Goal: Information Seeking & Learning: Learn about a topic

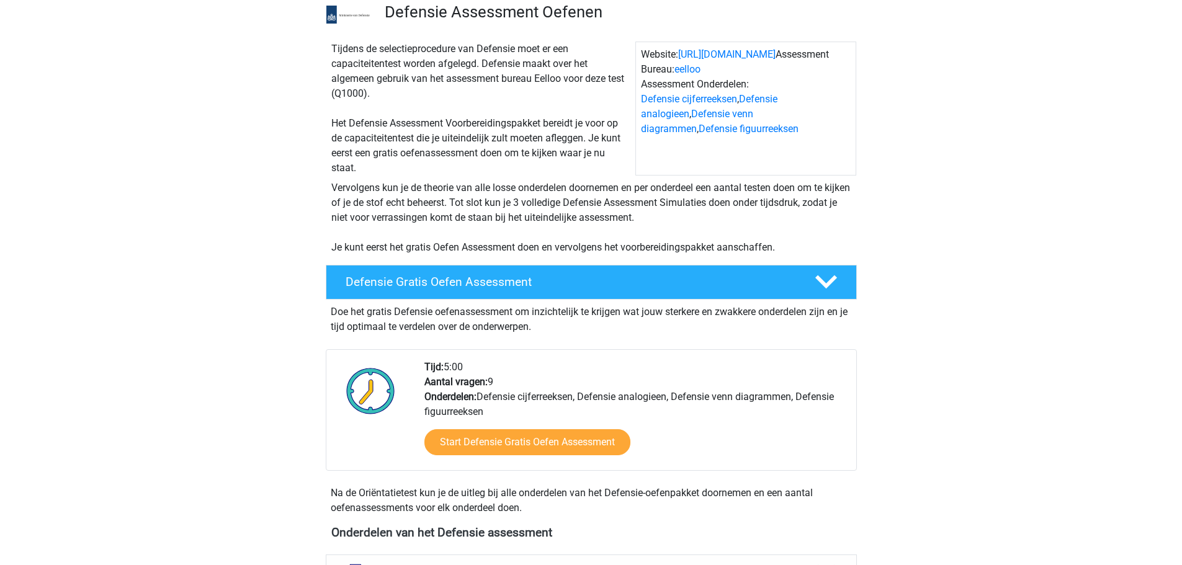
scroll to position [310, 0]
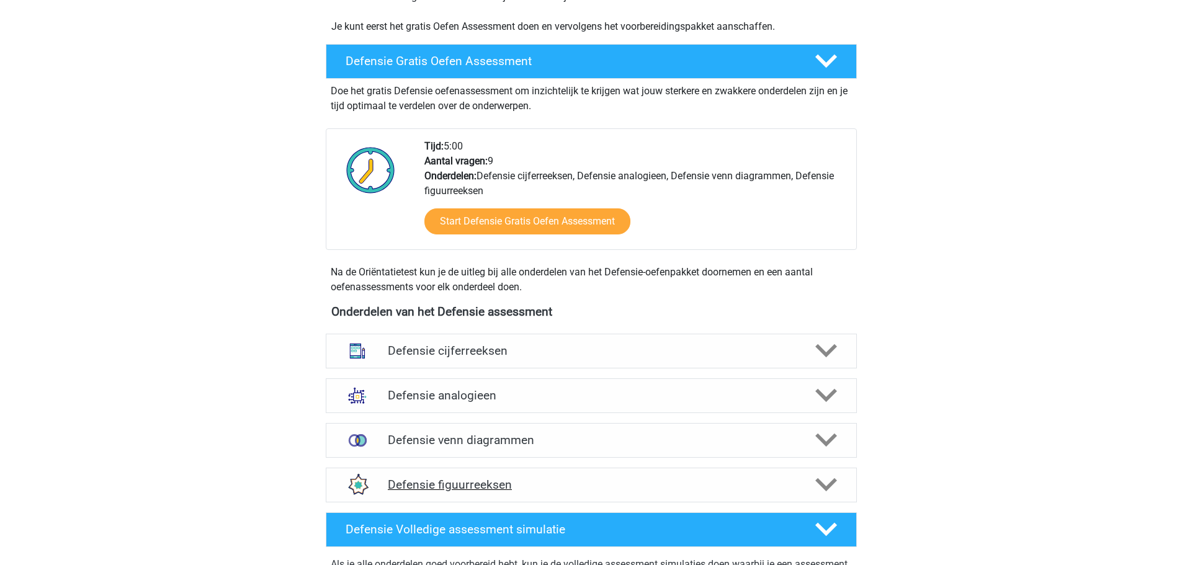
click at [530, 486] on h4 "Defensie figuurreeksen" at bounding box center [591, 485] width 406 height 14
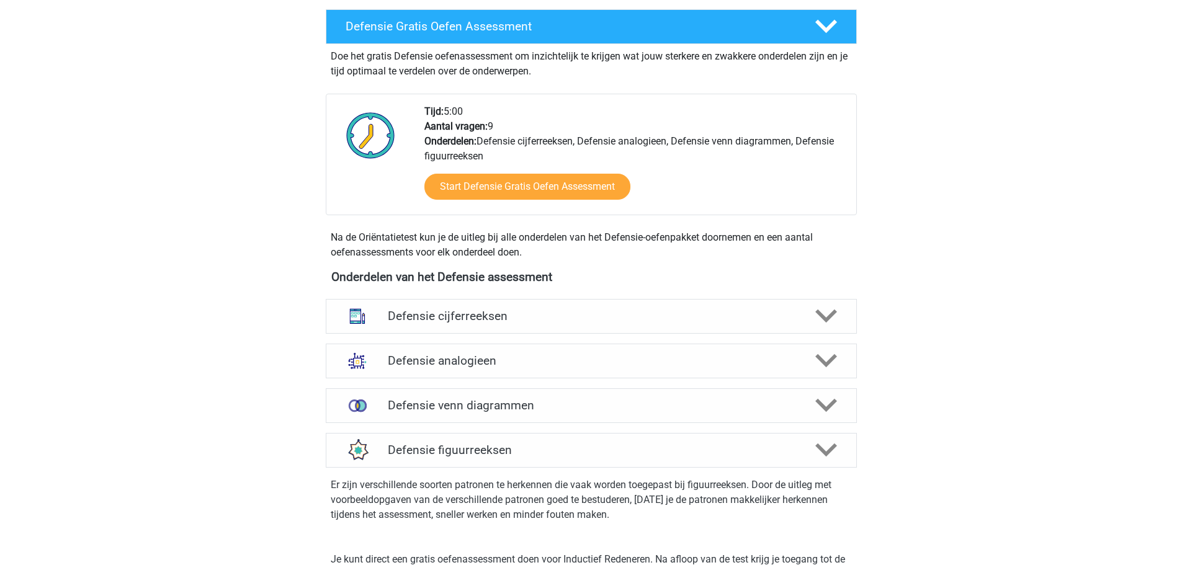
scroll to position [744, 0]
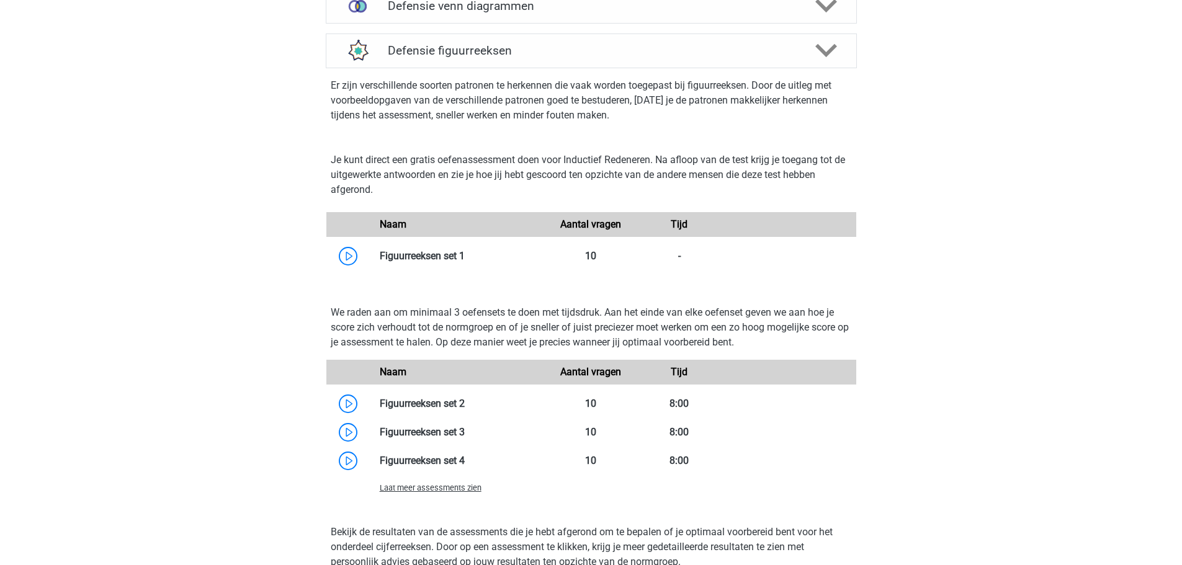
click at [450, 489] on span "Laat meer assessments zien" at bounding box center [431, 487] width 102 height 9
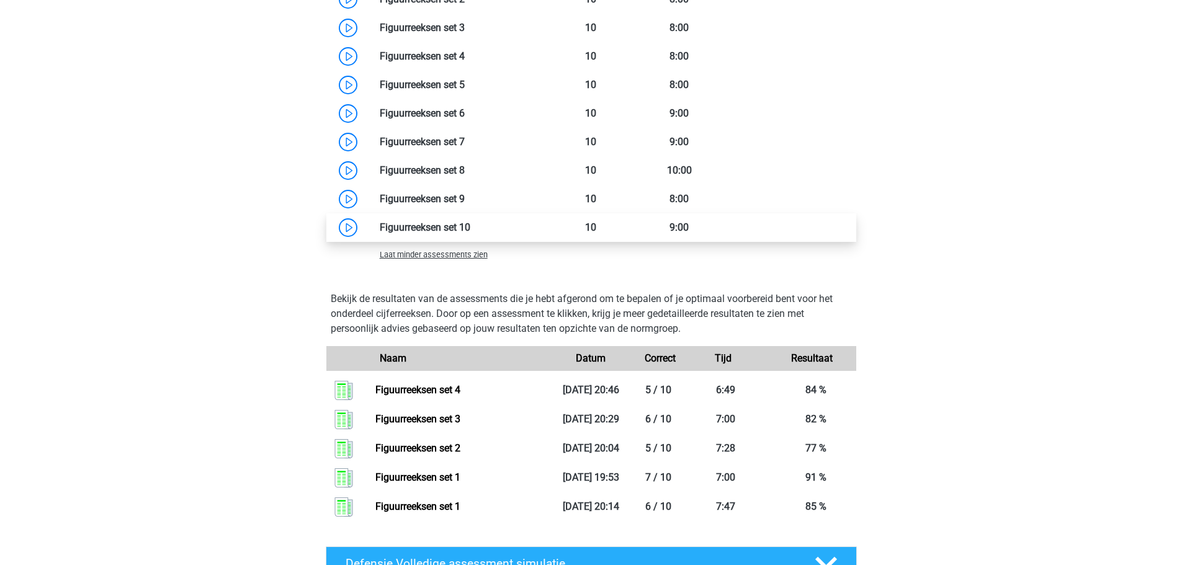
scroll to position [993, 0]
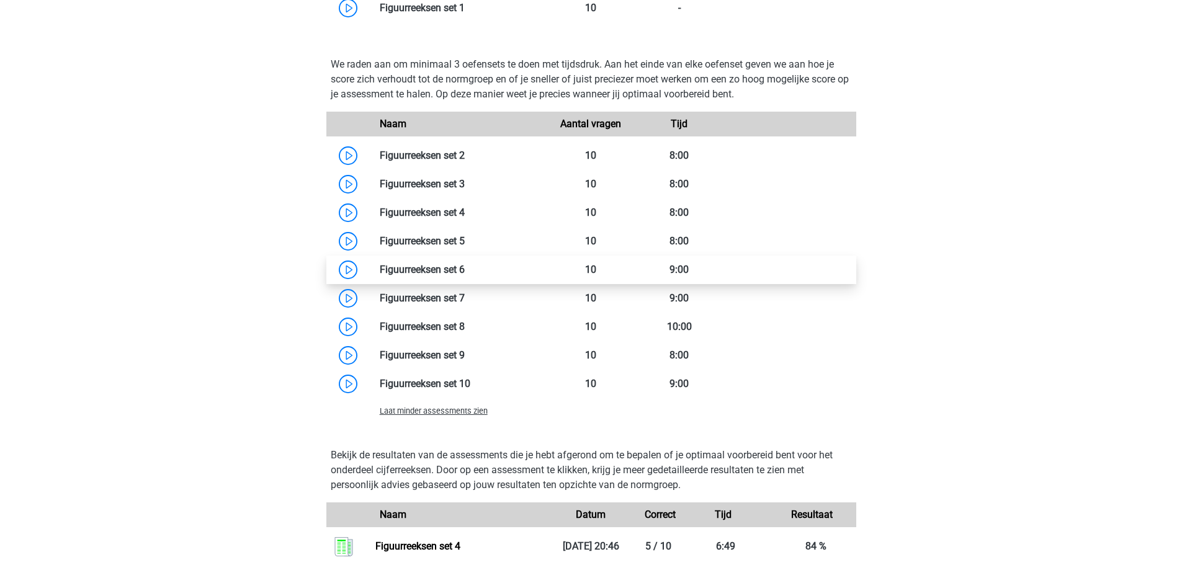
click at [465, 265] on link at bounding box center [465, 270] width 0 height 12
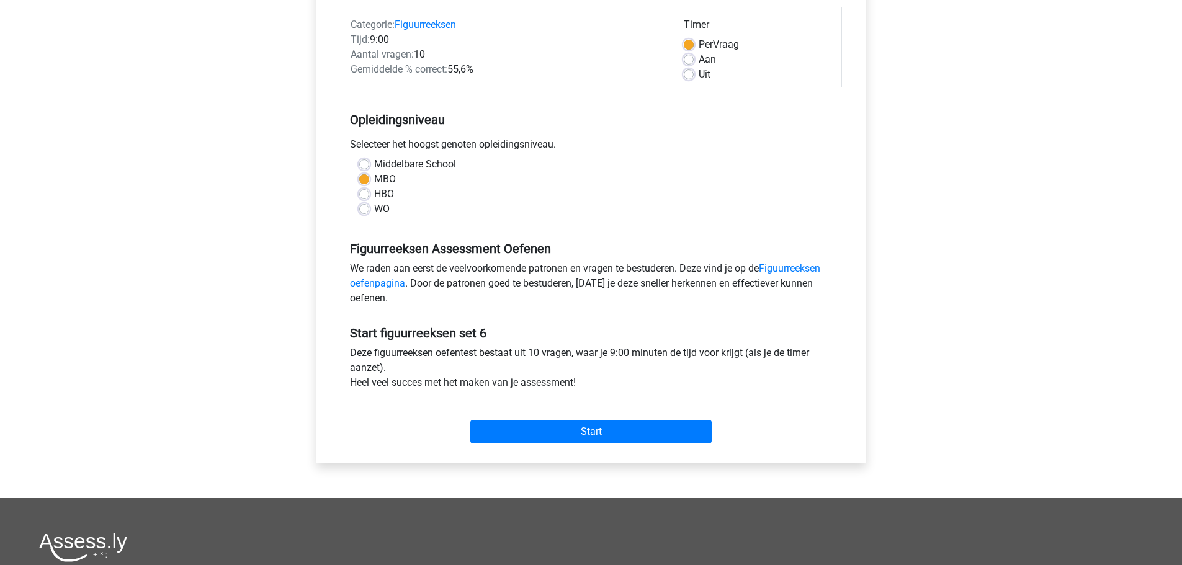
scroll to position [372, 0]
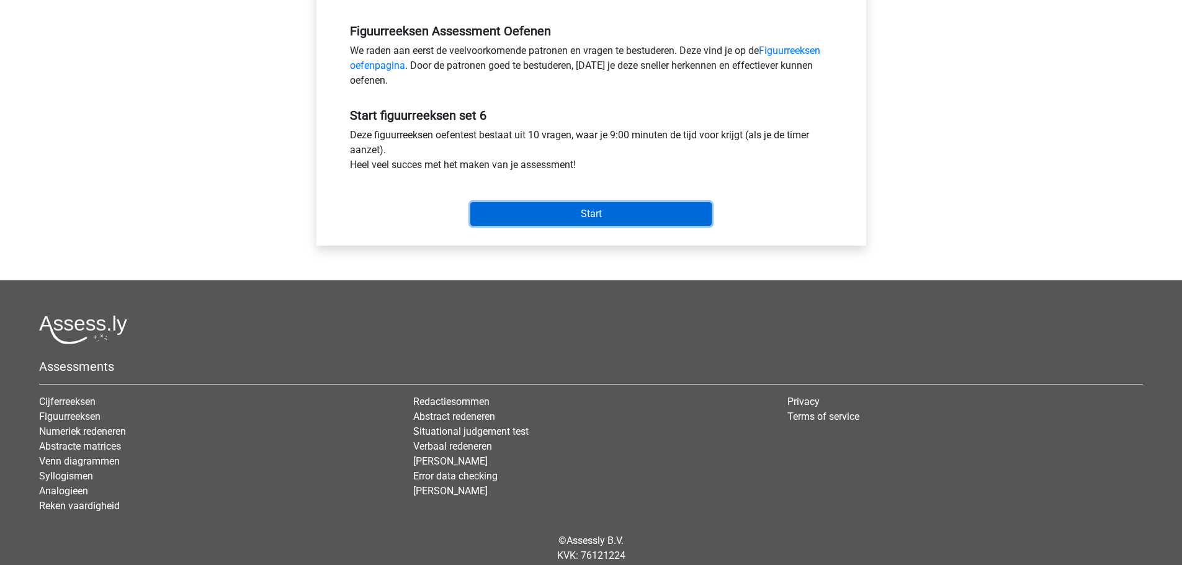
click at [558, 215] on input "Start" at bounding box center [590, 214] width 241 height 24
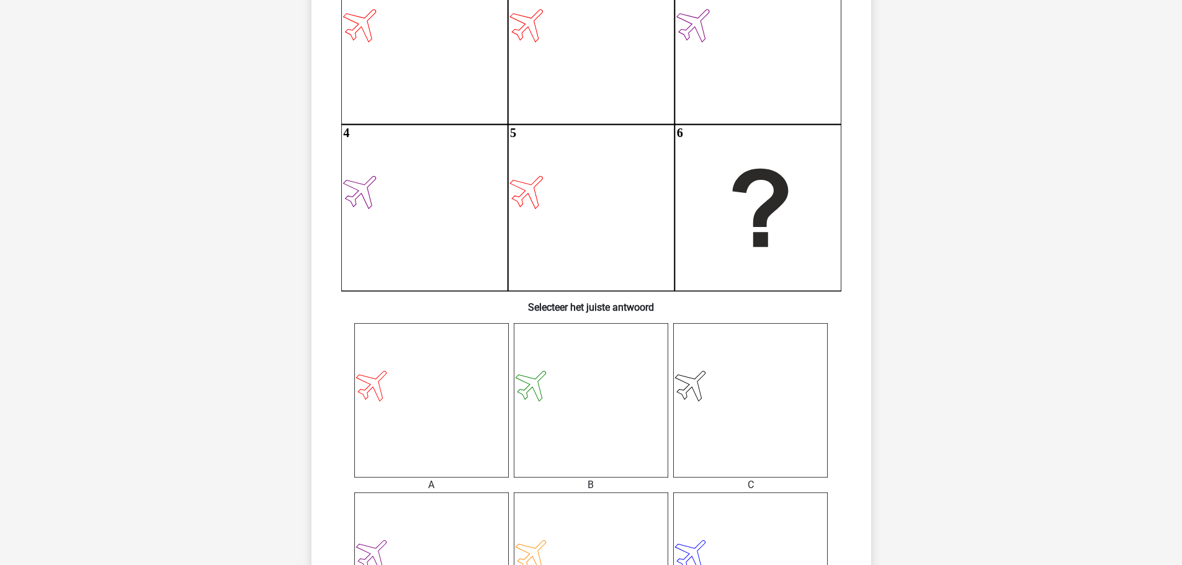
click at [432, 382] on icon at bounding box center [431, 400] width 154 height 154
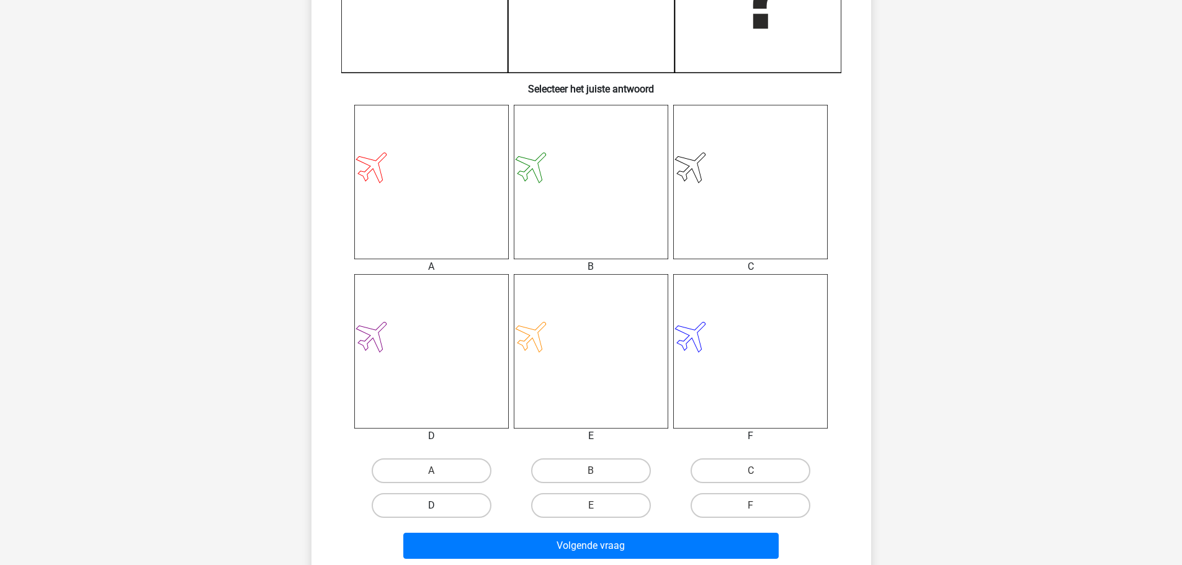
scroll to position [434, 0]
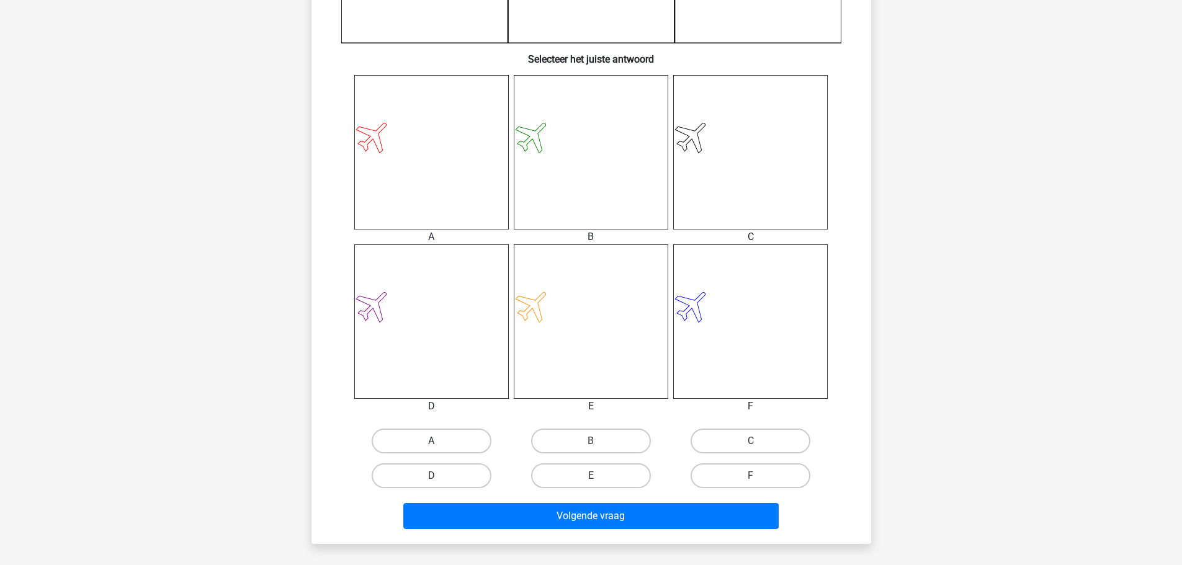
click at [449, 439] on label "A" at bounding box center [432, 441] width 120 height 25
click at [439, 441] on input "A" at bounding box center [435, 445] width 8 height 8
radio input "true"
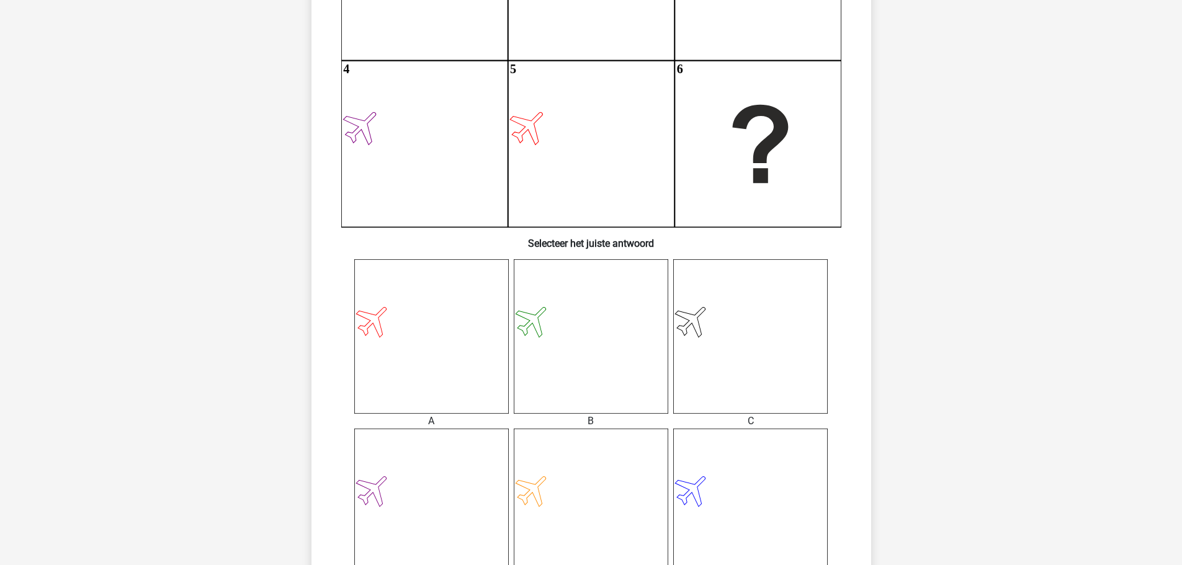
scroll to position [0, 0]
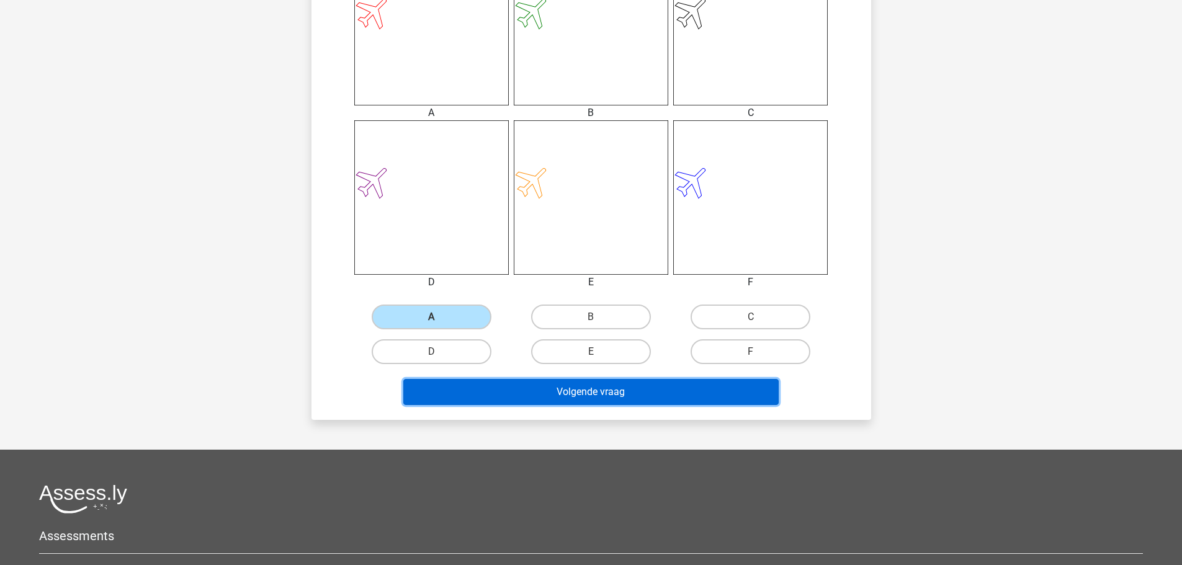
click at [617, 398] on button "Volgende vraag" at bounding box center [590, 392] width 375 height 26
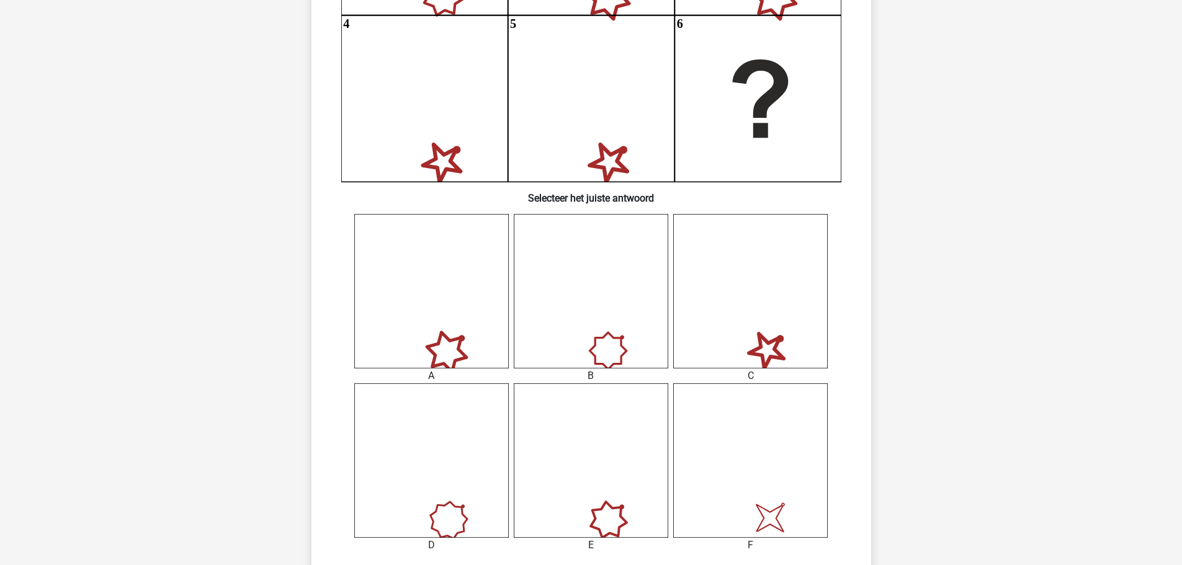
scroll to position [372, 0]
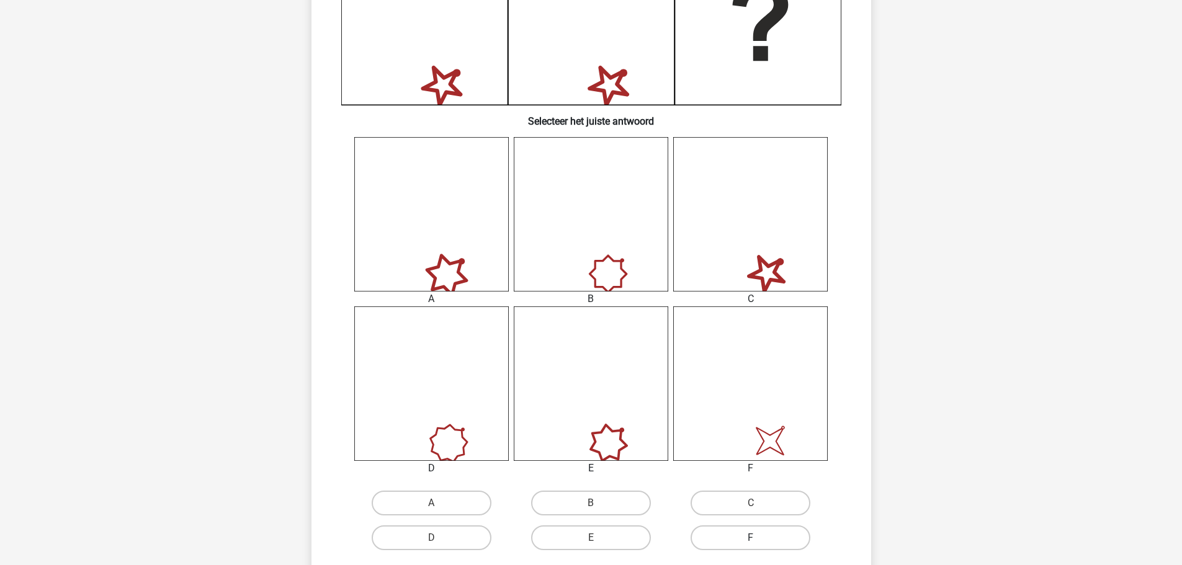
click at [741, 535] on label "F" at bounding box center [750, 537] width 120 height 25
click at [751, 538] on input "F" at bounding box center [755, 542] width 8 height 8
radio input "true"
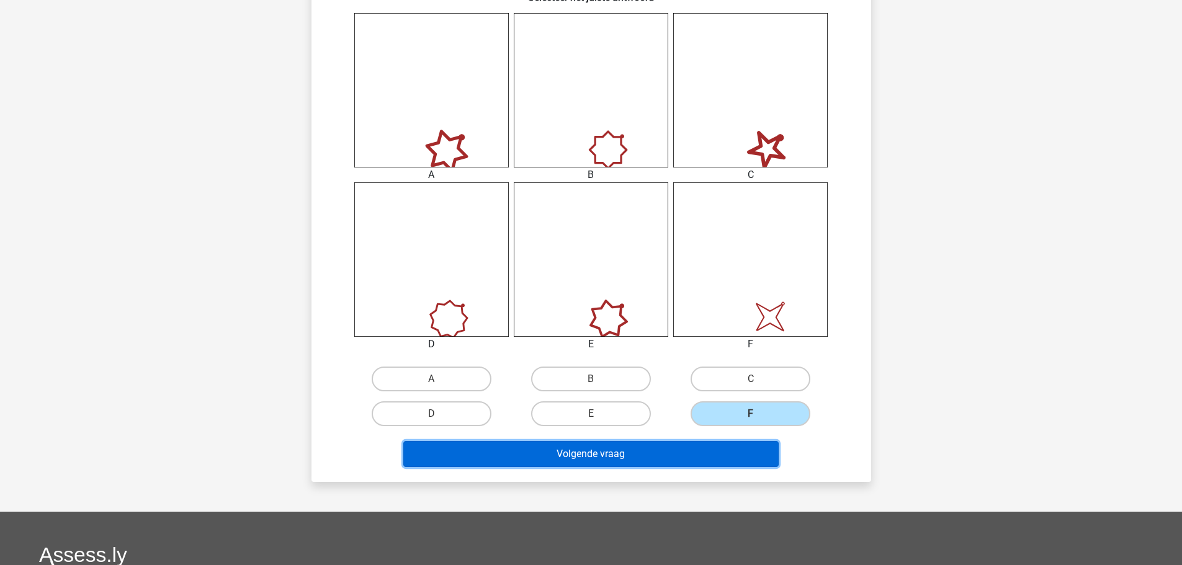
click at [674, 453] on button "Volgende vraag" at bounding box center [590, 454] width 375 height 26
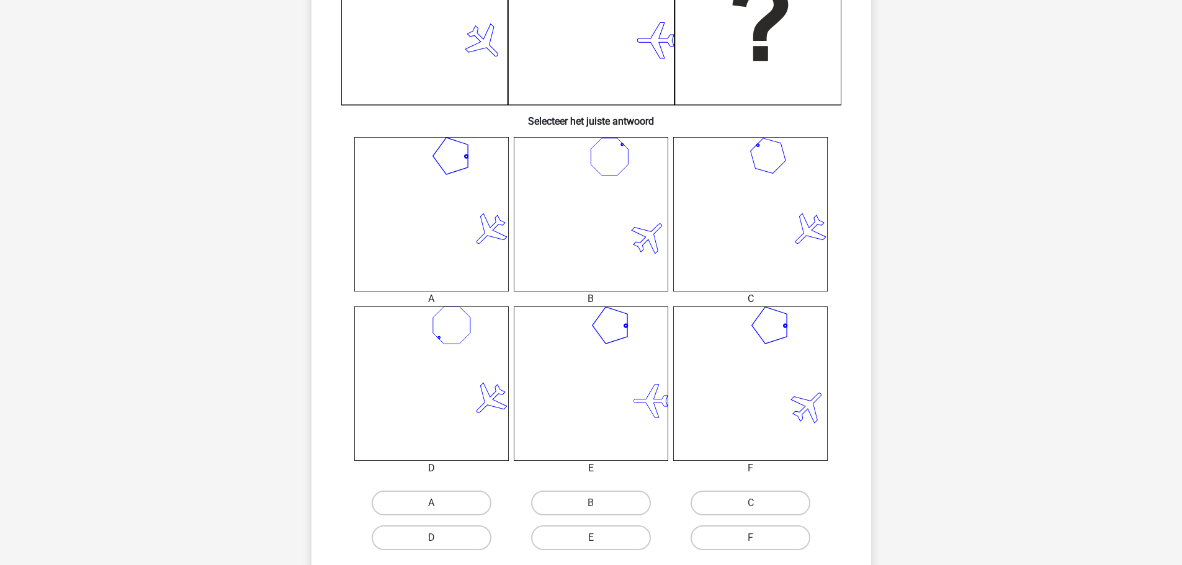
click at [452, 499] on label "A" at bounding box center [432, 503] width 120 height 25
click at [439, 503] on input "A" at bounding box center [435, 507] width 8 height 8
radio input "true"
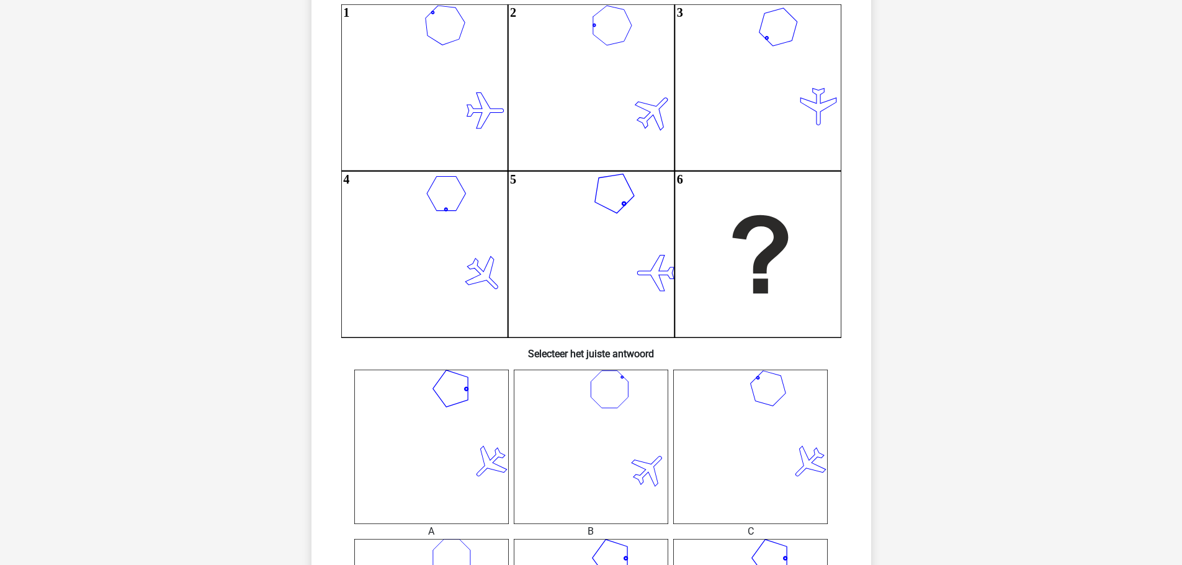
scroll to position [62, 0]
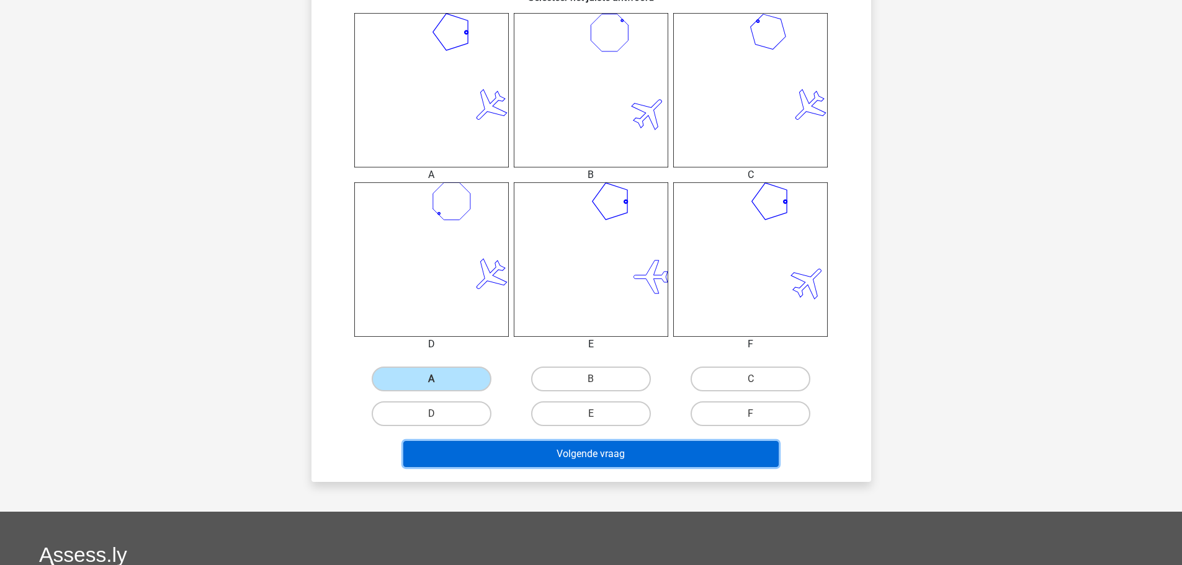
click at [623, 458] on button "Volgende vraag" at bounding box center [590, 454] width 375 height 26
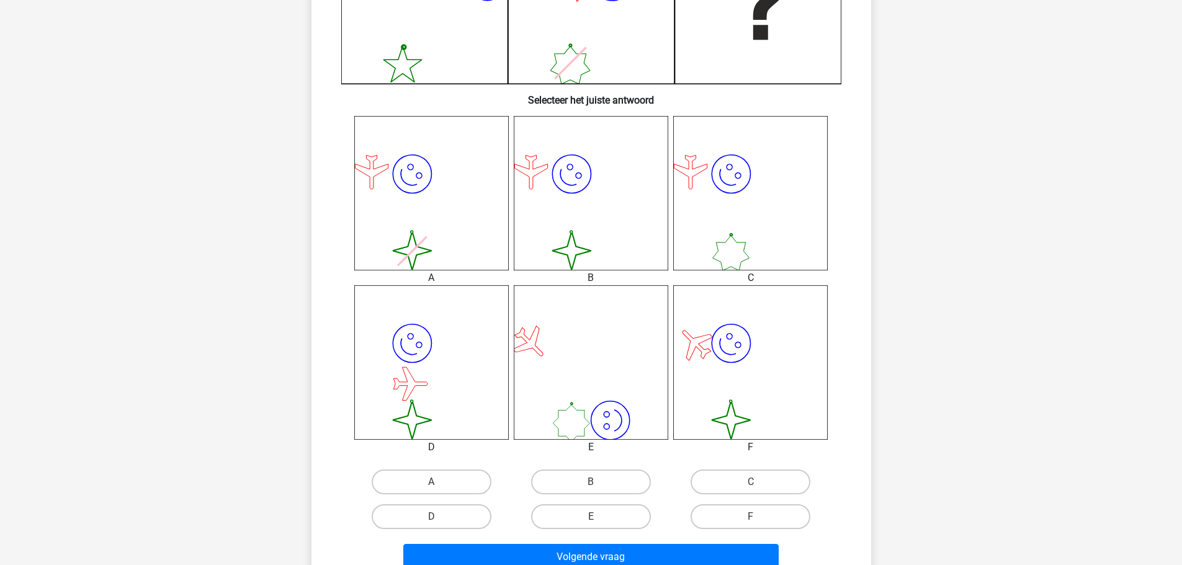
scroll to position [434, 0]
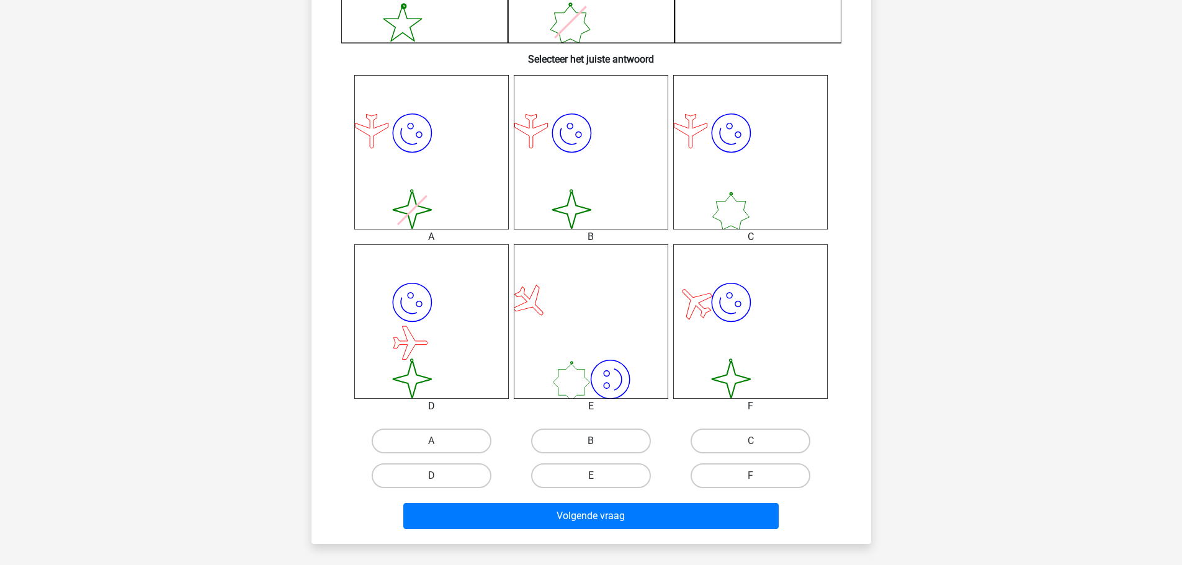
click at [630, 441] on label "B" at bounding box center [591, 441] width 120 height 25
click at [599, 441] on input "B" at bounding box center [595, 445] width 8 height 8
radio input "true"
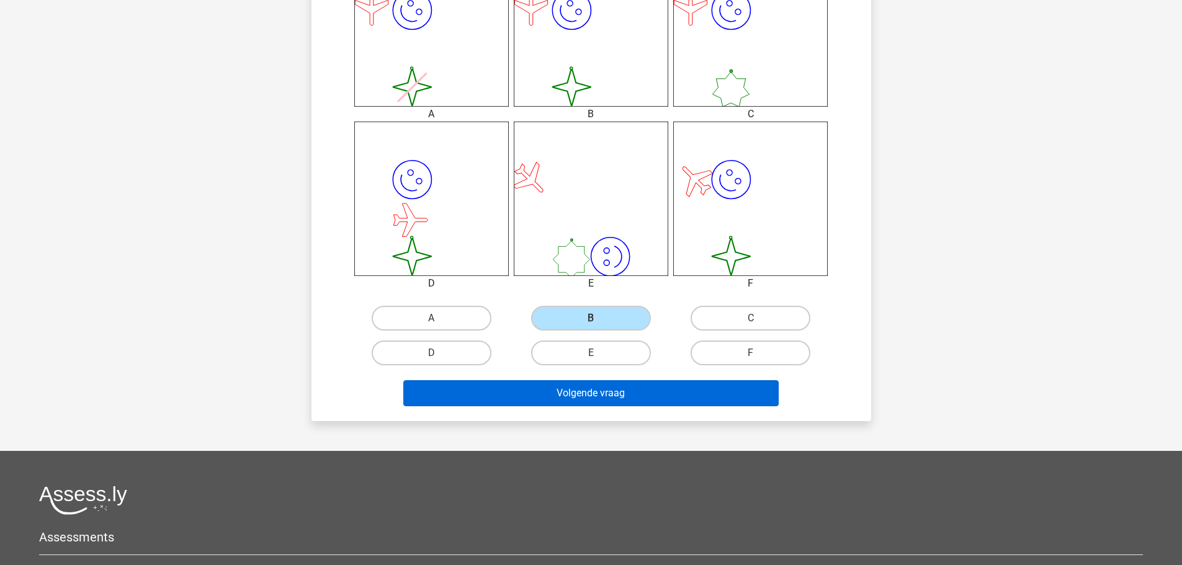
scroll to position [496, 0]
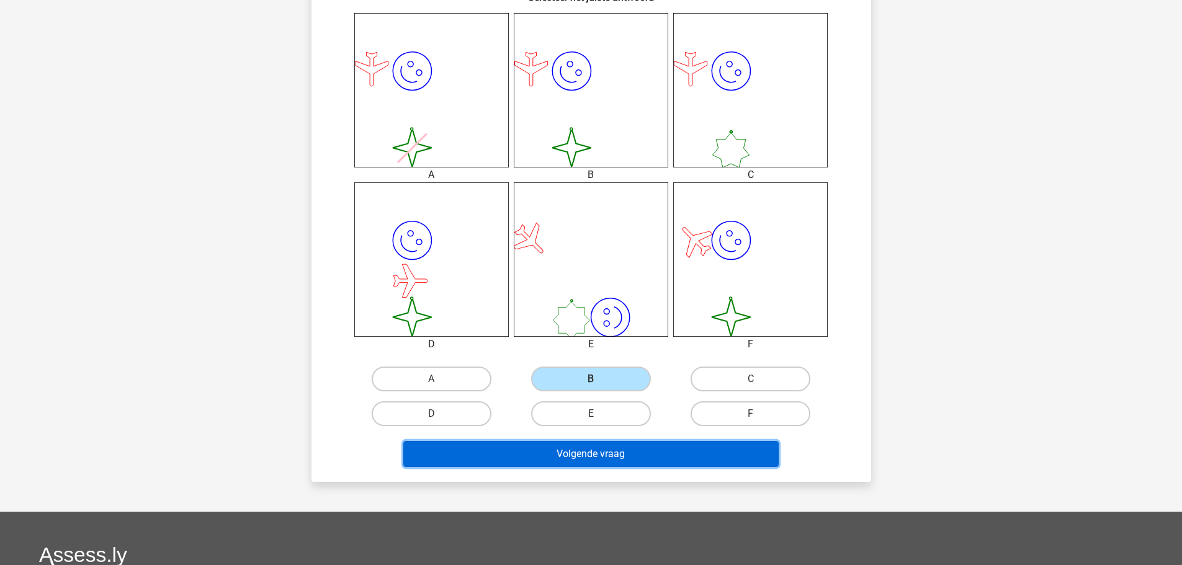
click at [677, 458] on button "Volgende vraag" at bounding box center [590, 454] width 375 height 26
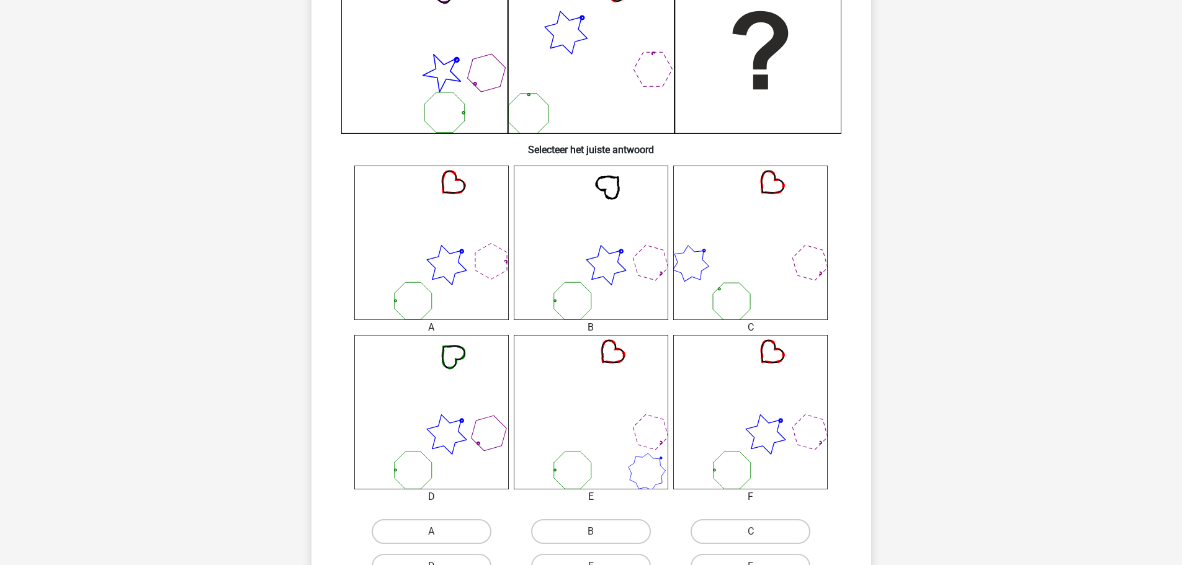
scroll to position [372, 0]
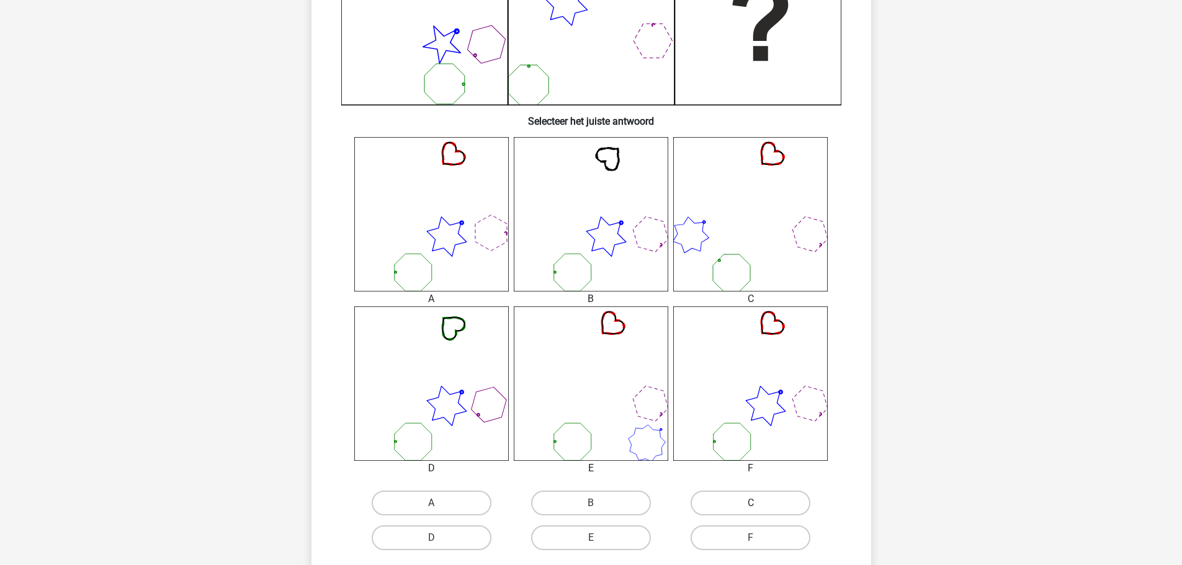
click at [736, 496] on label "C" at bounding box center [750, 503] width 120 height 25
click at [751, 503] on input "C" at bounding box center [755, 507] width 8 height 8
radio input "true"
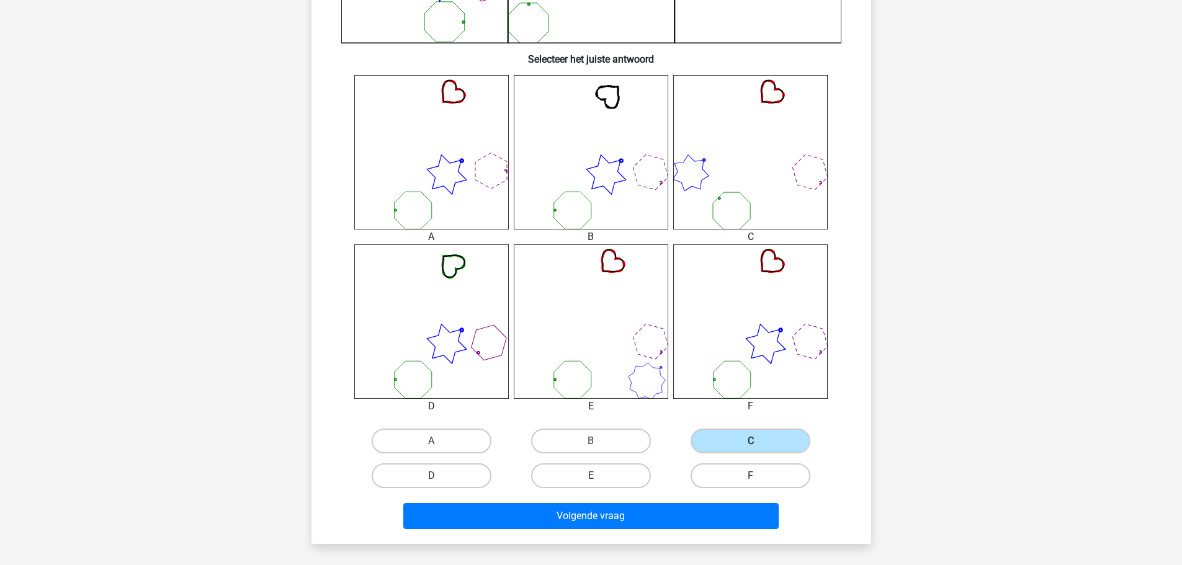
click at [728, 475] on label "F" at bounding box center [750, 475] width 120 height 25
click at [751, 476] on input "F" at bounding box center [755, 480] width 8 height 8
radio input "true"
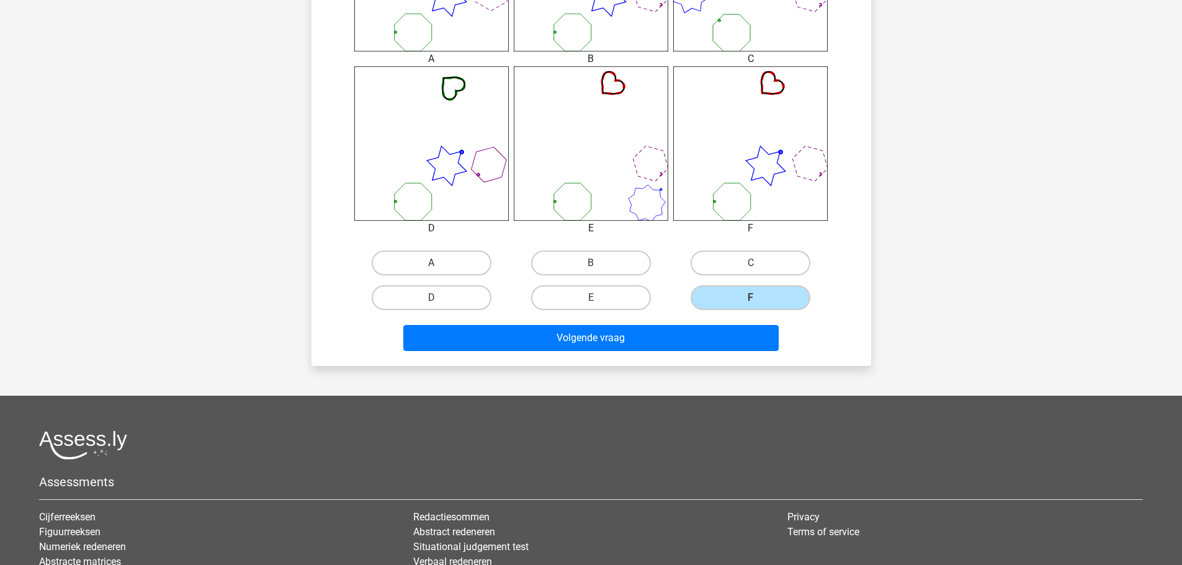
scroll to position [620, 0]
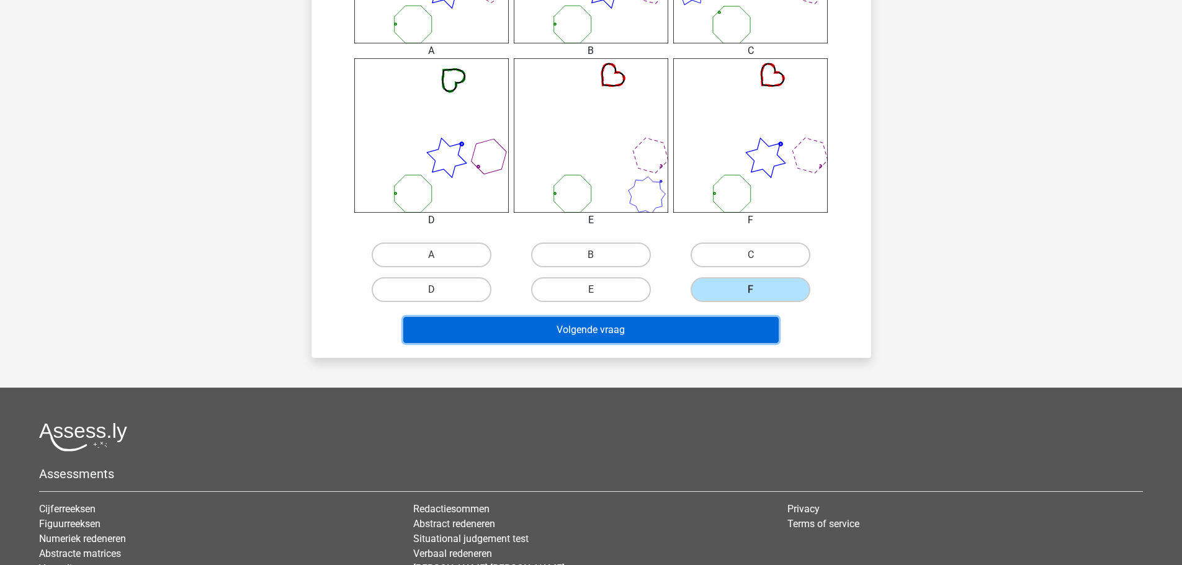
click at [664, 328] on button "Volgende vraag" at bounding box center [590, 330] width 375 height 26
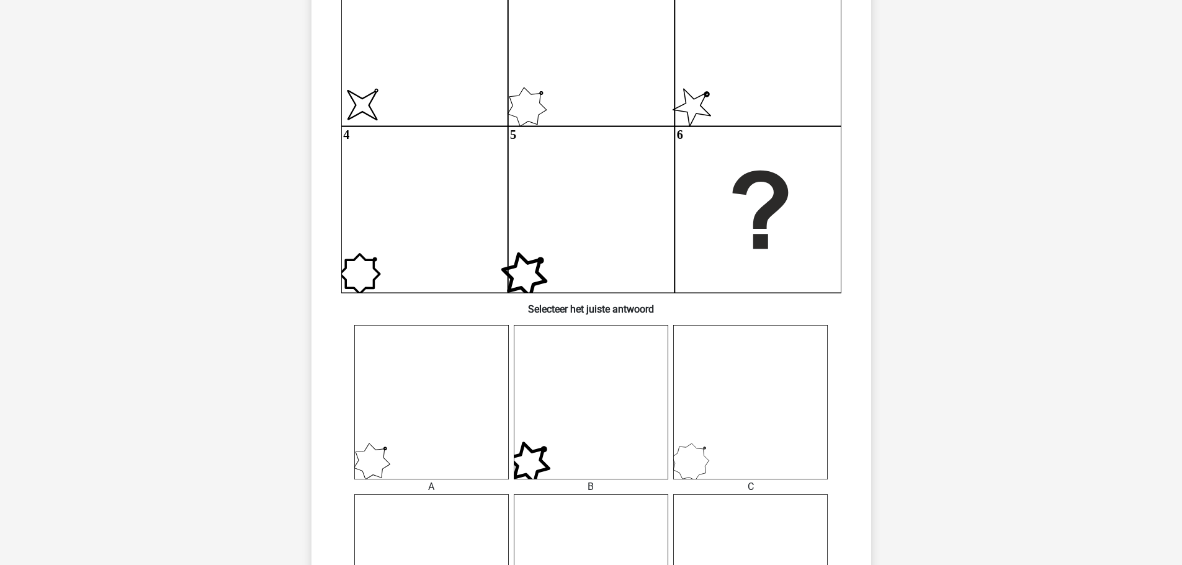
scroll to position [372, 0]
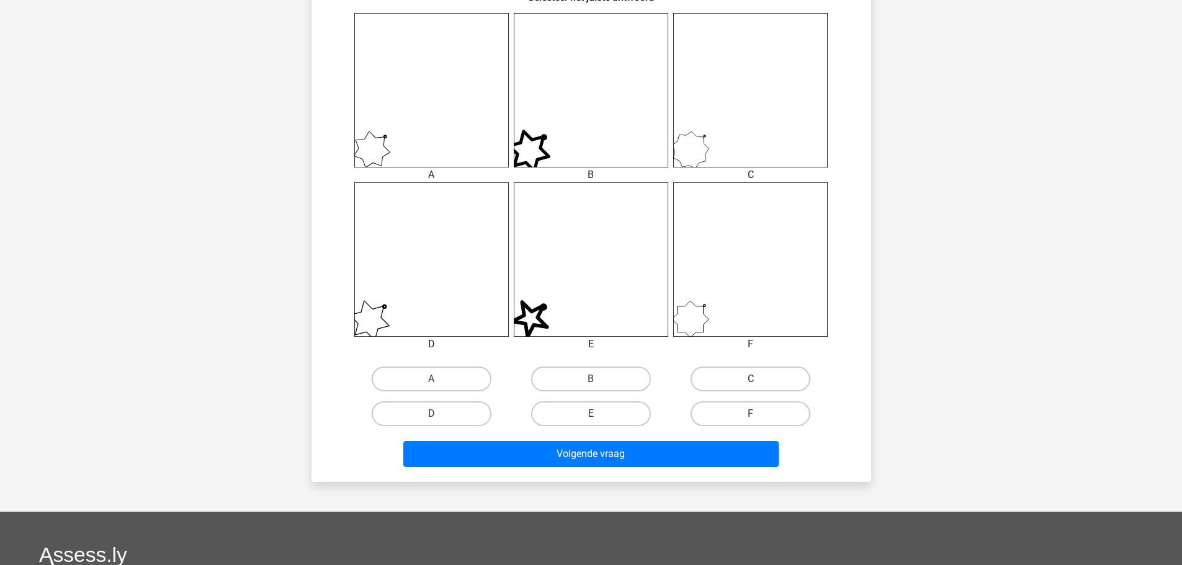
click at [747, 385] on label "C" at bounding box center [750, 379] width 120 height 25
click at [751, 385] on input "C" at bounding box center [755, 383] width 8 height 8
radio input "true"
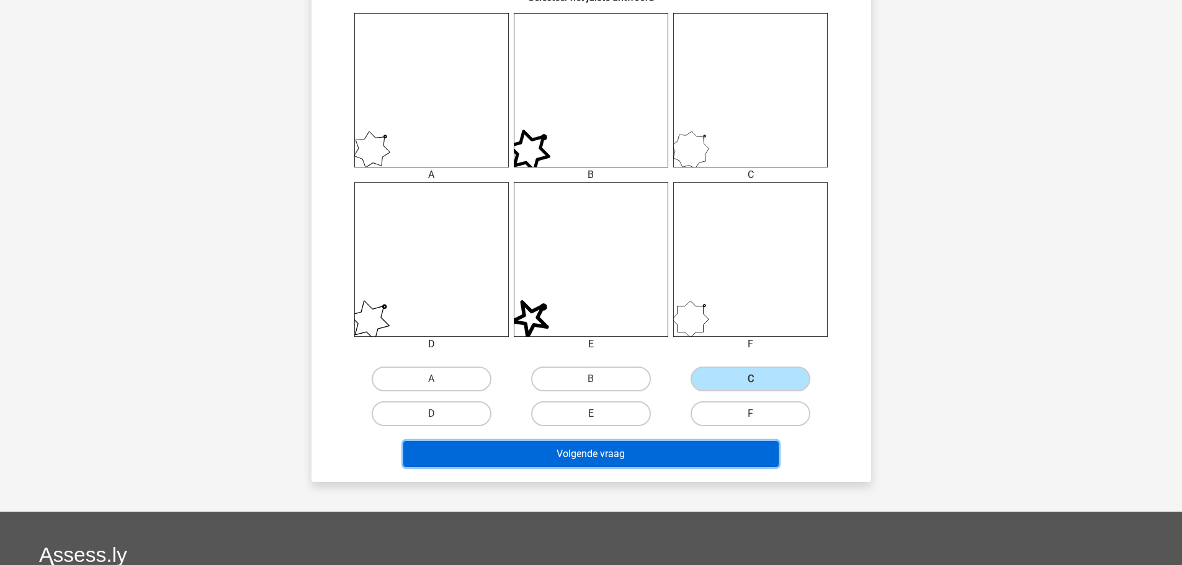
click at [720, 448] on button "Volgende vraag" at bounding box center [590, 454] width 375 height 26
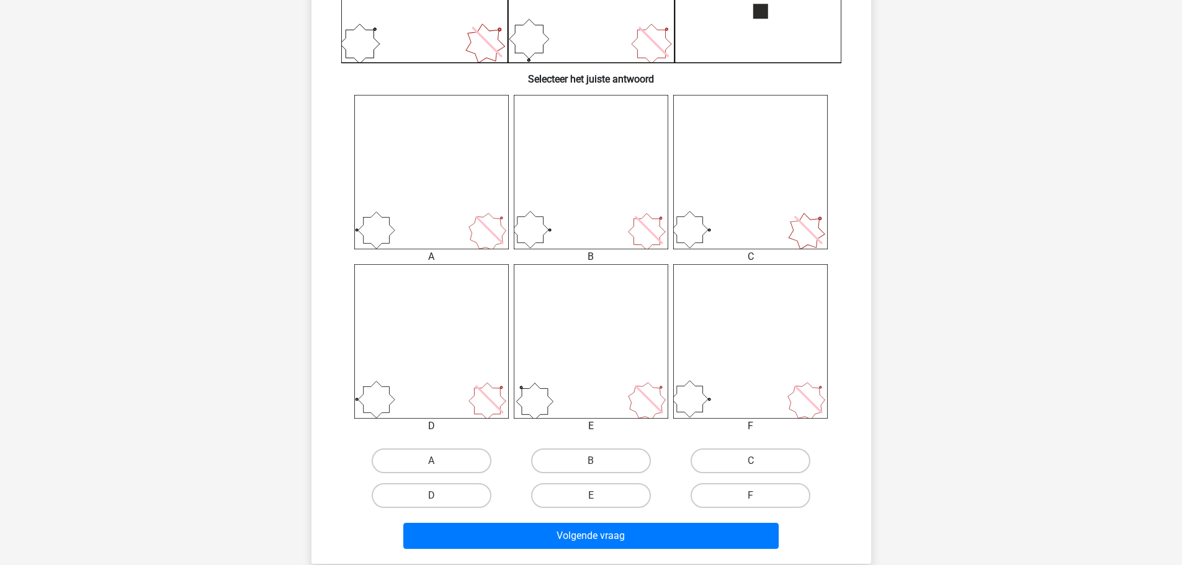
scroll to position [434, 0]
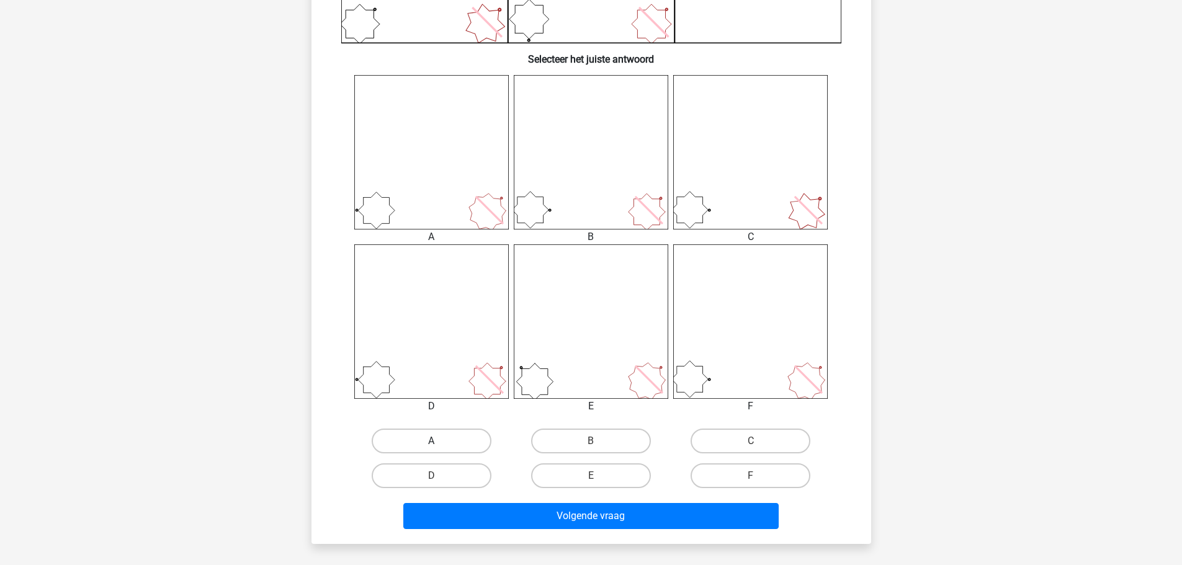
click at [475, 443] on label "A" at bounding box center [432, 441] width 120 height 25
click at [439, 443] on input "A" at bounding box center [435, 445] width 8 height 8
radio input "true"
click at [609, 479] on label "E" at bounding box center [591, 475] width 120 height 25
click at [599, 479] on input "E" at bounding box center [595, 480] width 8 height 8
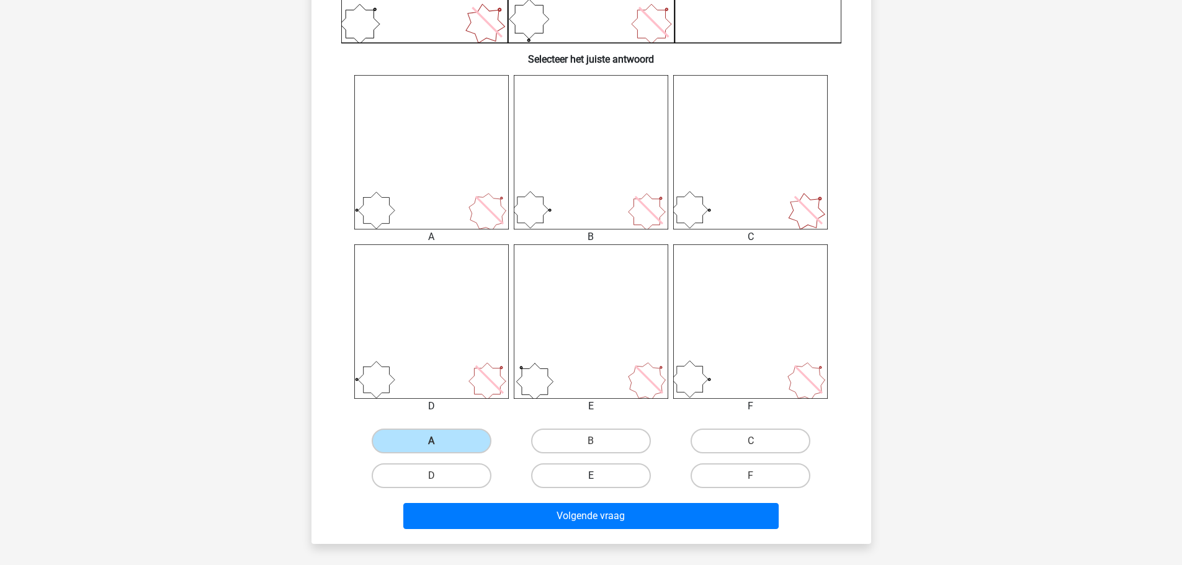
radio input "true"
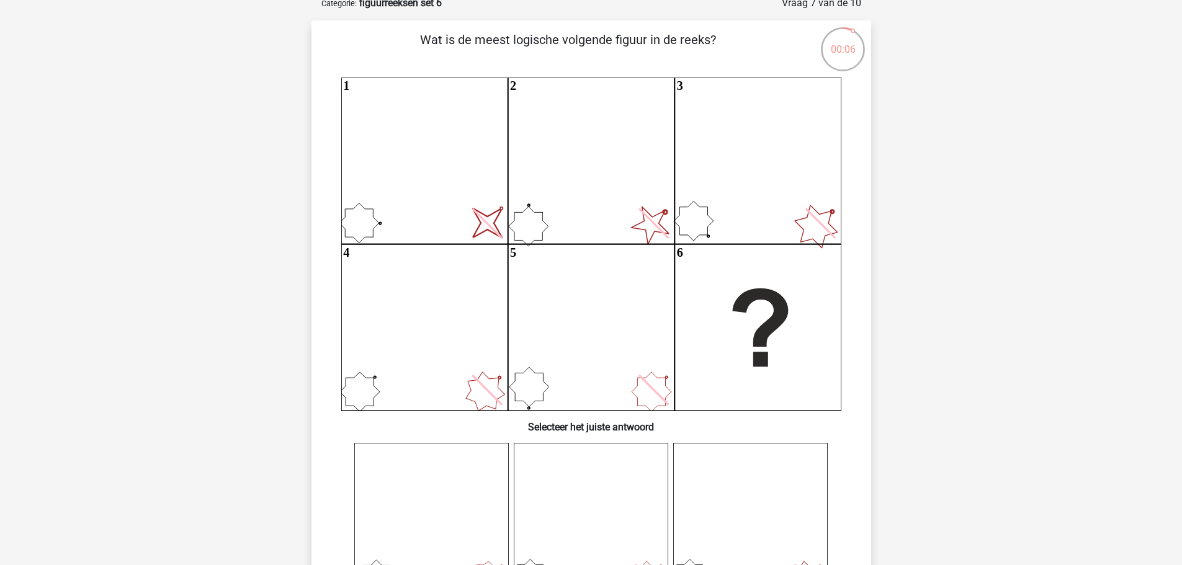
scroll to position [62, 0]
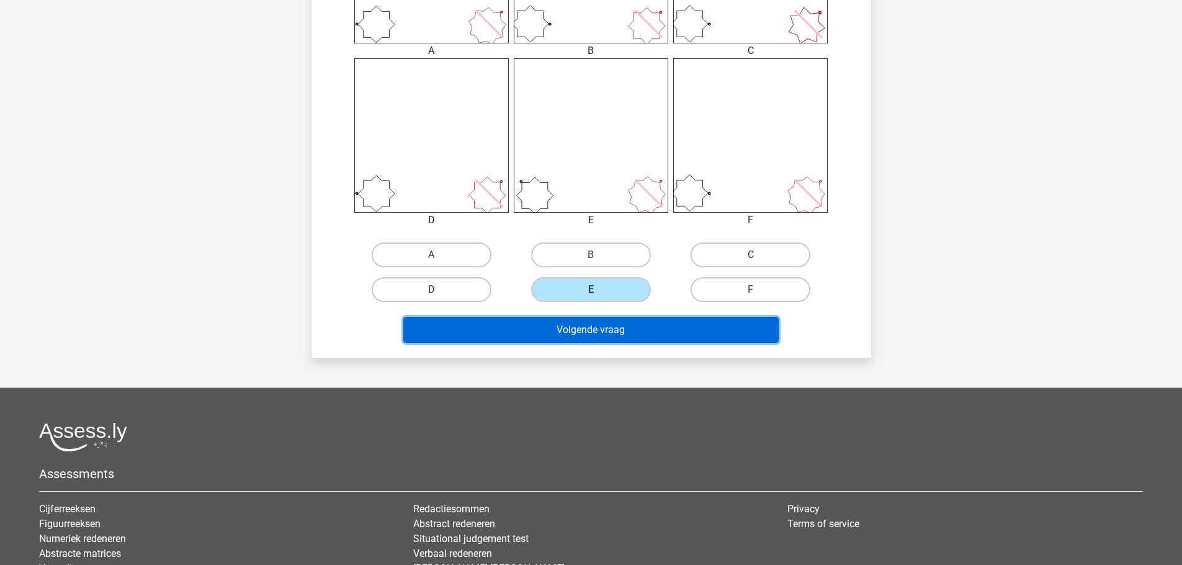
click at [616, 340] on button "Volgende vraag" at bounding box center [590, 330] width 375 height 26
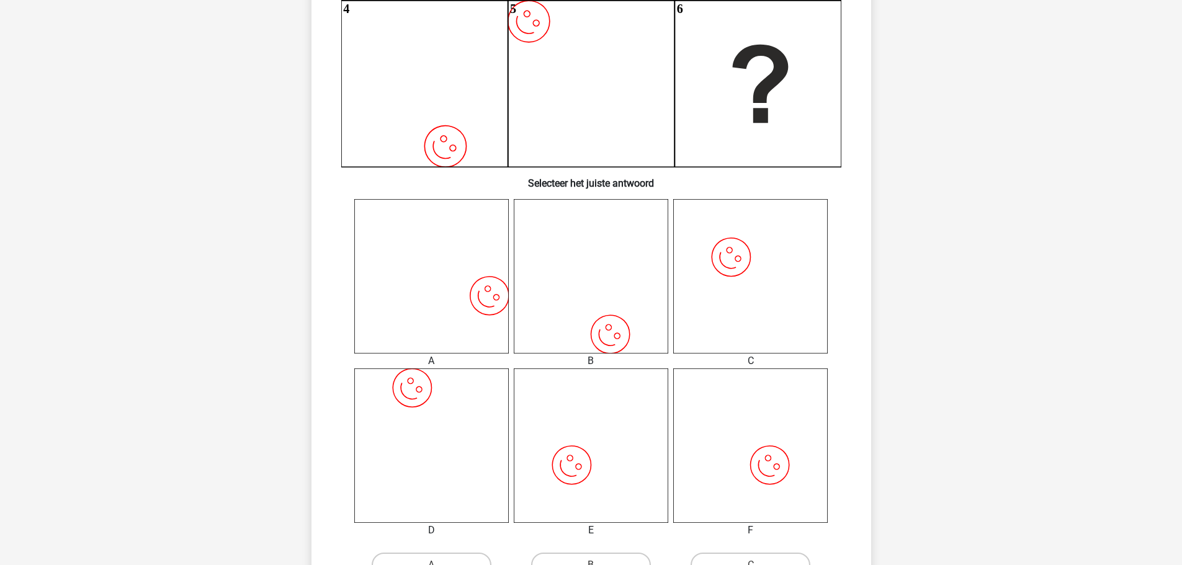
scroll to position [434, 0]
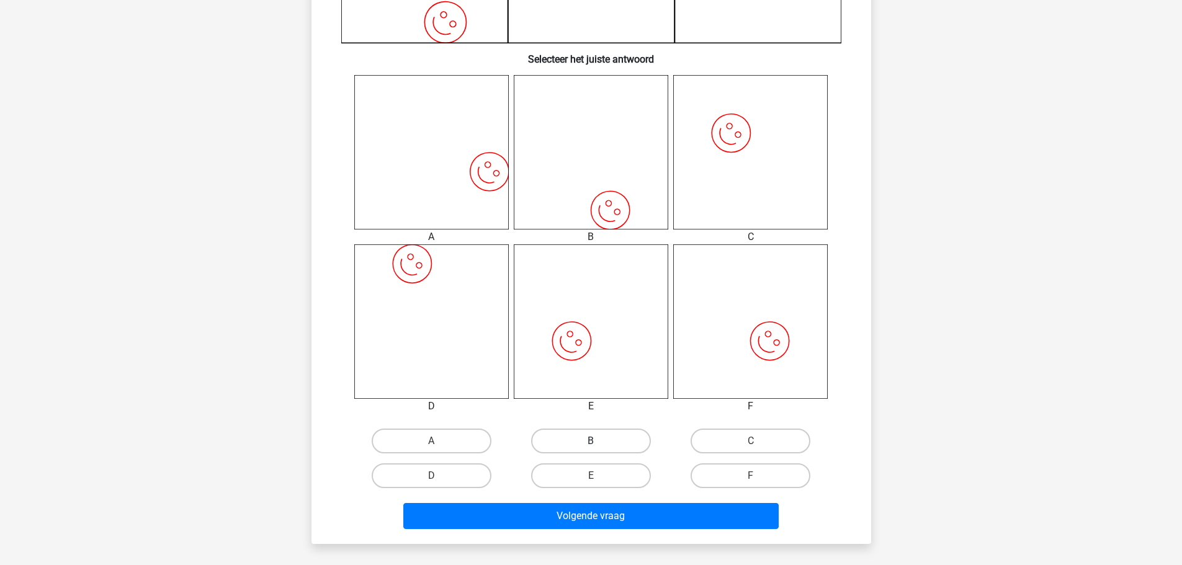
click at [616, 439] on label "B" at bounding box center [591, 441] width 120 height 25
click at [599, 441] on input "B" at bounding box center [595, 445] width 8 height 8
radio input "true"
click at [471, 437] on label "A" at bounding box center [432, 441] width 120 height 25
click at [439, 441] on input "A" at bounding box center [435, 445] width 8 height 8
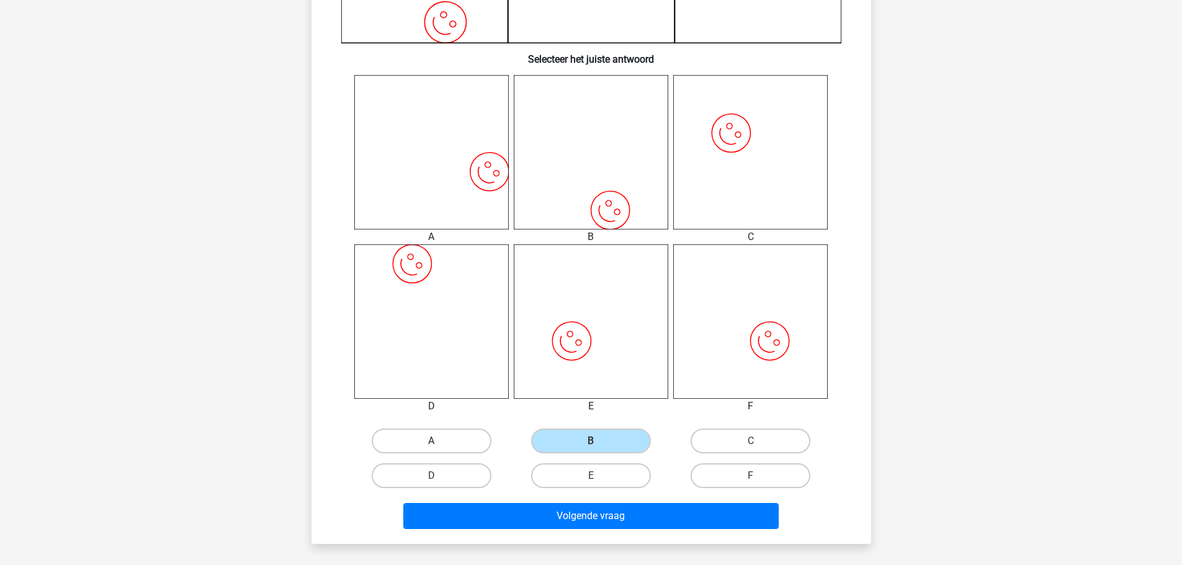
radio input "true"
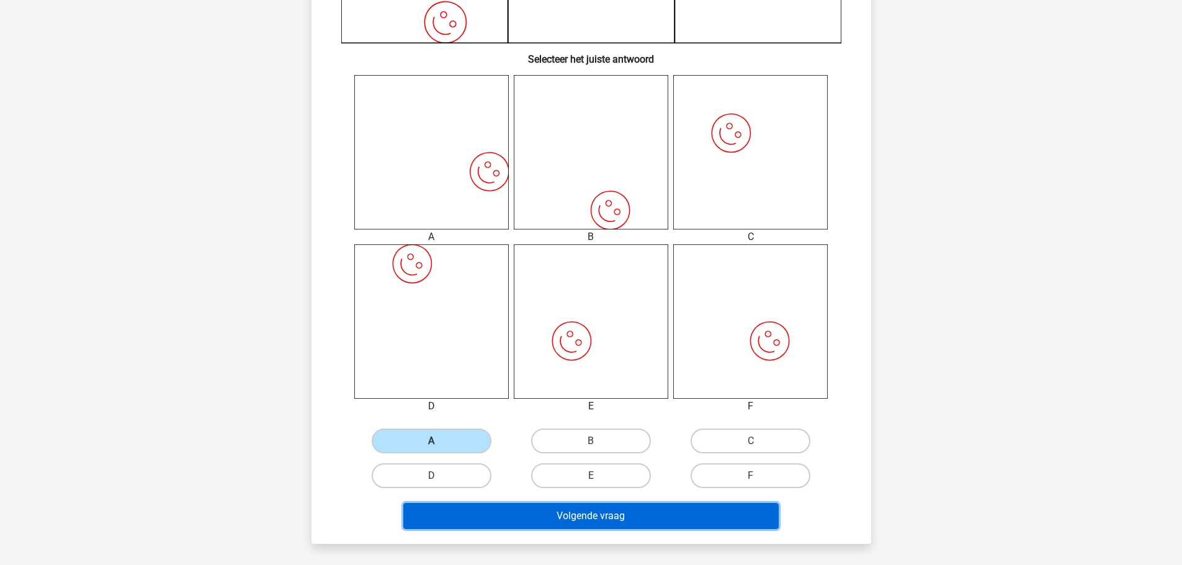
click at [618, 516] on button "Volgende vraag" at bounding box center [590, 516] width 375 height 26
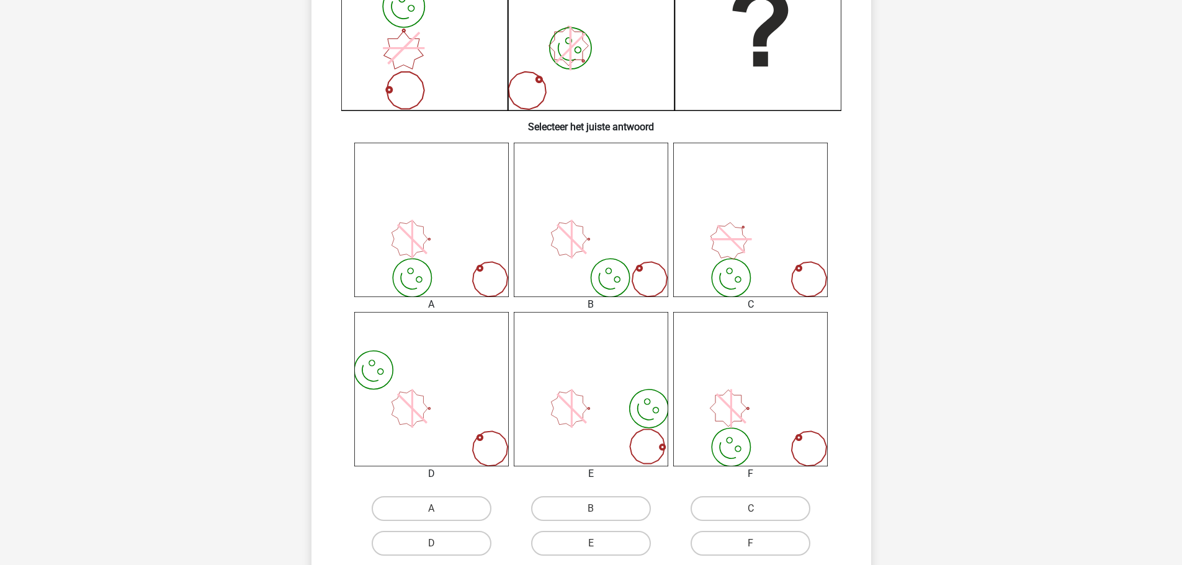
scroll to position [372, 0]
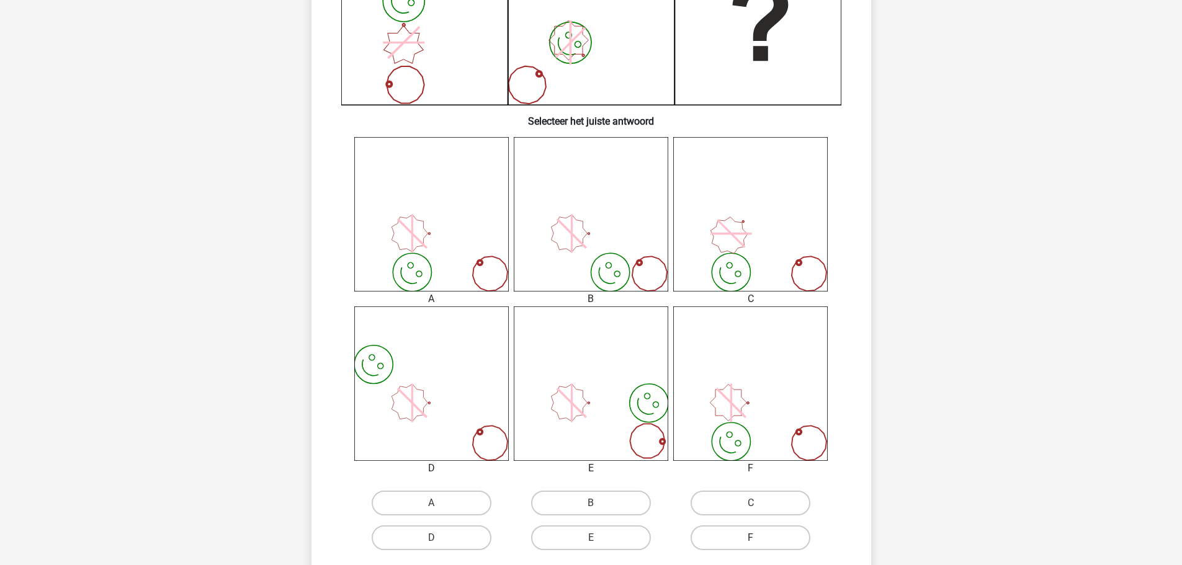
click at [744, 542] on label "F" at bounding box center [750, 537] width 120 height 25
click at [751, 542] on input "F" at bounding box center [755, 542] width 8 height 8
radio input "true"
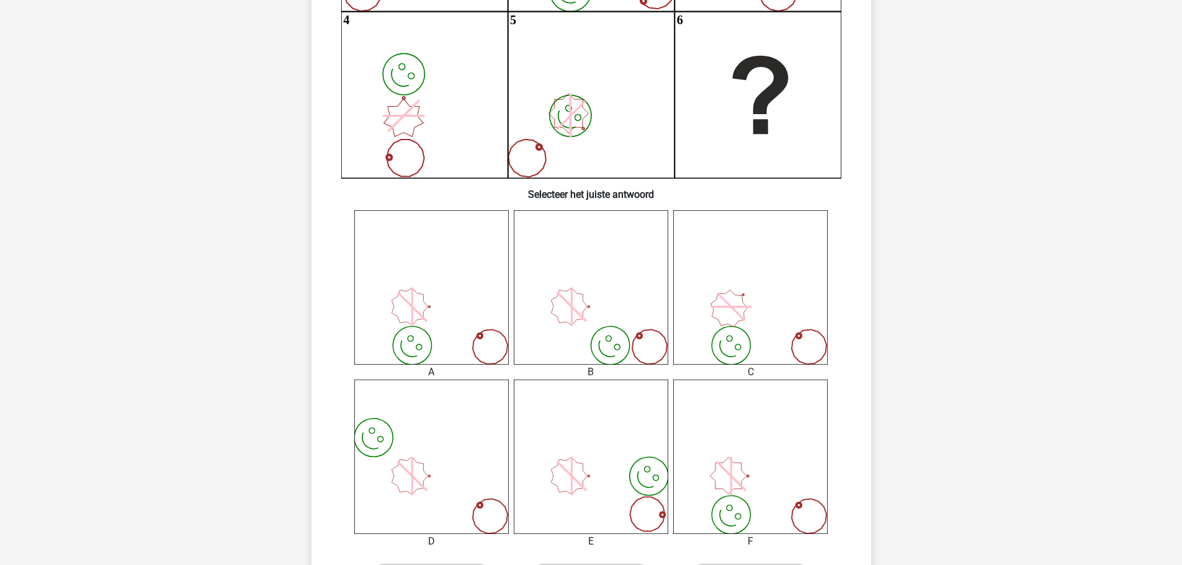
scroll to position [496, 0]
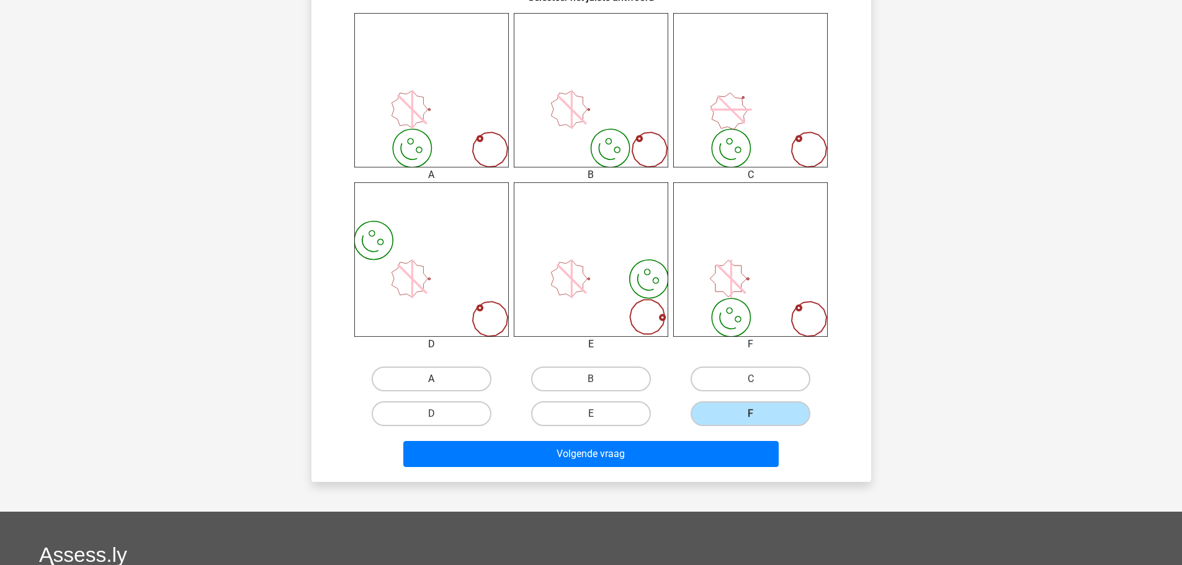
click at [426, 379] on label "A" at bounding box center [432, 379] width 120 height 25
click at [431, 379] on input "A" at bounding box center [435, 383] width 8 height 8
radio input "true"
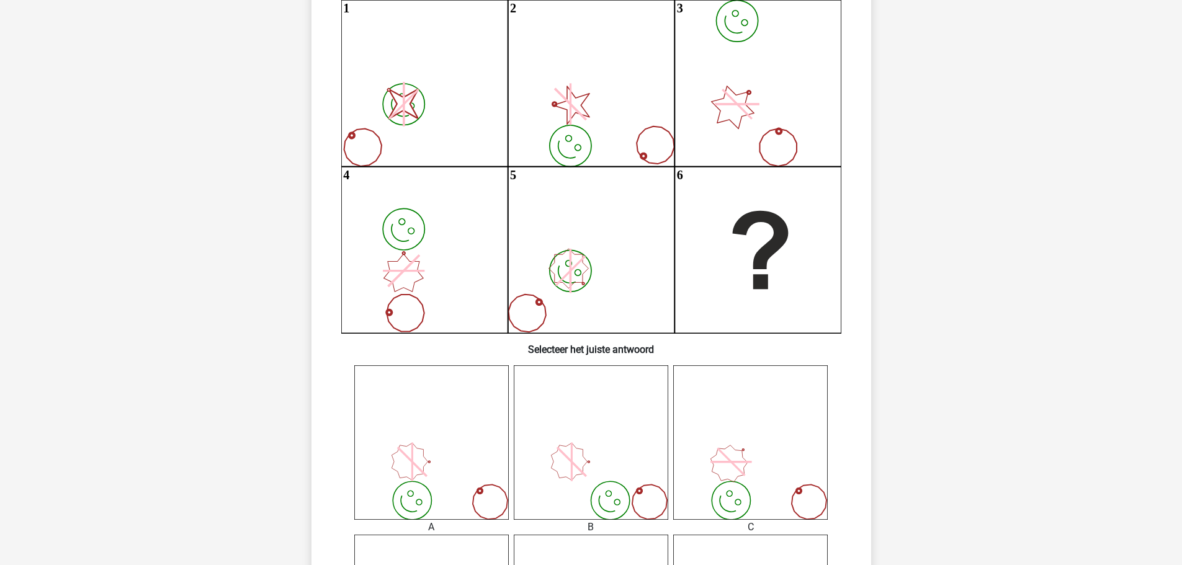
scroll to position [124, 0]
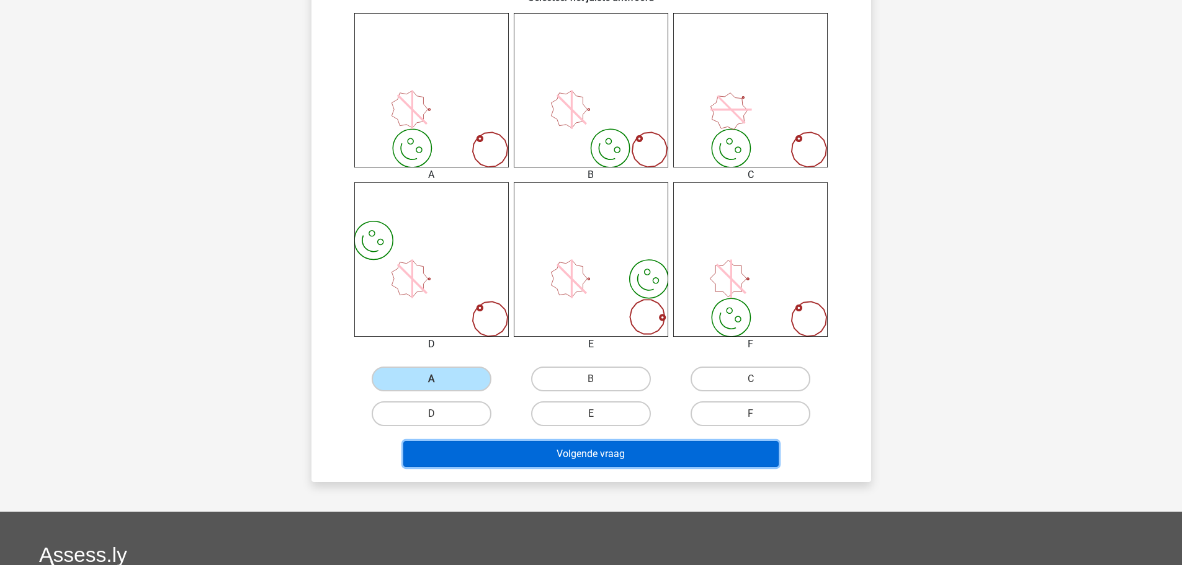
click at [639, 451] on button "Volgende vraag" at bounding box center [590, 454] width 375 height 26
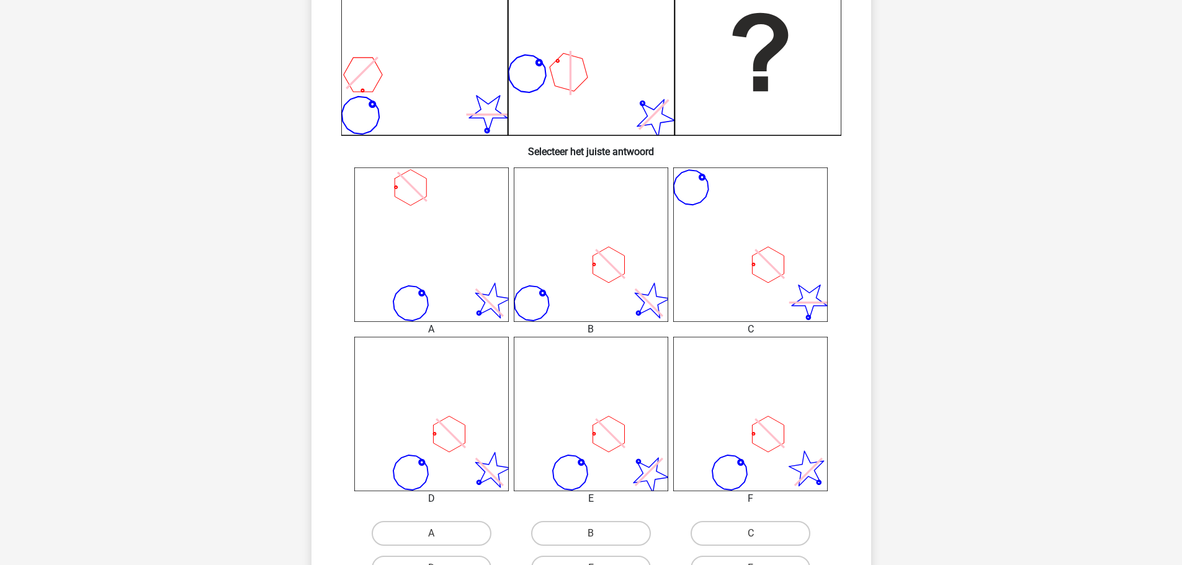
scroll to position [372, 0]
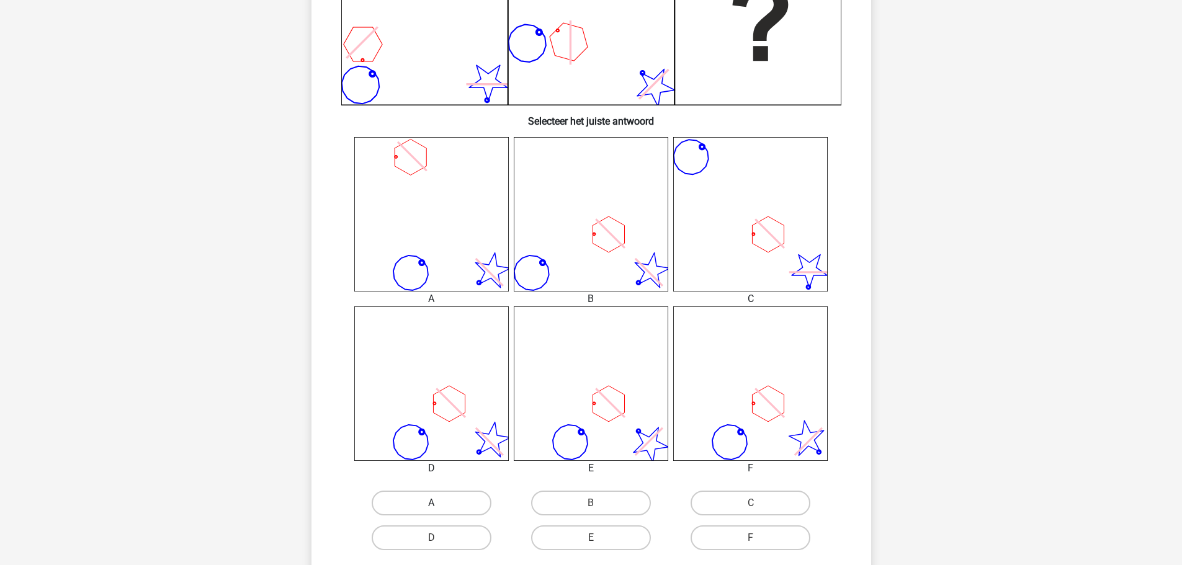
click at [476, 509] on label "A" at bounding box center [432, 503] width 120 height 25
click at [439, 509] on input "A" at bounding box center [435, 507] width 8 height 8
radio input "true"
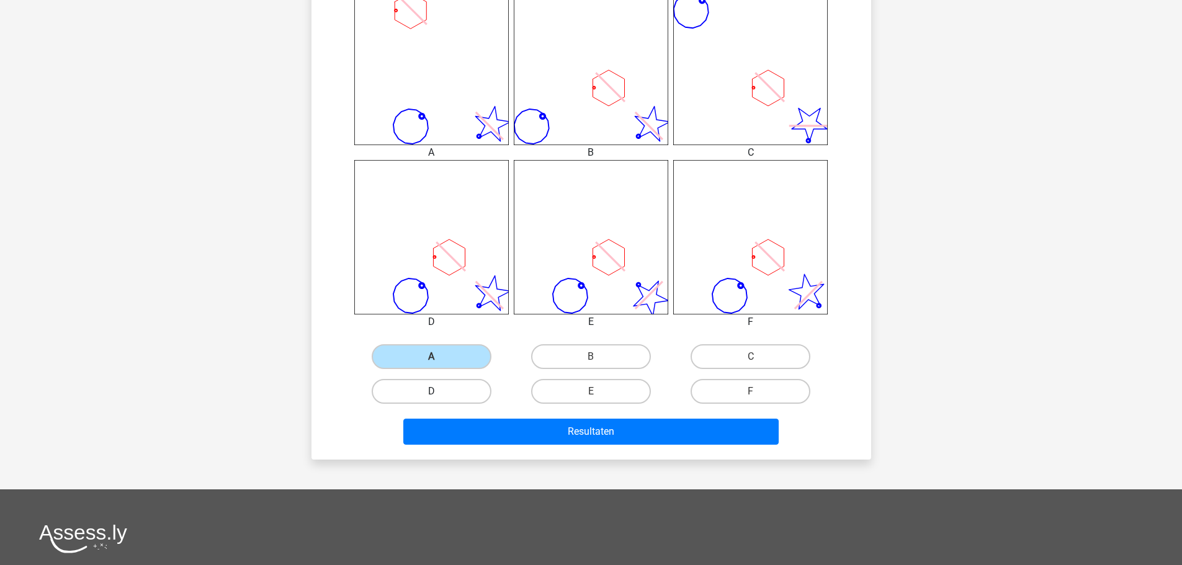
scroll to position [496, 0]
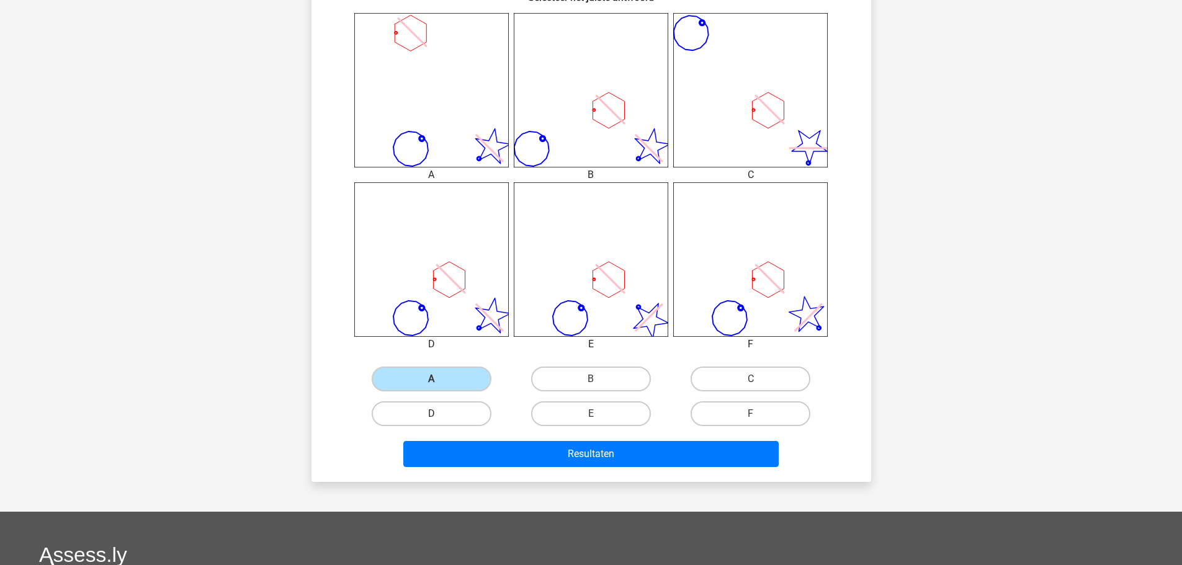
click at [471, 417] on label "D" at bounding box center [432, 413] width 120 height 25
click at [439, 417] on input "D" at bounding box center [435, 418] width 8 height 8
radio input "true"
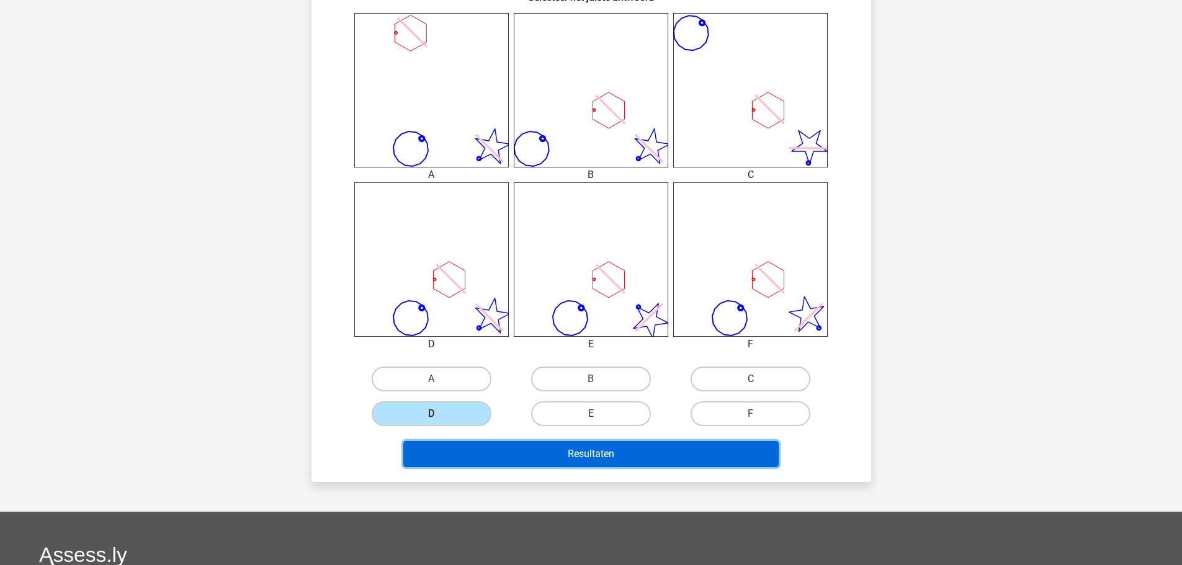
click at [579, 450] on button "Resultaten" at bounding box center [590, 454] width 375 height 26
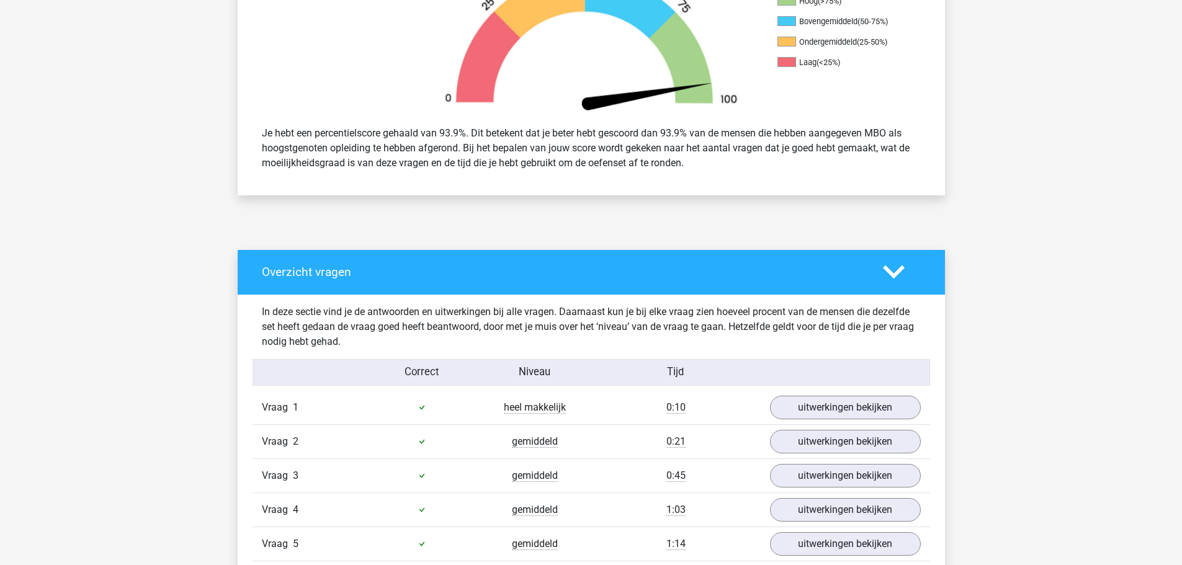
scroll to position [682, 0]
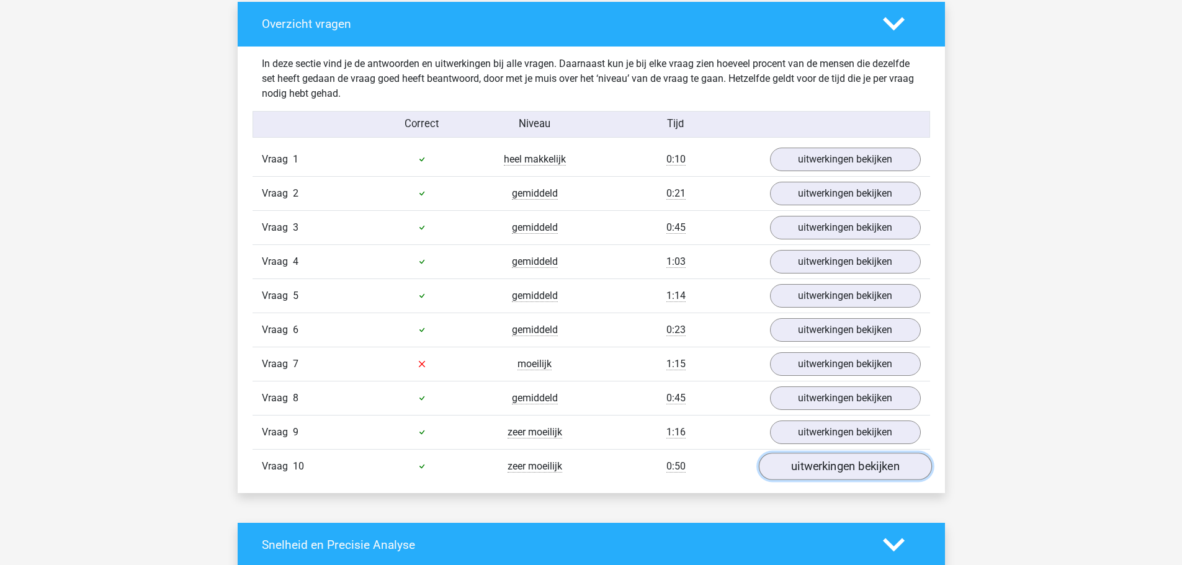
click at [836, 470] on link "uitwerkingen bekijken" at bounding box center [844, 466] width 173 height 27
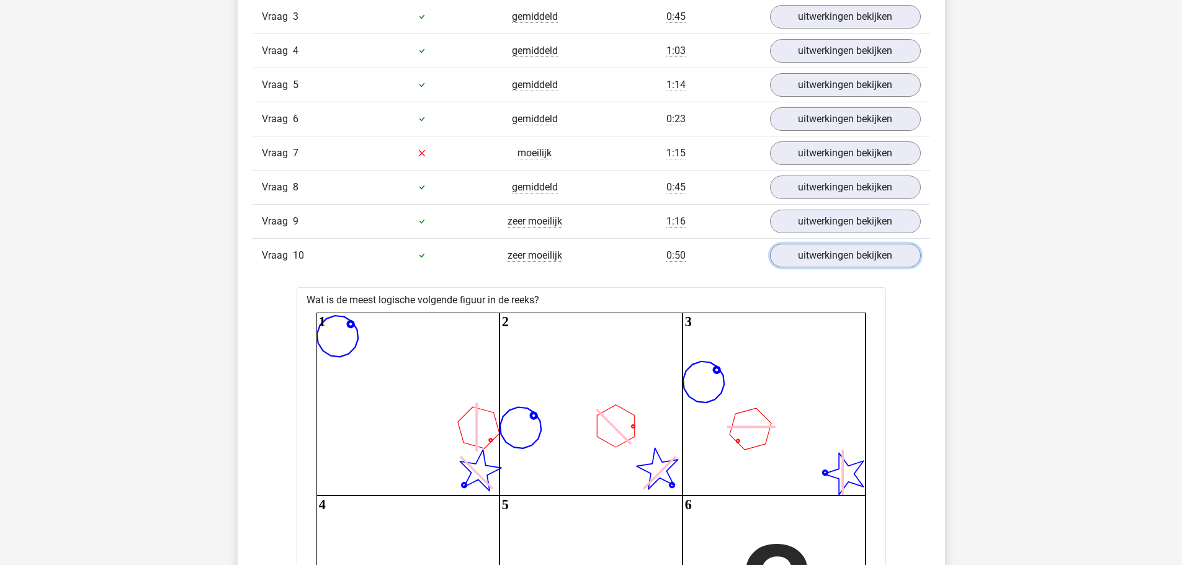
scroll to position [744, 0]
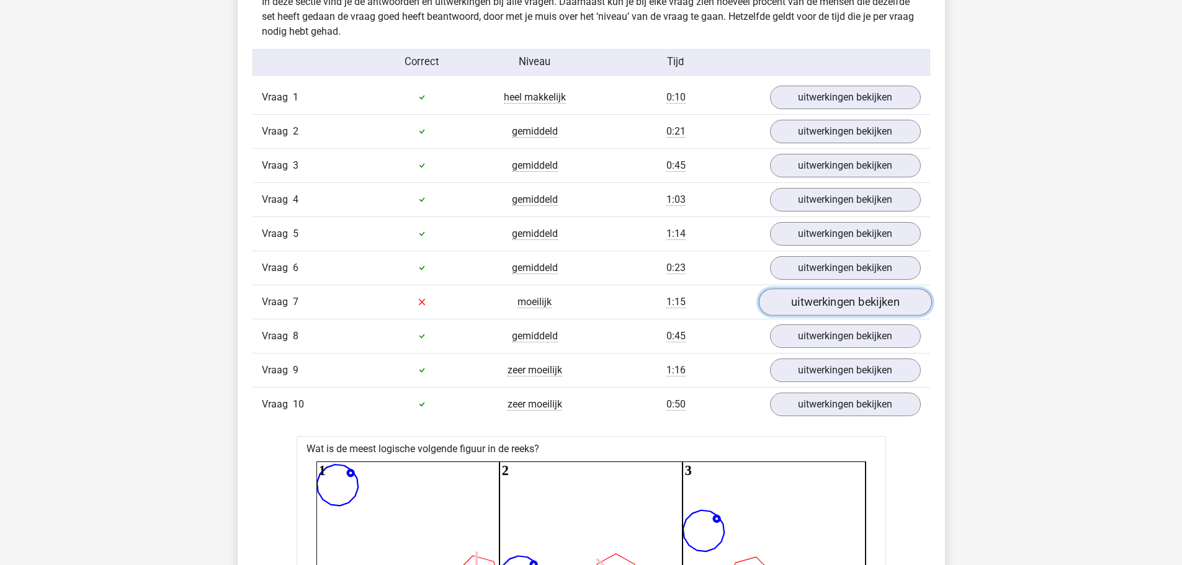
click at [815, 310] on link "uitwerkingen bekijken" at bounding box center [844, 301] width 173 height 27
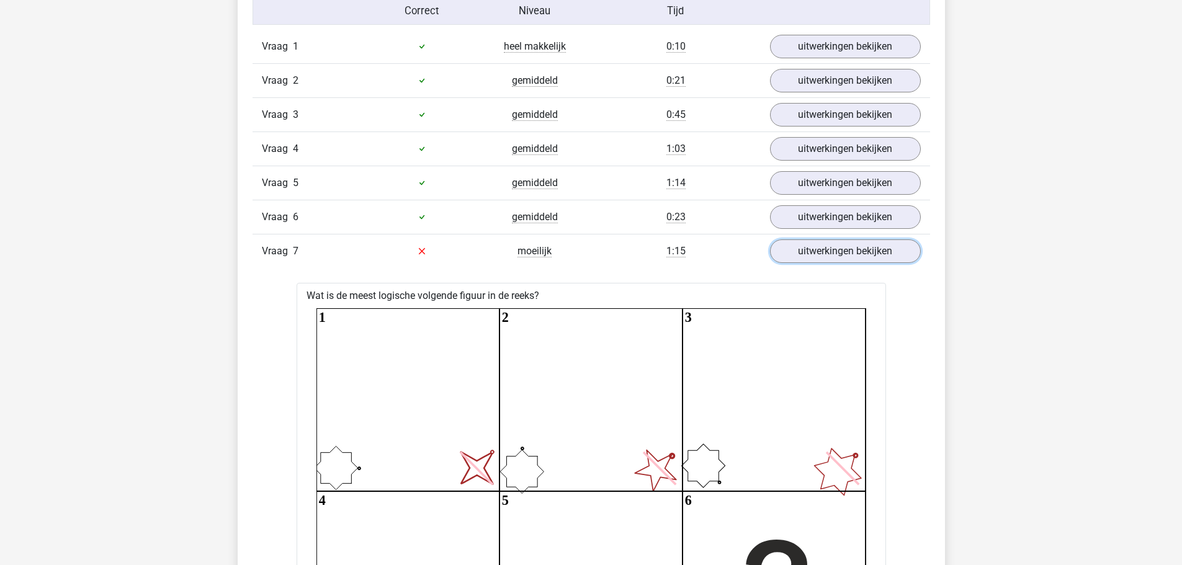
scroll to position [682, 0]
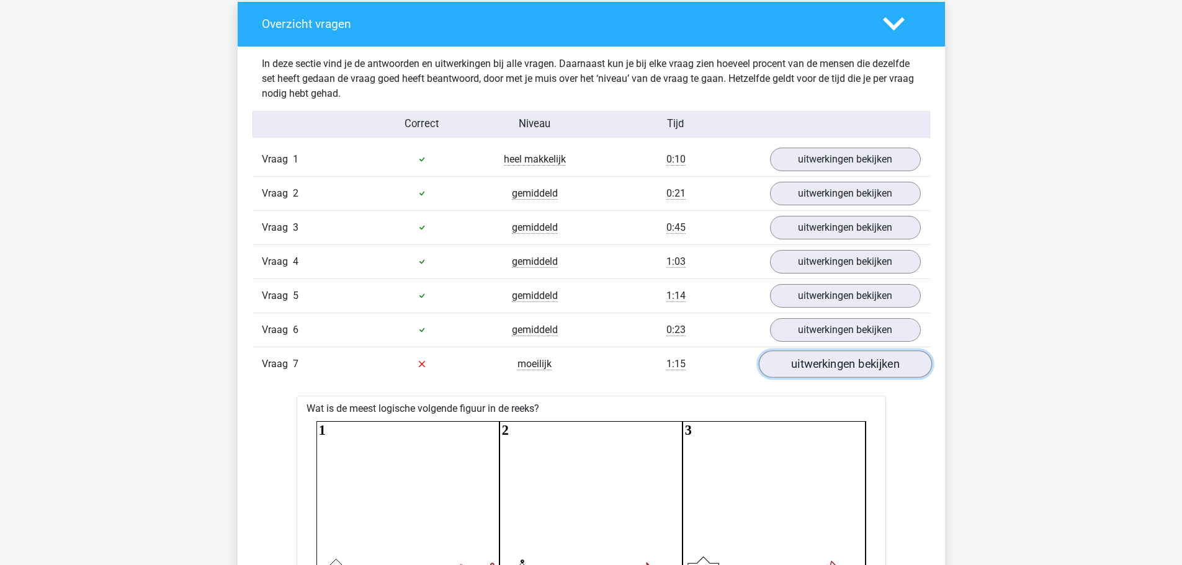
click at [804, 364] on link "uitwerkingen bekijken" at bounding box center [844, 363] width 173 height 27
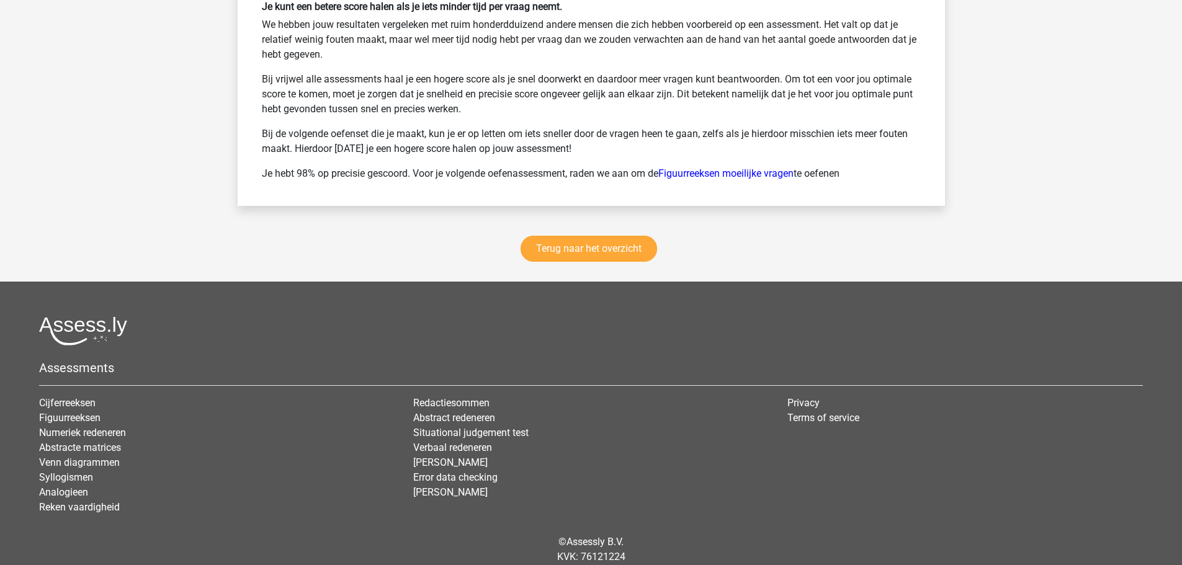
scroll to position [2841, 0]
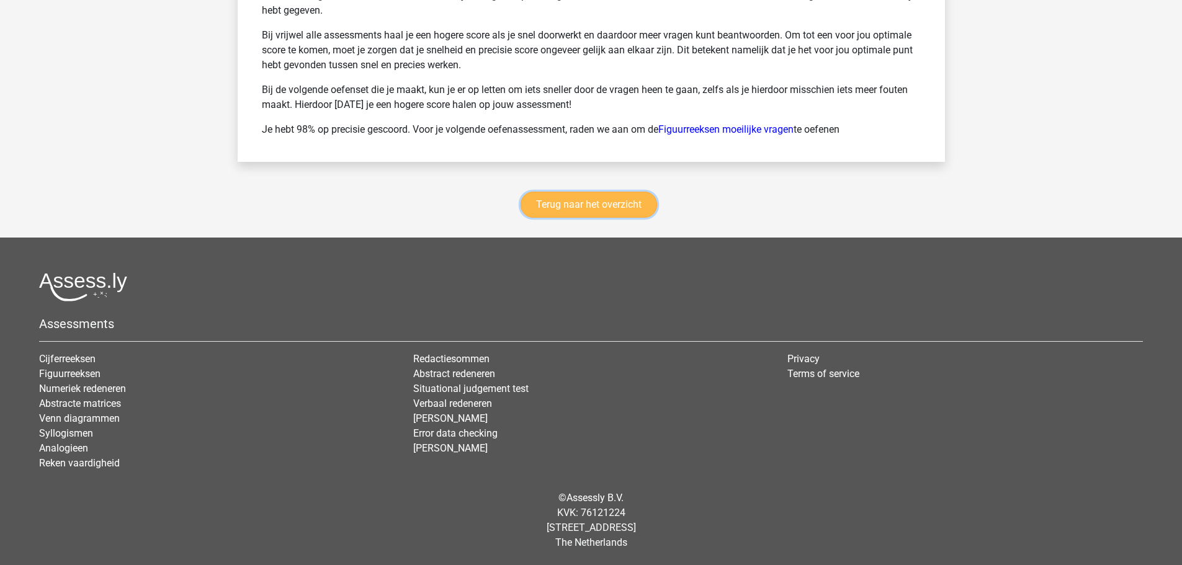
click at [623, 209] on link "Terug naar het overzicht" at bounding box center [588, 205] width 136 height 26
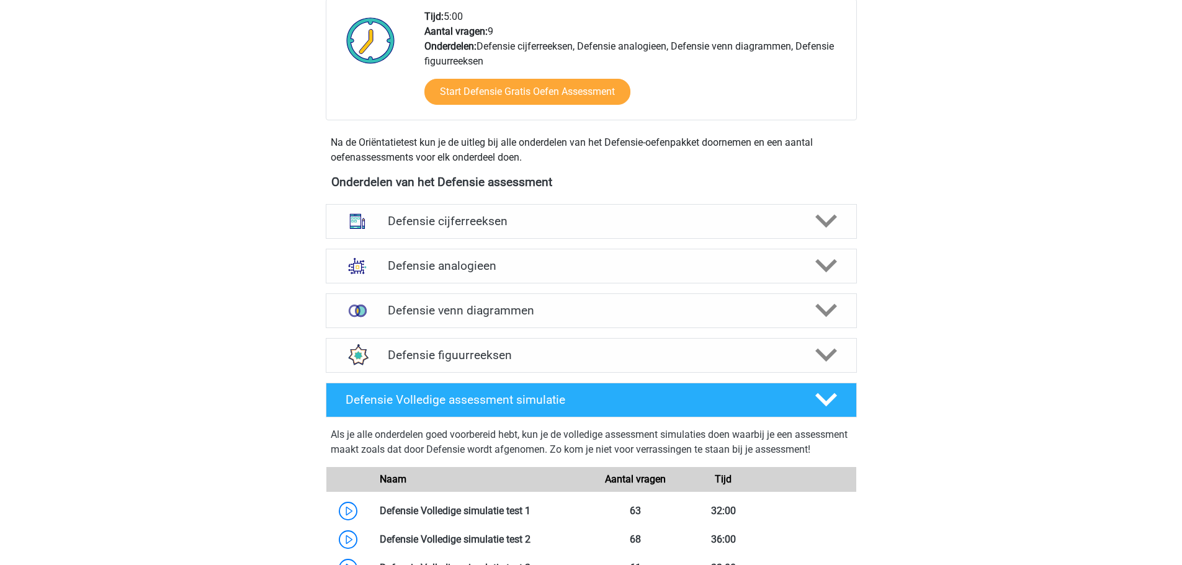
scroll to position [434, 0]
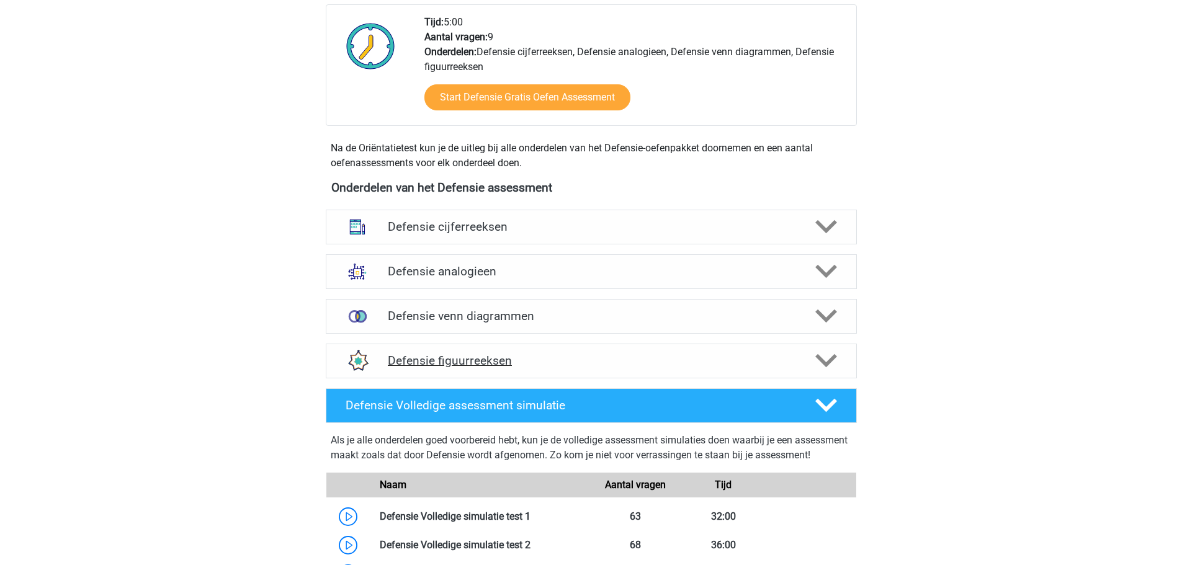
click at [483, 365] on h4 "Defensie figuurreeksen" at bounding box center [591, 361] width 406 height 14
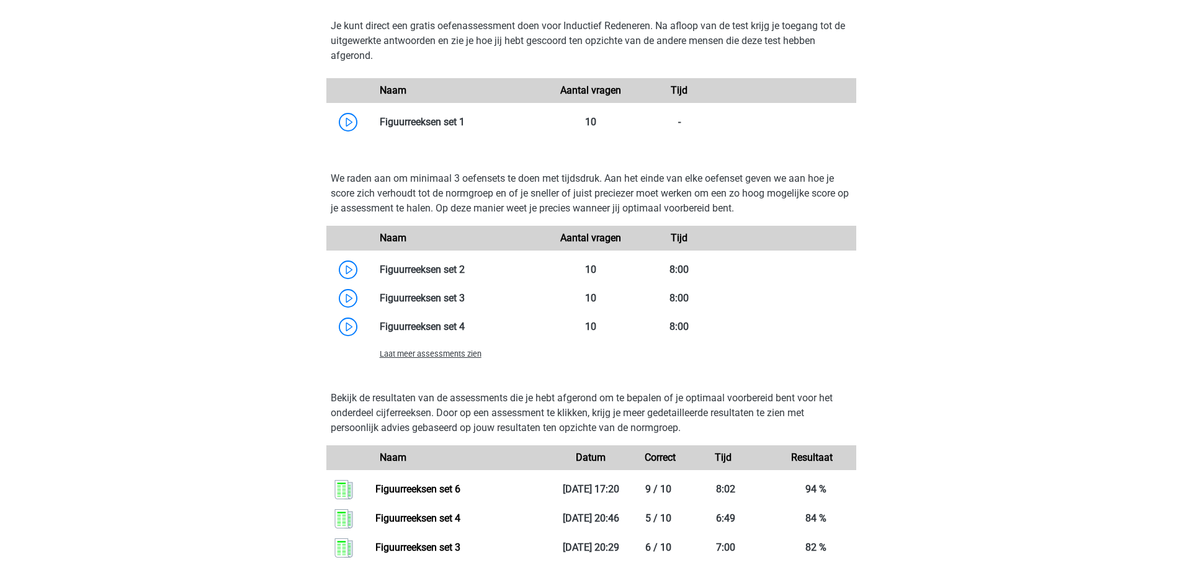
scroll to position [993, 0]
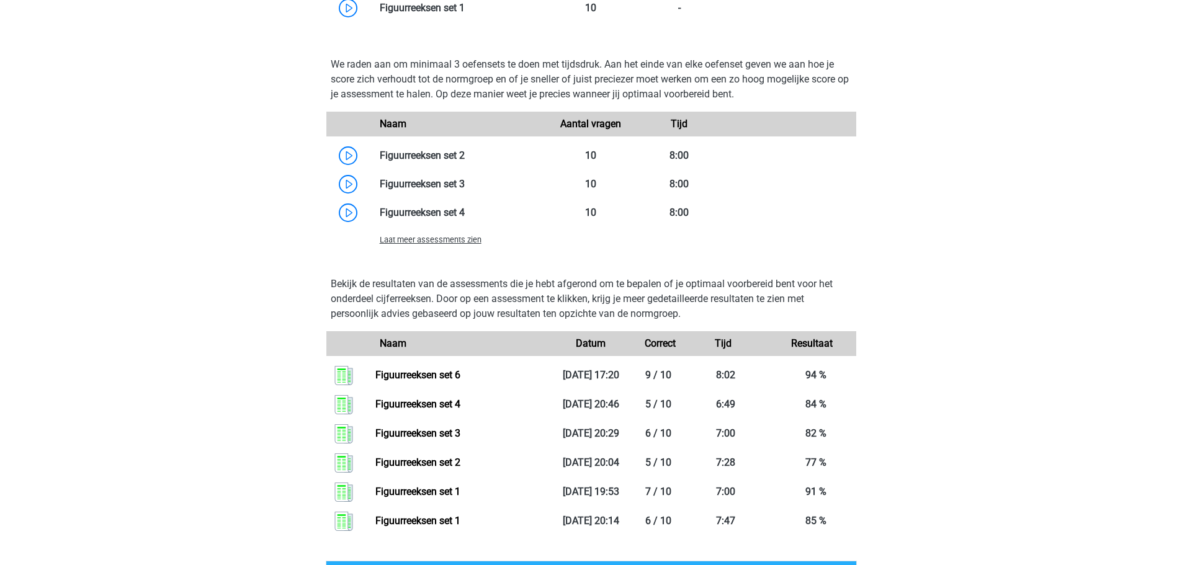
click at [465, 241] on span "Laat meer assessments zien" at bounding box center [431, 239] width 102 height 9
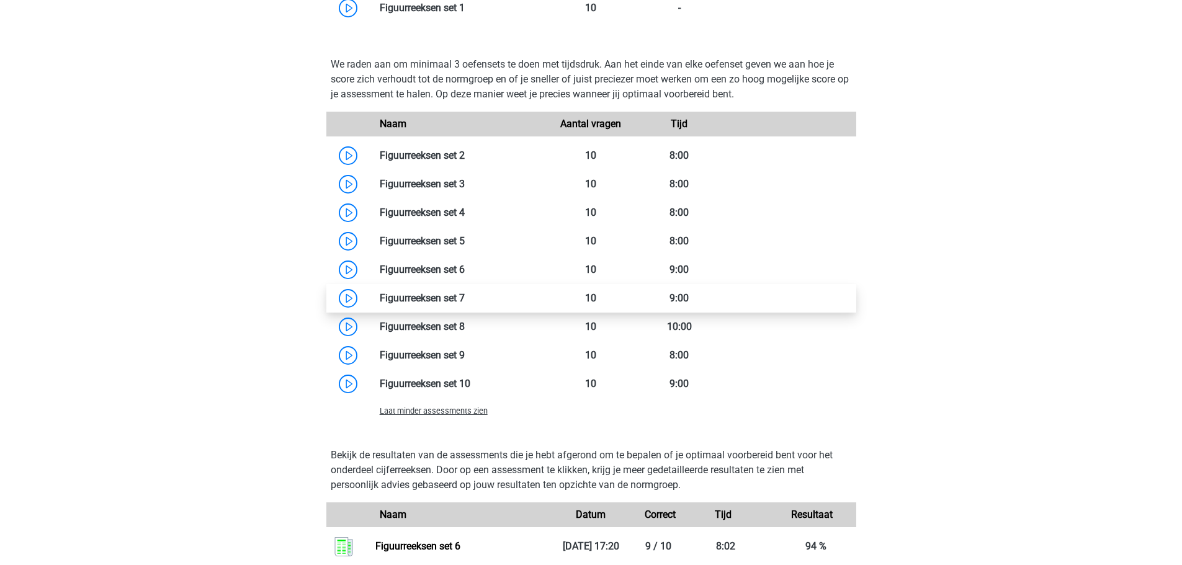
click at [465, 296] on link at bounding box center [465, 298] width 0 height 12
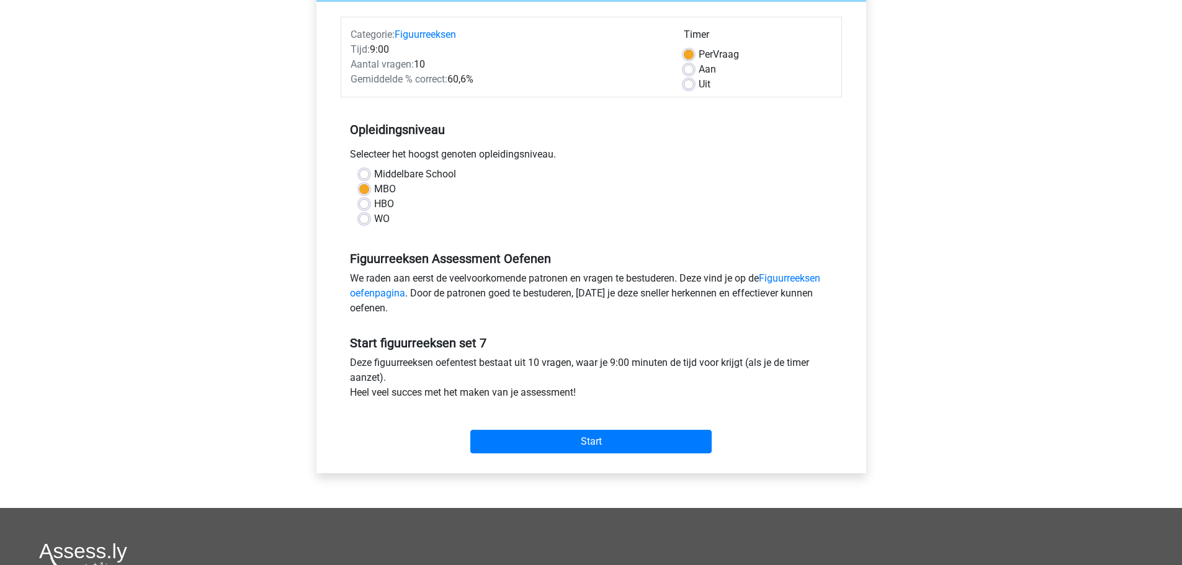
scroll to position [372, 0]
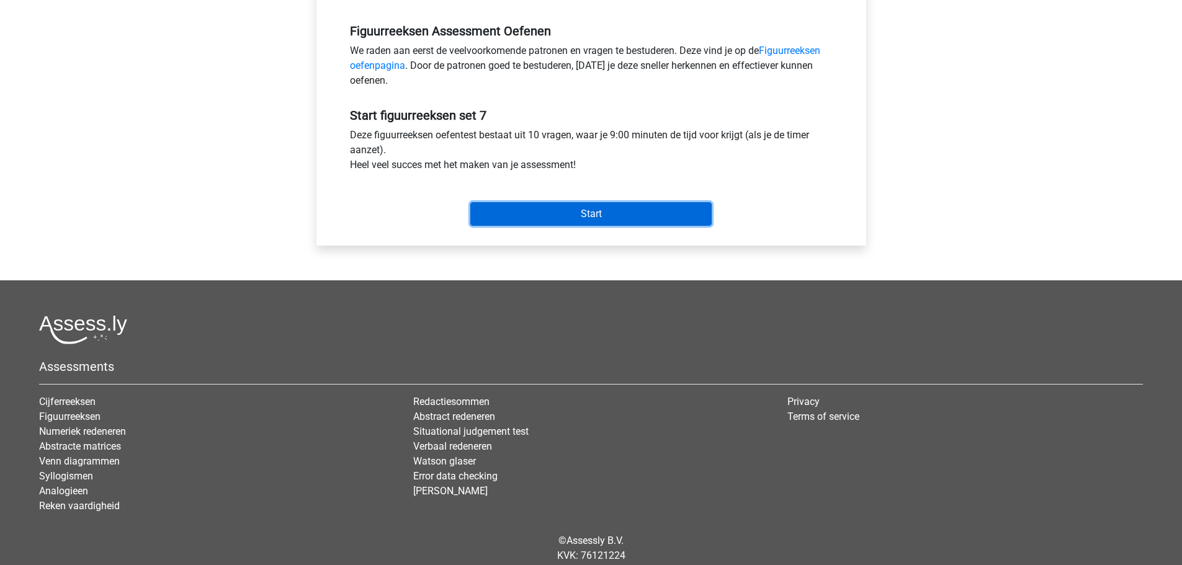
click at [567, 214] on input "Start" at bounding box center [590, 214] width 241 height 24
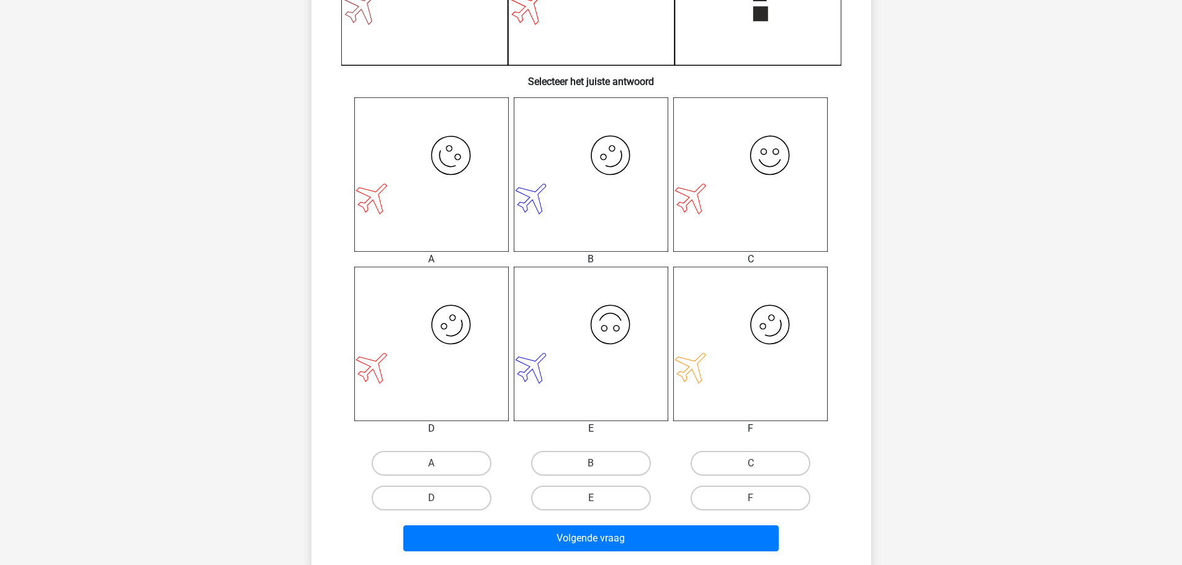
scroll to position [434, 0]
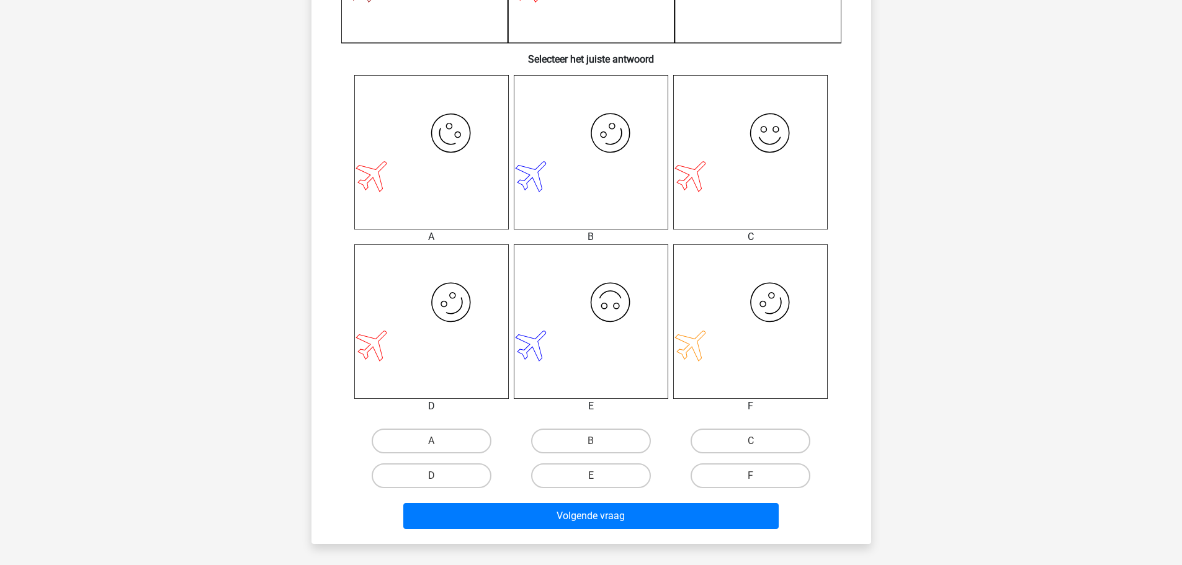
drag, startPoint x: 471, startPoint y: 476, endPoint x: 507, endPoint y: 491, distance: 38.7
click at [472, 477] on label "D" at bounding box center [432, 475] width 120 height 25
click at [439, 477] on input "D" at bounding box center [435, 480] width 8 height 8
radio input "true"
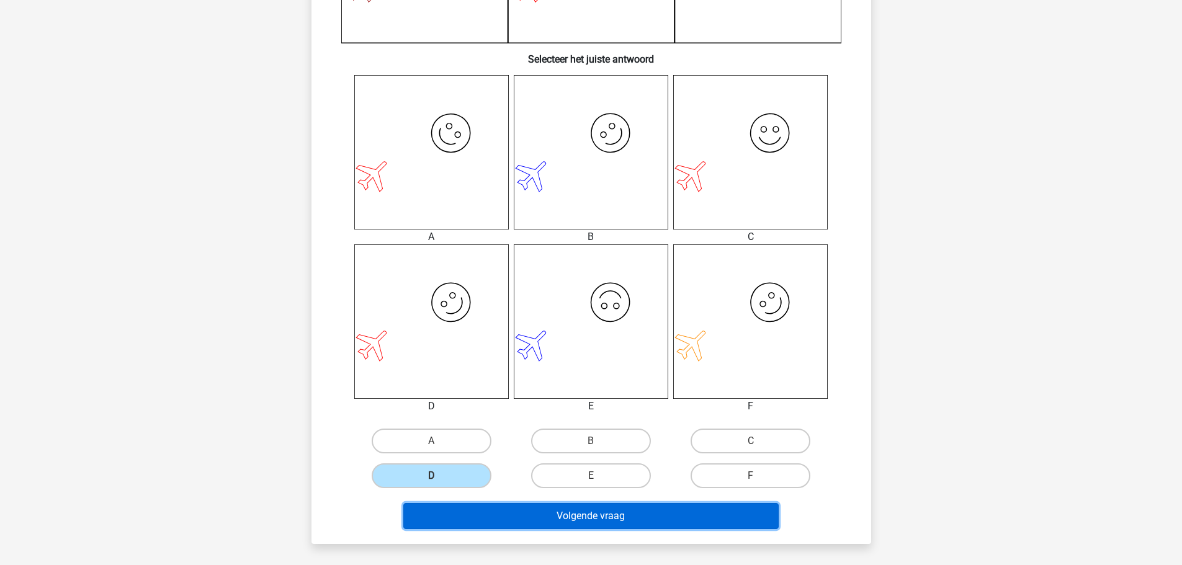
click at [618, 511] on button "Volgende vraag" at bounding box center [590, 516] width 375 height 26
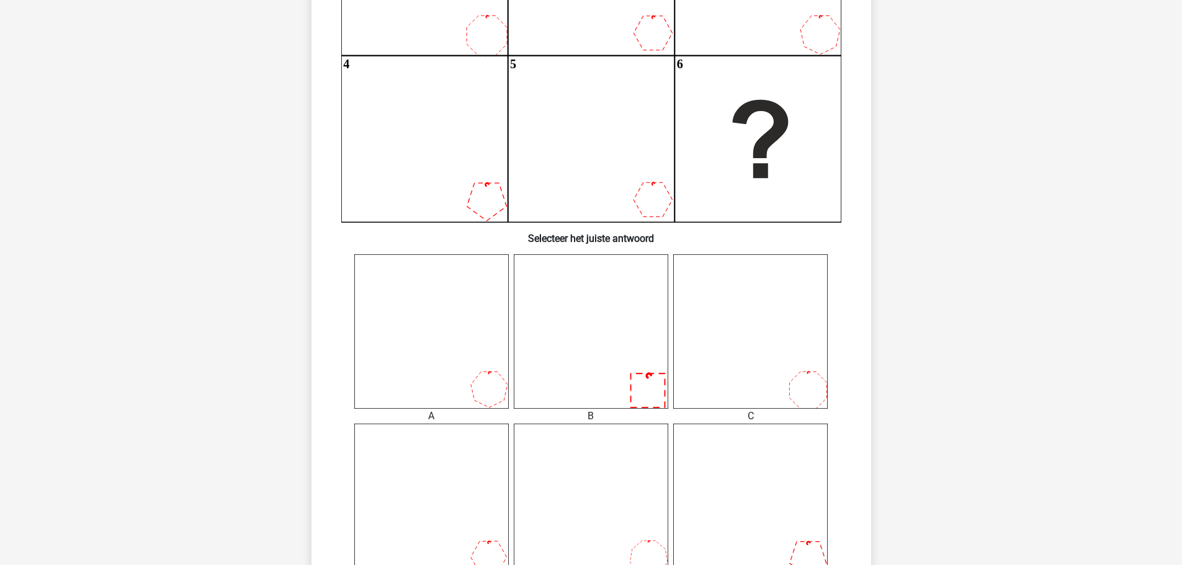
scroll to position [372, 0]
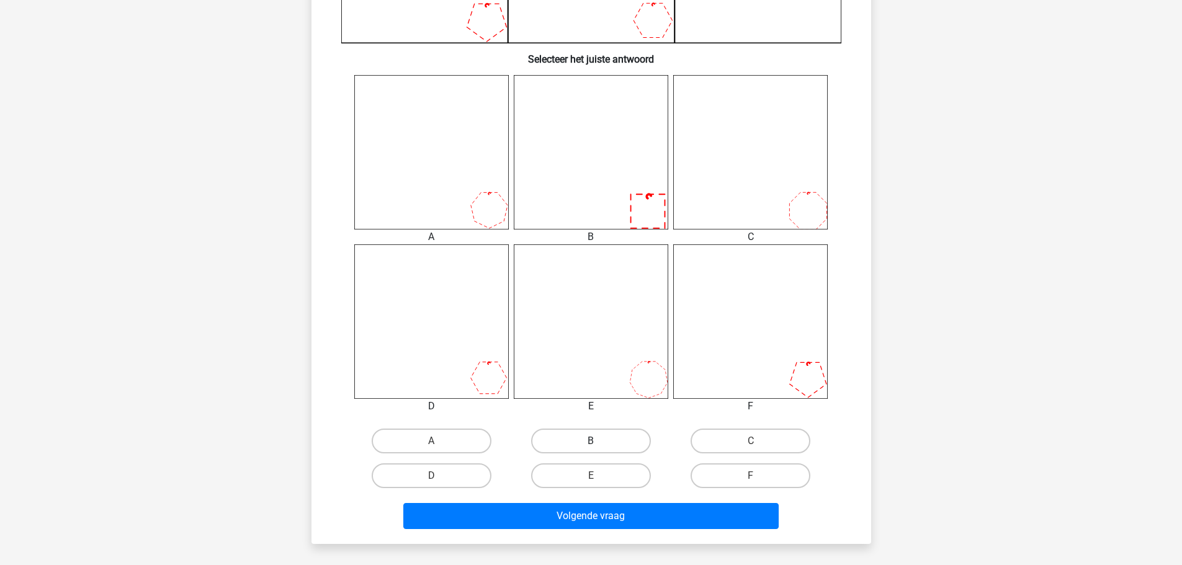
click at [625, 440] on label "B" at bounding box center [591, 441] width 120 height 25
click at [599, 441] on input "B" at bounding box center [595, 445] width 8 height 8
radio input "true"
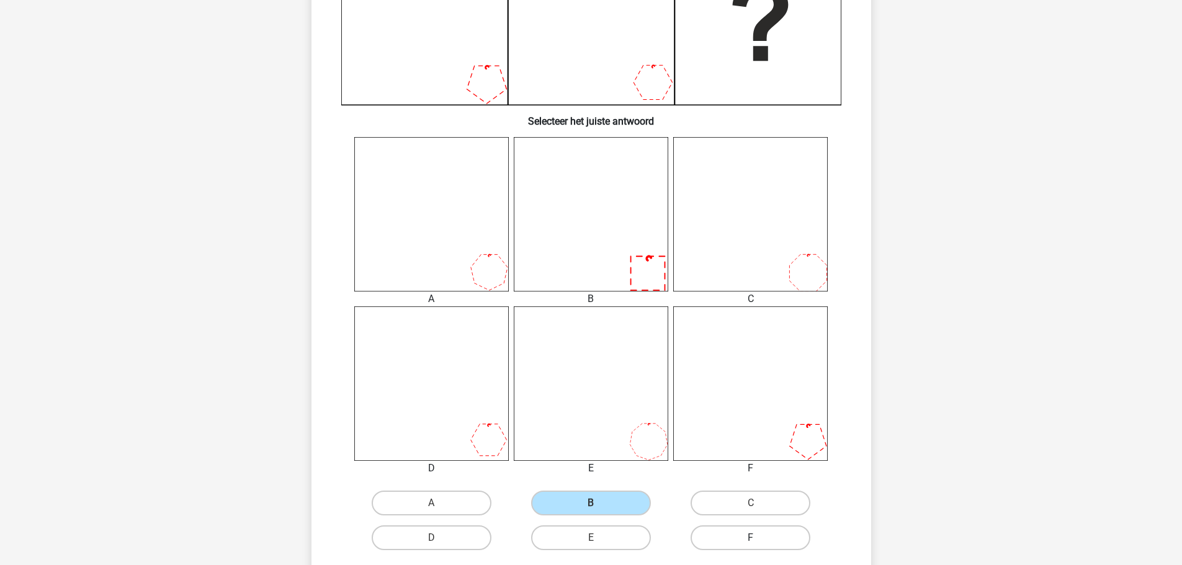
drag, startPoint x: 769, startPoint y: 536, endPoint x: 754, endPoint y: 535, distance: 14.9
click at [767, 538] on label "F" at bounding box center [750, 537] width 120 height 25
click at [759, 538] on input "F" at bounding box center [755, 542] width 8 height 8
radio input "true"
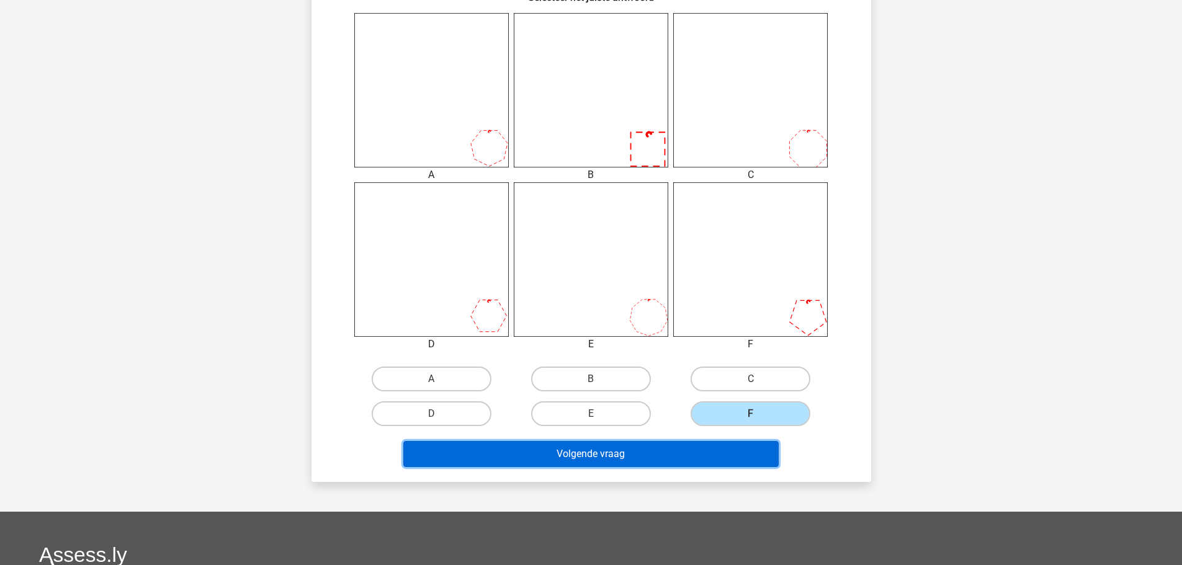
click at [648, 455] on button "Volgende vraag" at bounding box center [590, 454] width 375 height 26
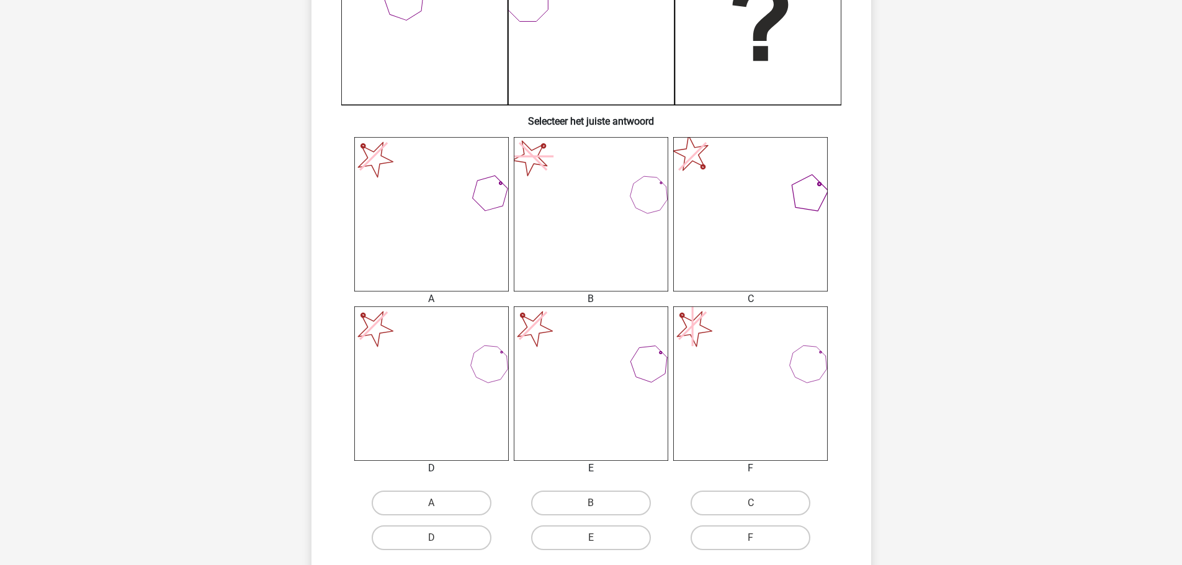
drag, startPoint x: 469, startPoint y: 496, endPoint x: 465, endPoint y: 484, distance: 13.0
click at [467, 497] on label "A" at bounding box center [432, 503] width 120 height 25
click at [439, 503] on input "A" at bounding box center [435, 507] width 8 height 8
radio input "true"
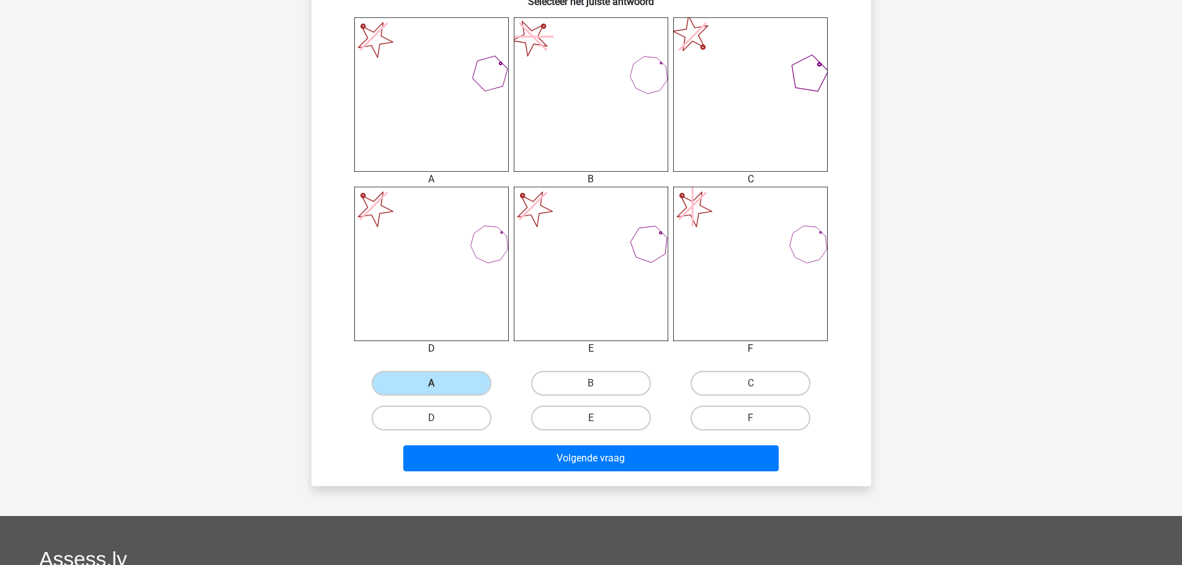
scroll to position [496, 0]
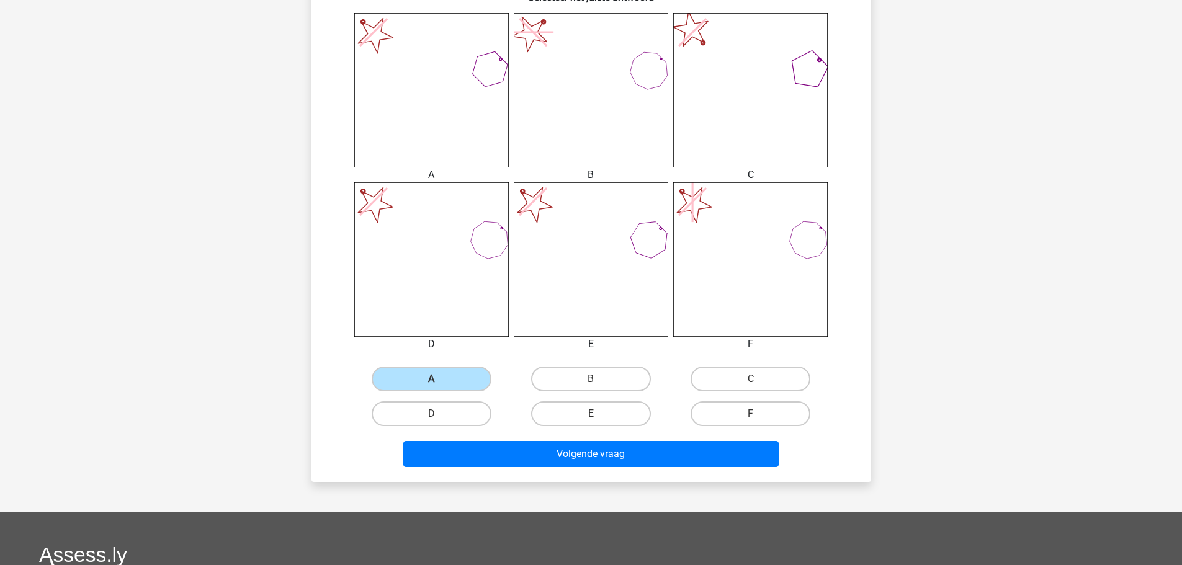
click at [754, 419] on input "F" at bounding box center [755, 418] width 8 height 8
radio input "true"
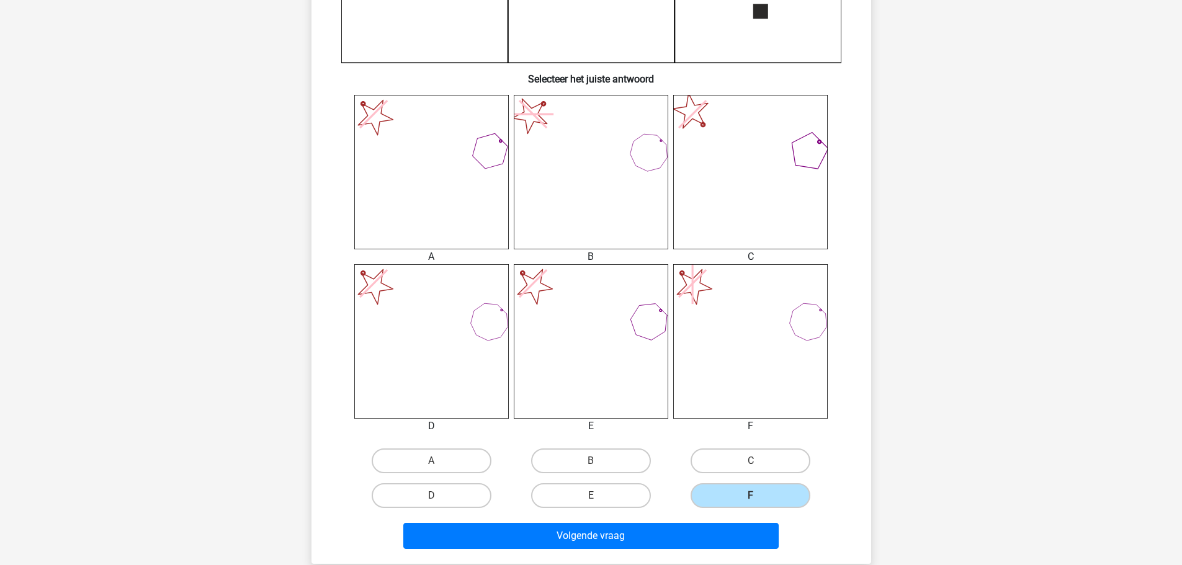
scroll to position [434, 0]
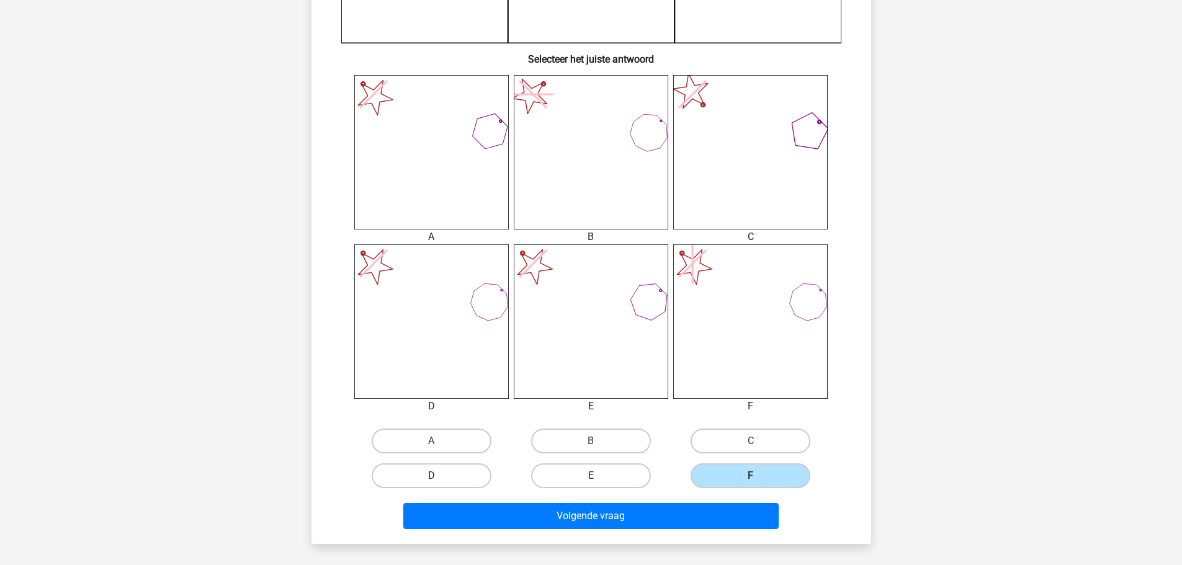
click at [474, 476] on label "D" at bounding box center [432, 475] width 120 height 25
click at [439, 476] on input "D" at bounding box center [435, 480] width 8 height 8
radio input "true"
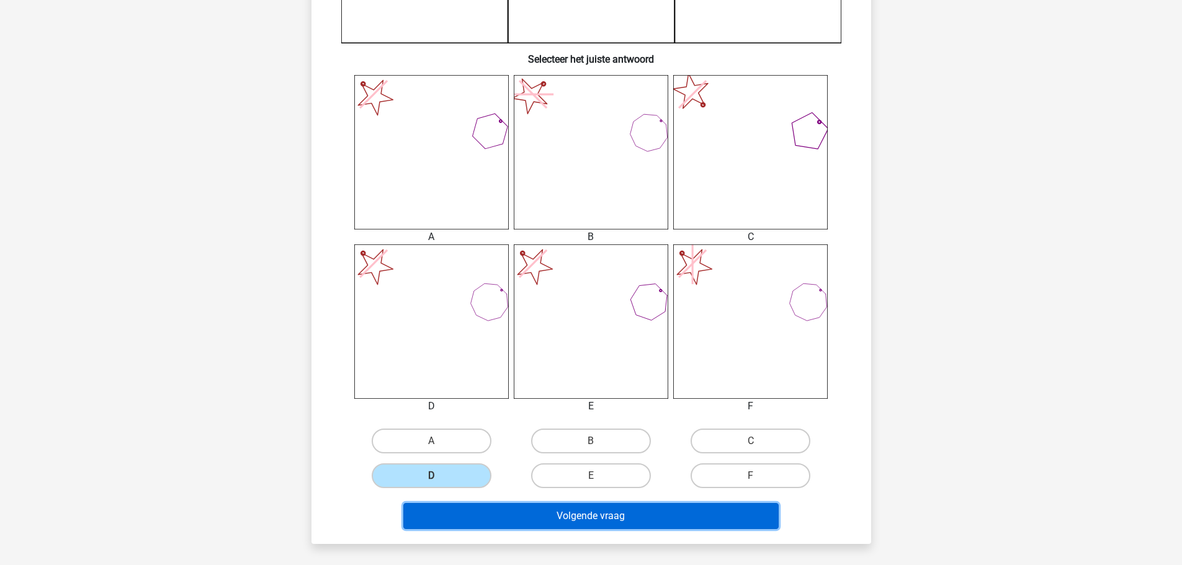
click at [563, 507] on button "Volgende vraag" at bounding box center [590, 516] width 375 height 26
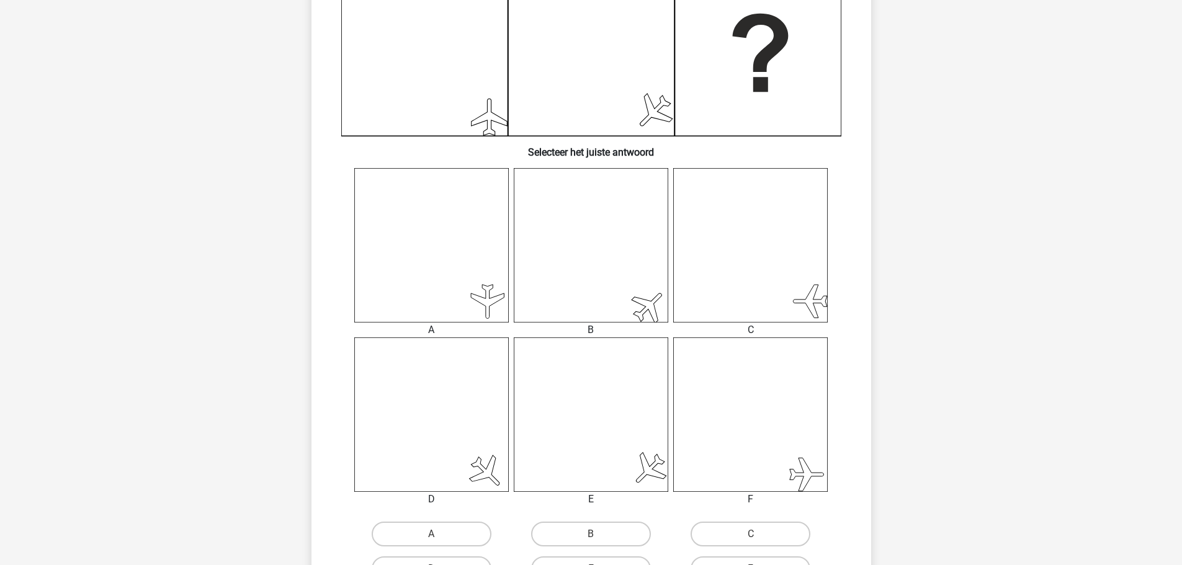
scroll to position [372, 0]
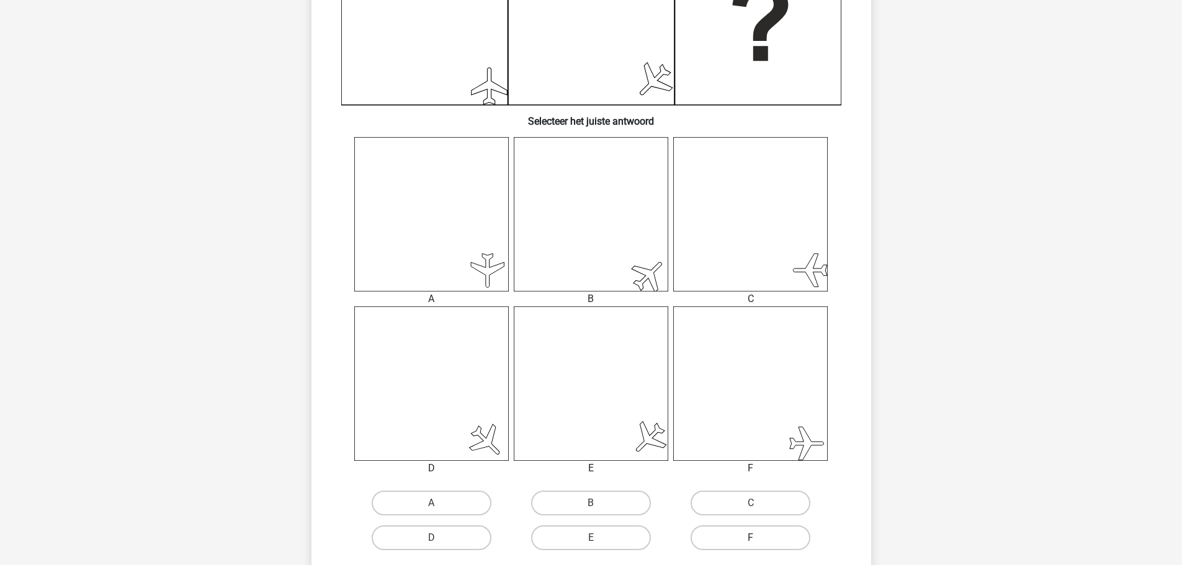
drag, startPoint x: 783, startPoint y: 536, endPoint x: 783, endPoint y: 499, distance: 37.2
click at [783, 536] on label "F" at bounding box center [750, 537] width 120 height 25
click at [759, 538] on input "F" at bounding box center [755, 542] width 8 height 8
radio input "true"
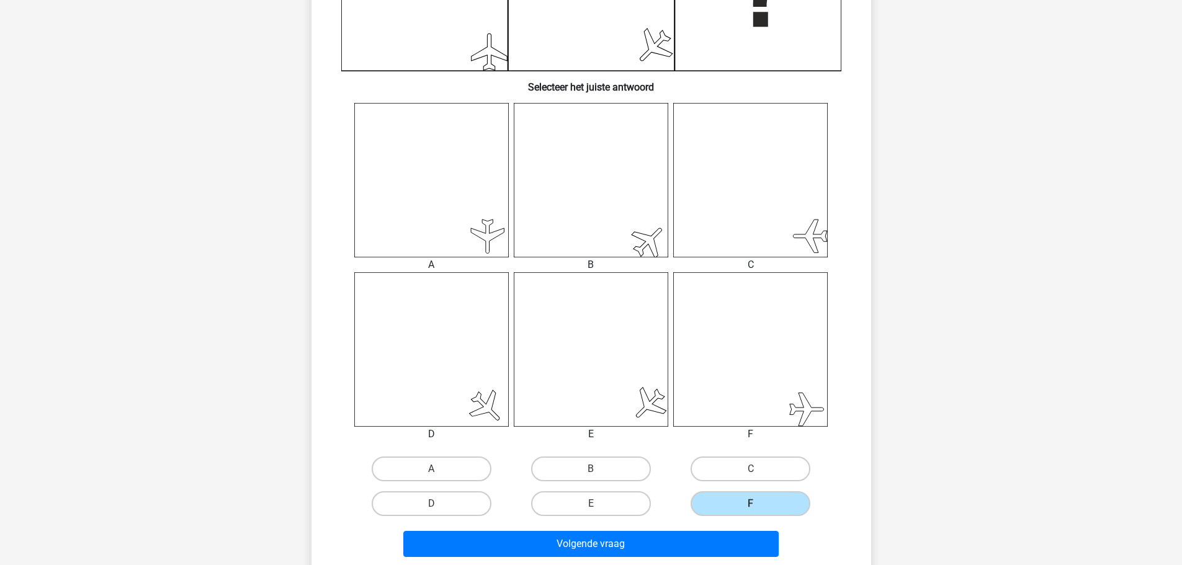
scroll to position [434, 0]
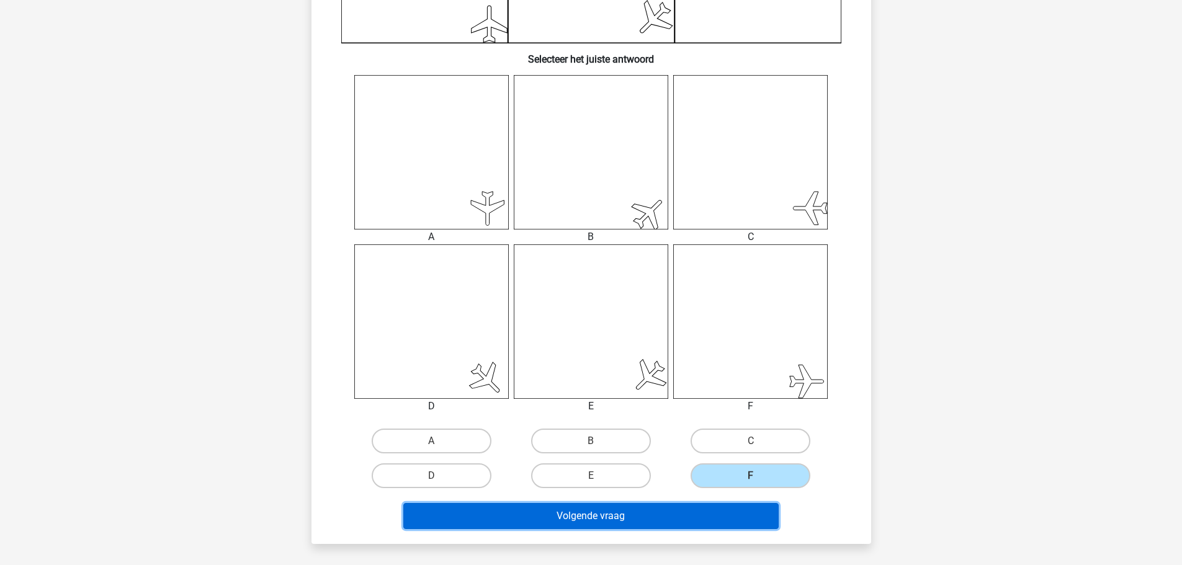
click at [745, 512] on button "Volgende vraag" at bounding box center [590, 516] width 375 height 26
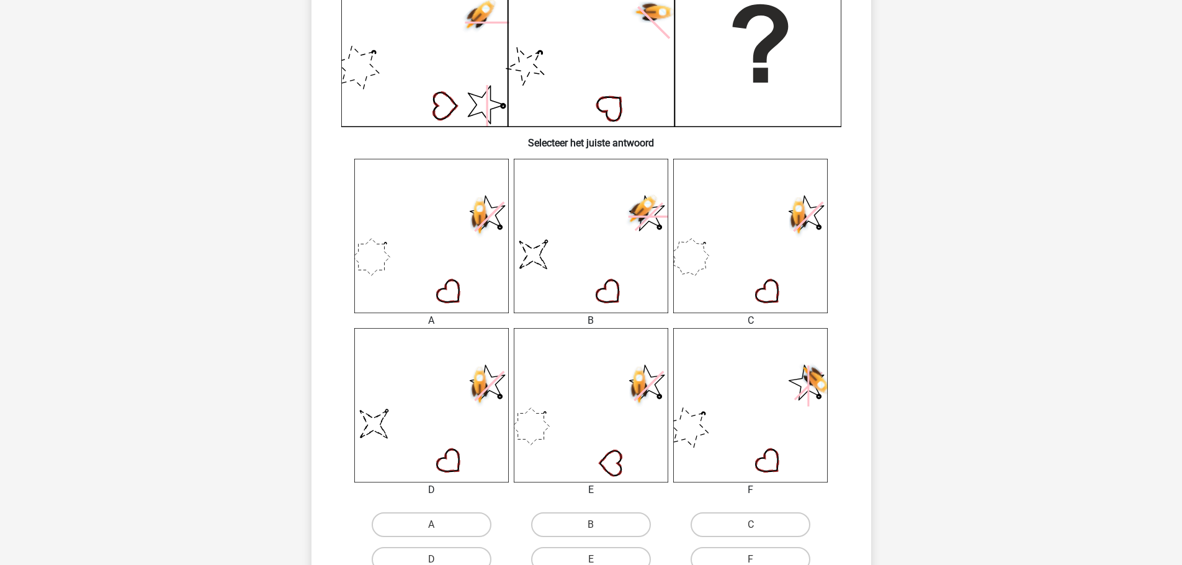
scroll to position [372, 0]
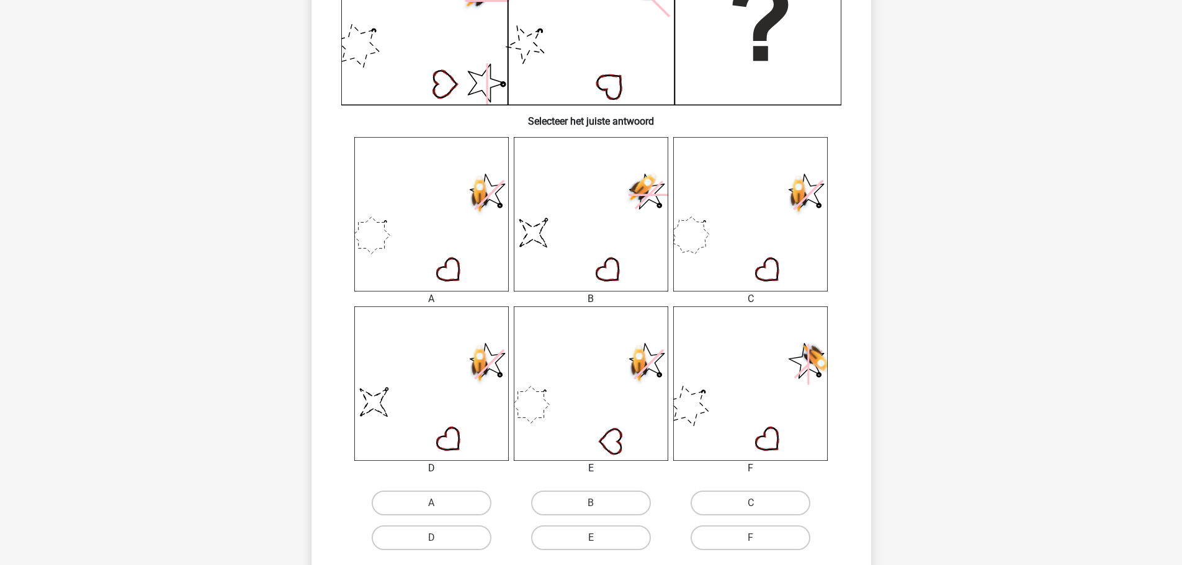
click at [594, 506] on input "B" at bounding box center [595, 507] width 8 height 8
radio input "true"
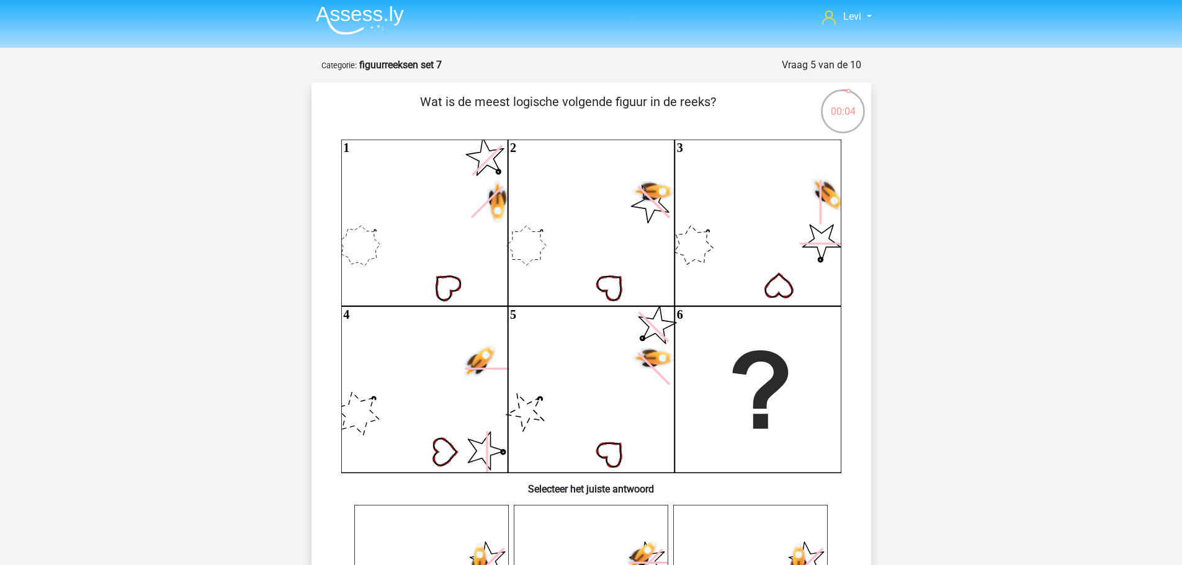
scroll to position [0, 0]
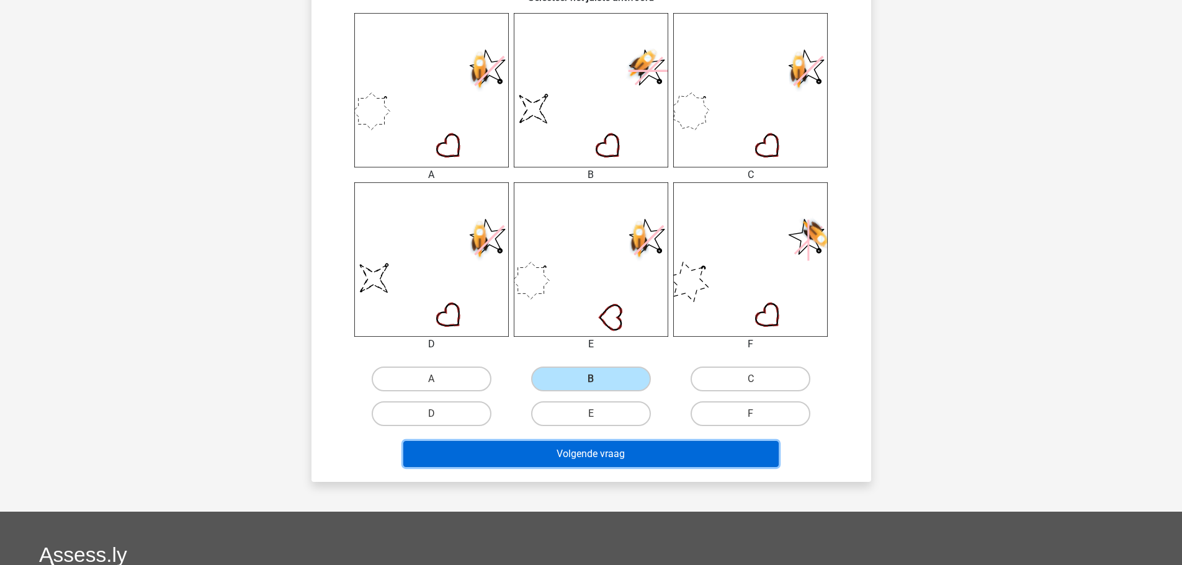
click at [629, 447] on button "Volgende vraag" at bounding box center [590, 454] width 375 height 26
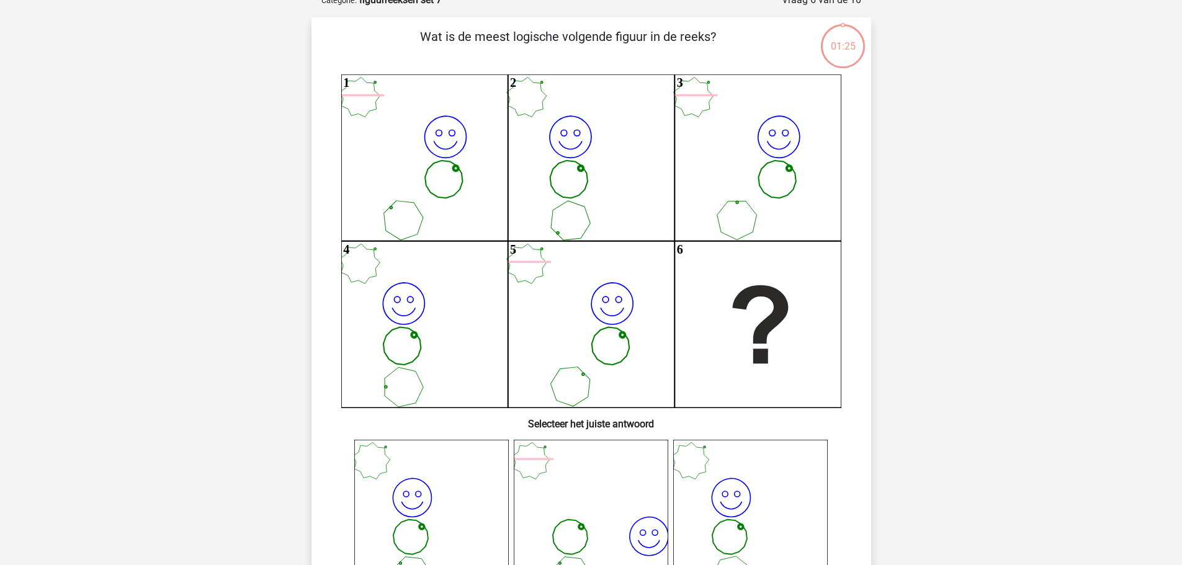
scroll to position [62, 0]
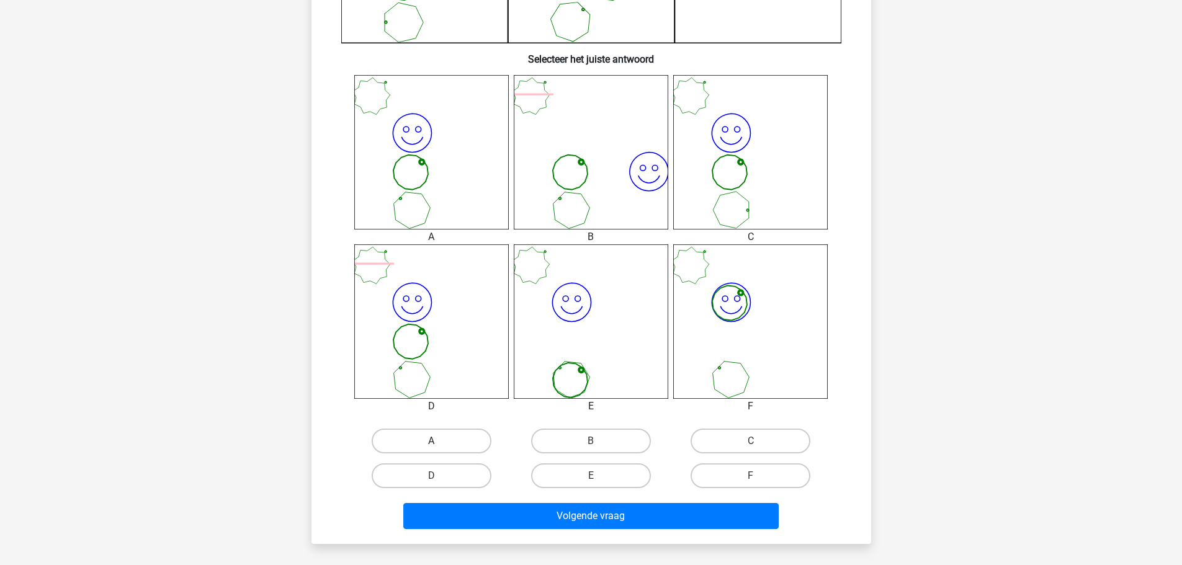
click at [452, 441] on label "A" at bounding box center [432, 441] width 120 height 25
click at [439, 441] on input "A" at bounding box center [435, 445] width 8 height 8
radio input "true"
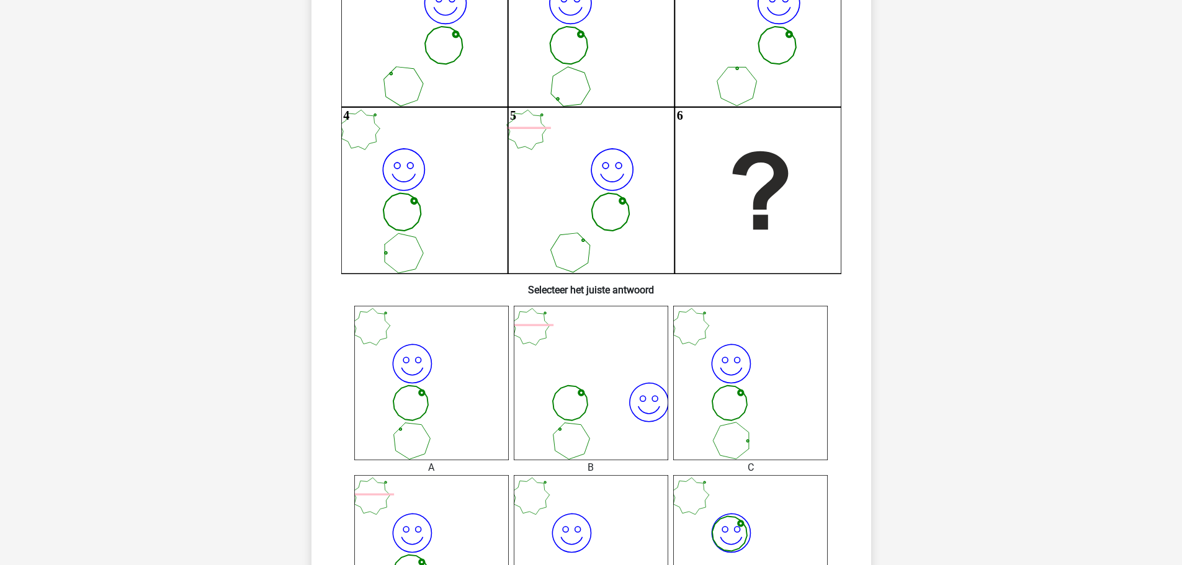
scroll to position [434, 0]
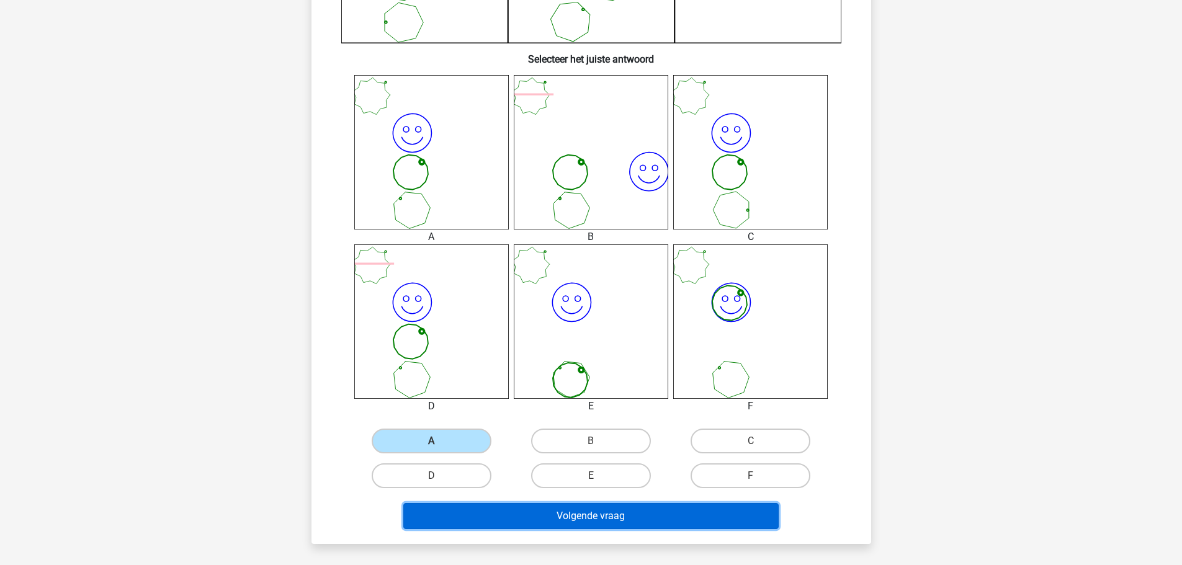
click at [621, 521] on button "Volgende vraag" at bounding box center [590, 516] width 375 height 26
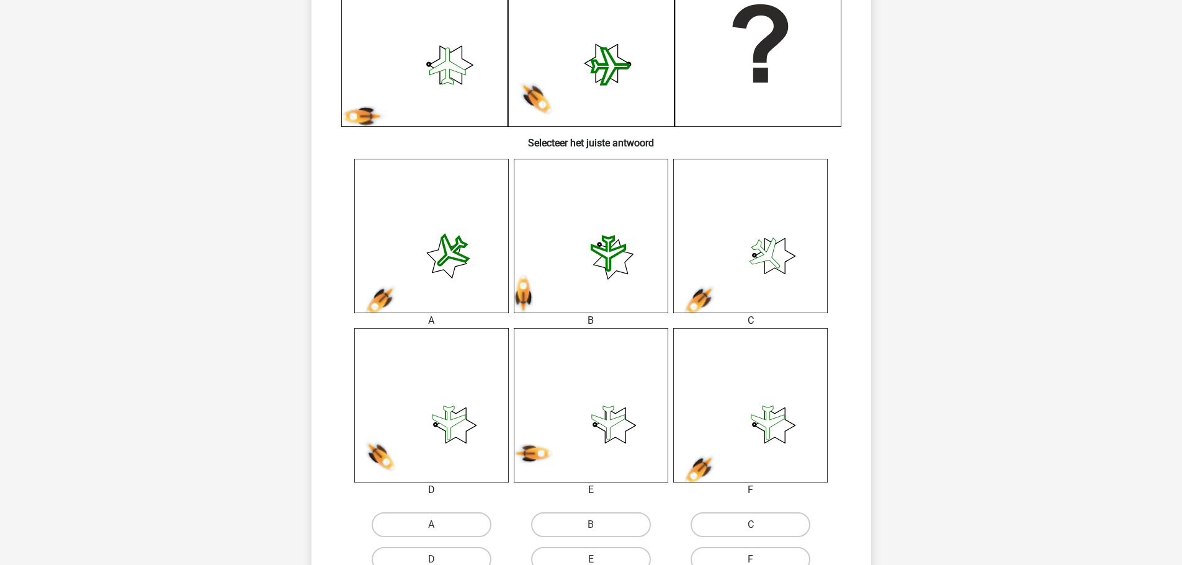
scroll to position [372, 0]
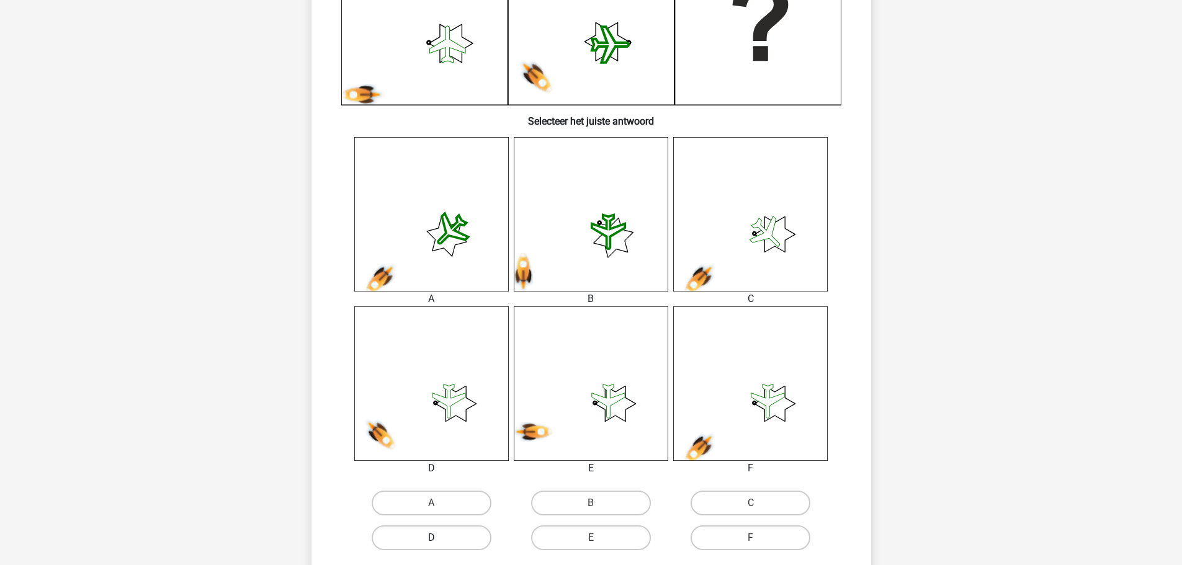
click at [449, 540] on label "D" at bounding box center [432, 537] width 120 height 25
click at [439, 540] on input "D" at bounding box center [435, 542] width 8 height 8
radio input "true"
click at [734, 535] on label "F" at bounding box center [750, 537] width 120 height 25
click at [751, 538] on input "F" at bounding box center [755, 542] width 8 height 8
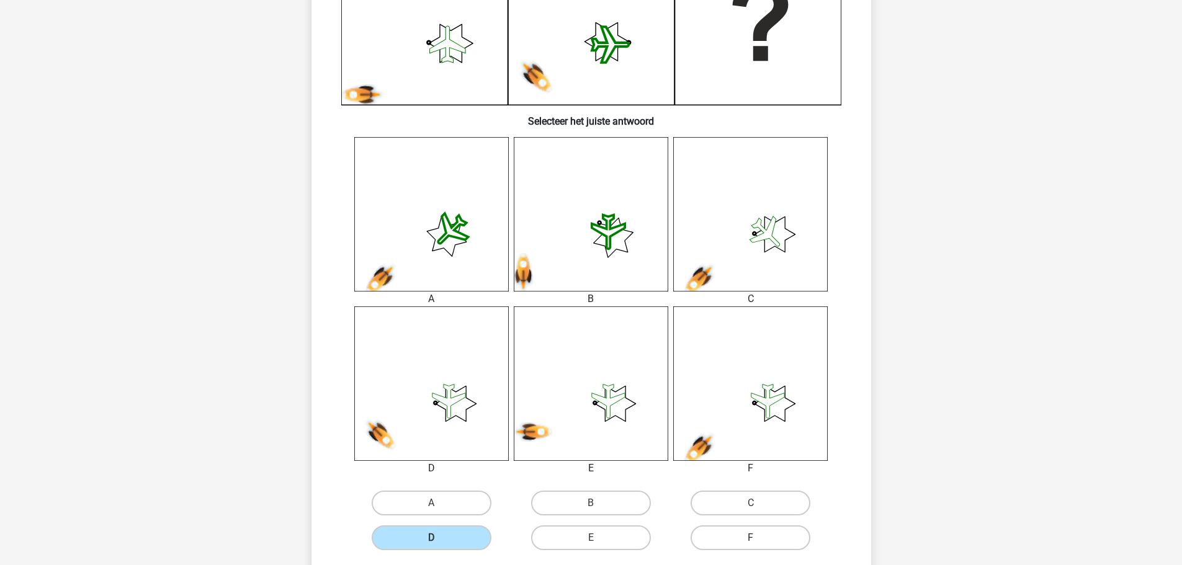
radio input "true"
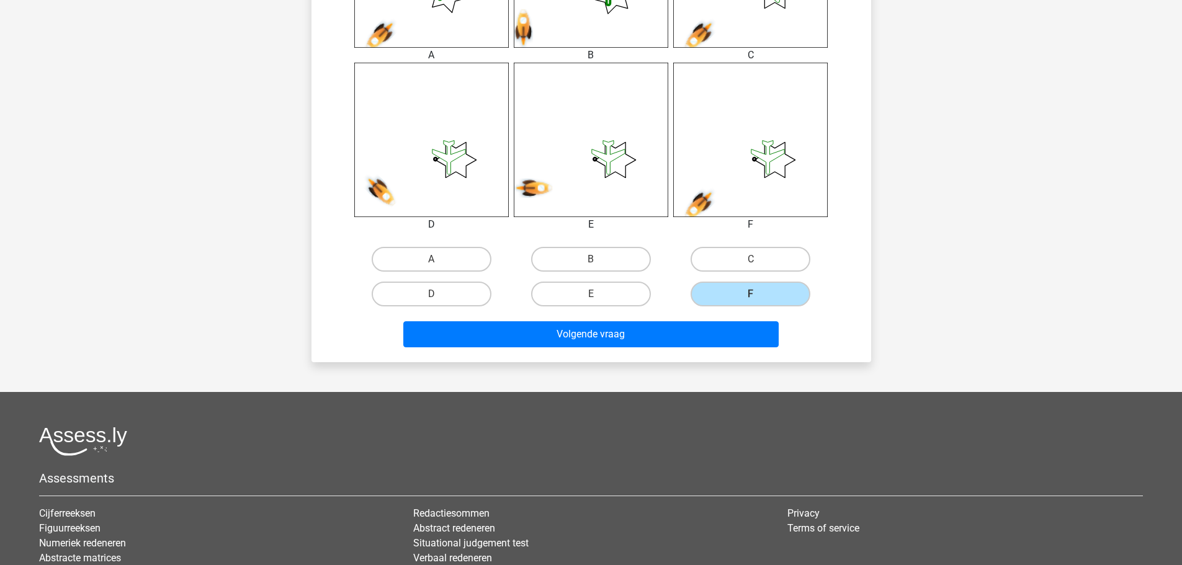
scroll to position [620, 0]
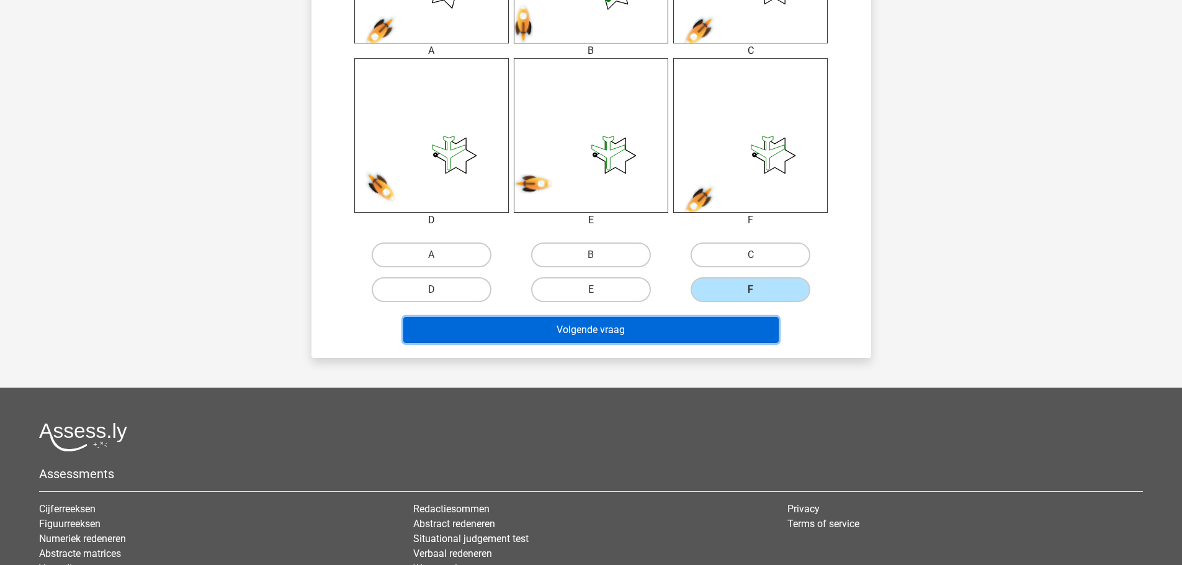
click at [719, 325] on button "Volgende vraag" at bounding box center [590, 330] width 375 height 26
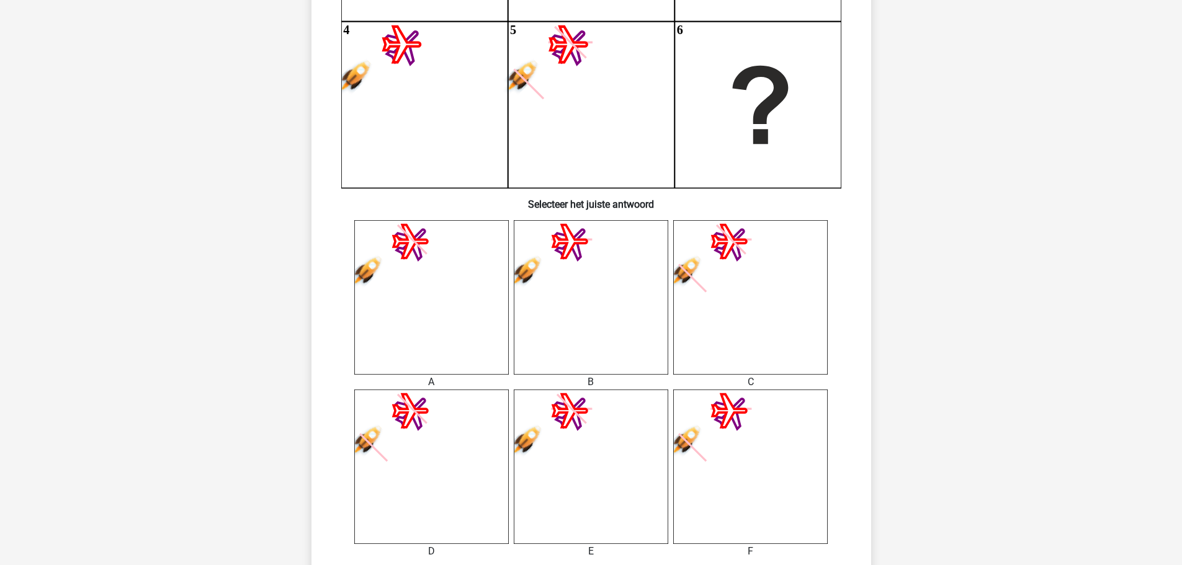
scroll to position [372, 0]
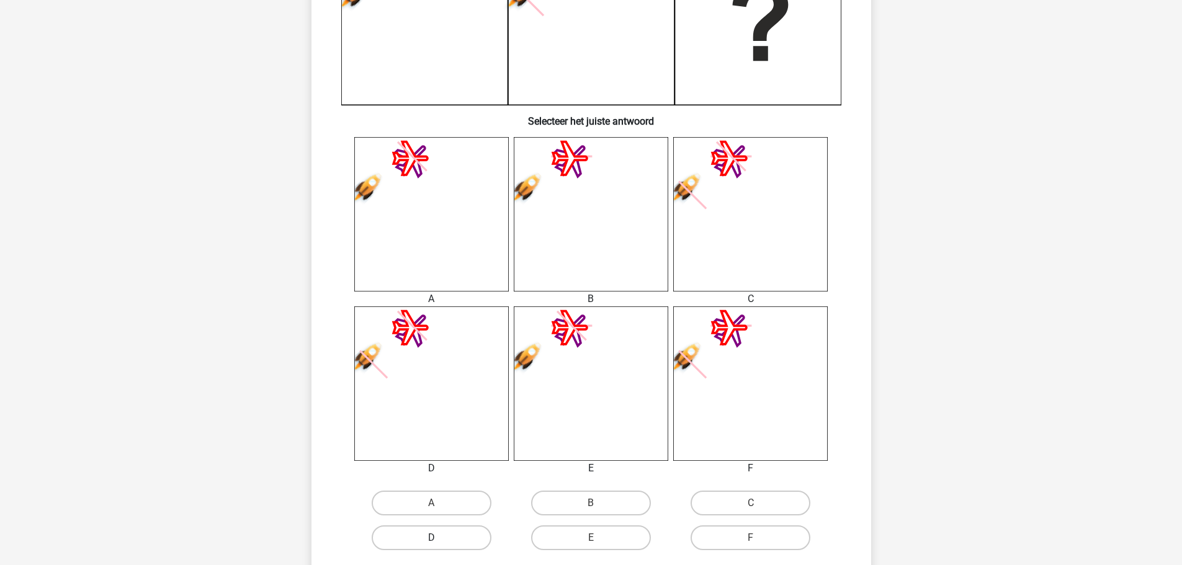
drag, startPoint x: 467, startPoint y: 533, endPoint x: 473, endPoint y: 531, distance: 6.7
click at [467, 534] on label "D" at bounding box center [432, 537] width 120 height 25
click at [439, 538] on input "D" at bounding box center [435, 542] width 8 height 8
radio input "true"
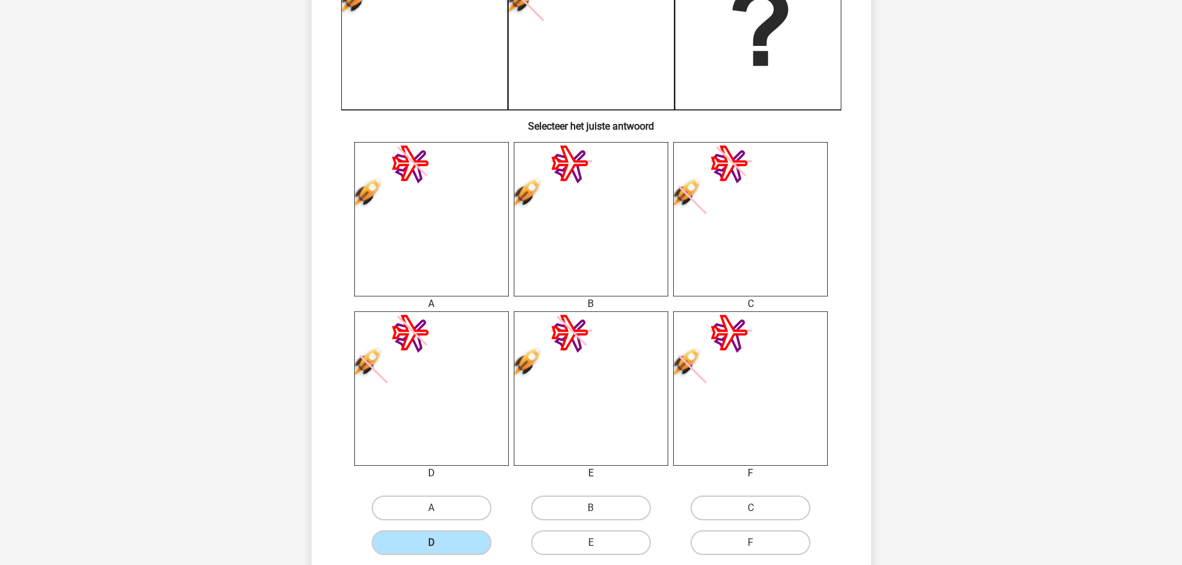
scroll to position [496, 0]
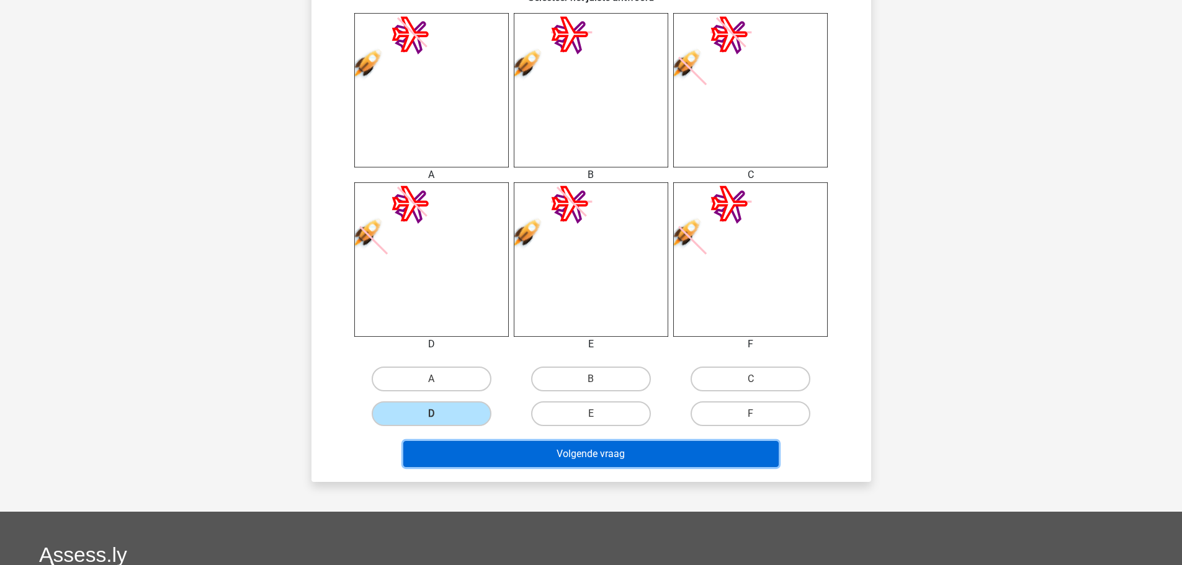
click at [725, 452] on button "Volgende vraag" at bounding box center [590, 454] width 375 height 26
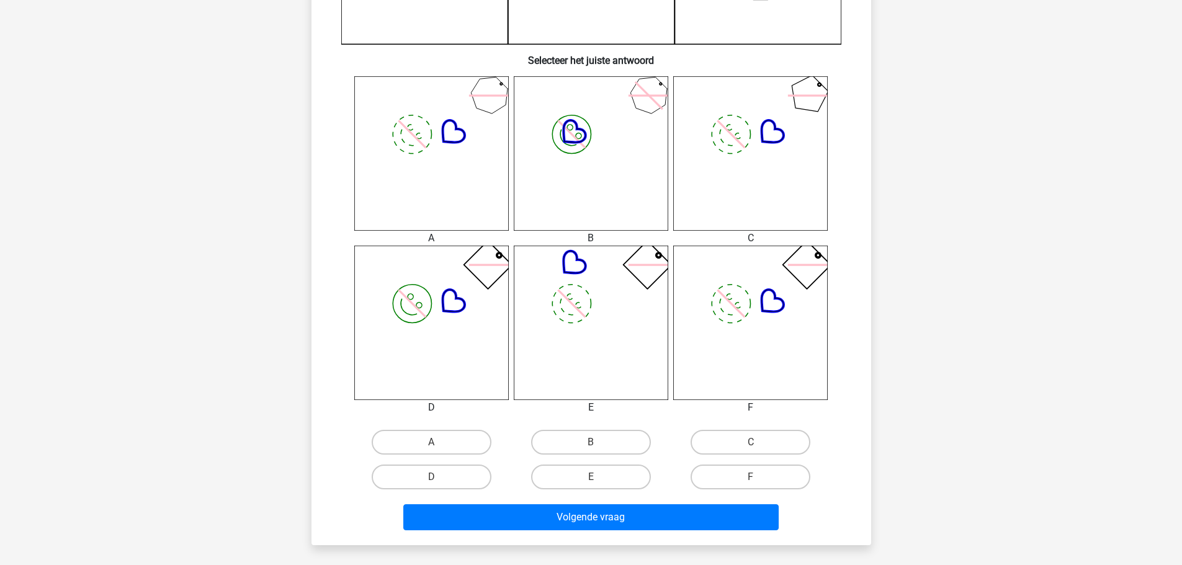
scroll to position [434, 0]
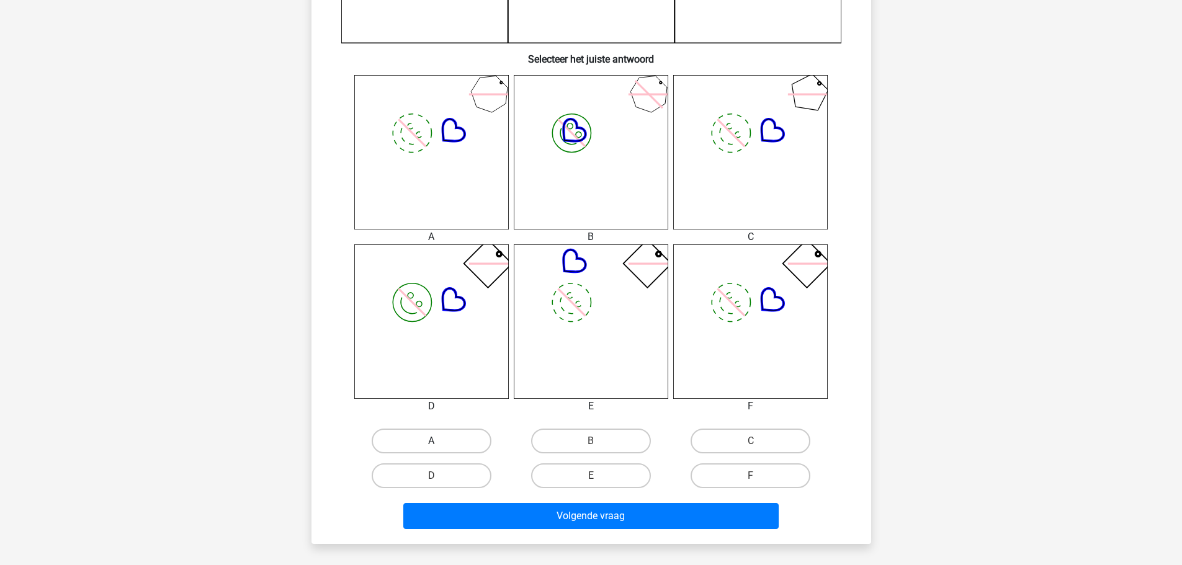
click at [455, 442] on label "A" at bounding box center [432, 441] width 120 height 25
click at [439, 442] on input "A" at bounding box center [435, 445] width 8 height 8
radio input "true"
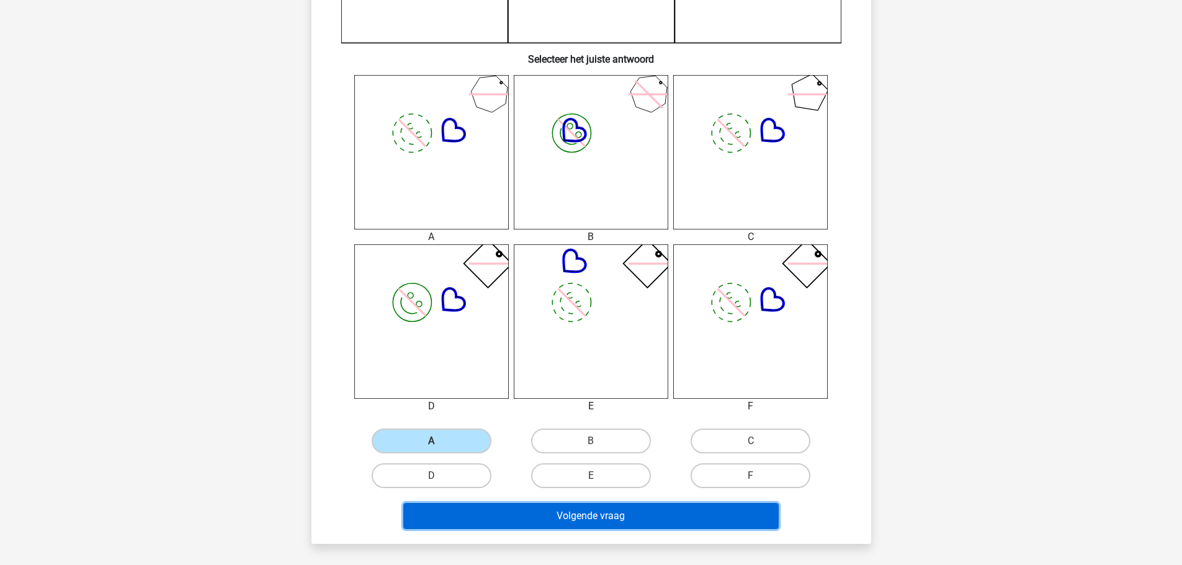
click at [651, 509] on button "Volgende vraag" at bounding box center [590, 516] width 375 height 26
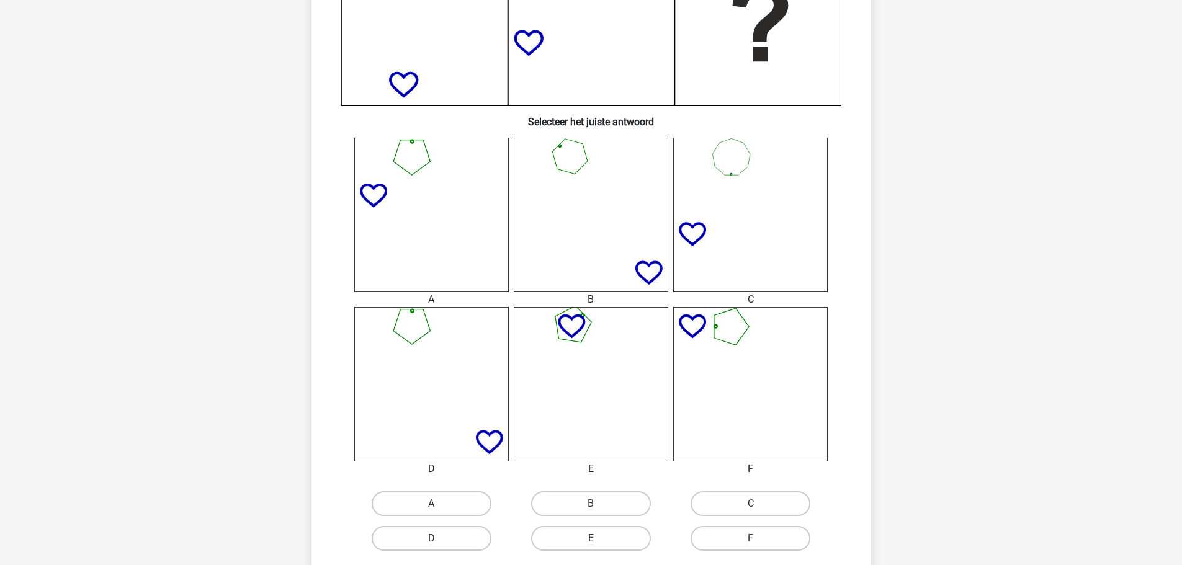
scroll to position [372, 0]
click at [447, 536] on label "D" at bounding box center [432, 537] width 120 height 25
click at [439, 538] on input "D" at bounding box center [435, 542] width 8 height 8
radio input "true"
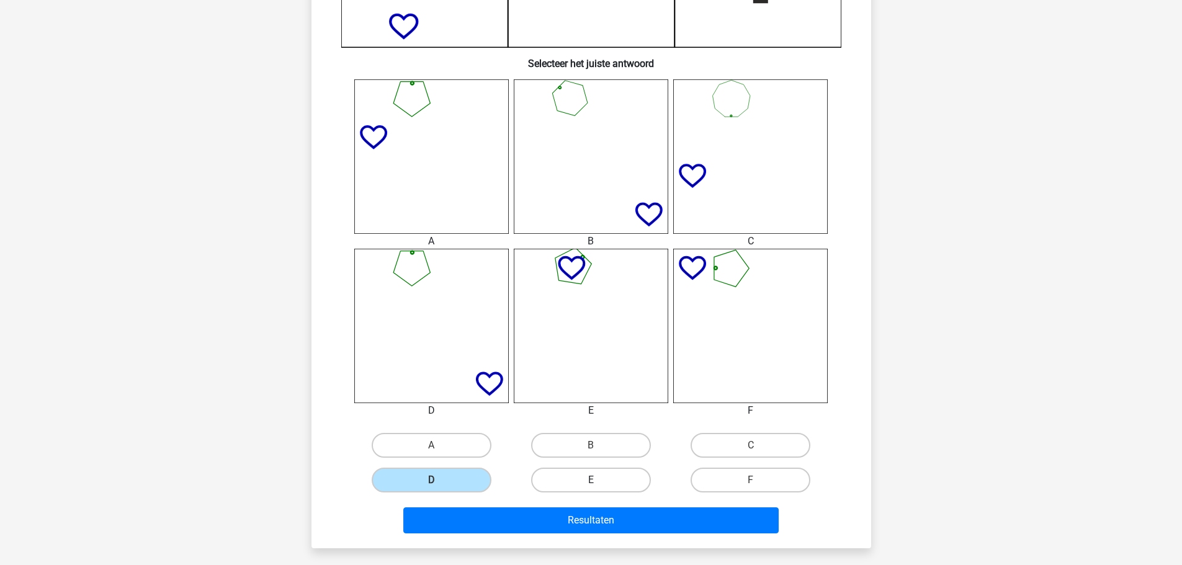
scroll to position [496, 0]
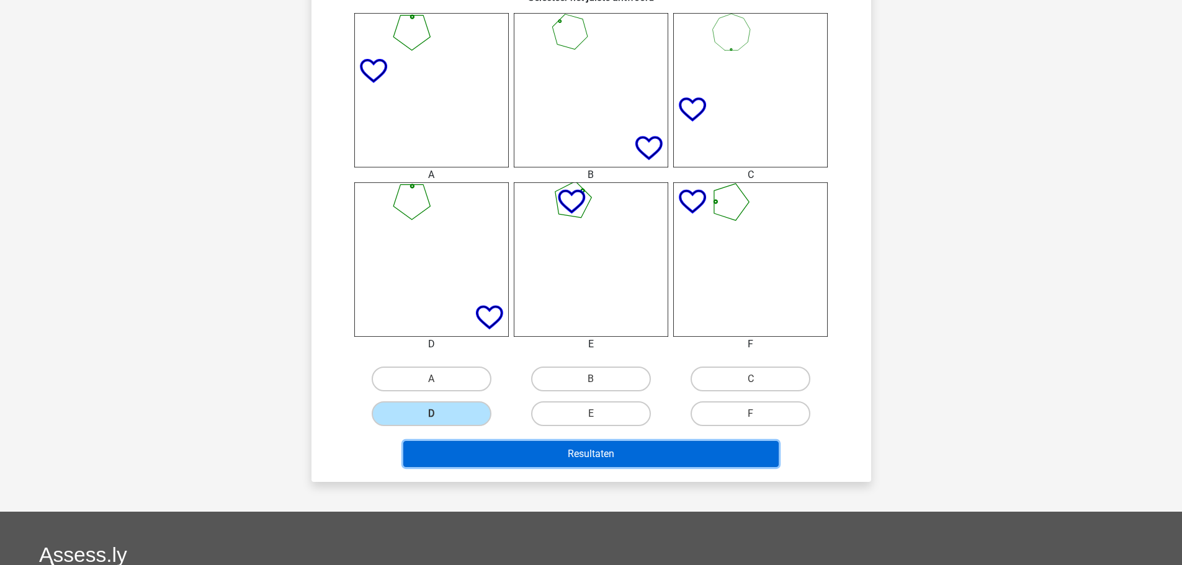
click at [636, 451] on button "Resultaten" at bounding box center [590, 454] width 375 height 26
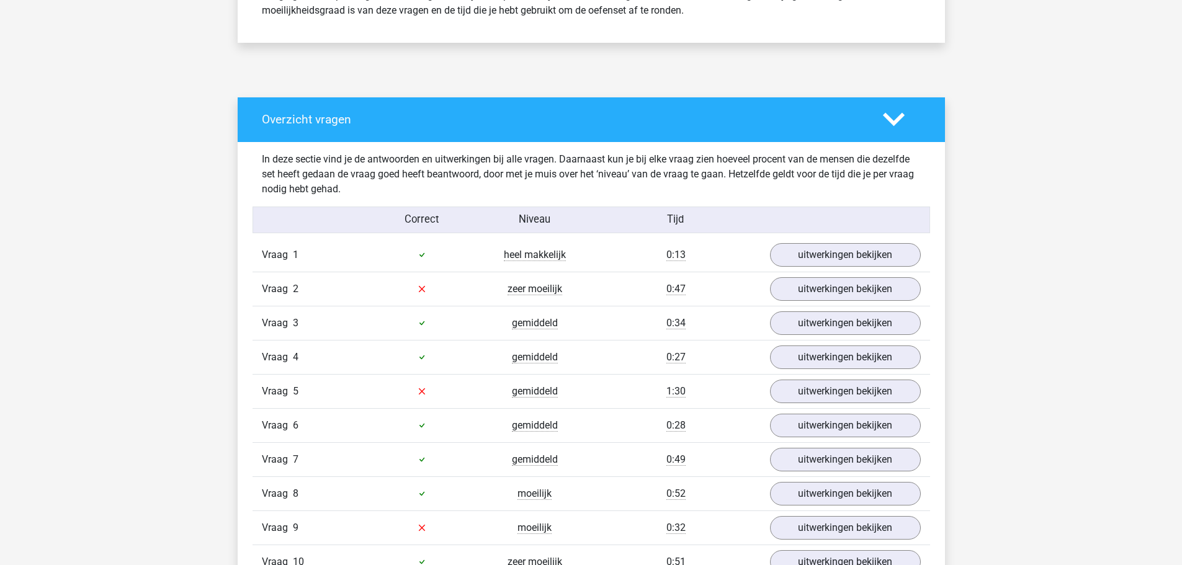
scroll to position [682, 0]
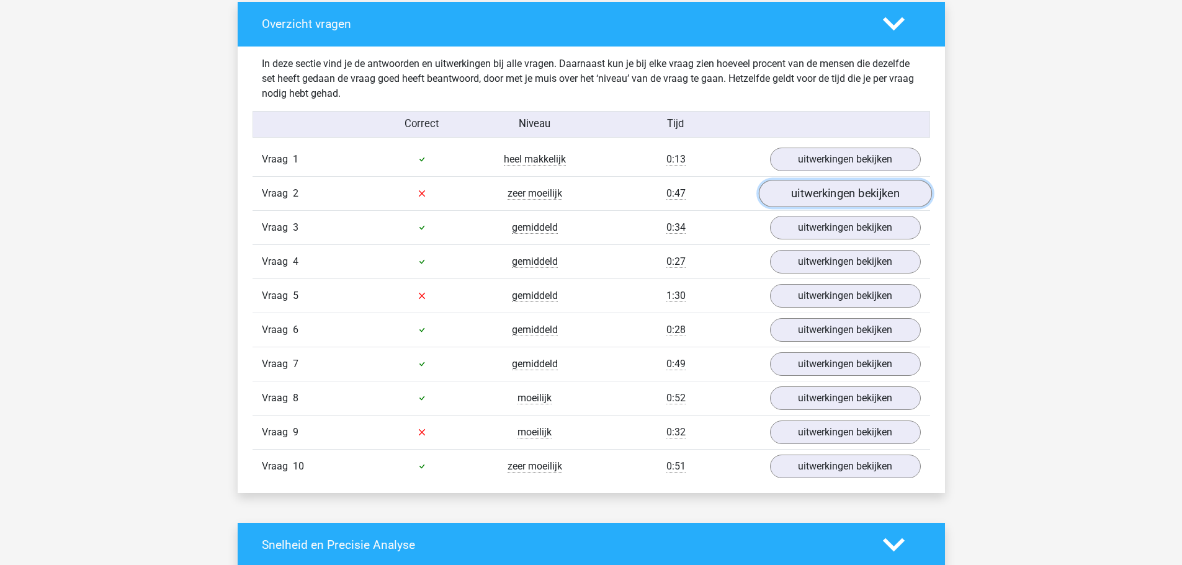
click at [788, 197] on link "uitwerkingen bekijken" at bounding box center [844, 193] width 173 height 27
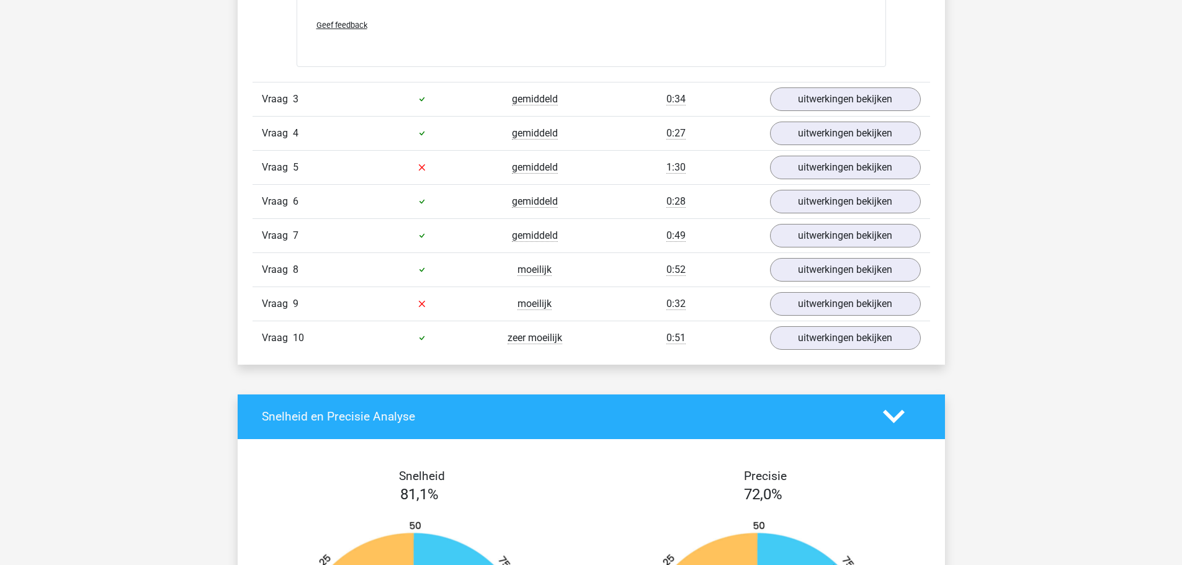
scroll to position [1799, 0]
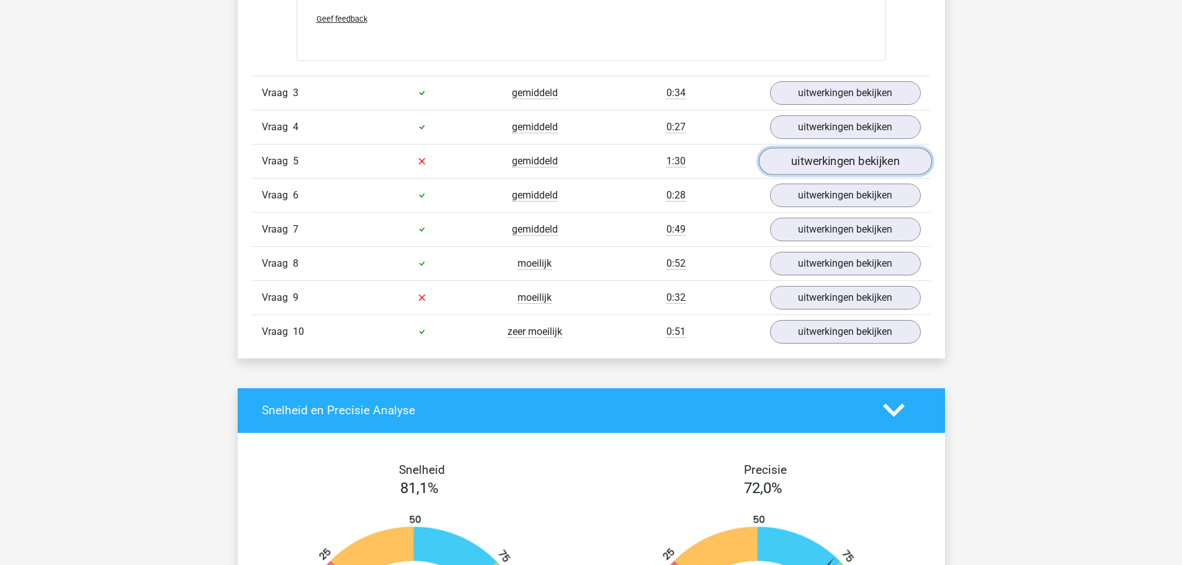
click at [810, 156] on link "uitwerkingen bekijken" at bounding box center [844, 161] width 173 height 27
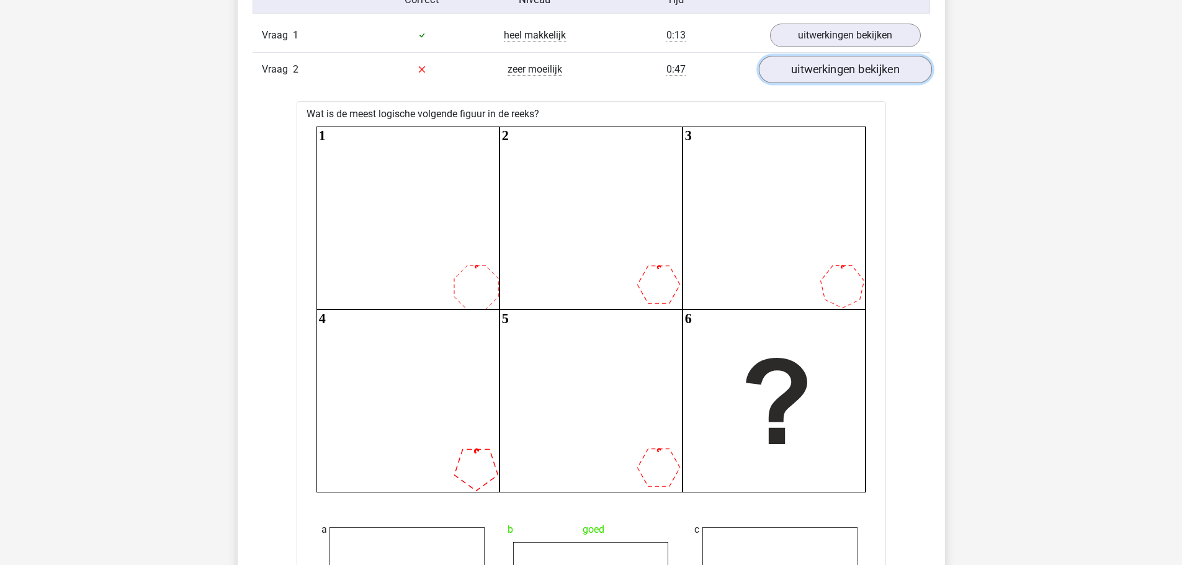
click at [848, 81] on link "uitwerkingen bekijken" at bounding box center [844, 69] width 173 height 27
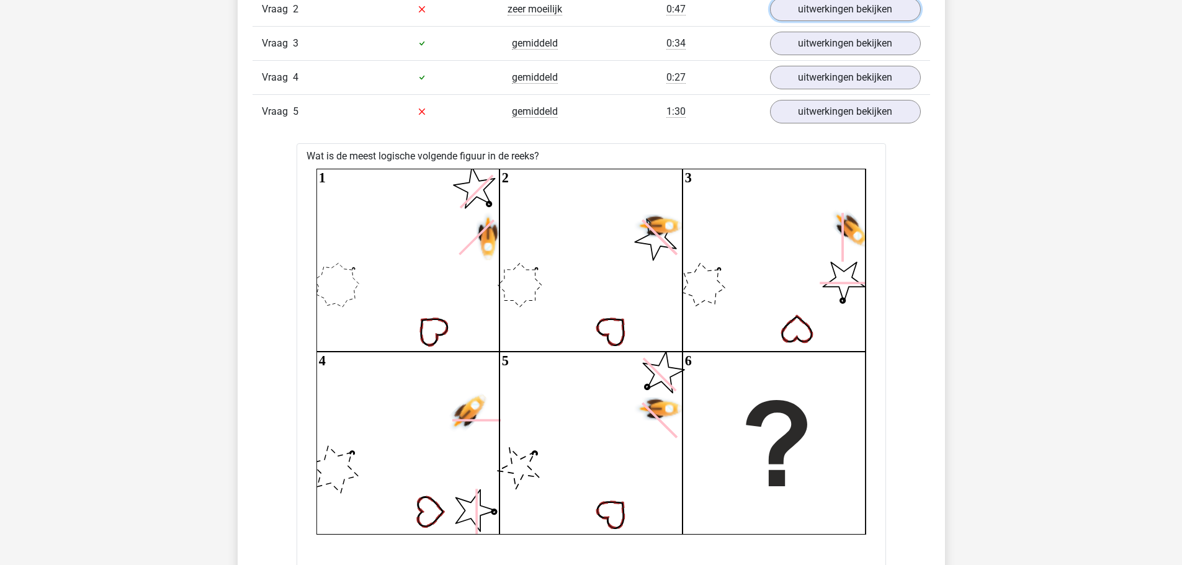
scroll to position [744, 0]
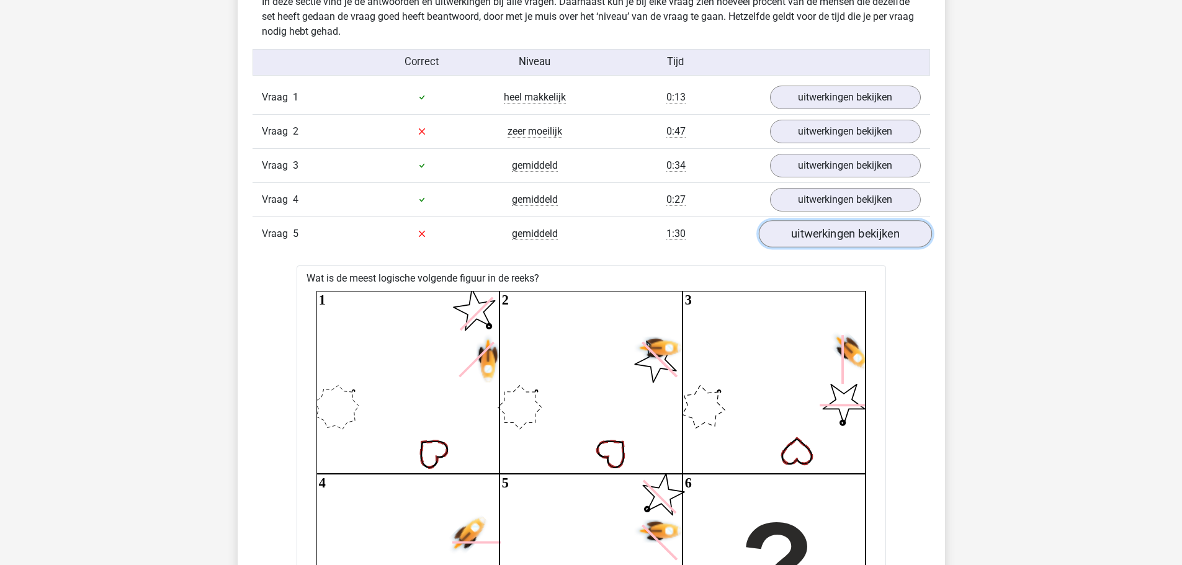
click at [839, 230] on link "uitwerkingen bekijken" at bounding box center [844, 233] width 173 height 27
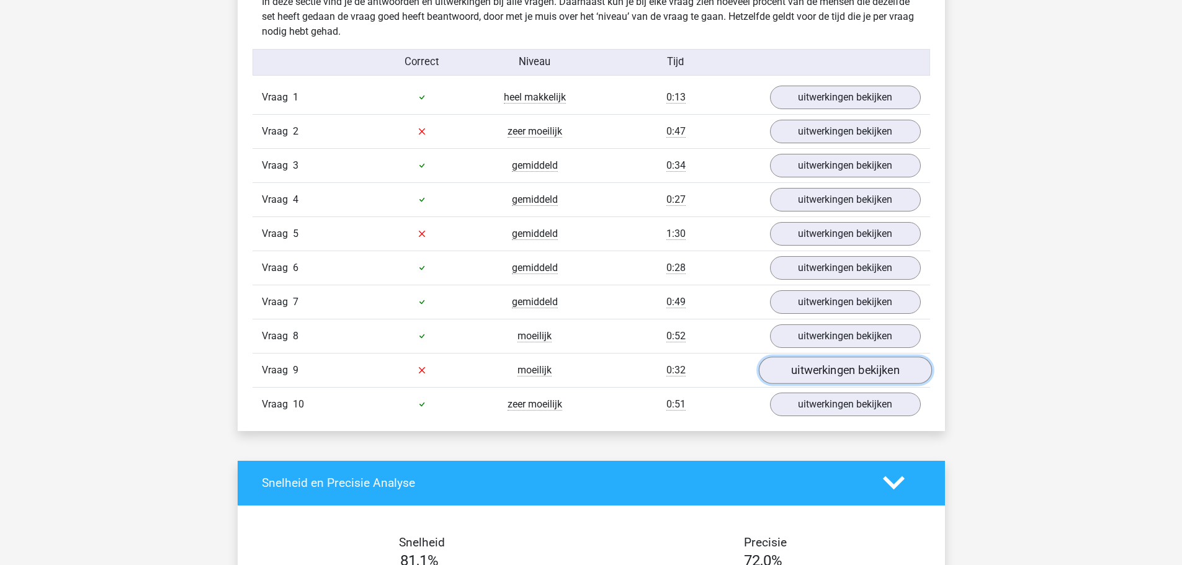
click at [828, 369] on link "uitwerkingen bekijken" at bounding box center [844, 370] width 173 height 27
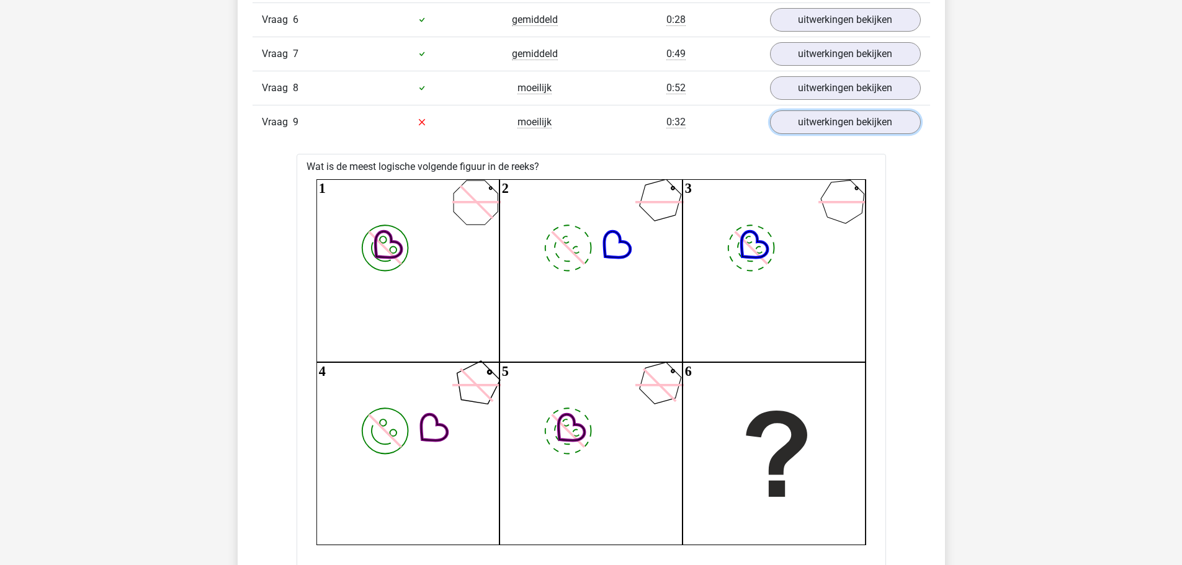
scroll to position [682, 0]
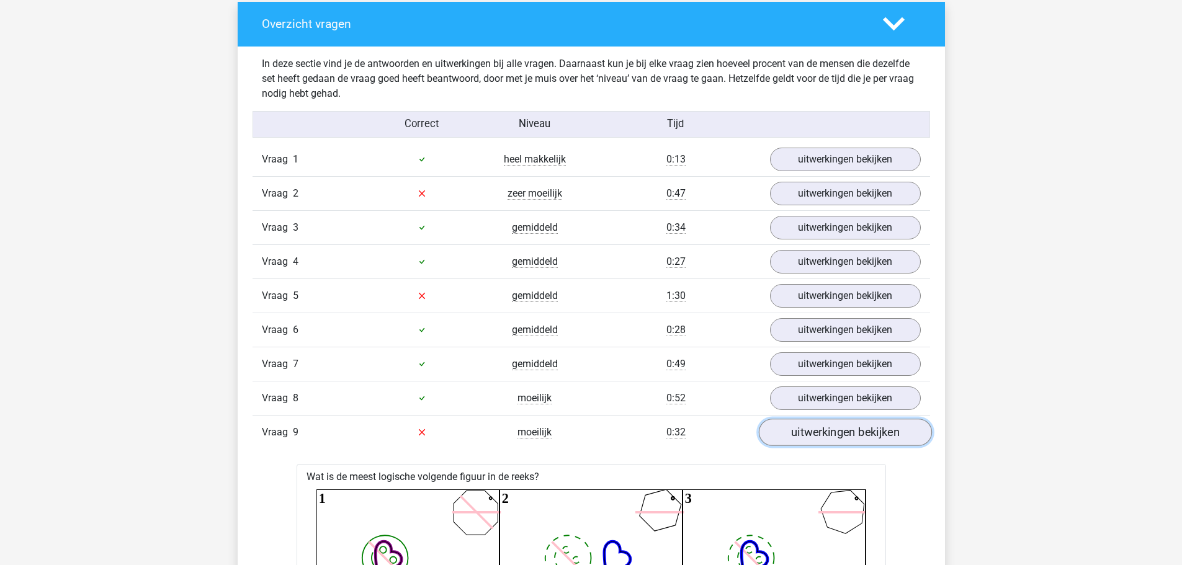
click at [847, 437] on link "uitwerkingen bekijken" at bounding box center [844, 432] width 173 height 27
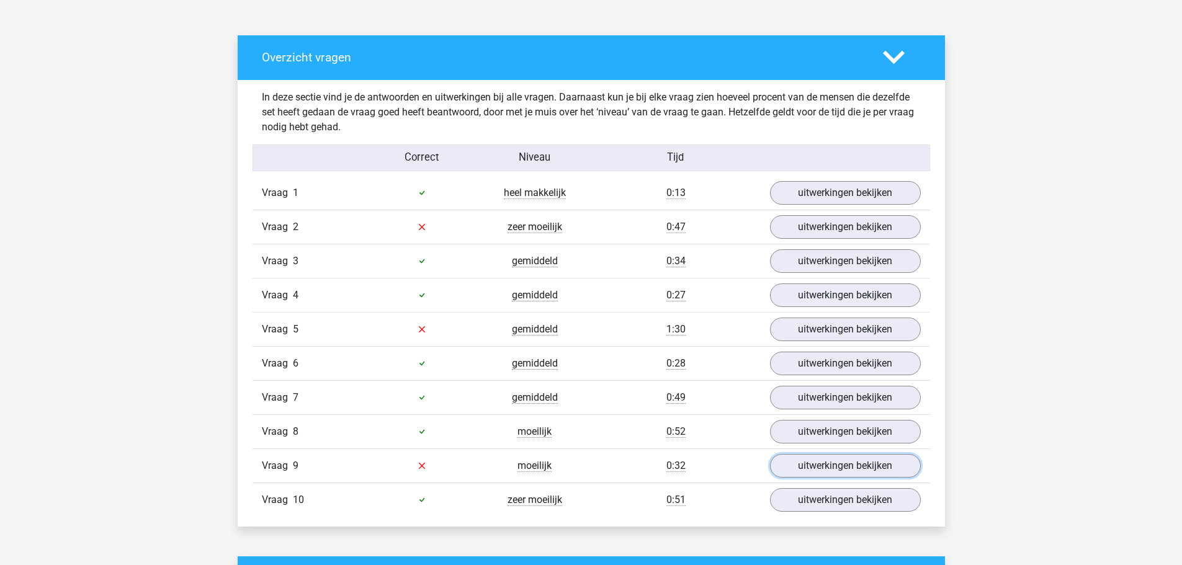
scroll to position [868, 0]
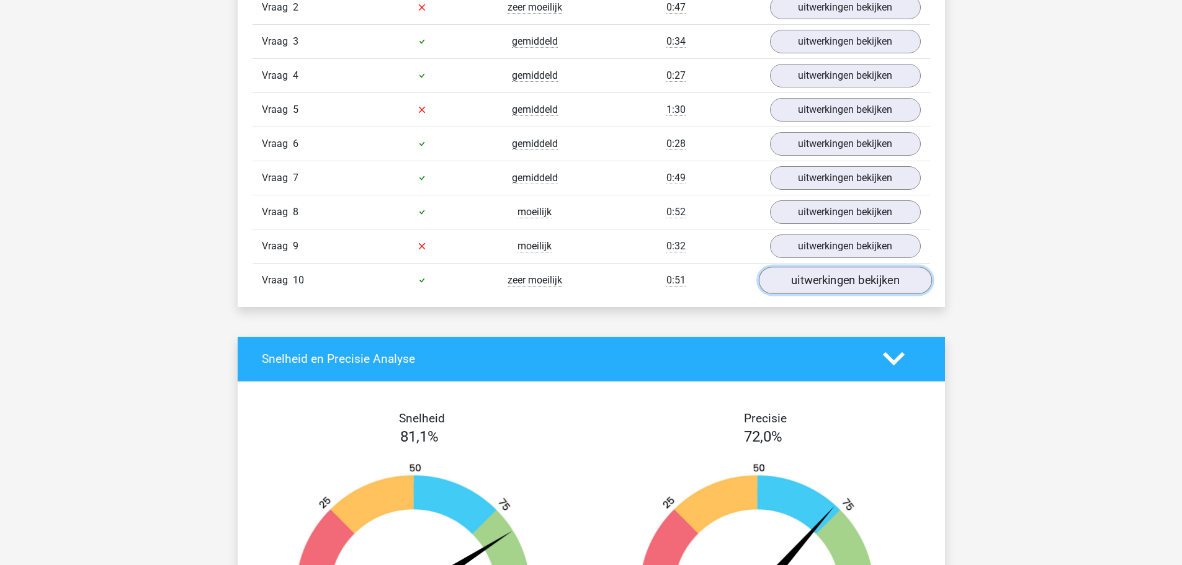
click at [811, 277] on link "uitwerkingen bekijken" at bounding box center [844, 280] width 173 height 27
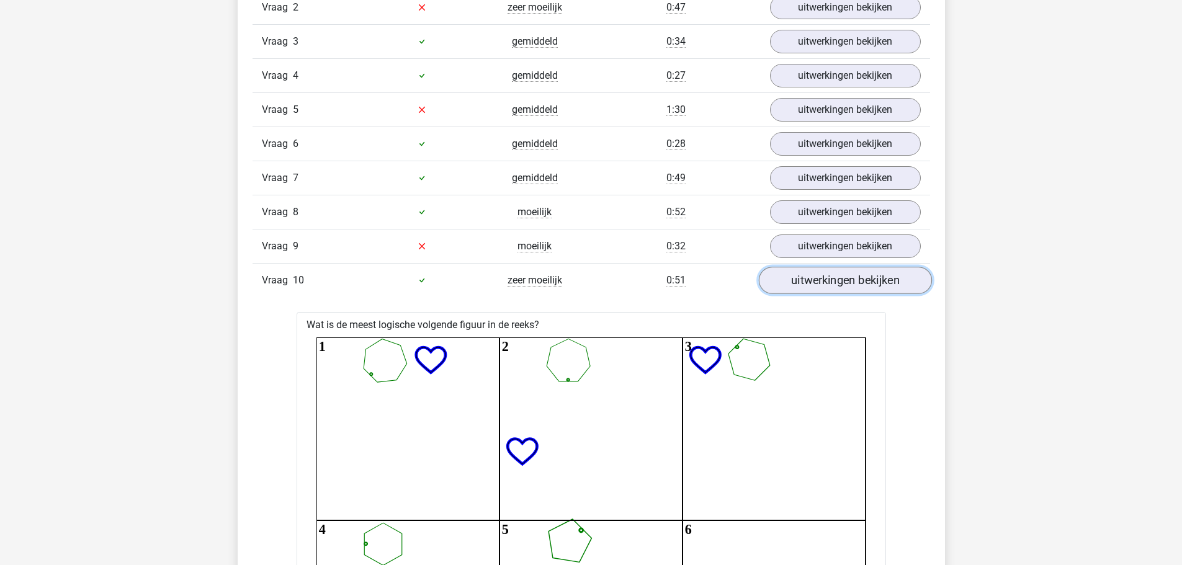
click at [807, 292] on link "uitwerkingen bekijken" at bounding box center [844, 280] width 173 height 27
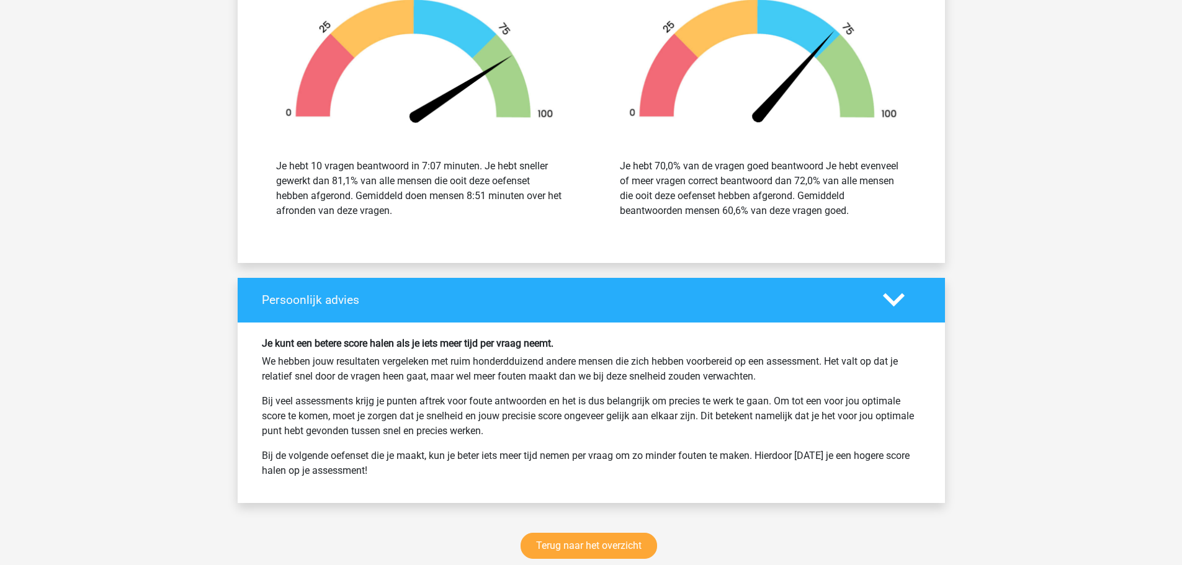
scroll to position [1613, 0]
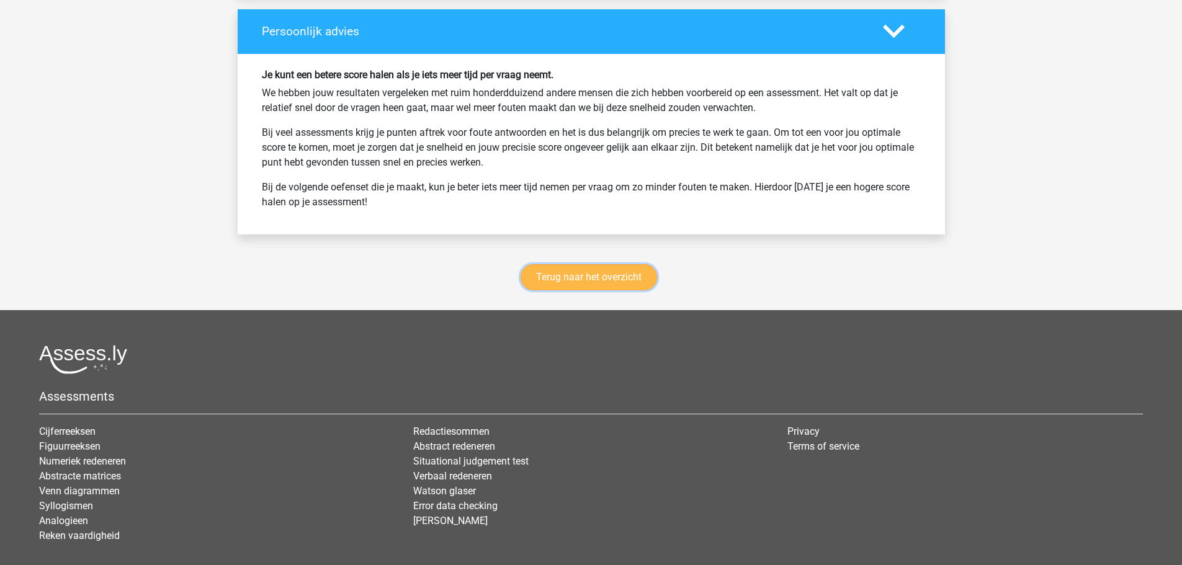
click at [609, 272] on link "Terug naar het overzicht" at bounding box center [588, 277] width 136 height 26
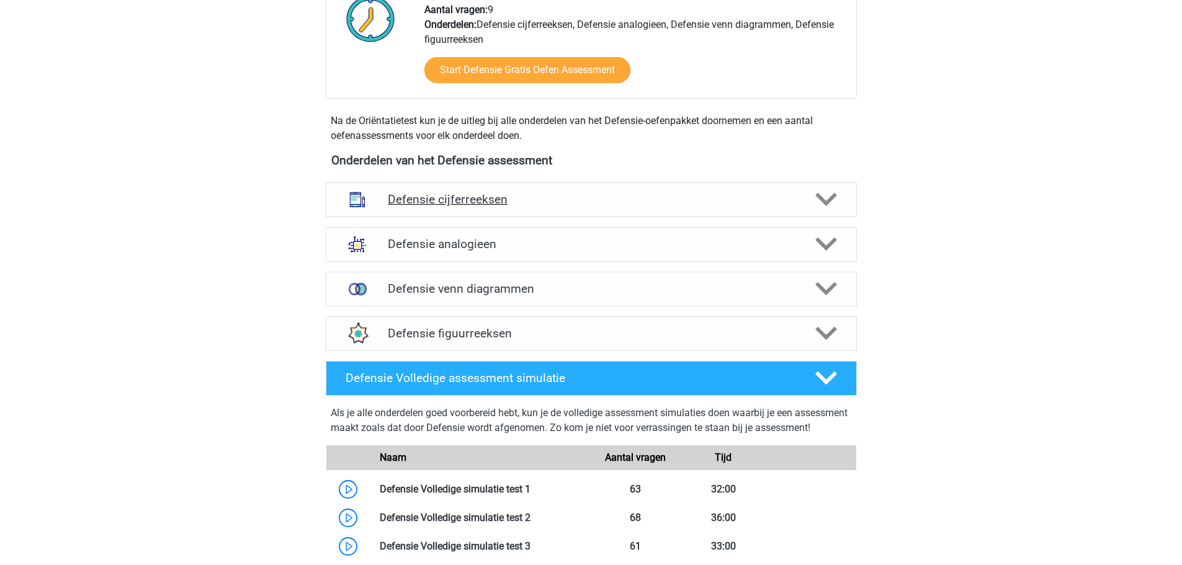
scroll to position [558, 0]
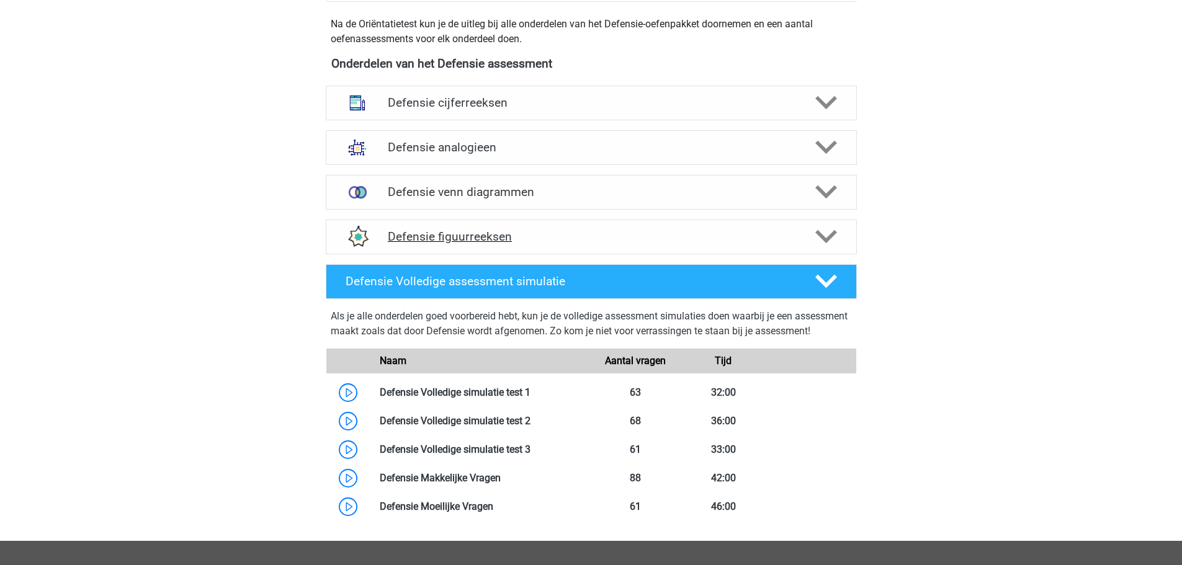
click at [488, 234] on h4 "Defensie figuurreeksen" at bounding box center [591, 237] width 406 height 14
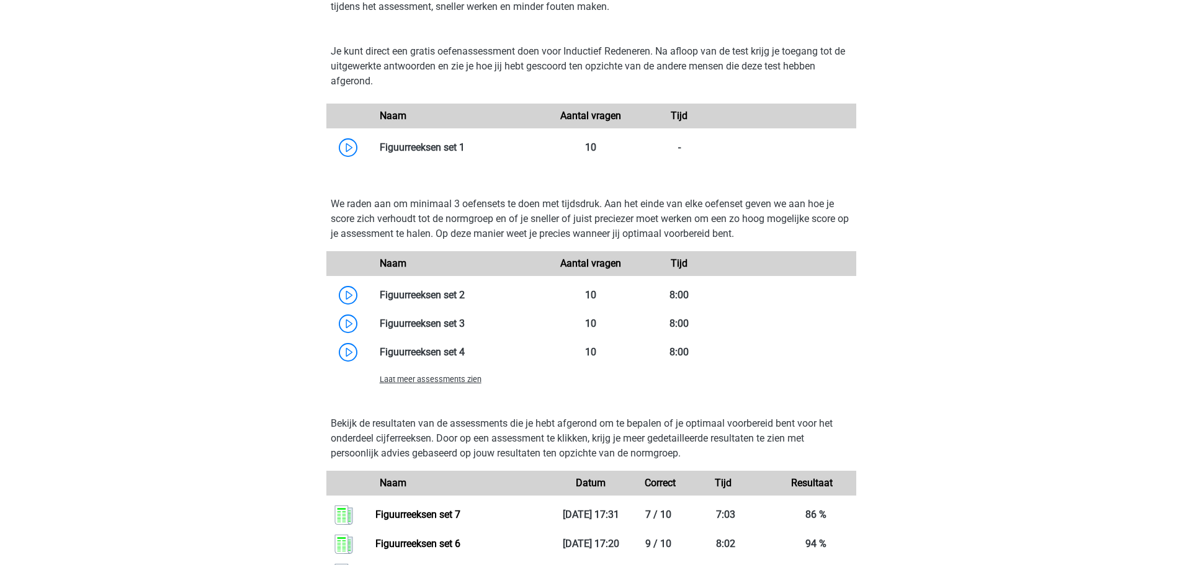
scroll to position [993, 0]
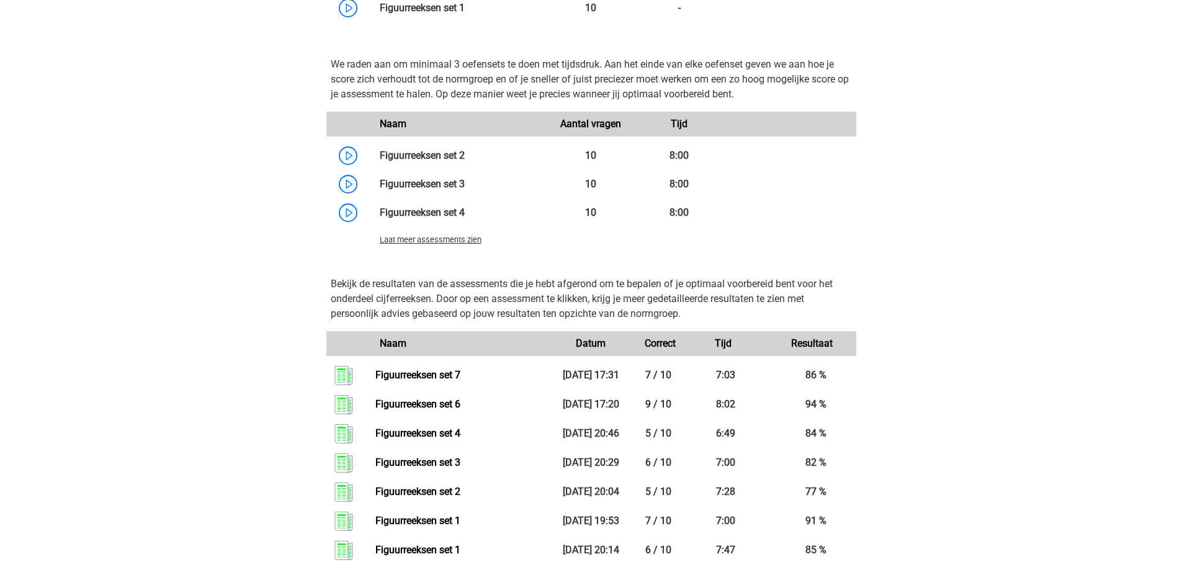
click at [444, 243] on span "Laat meer assessments zien" at bounding box center [431, 239] width 102 height 9
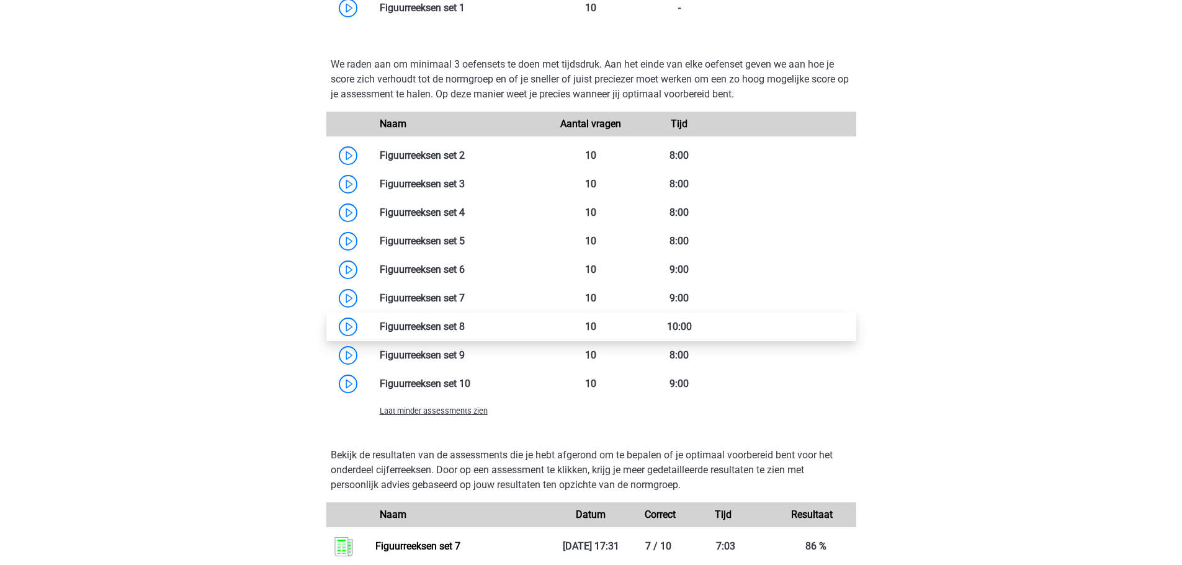
click at [465, 333] on link at bounding box center [465, 327] width 0 height 12
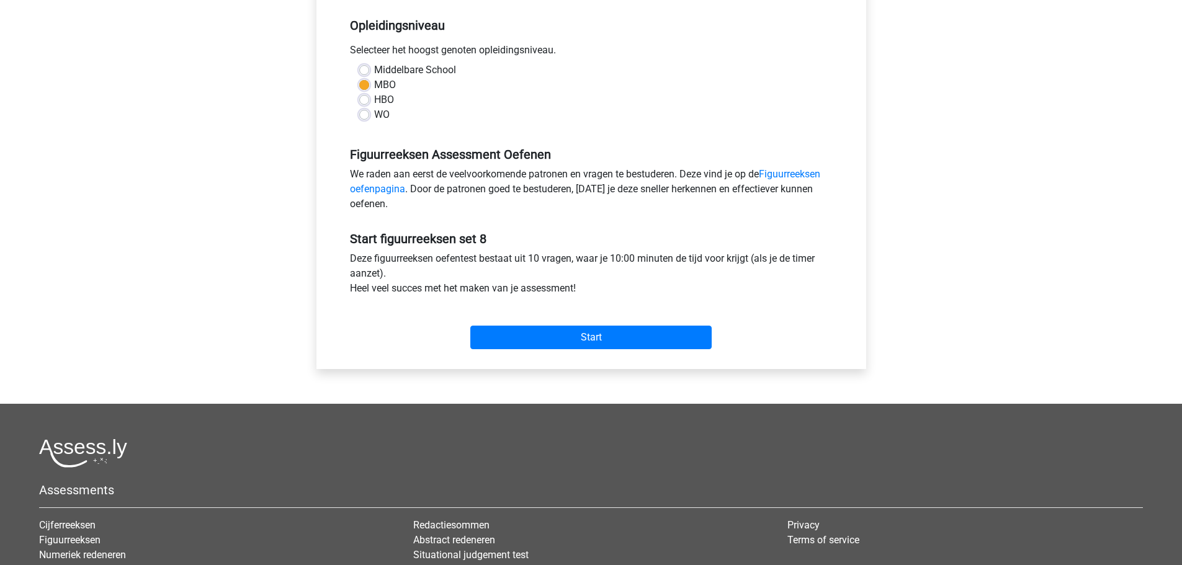
scroll to position [310, 0]
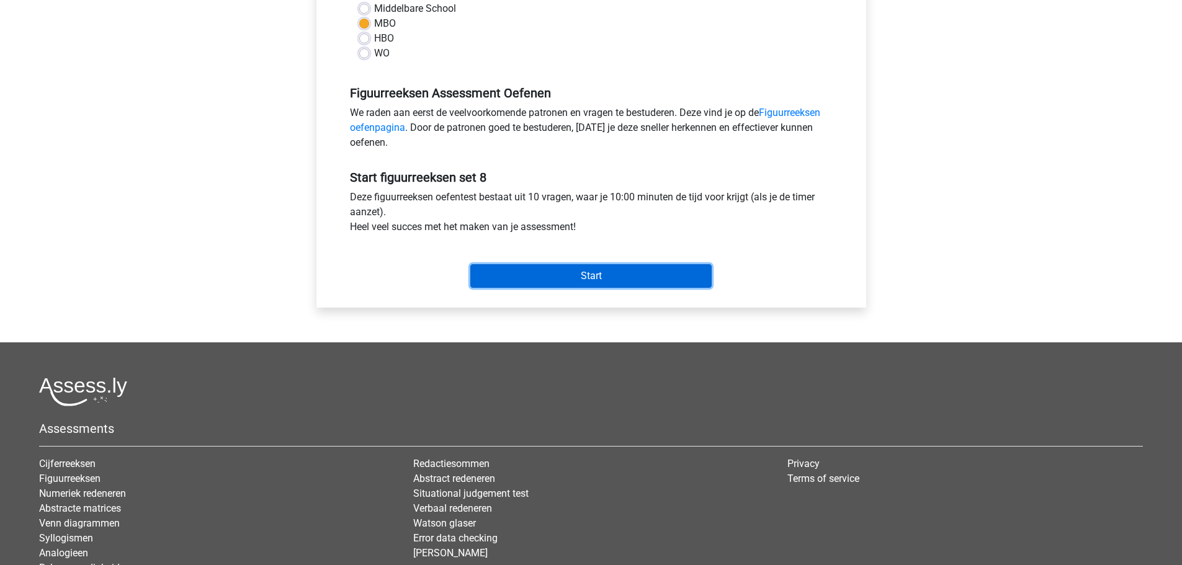
click at [553, 279] on input "Start" at bounding box center [590, 276] width 241 height 24
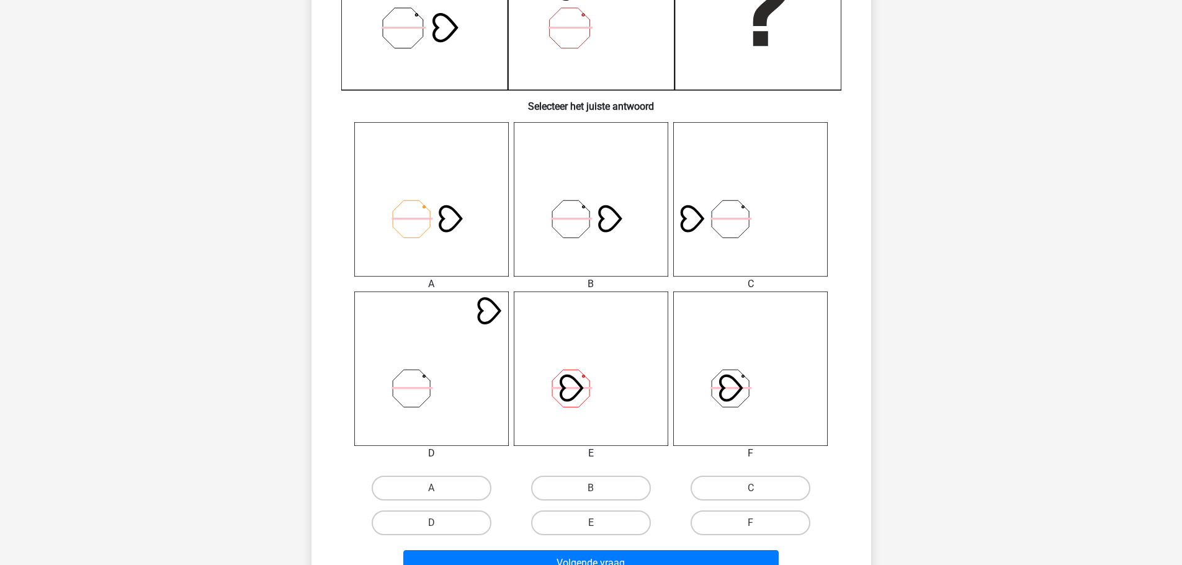
scroll to position [496, 0]
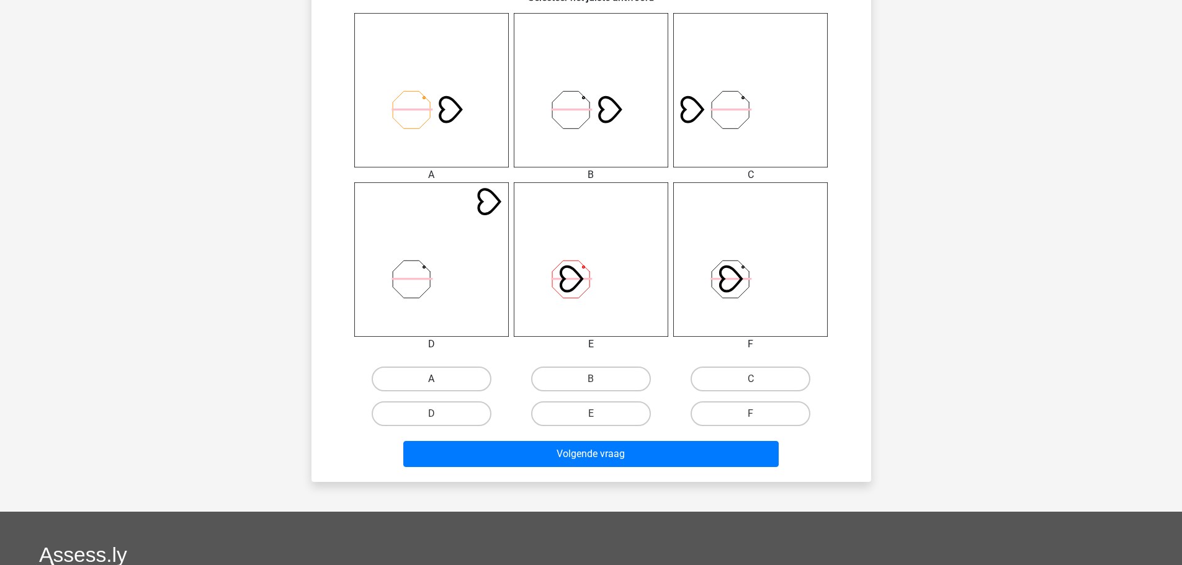
click at [454, 367] on label "A" at bounding box center [432, 379] width 120 height 25
click at [439, 379] on input "A" at bounding box center [435, 383] width 8 height 8
radio input "true"
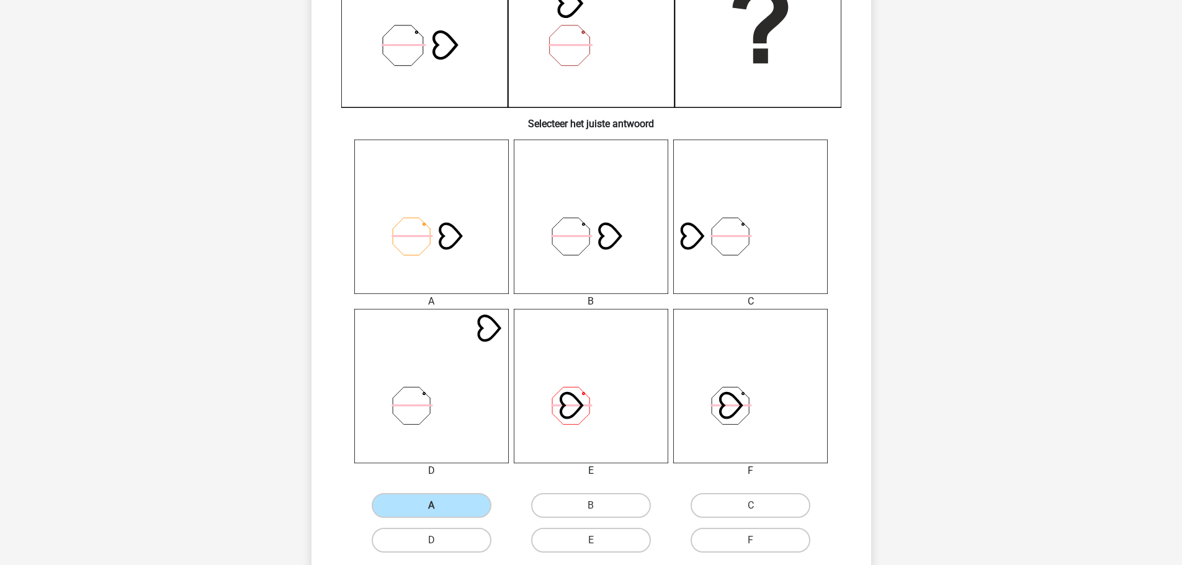
scroll to position [372, 0]
click at [577, 506] on label "B" at bounding box center [591, 503] width 120 height 25
click at [591, 506] on input "B" at bounding box center [595, 507] width 8 height 8
radio input "true"
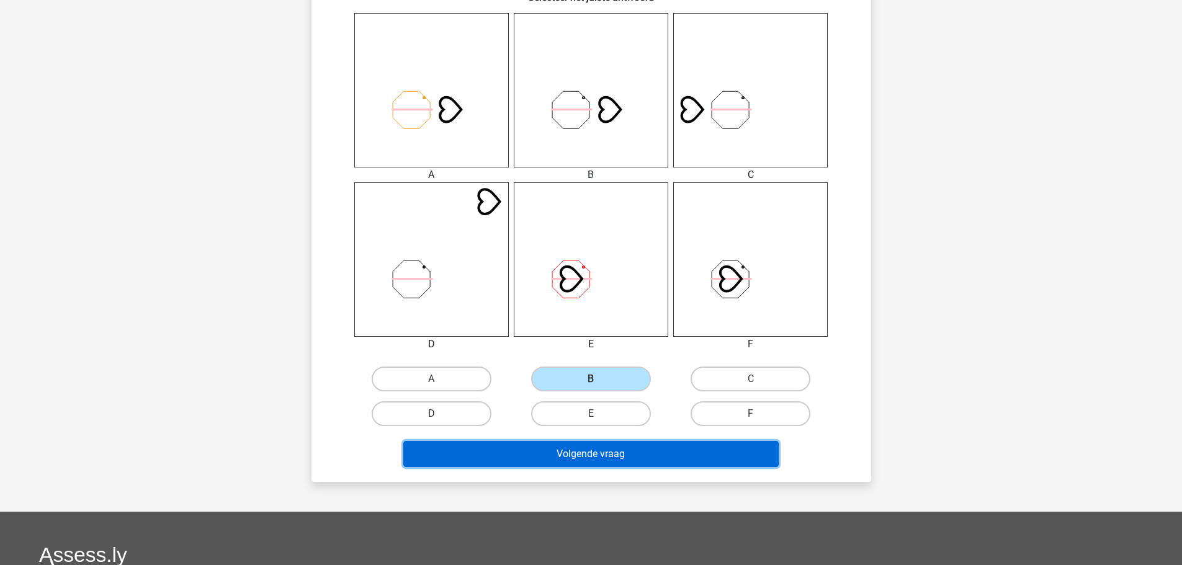
click at [689, 463] on button "Volgende vraag" at bounding box center [590, 454] width 375 height 26
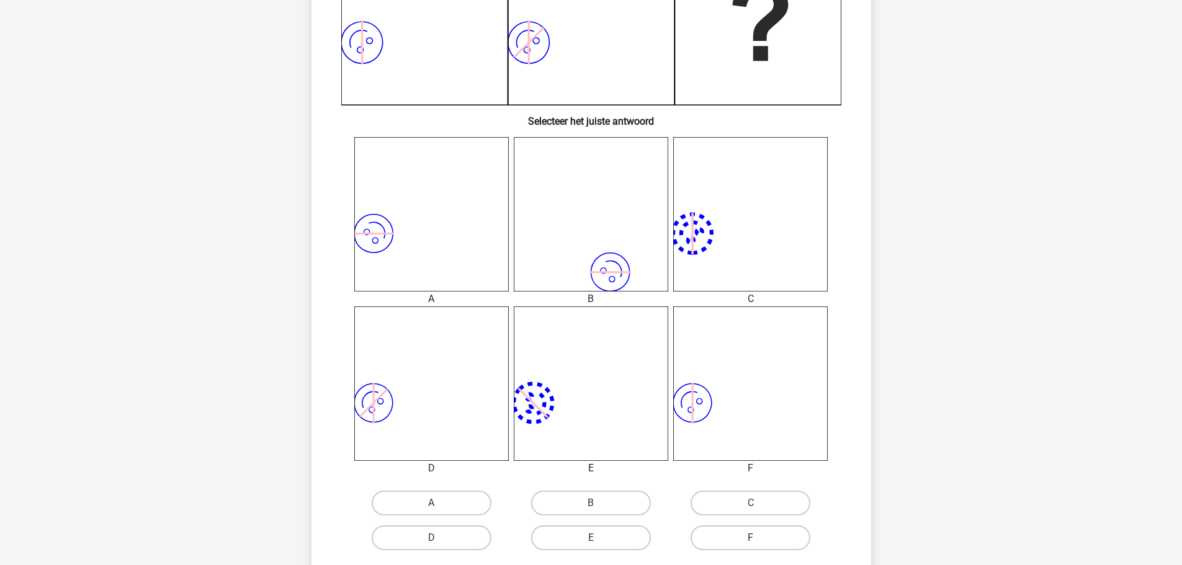
click at [762, 537] on label "F" at bounding box center [750, 537] width 120 height 25
click at [759, 538] on input "F" at bounding box center [755, 542] width 8 height 8
radio input "true"
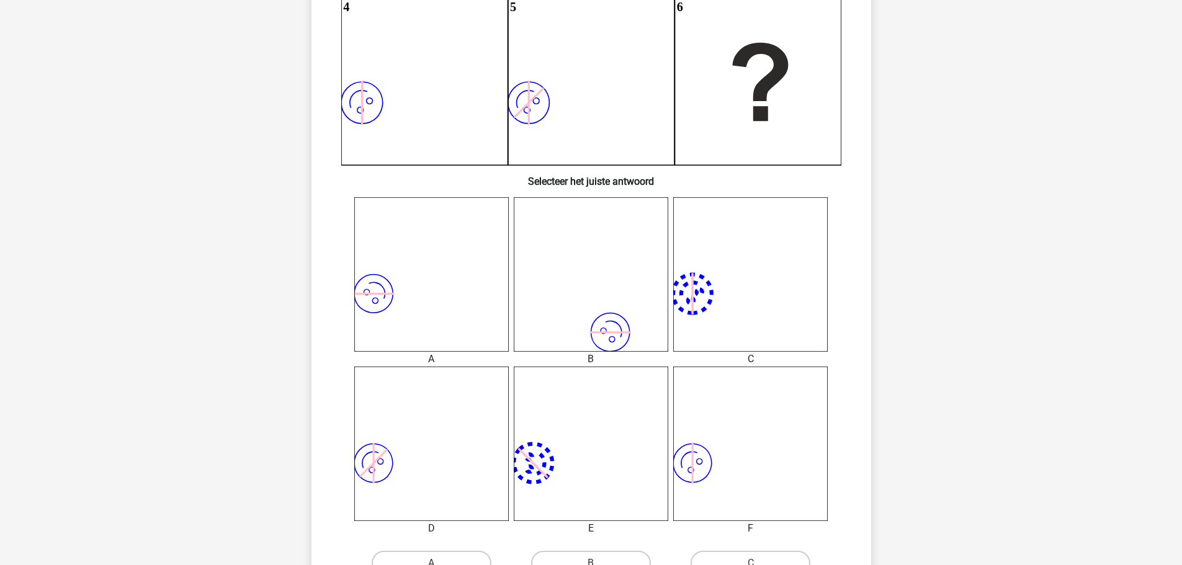
scroll to position [496, 0]
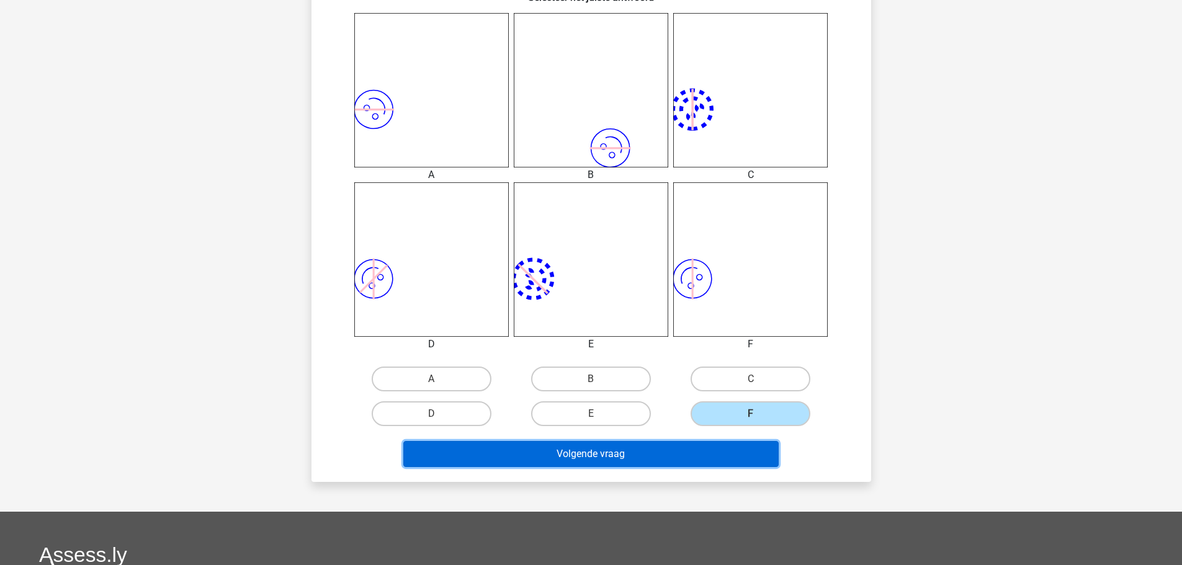
click at [674, 456] on button "Volgende vraag" at bounding box center [590, 454] width 375 height 26
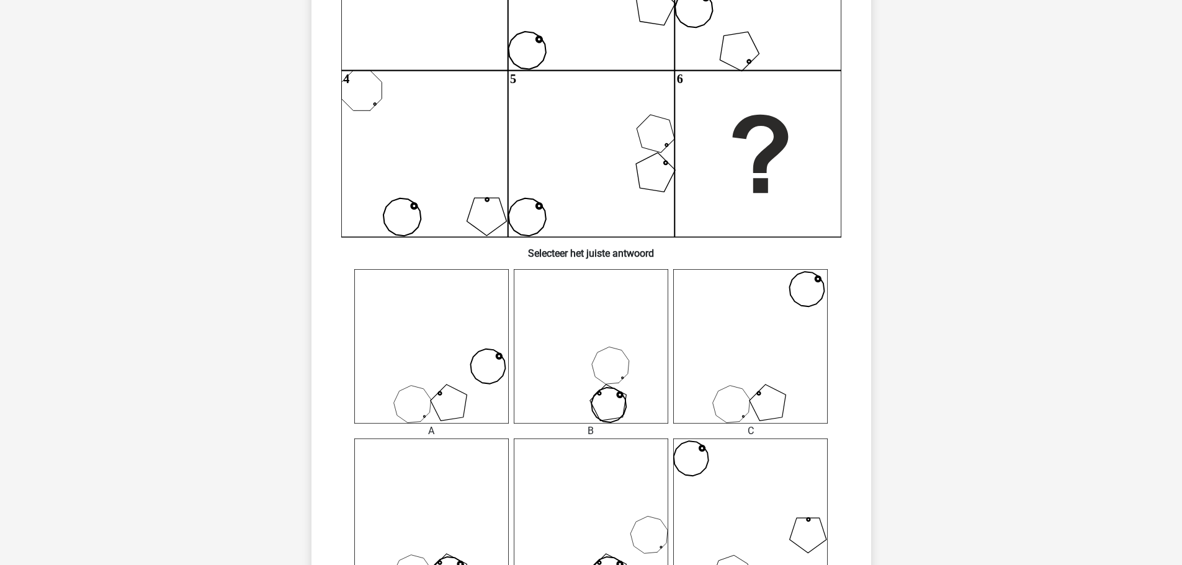
scroll to position [310, 0]
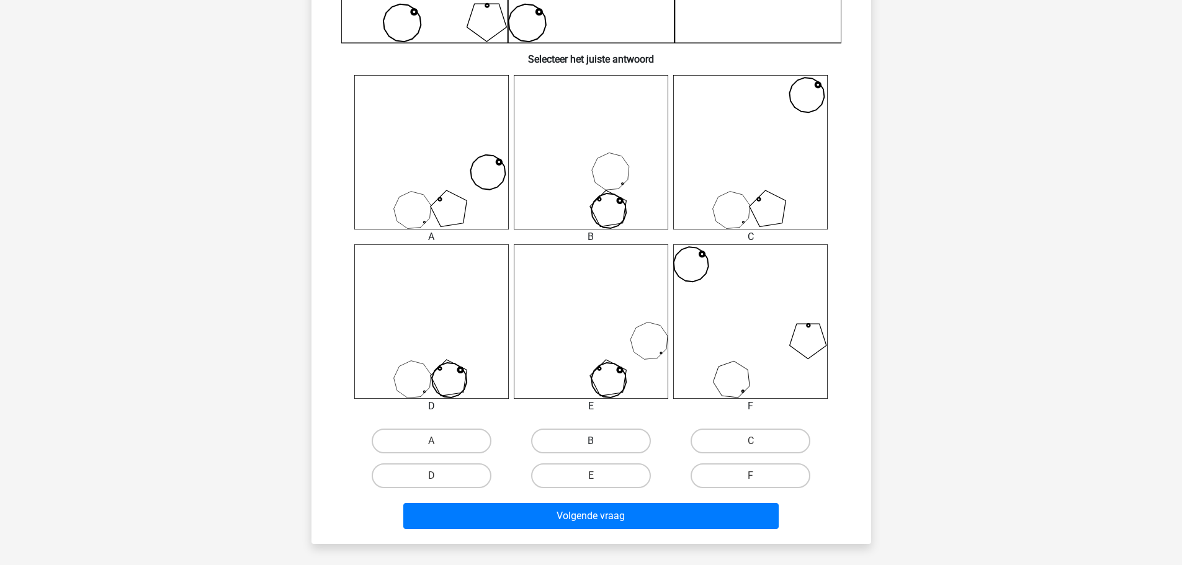
click at [615, 445] on label "B" at bounding box center [591, 441] width 120 height 25
click at [599, 445] on input "B" at bounding box center [595, 445] width 8 height 8
radio input "true"
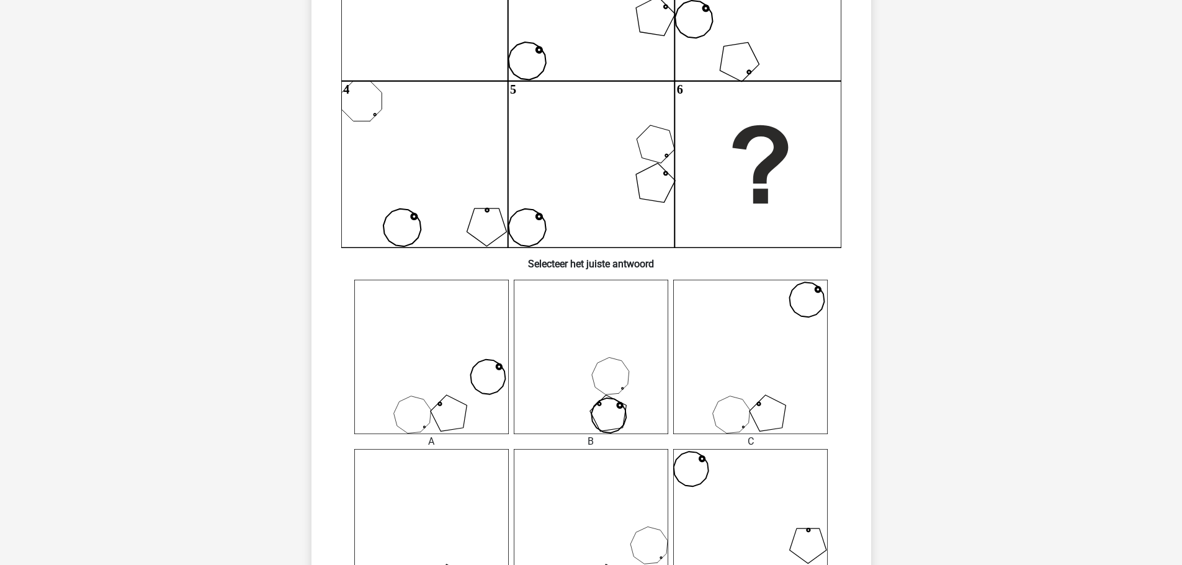
scroll to position [434, 0]
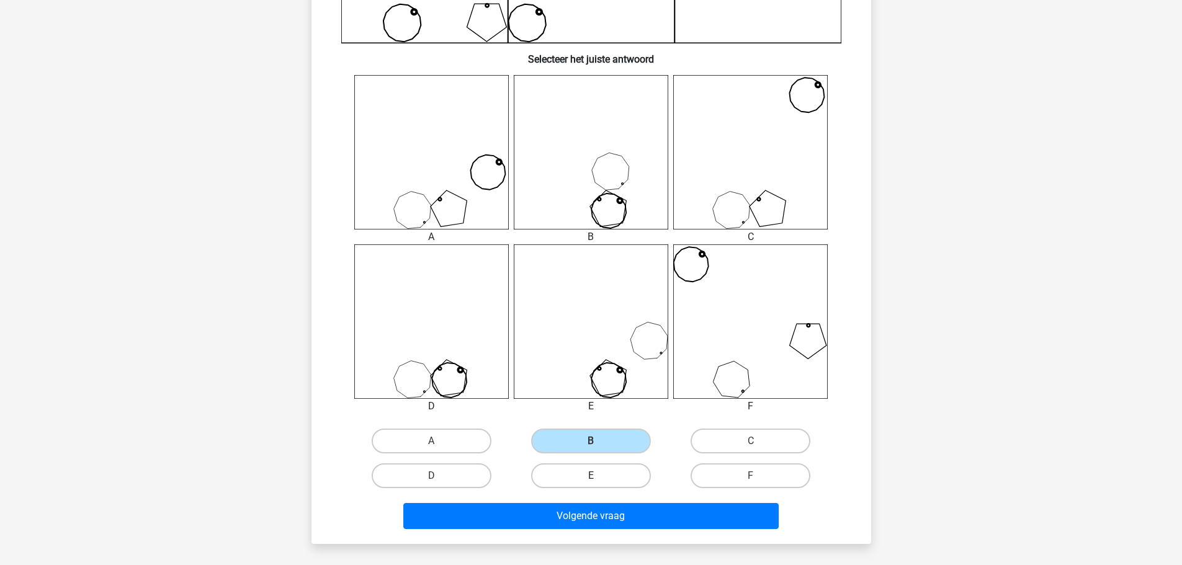
click at [612, 473] on label "E" at bounding box center [591, 475] width 120 height 25
click at [599, 476] on input "E" at bounding box center [595, 480] width 8 height 8
radio input "true"
click at [460, 477] on label "D" at bounding box center [432, 475] width 120 height 25
click at [439, 477] on input "D" at bounding box center [435, 480] width 8 height 8
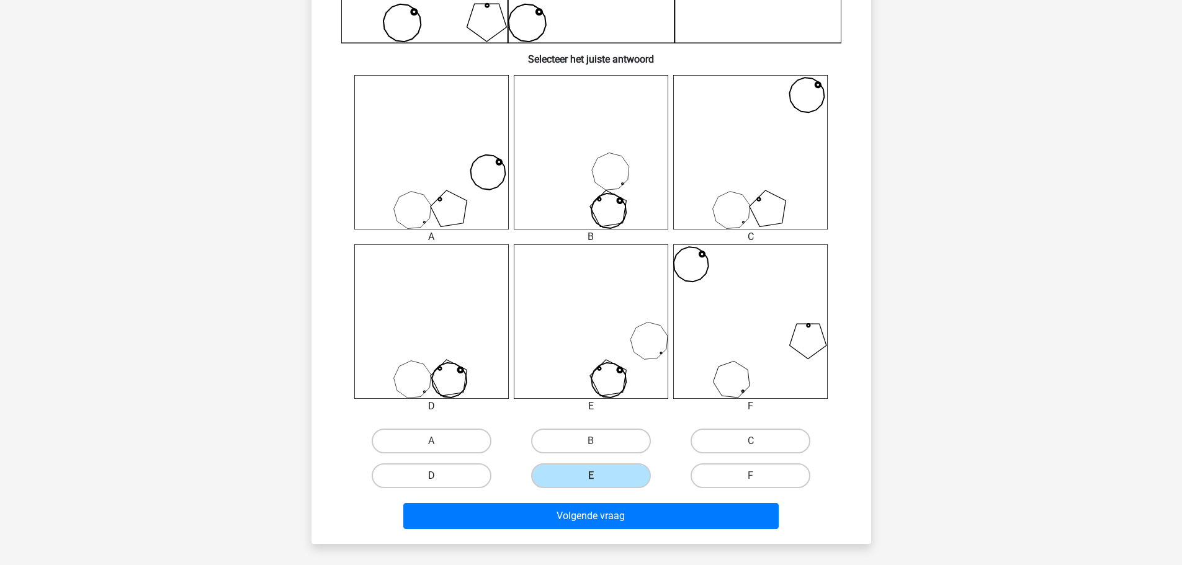
radio input "true"
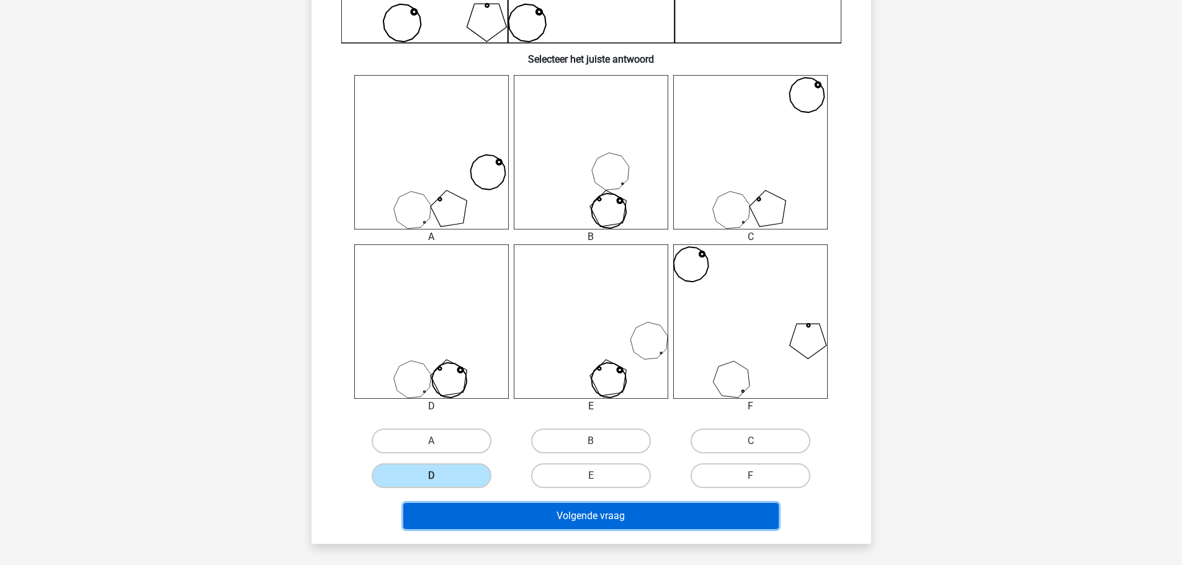
click at [623, 519] on button "Volgende vraag" at bounding box center [590, 516] width 375 height 26
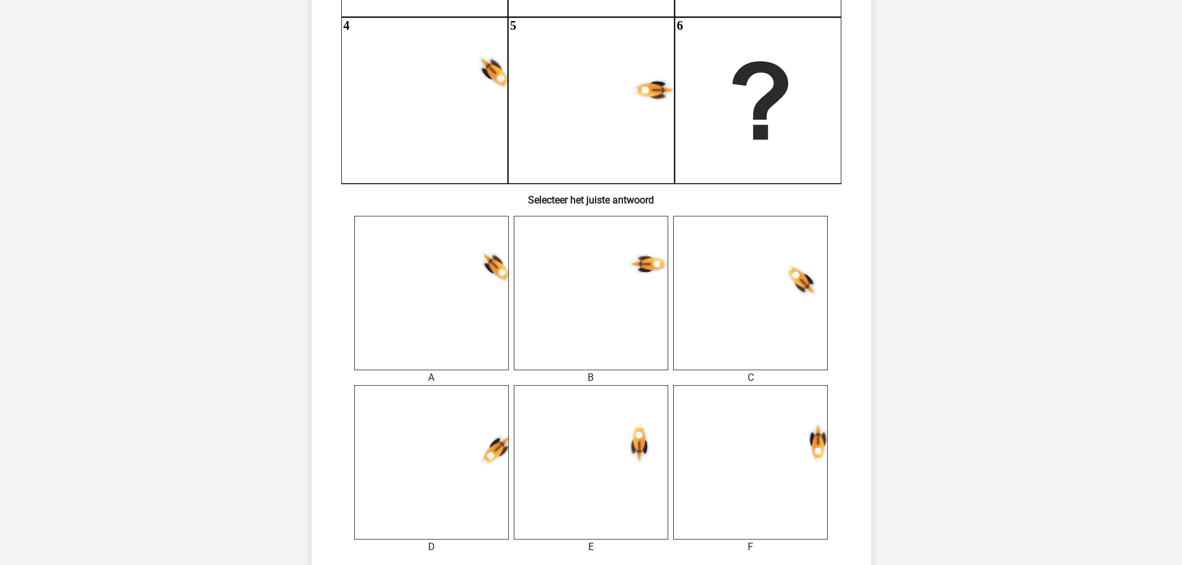
scroll to position [372, 0]
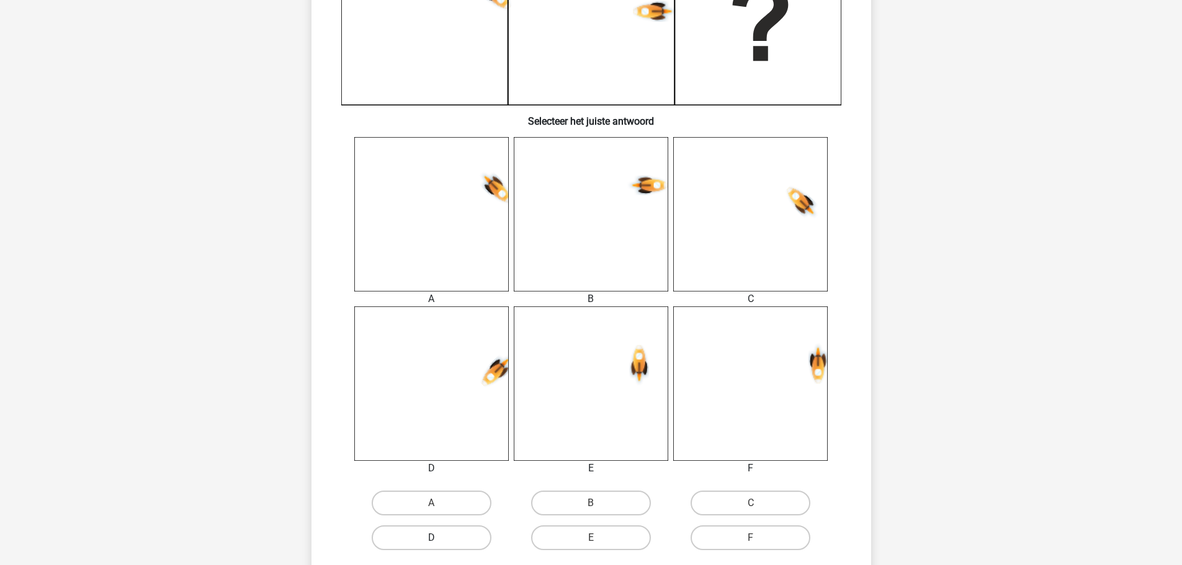
click at [460, 540] on label "D" at bounding box center [432, 537] width 120 height 25
click at [439, 540] on input "D" at bounding box center [435, 542] width 8 height 8
radio input "true"
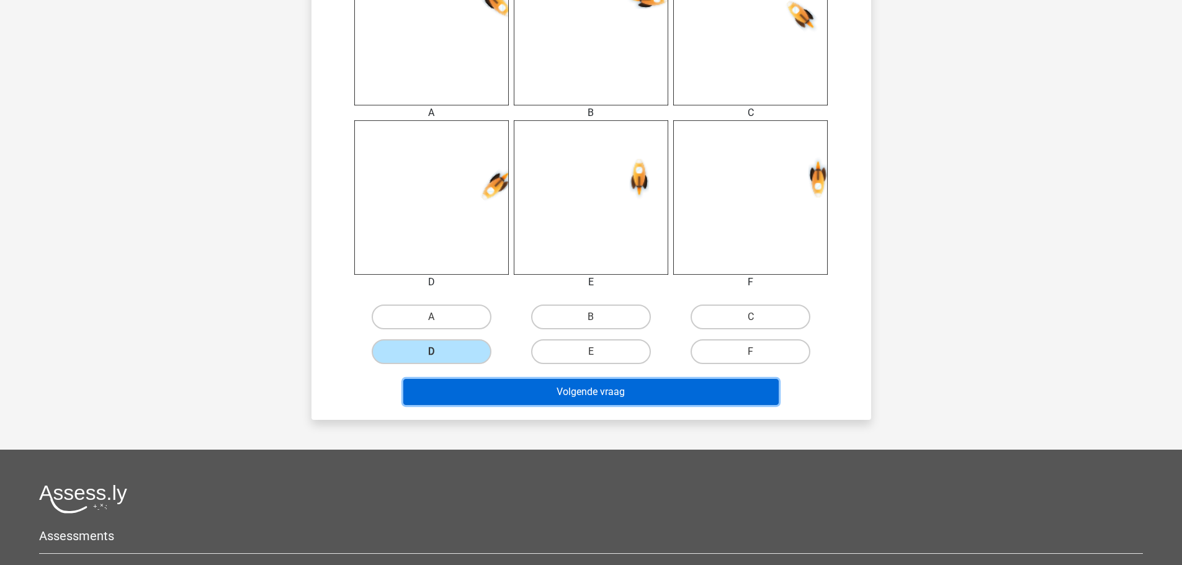
click at [618, 391] on button "Volgende vraag" at bounding box center [590, 392] width 375 height 26
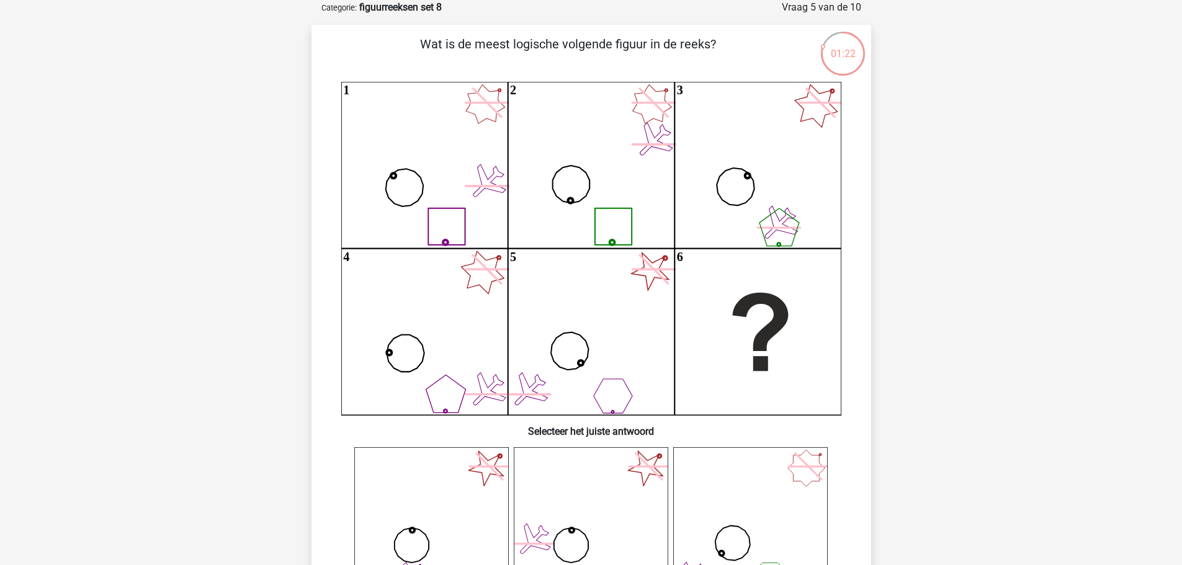
scroll to position [310, 0]
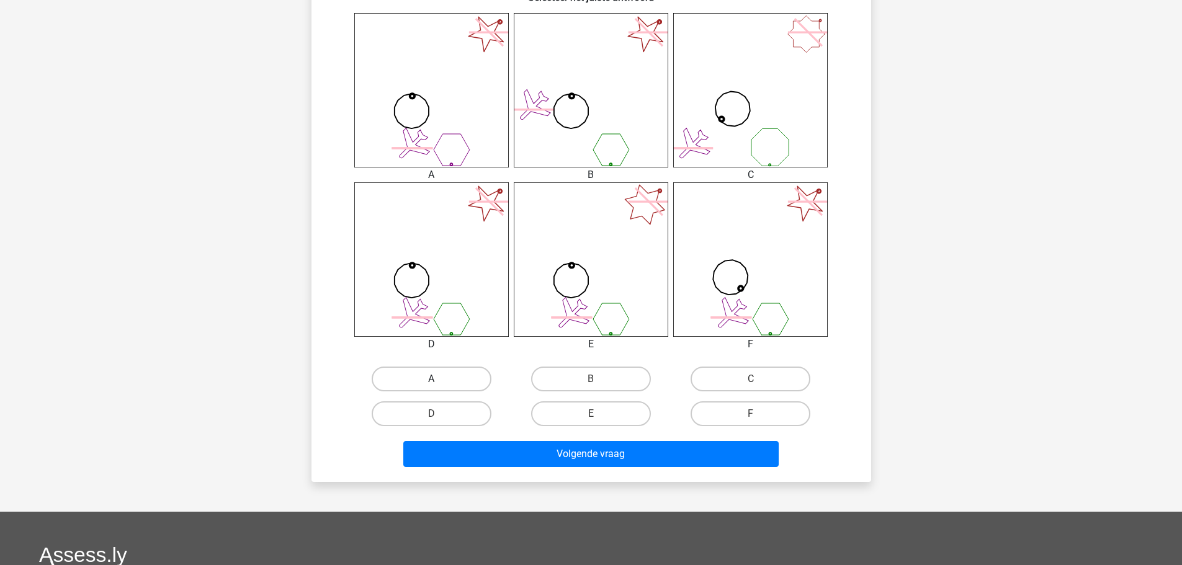
click at [429, 382] on label "A" at bounding box center [432, 379] width 120 height 25
click at [431, 382] on input "A" at bounding box center [435, 383] width 8 height 8
radio input "true"
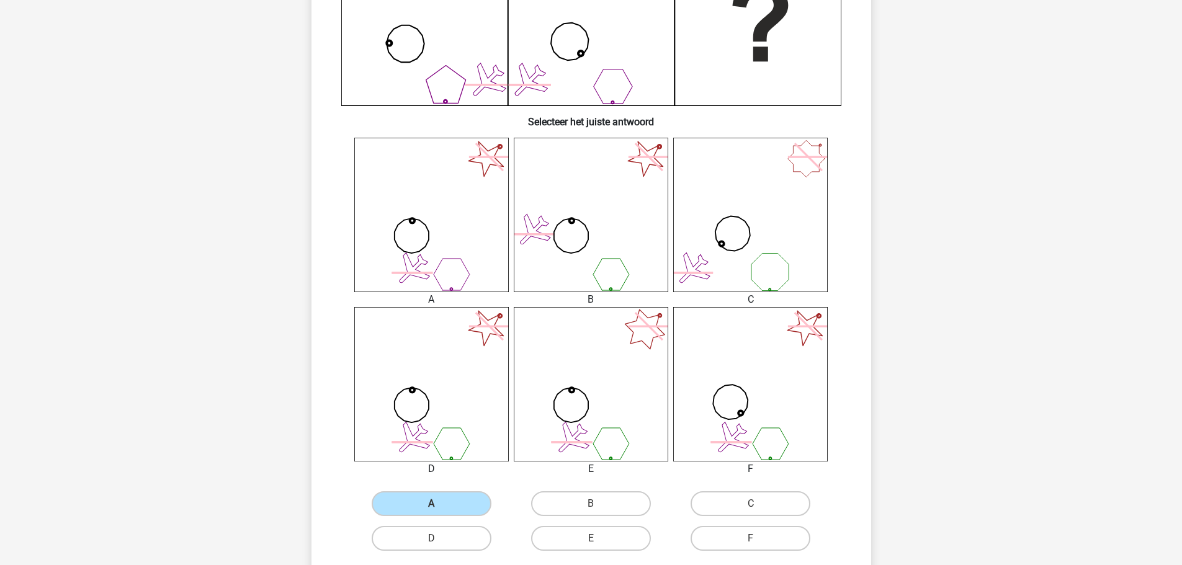
scroll to position [372, 0]
click at [601, 506] on label "B" at bounding box center [591, 503] width 120 height 25
click at [599, 506] on input "B" at bounding box center [595, 507] width 8 height 8
radio input "true"
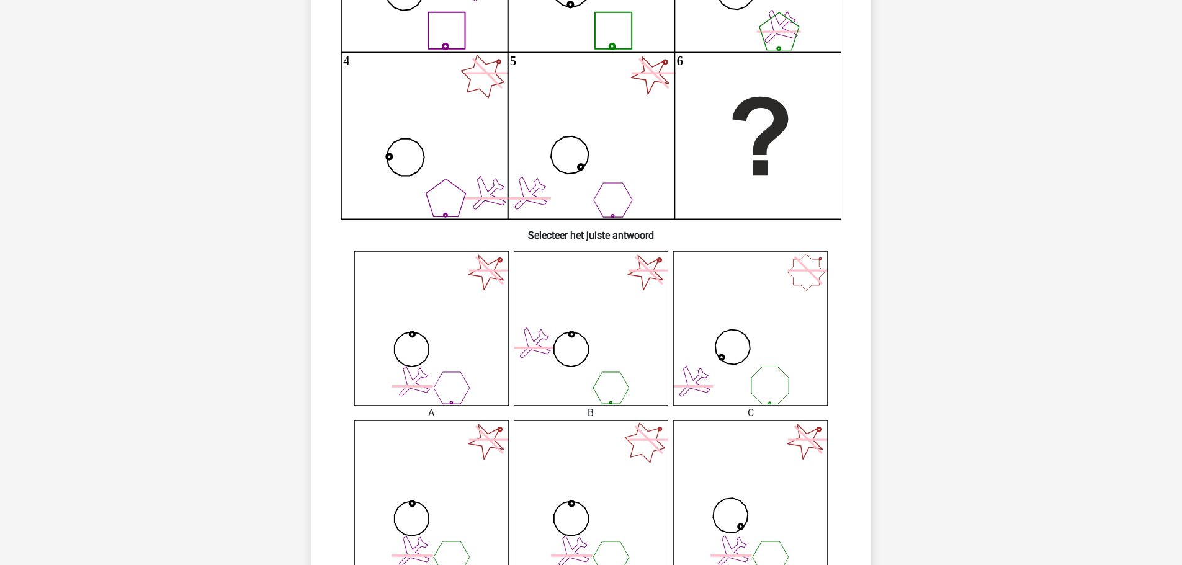
scroll to position [434, 0]
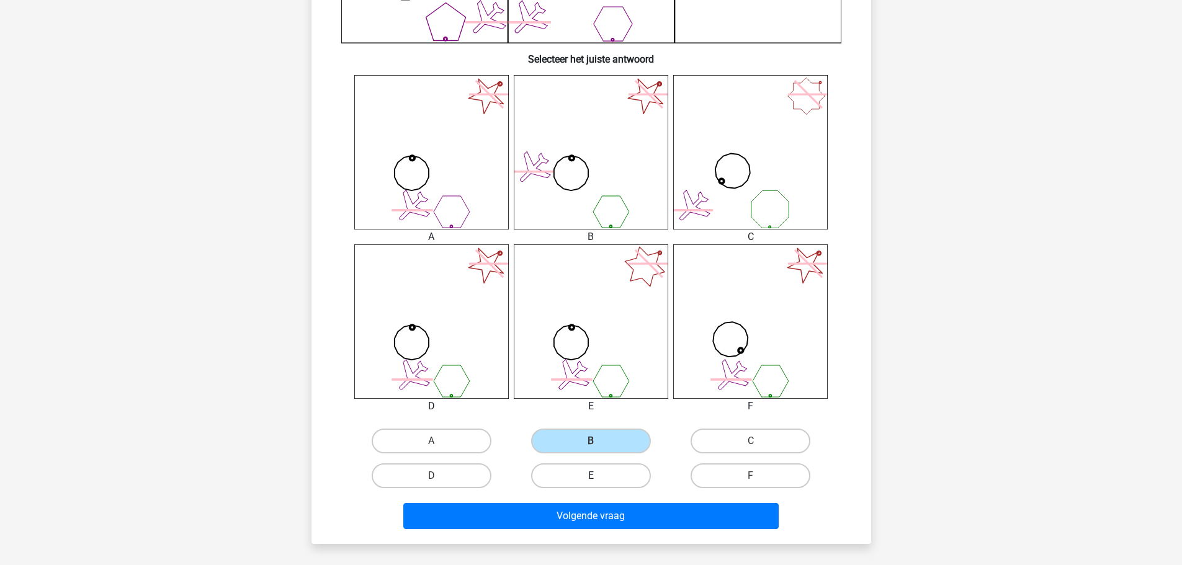
click at [601, 478] on label "E" at bounding box center [591, 475] width 120 height 25
click at [599, 478] on input "E" at bounding box center [595, 480] width 8 height 8
radio input "true"
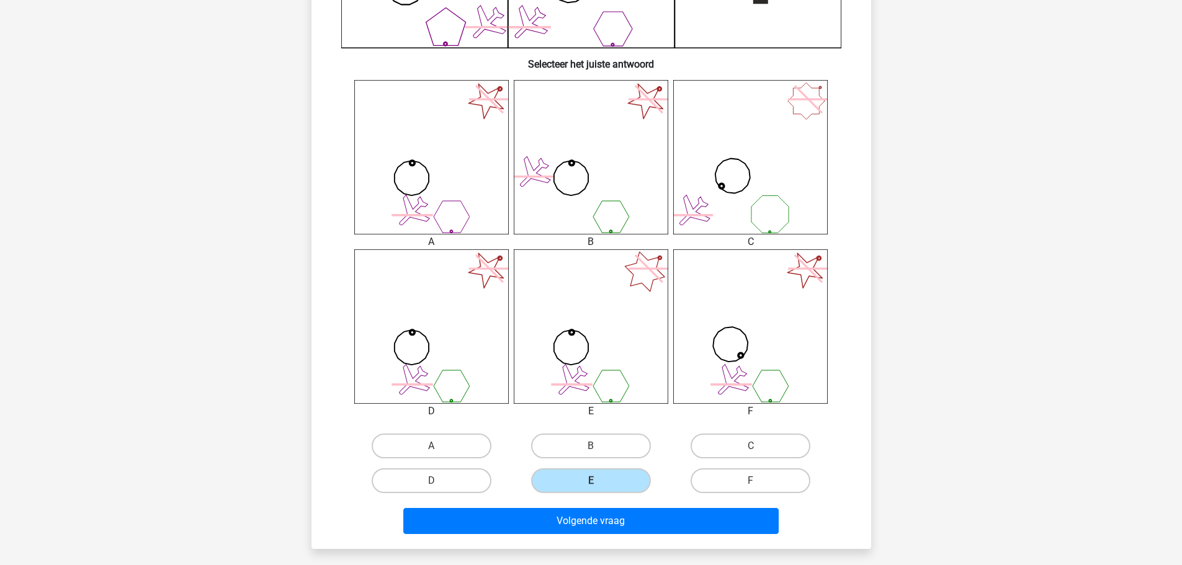
scroll to position [496, 0]
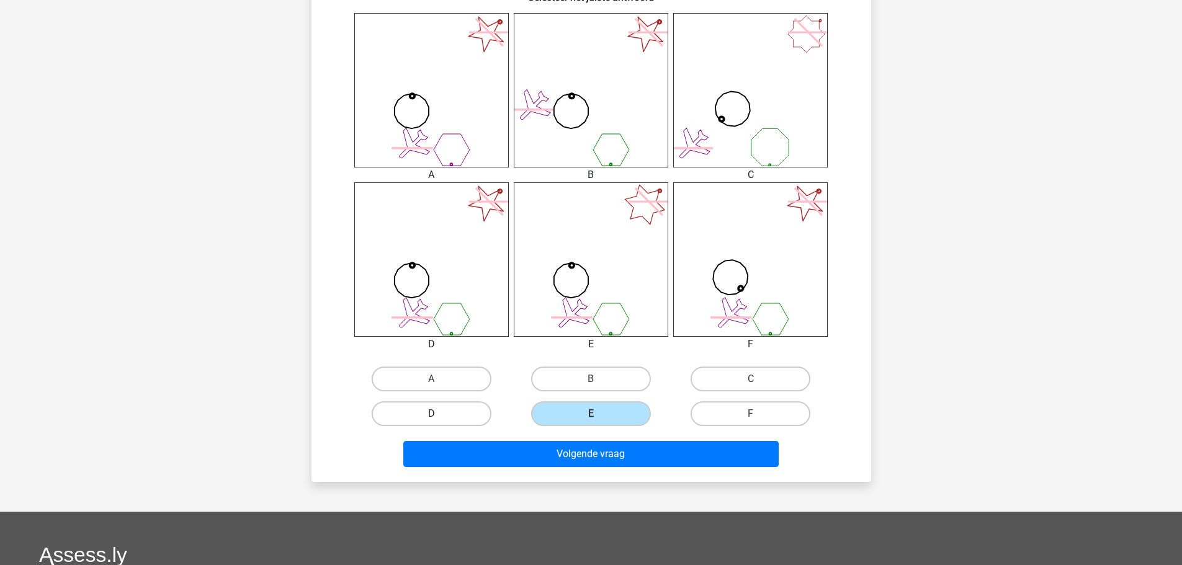
click at [473, 410] on label "D" at bounding box center [432, 413] width 120 height 25
click at [439, 414] on input "D" at bounding box center [435, 418] width 8 height 8
radio input "true"
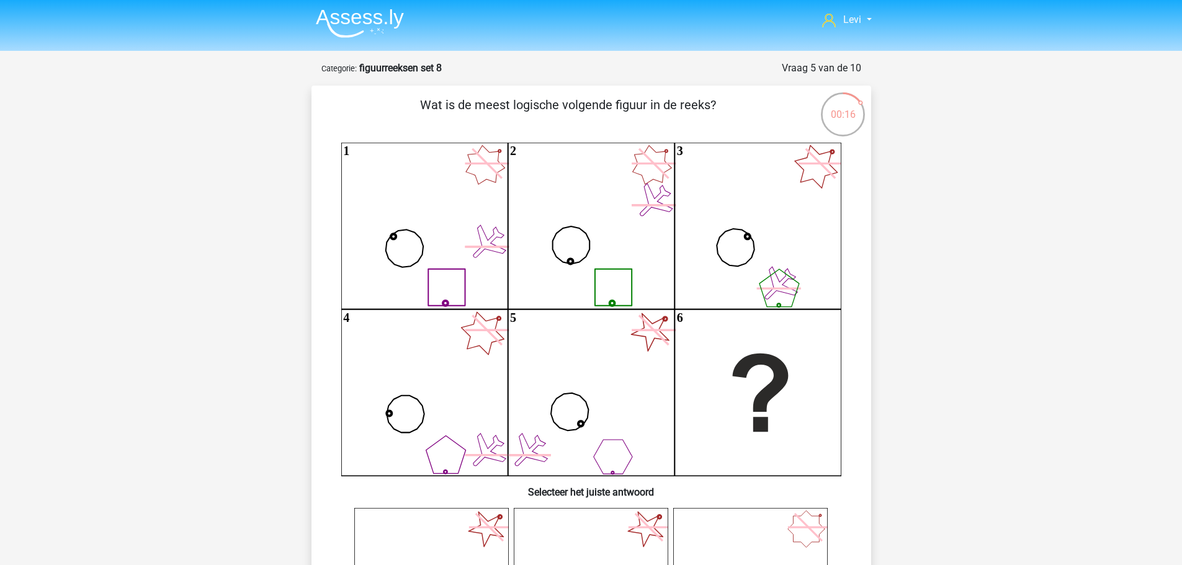
scroll to position [0, 0]
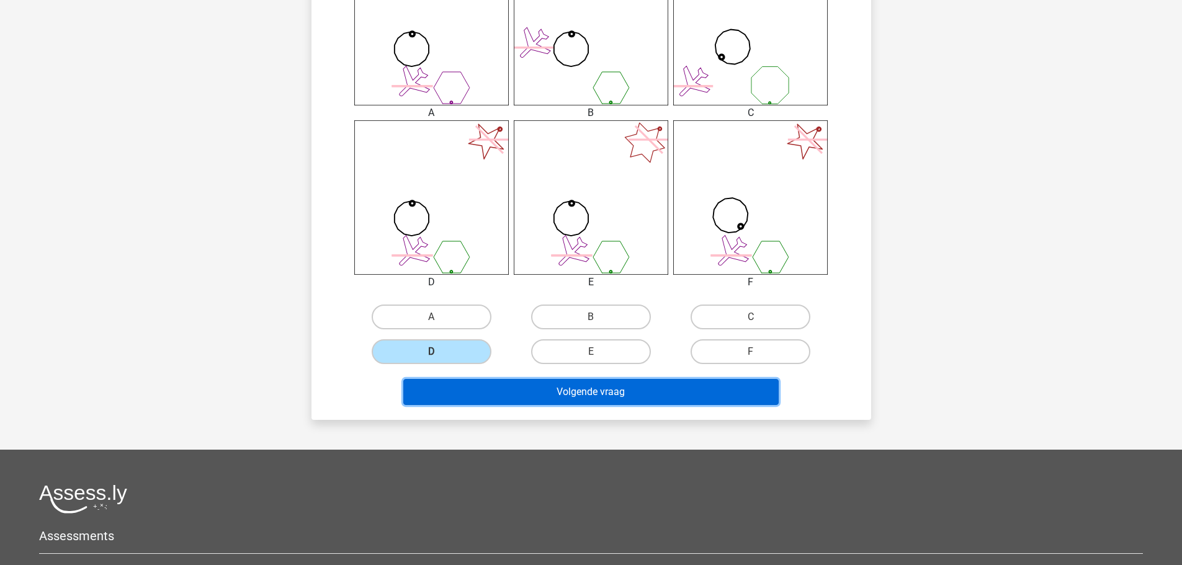
click at [636, 398] on button "Volgende vraag" at bounding box center [590, 392] width 375 height 26
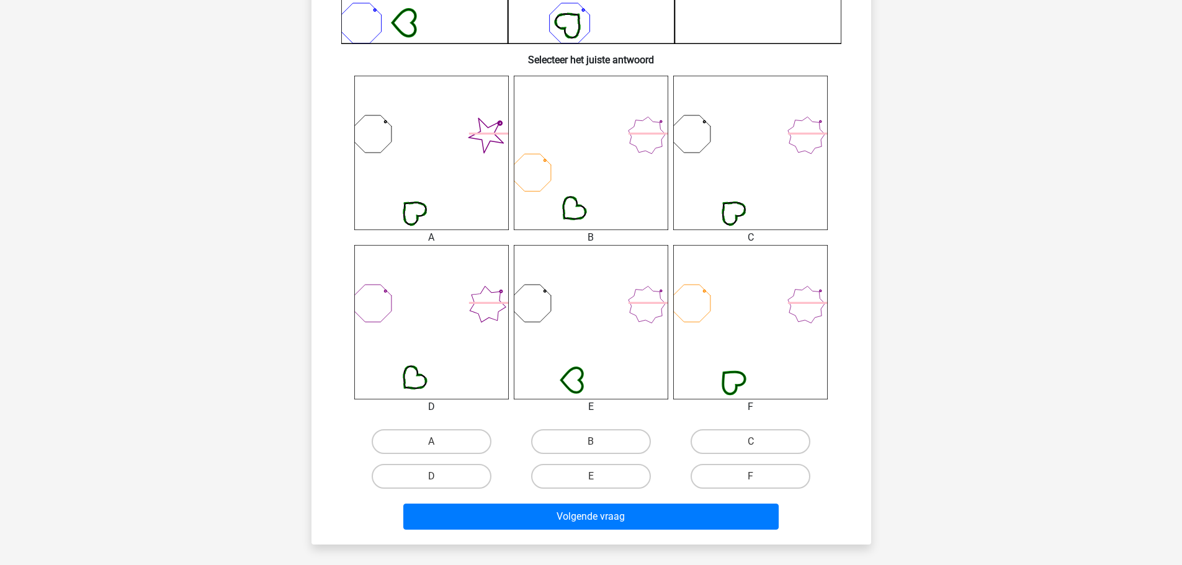
scroll to position [434, 0]
click at [471, 436] on label "A" at bounding box center [432, 441] width 120 height 25
click at [439, 441] on input "A" at bounding box center [435, 445] width 8 height 8
radio input "true"
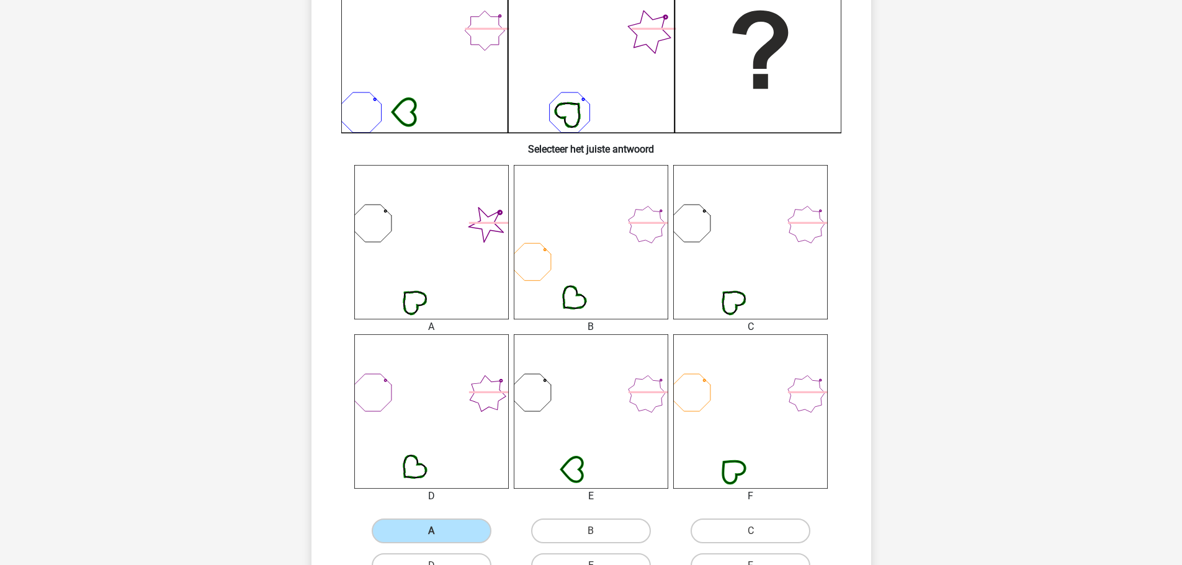
scroll to position [372, 0]
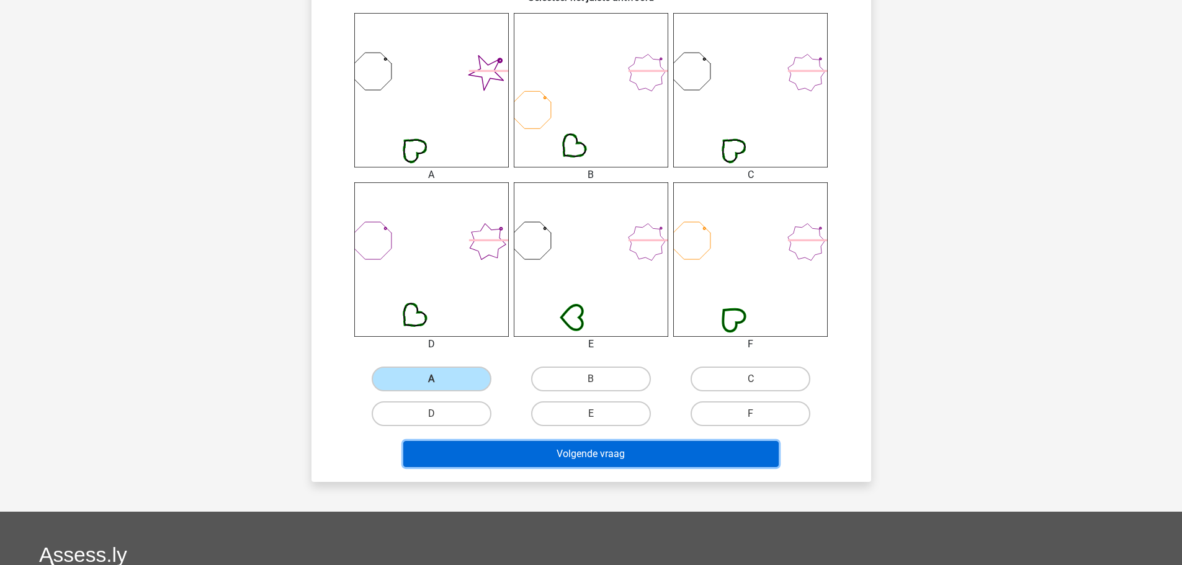
click at [584, 455] on button "Volgende vraag" at bounding box center [590, 454] width 375 height 26
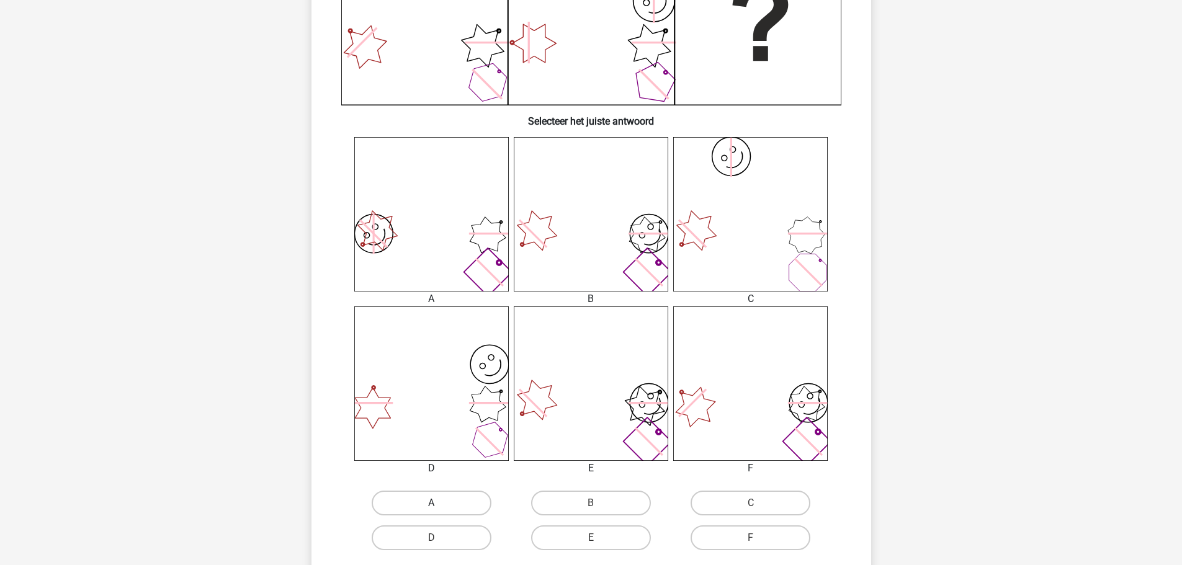
click at [463, 506] on label "A" at bounding box center [432, 503] width 120 height 25
click at [439, 506] on input "A" at bounding box center [435, 507] width 8 height 8
radio input "true"
click at [586, 502] on label "B" at bounding box center [591, 503] width 120 height 25
click at [591, 503] on input "B" at bounding box center [595, 507] width 8 height 8
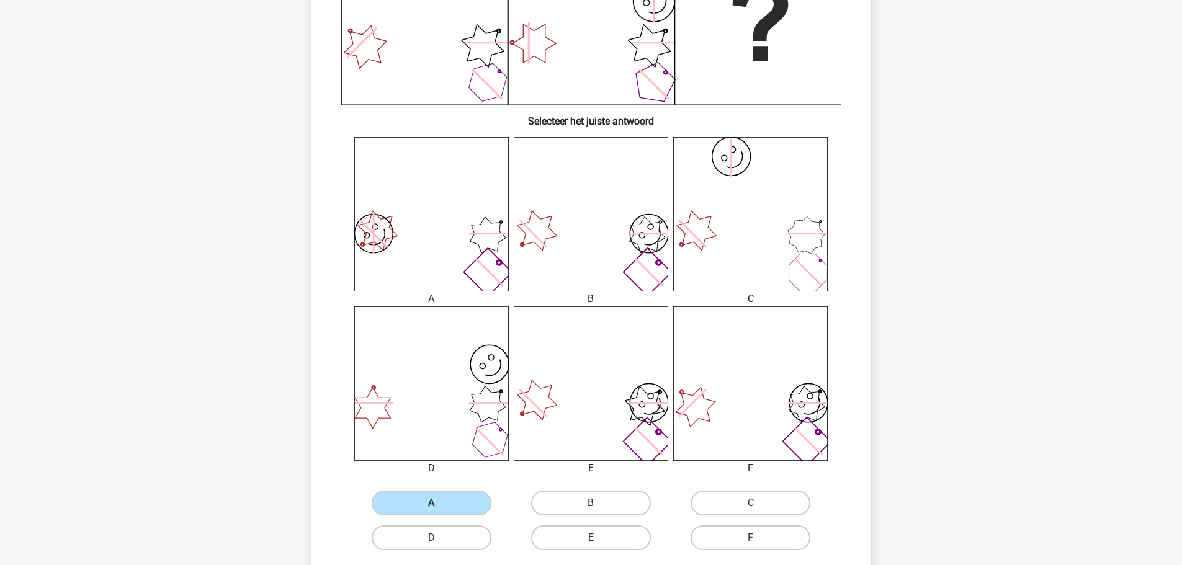
radio input "true"
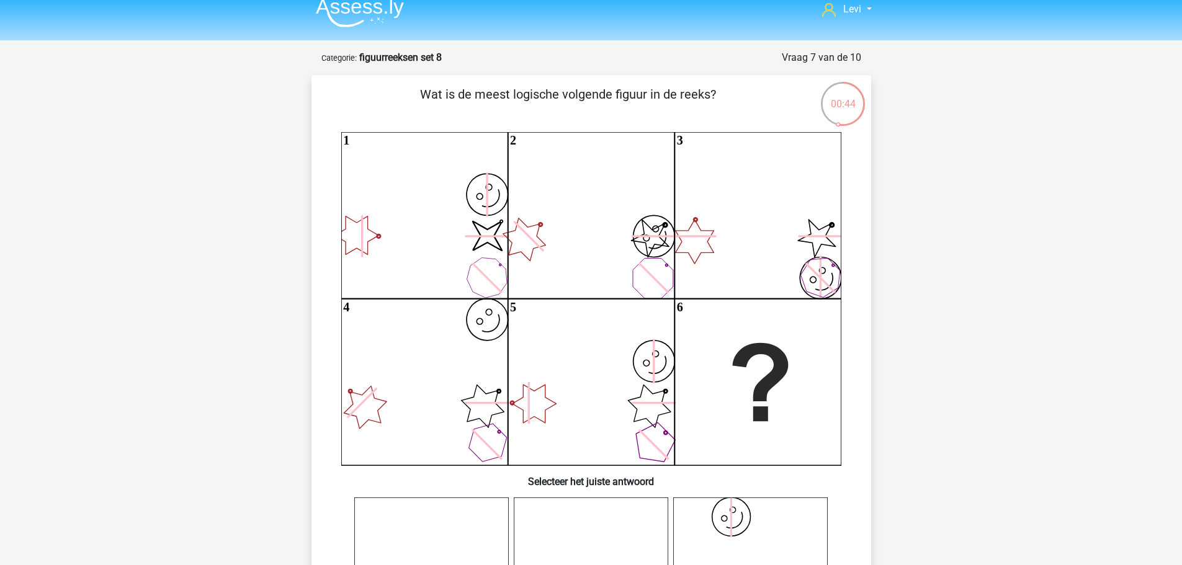
scroll to position [310, 0]
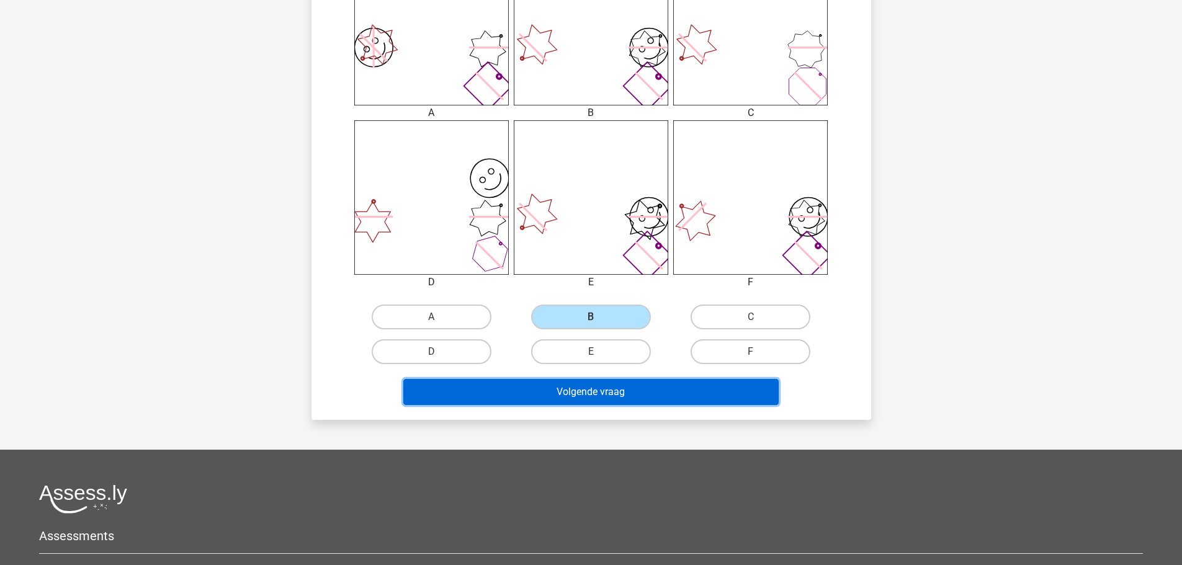
click at [660, 396] on button "Volgende vraag" at bounding box center [590, 392] width 375 height 26
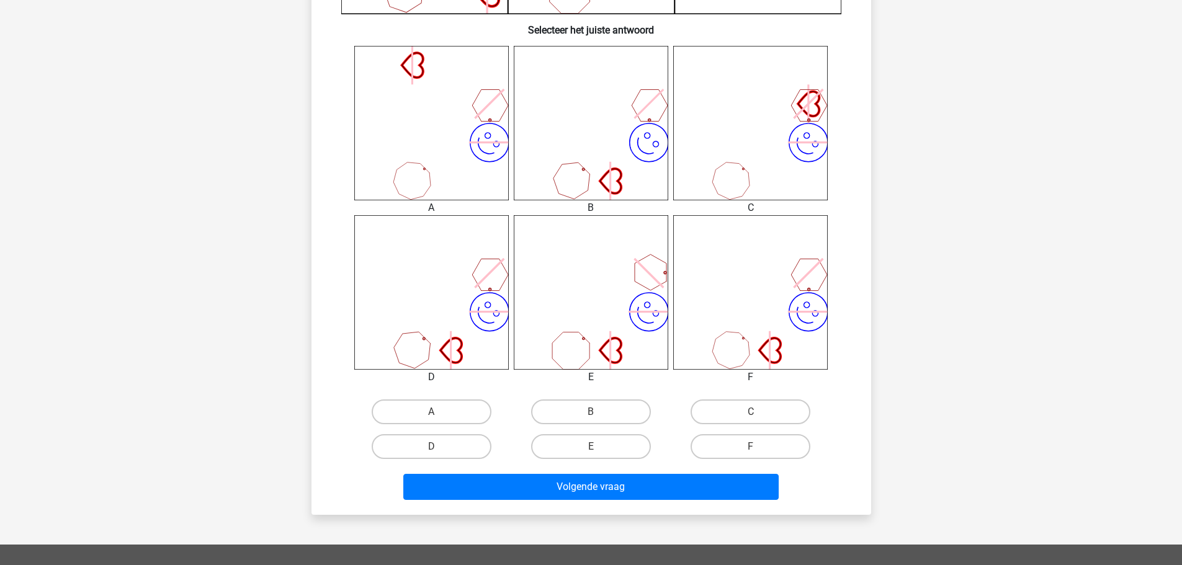
scroll to position [496, 0]
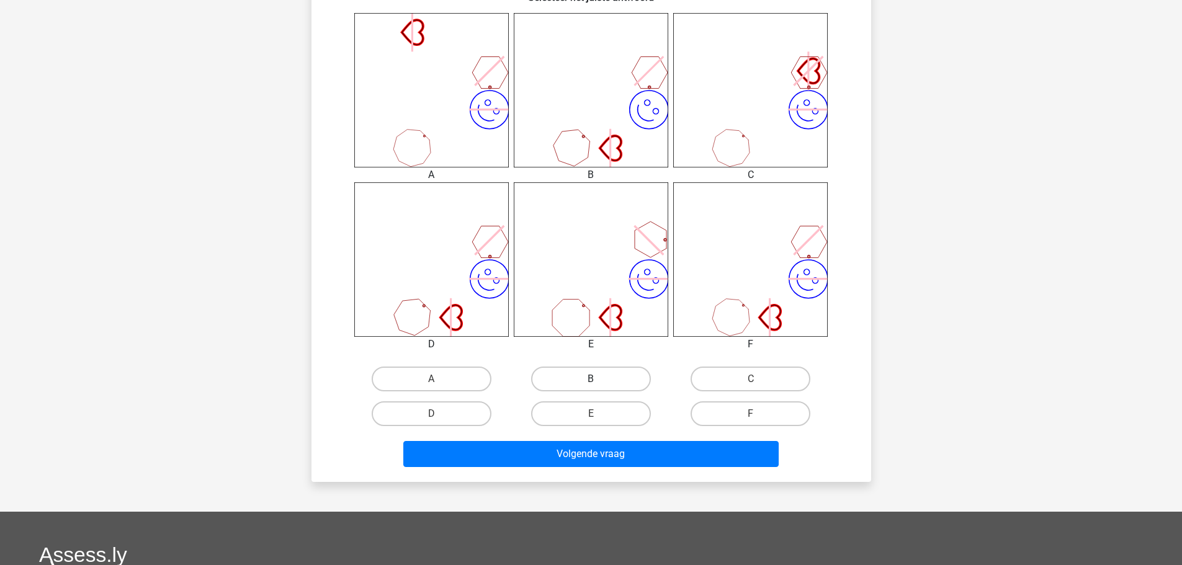
click at [607, 378] on label "B" at bounding box center [591, 379] width 120 height 25
click at [599, 379] on input "B" at bounding box center [595, 383] width 8 height 8
radio input "true"
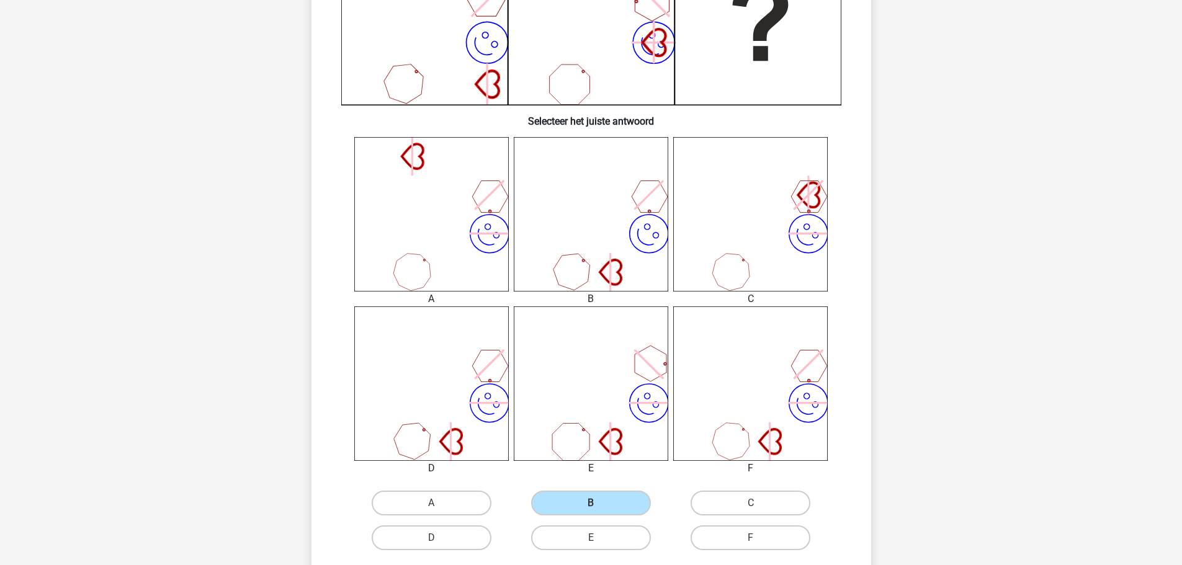
scroll to position [434, 0]
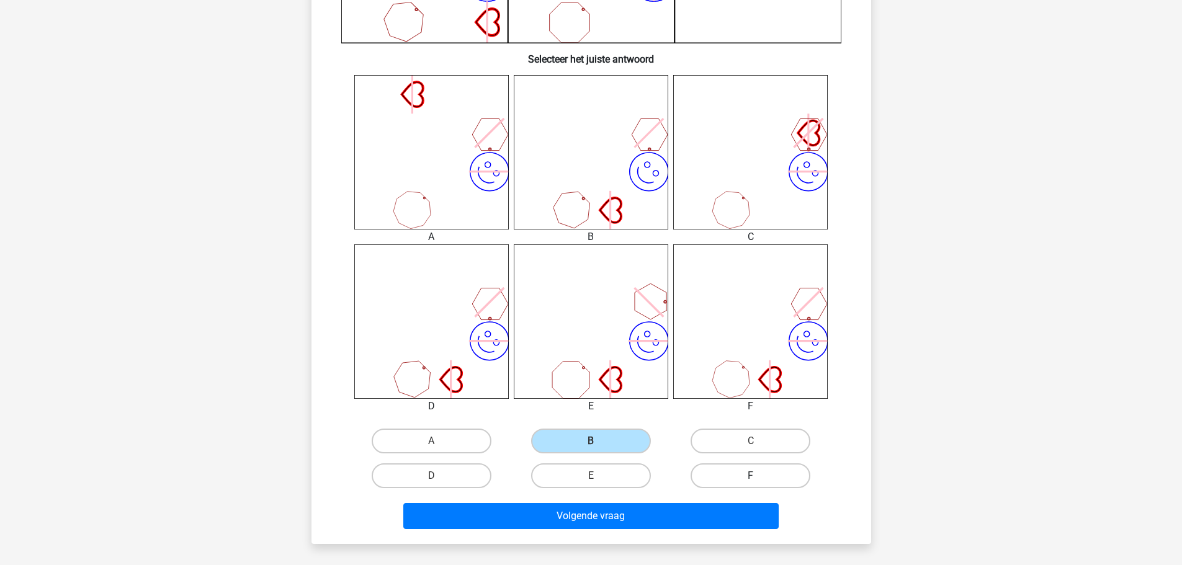
click at [756, 471] on label "F" at bounding box center [750, 475] width 120 height 25
click at [756, 476] on input "F" at bounding box center [755, 480] width 8 height 8
radio input "true"
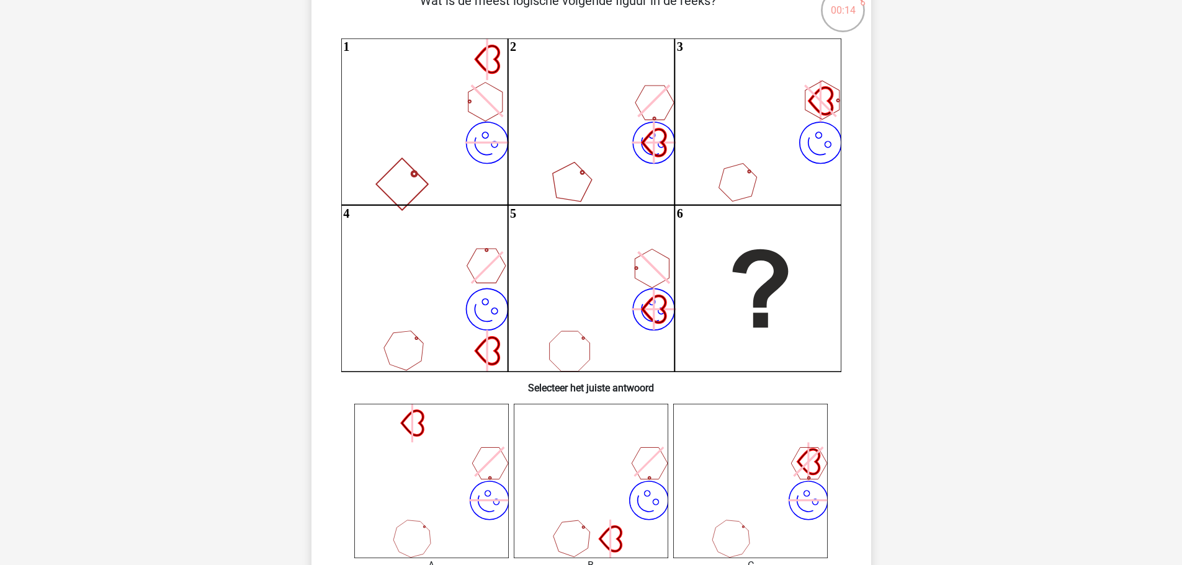
scroll to position [0, 0]
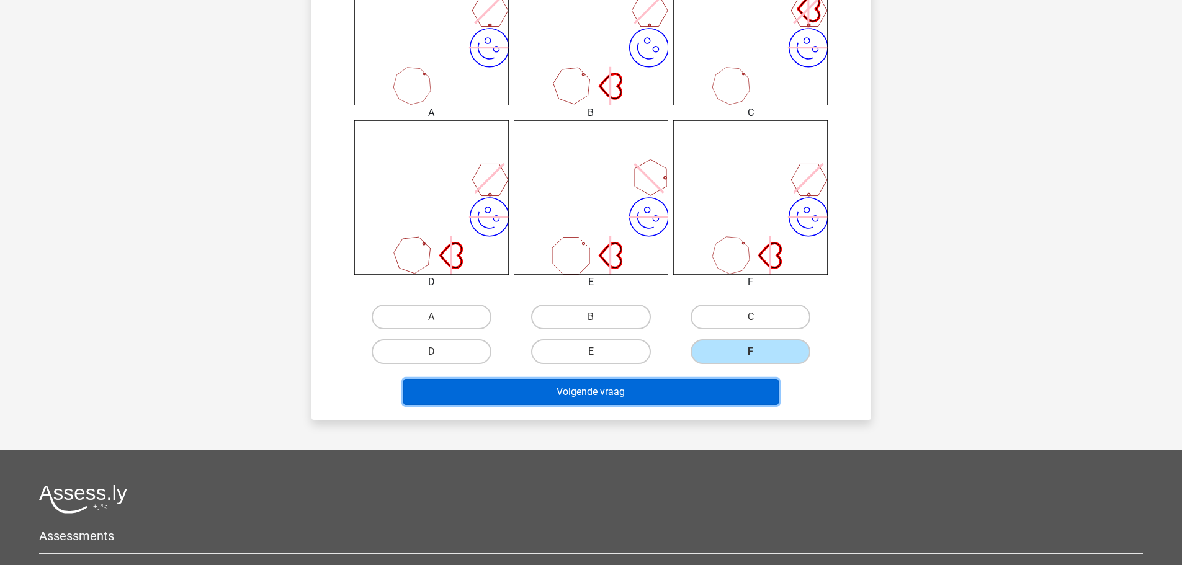
click at [737, 392] on button "Volgende vraag" at bounding box center [590, 392] width 375 height 26
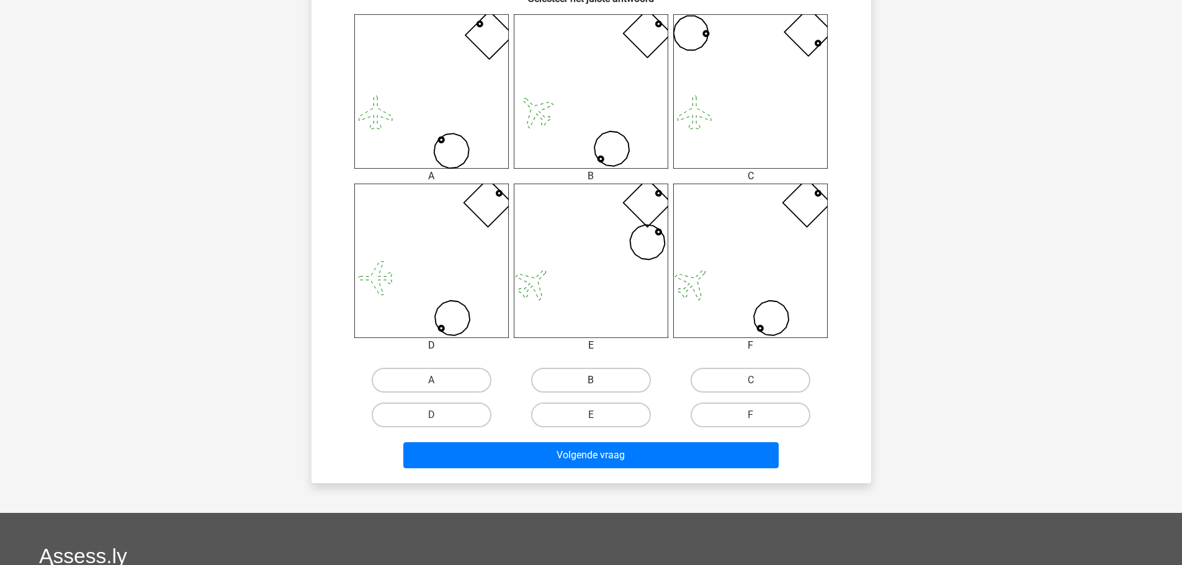
scroll to position [496, 0]
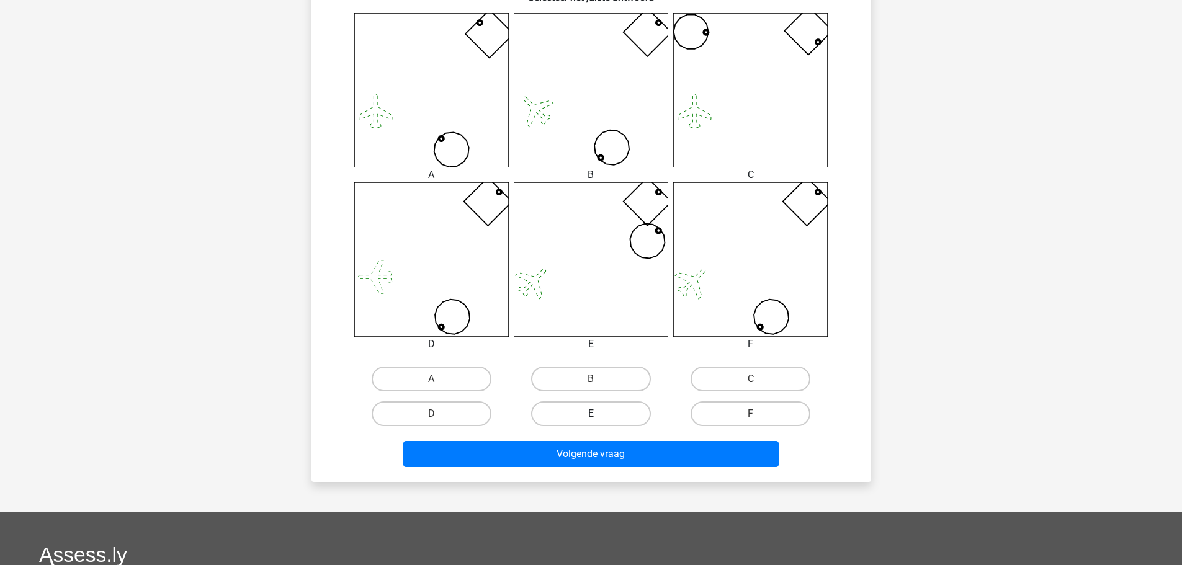
click at [633, 414] on label "E" at bounding box center [591, 413] width 120 height 25
click at [599, 414] on input "E" at bounding box center [595, 418] width 8 height 8
radio input "true"
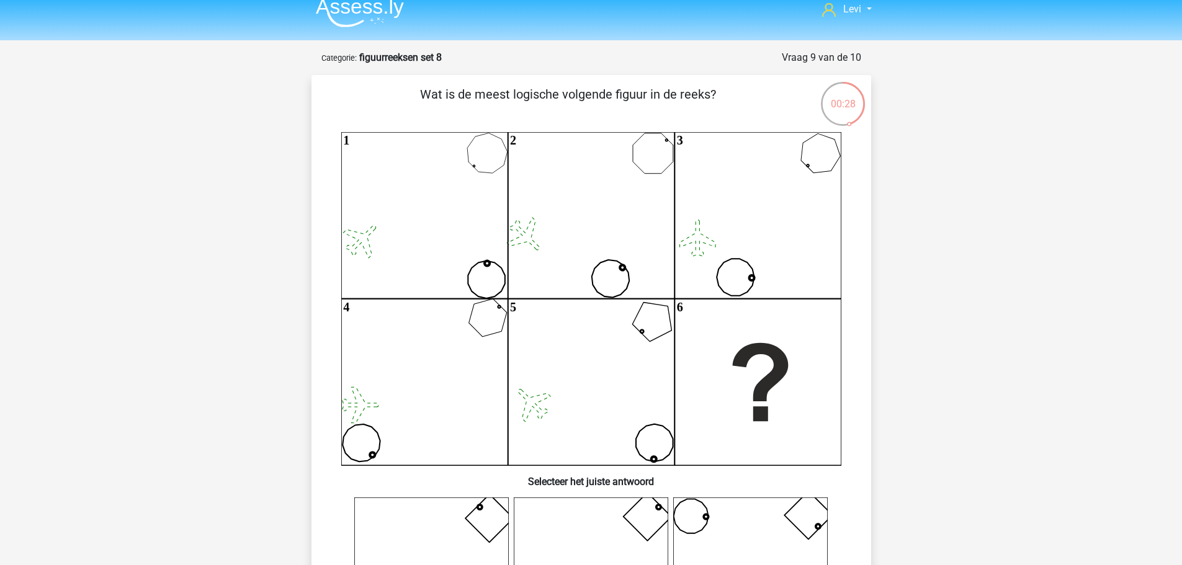
scroll to position [0, 0]
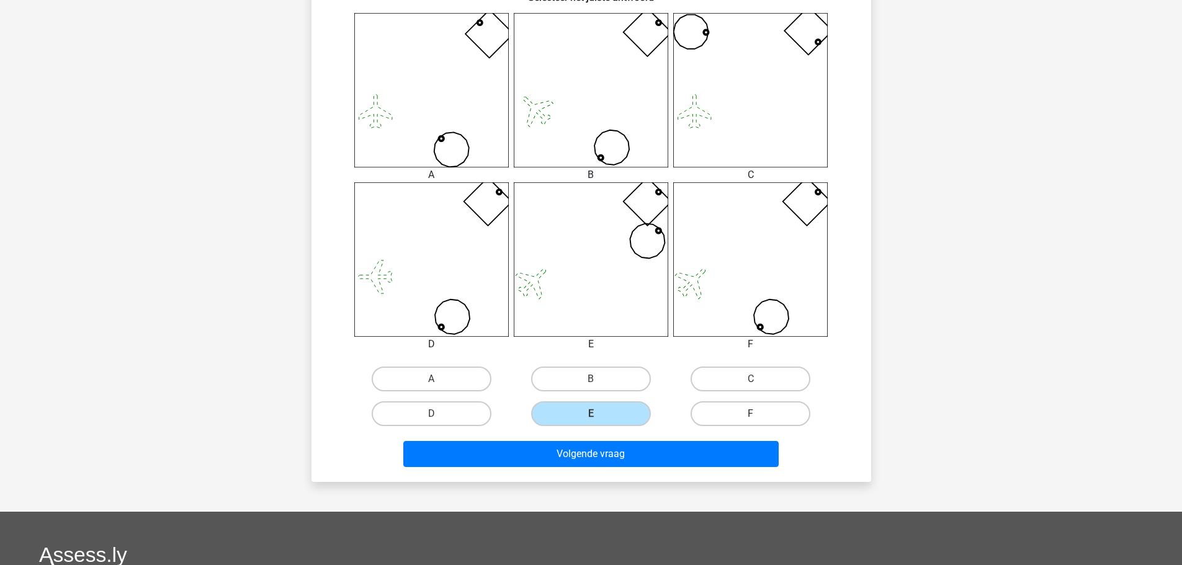
click at [762, 416] on label "F" at bounding box center [750, 413] width 120 height 25
click at [759, 416] on input "F" at bounding box center [755, 418] width 8 height 8
radio input "true"
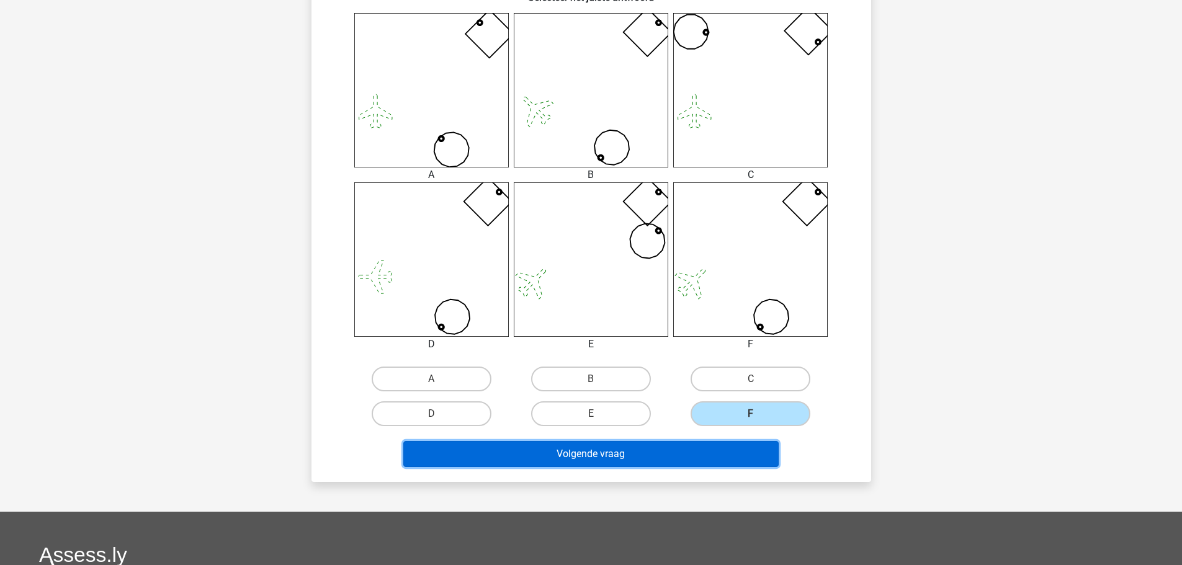
click at [749, 459] on button "Volgende vraag" at bounding box center [590, 454] width 375 height 26
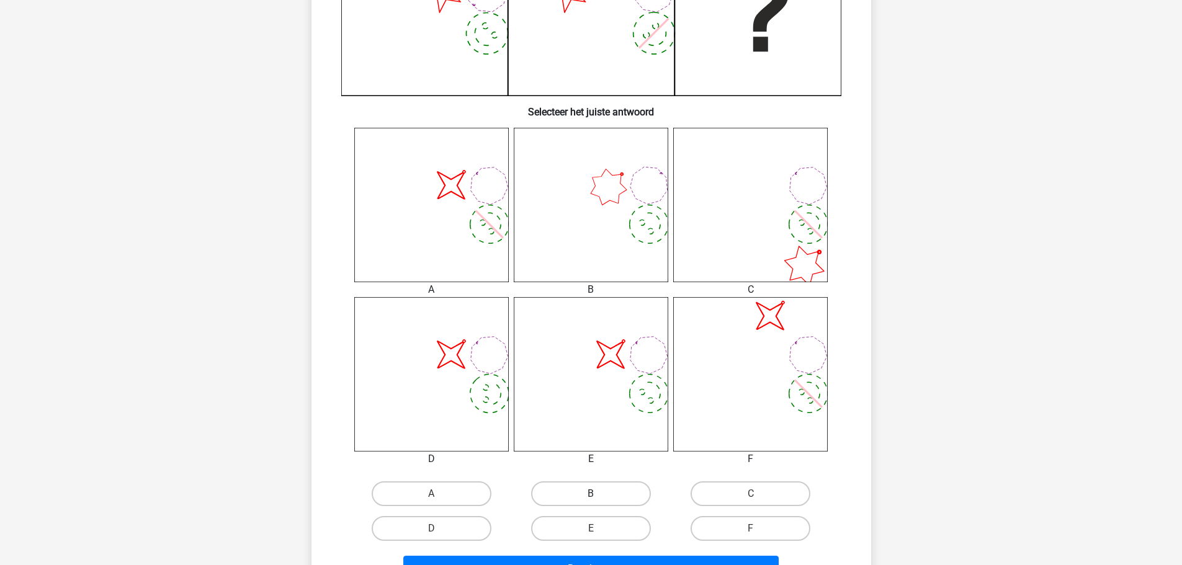
scroll to position [496, 0]
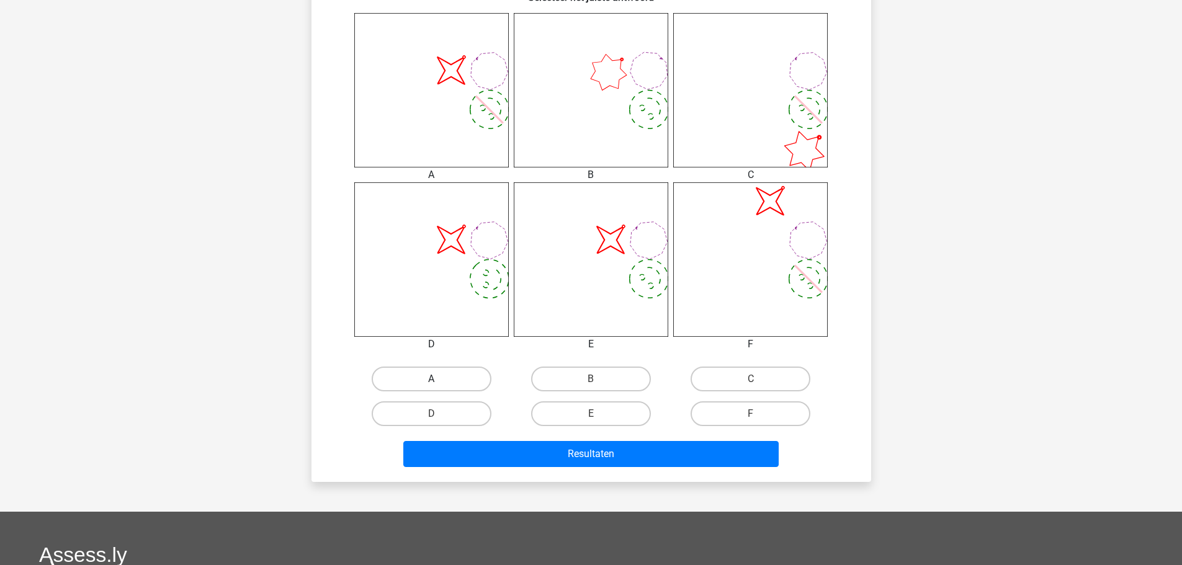
click at [468, 376] on label "A" at bounding box center [432, 379] width 120 height 25
click at [439, 379] on input "A" at bounding box center [435, 383] width 8 height 8
radio input "true"
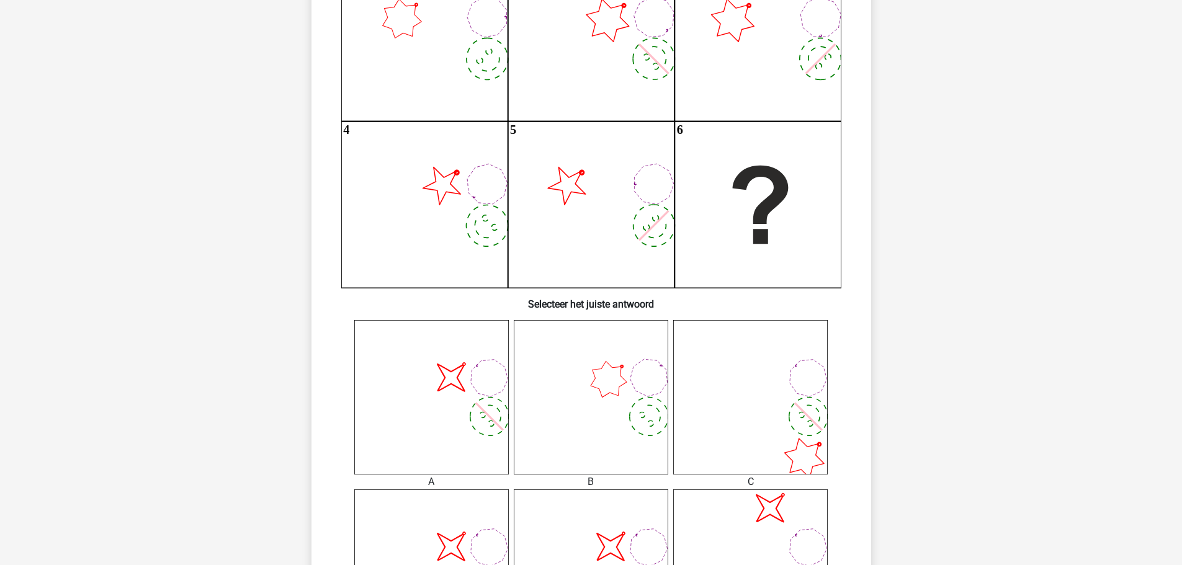
scroll to position [434, 0]
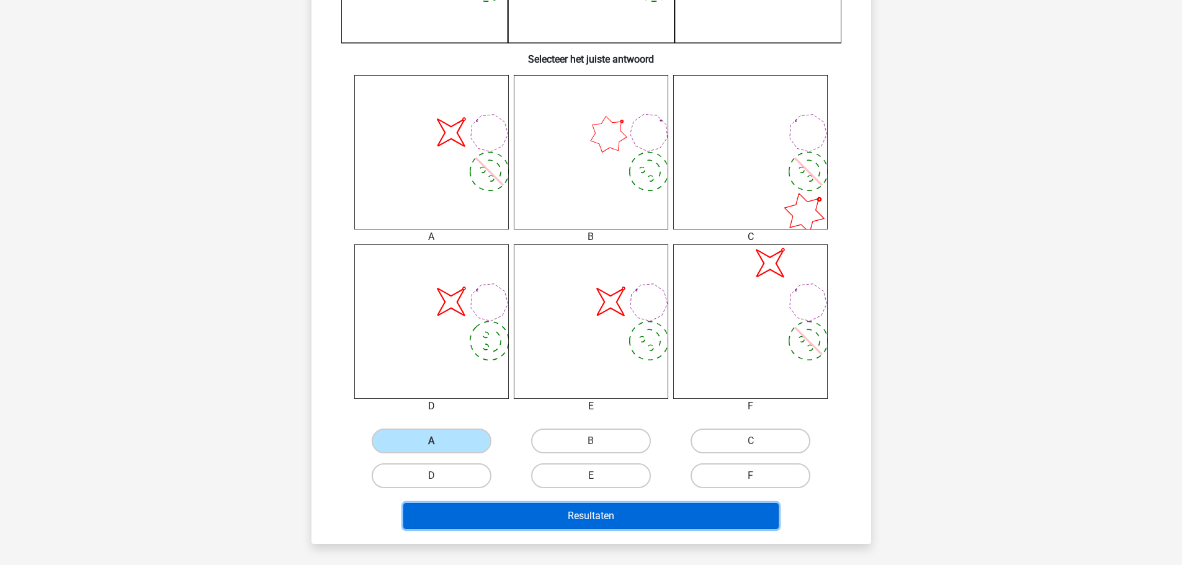
click at [675, 514] on button "Resultaten" at bounding box center [590, 516] width 375 height 26
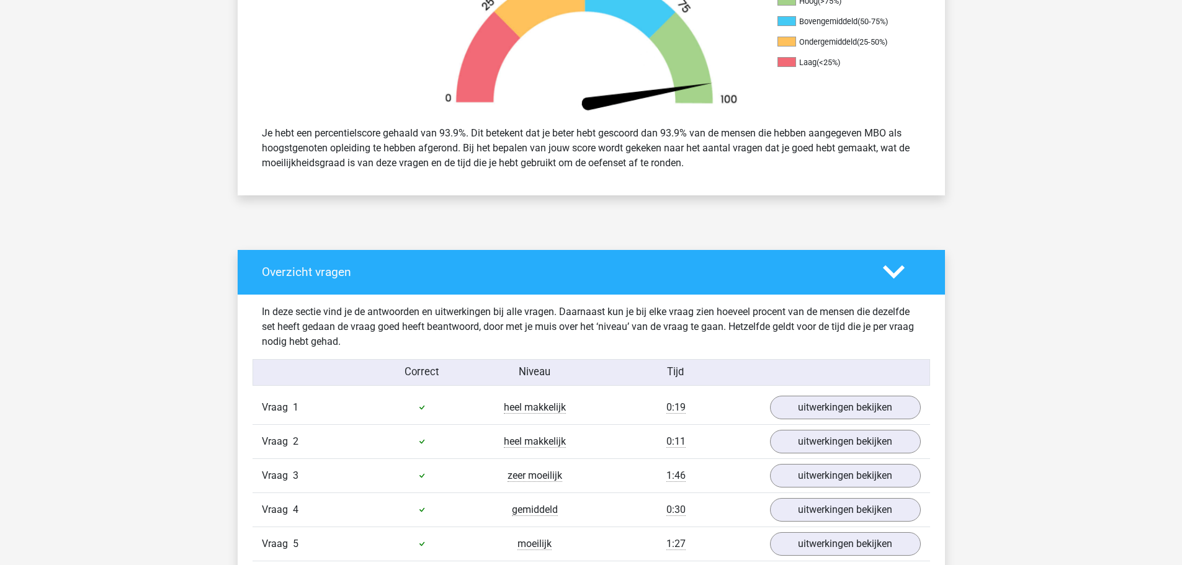
scroll to position [744, 0]
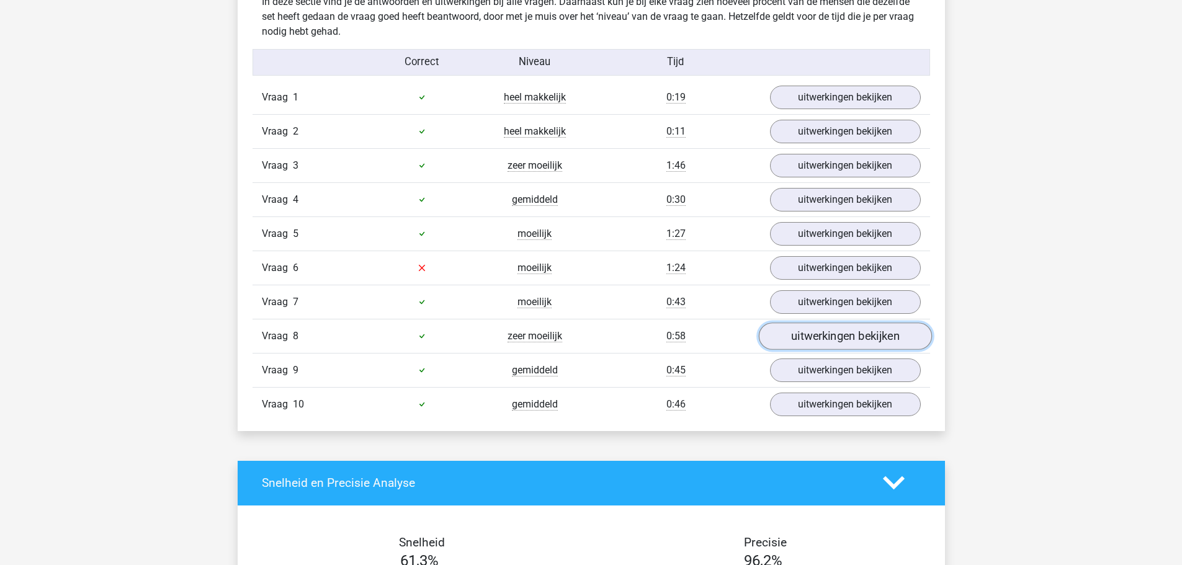
click at [818, 347] on link "uitwerkingen bekijken" at bounding box center [844, 336] width 173 height 27
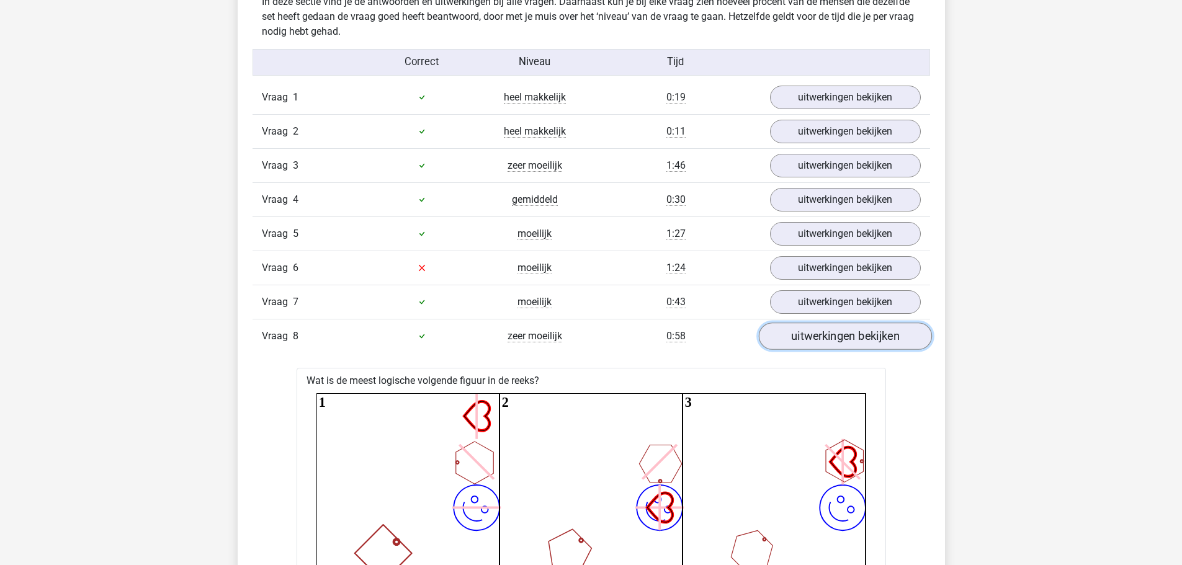
click at [818, 347] on link "uitwerkingen bekijken" at bounding box center [844, 336] width 173 height 27
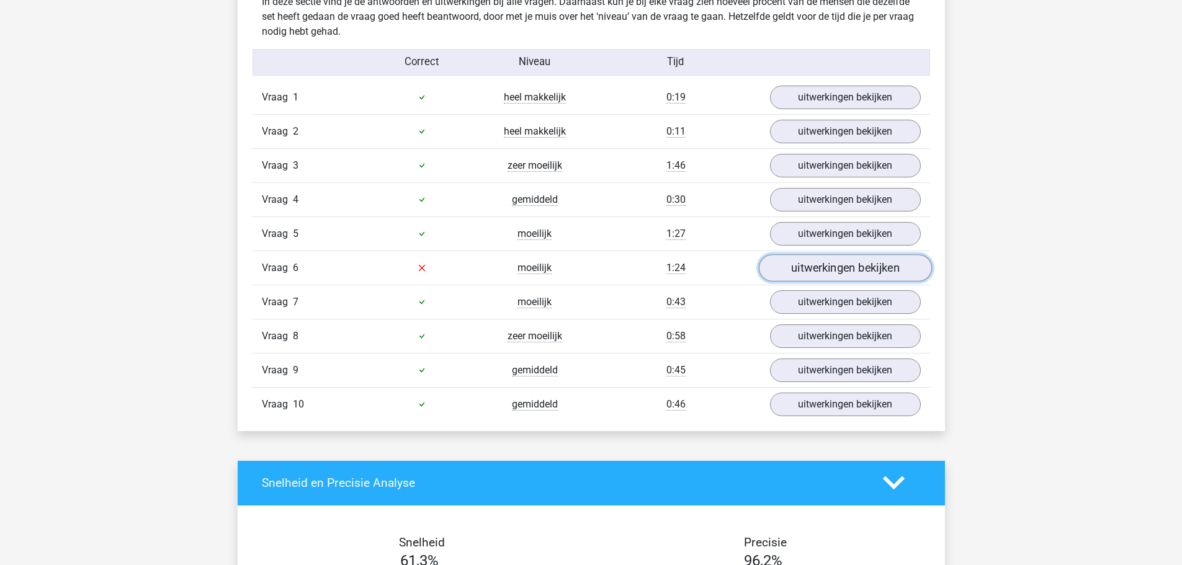
click at [805, 273] on link "uitwerkingen bekijken" at bounding box center [844, 267] width 173 height 27
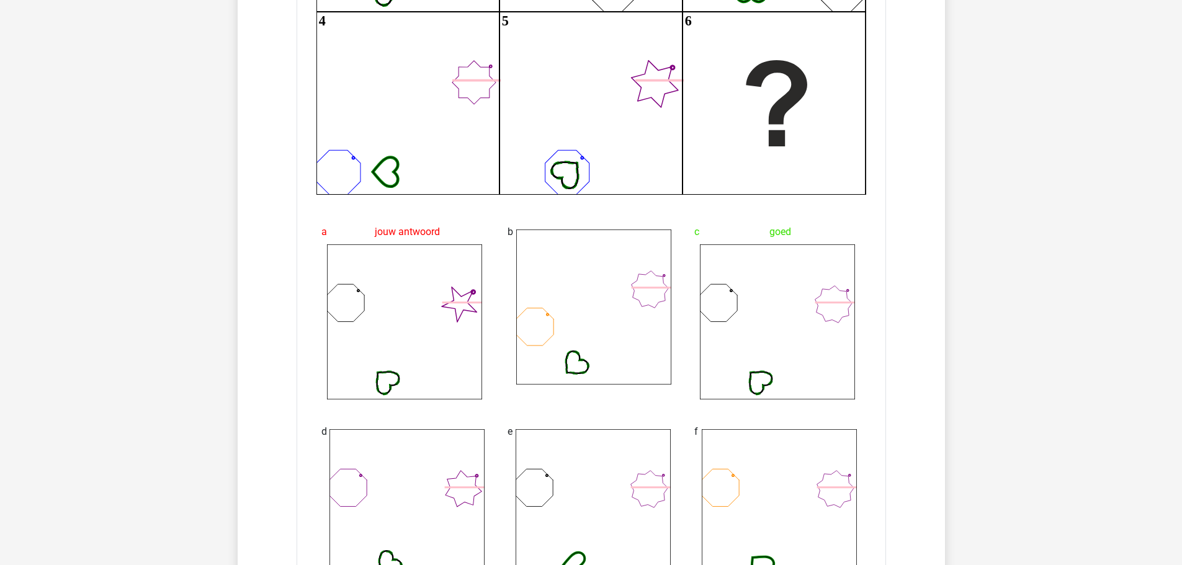
scroll to position [931, 0]
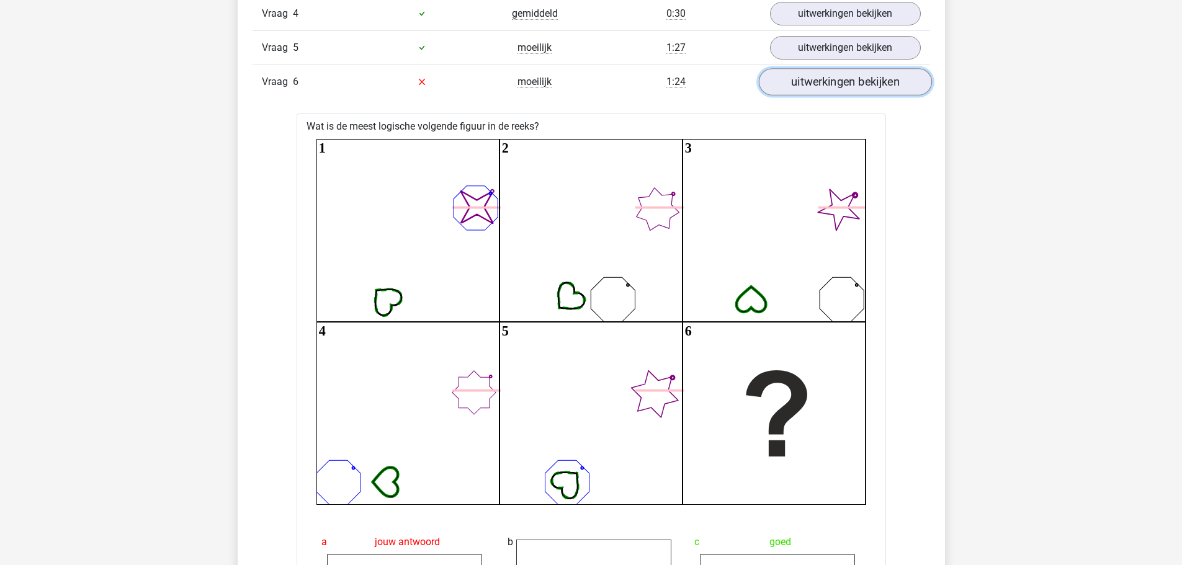
click at [796, 88] on link "uitwerkingen bekijken" at bounding box center [844, 81] width 173 height 27
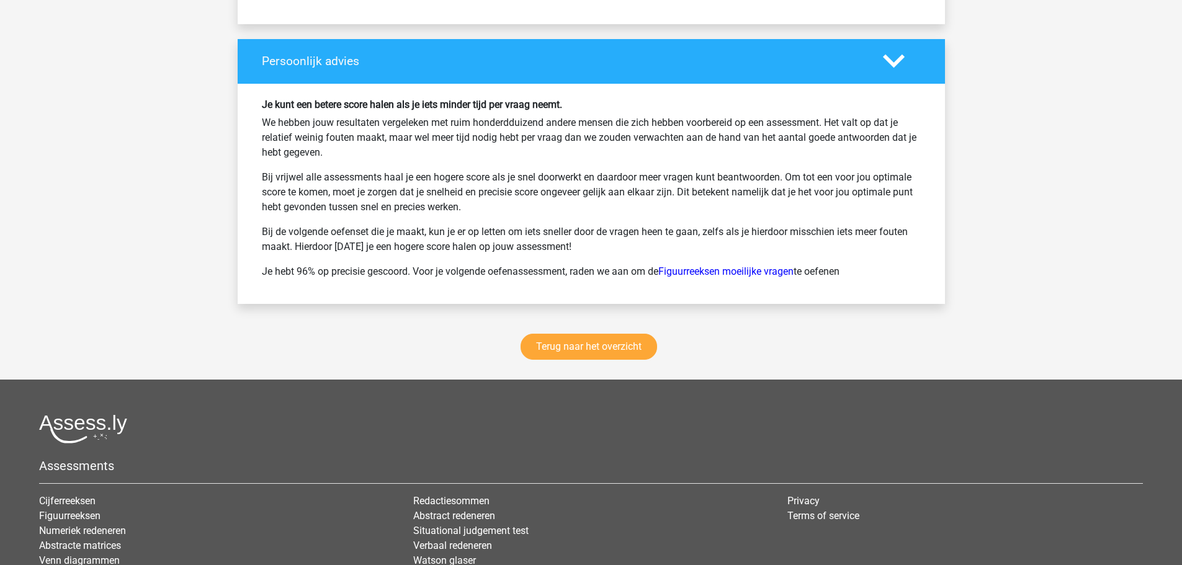
scroll to position [1663, 0]
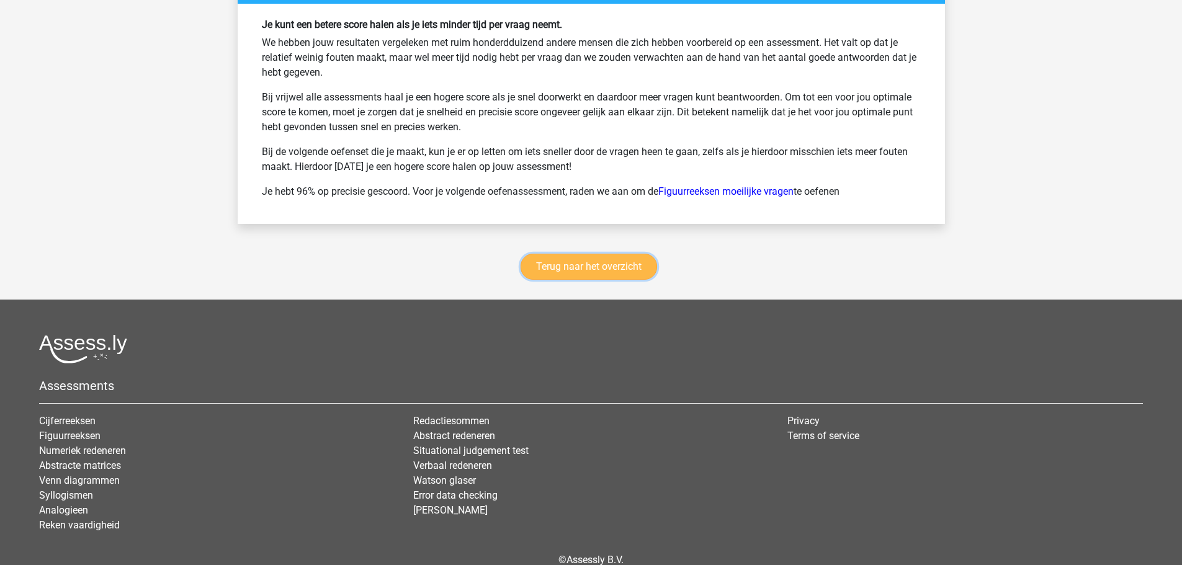
click at [610, 258] on link "Terug naar het overzicht" at bounding box center [588, 267] width 136 height 26
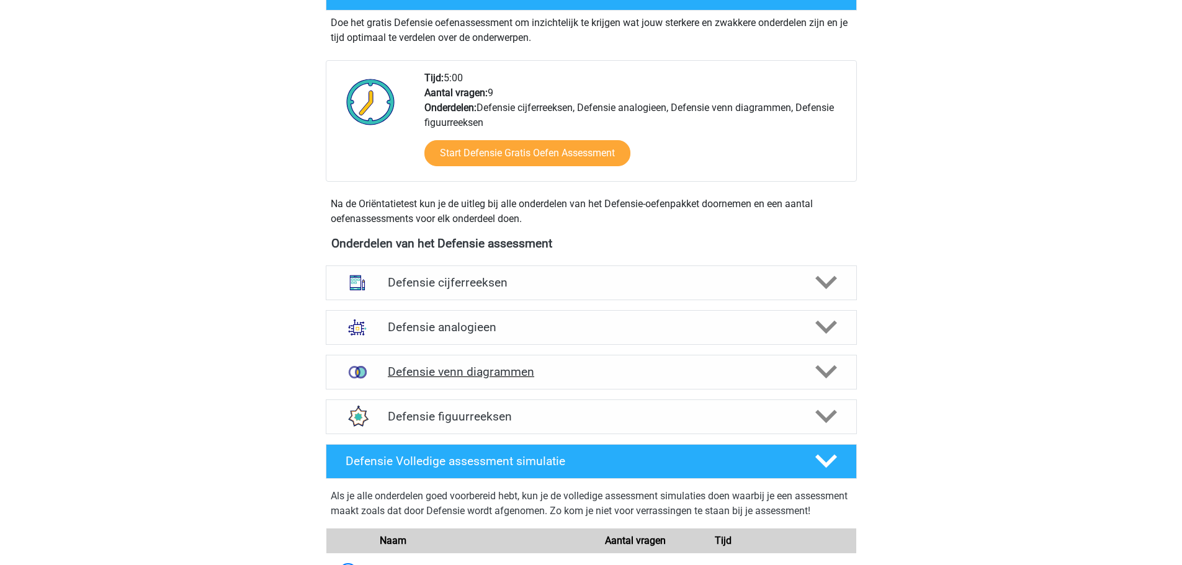
scroll to position [434, 0]
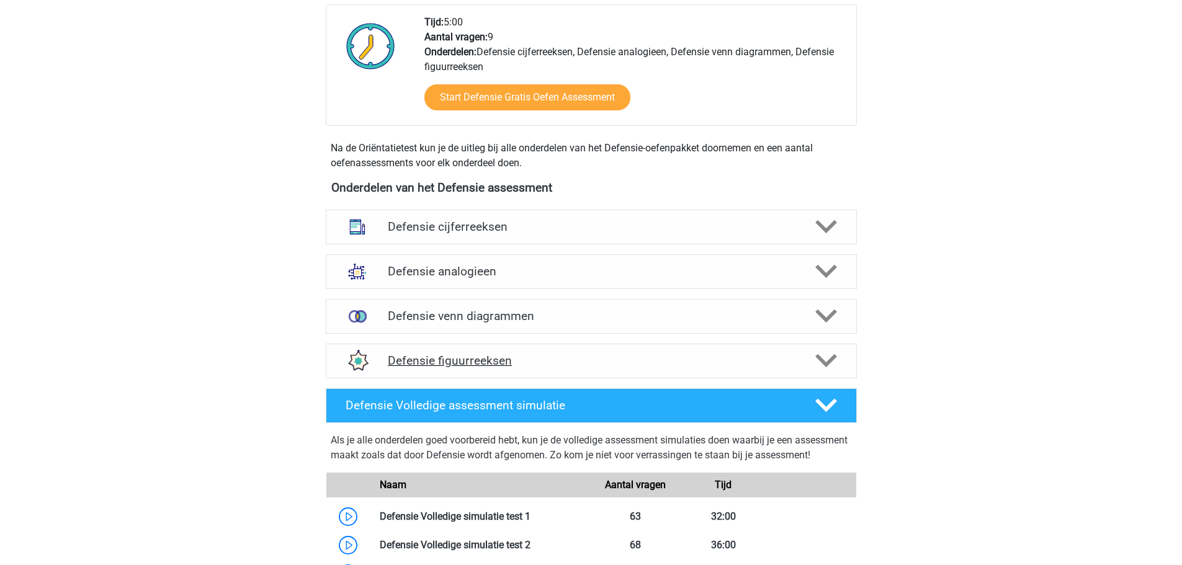
click at [492, 358] on h4 "Defensie figuurreeksen" at bounding box center [591, 361] width 406 height 14
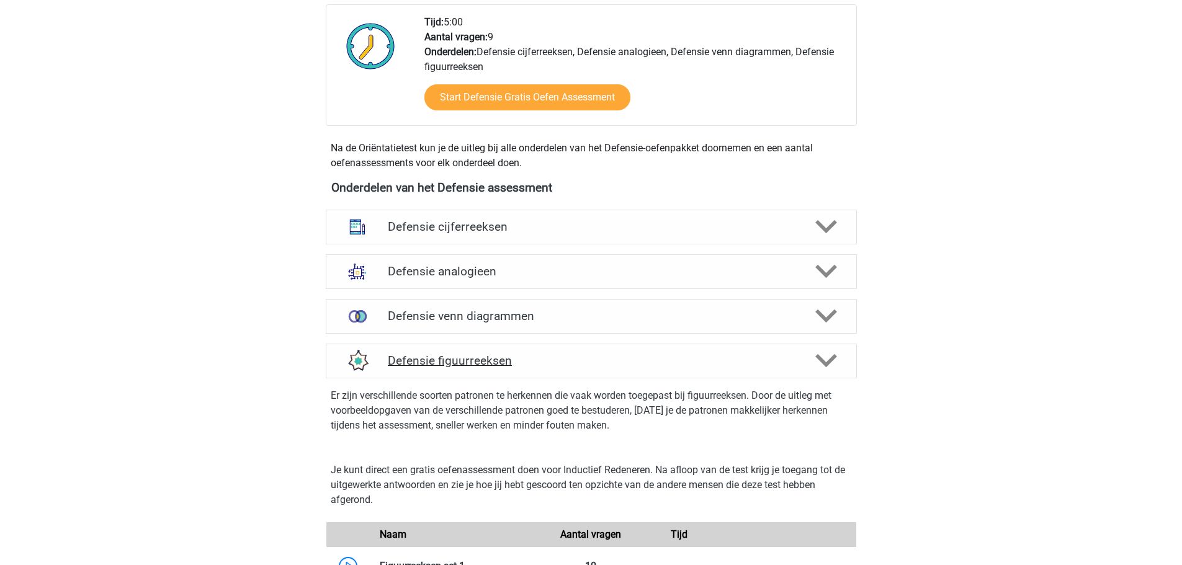
scroll to position [806, 0]
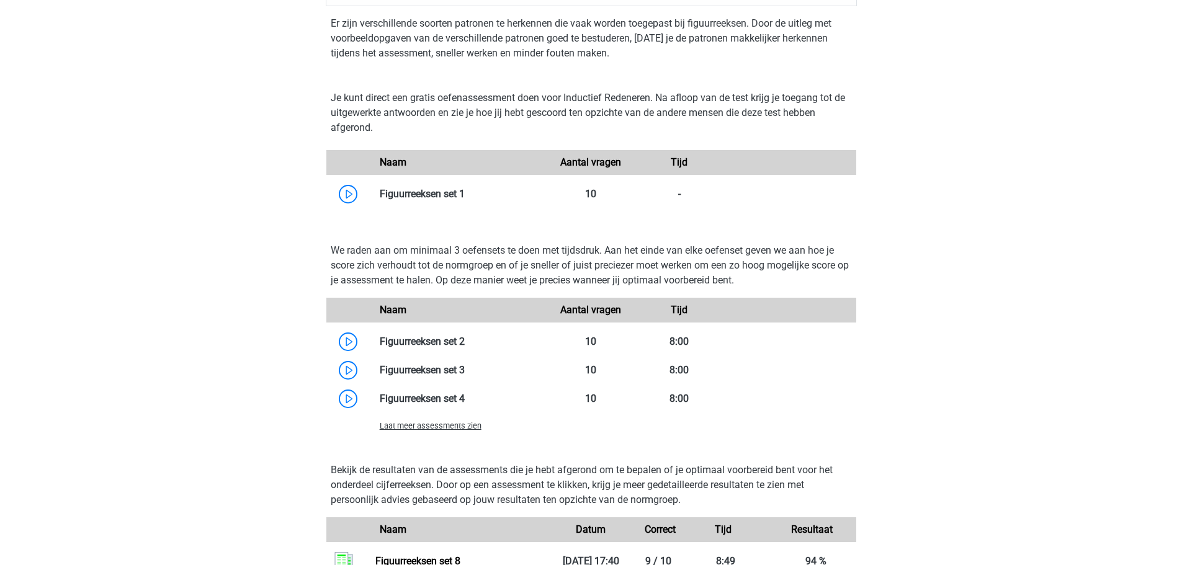
click at [465, 427] on span "Laat meer assessments zien" at bounding box center [431, 425] width 102 height 9
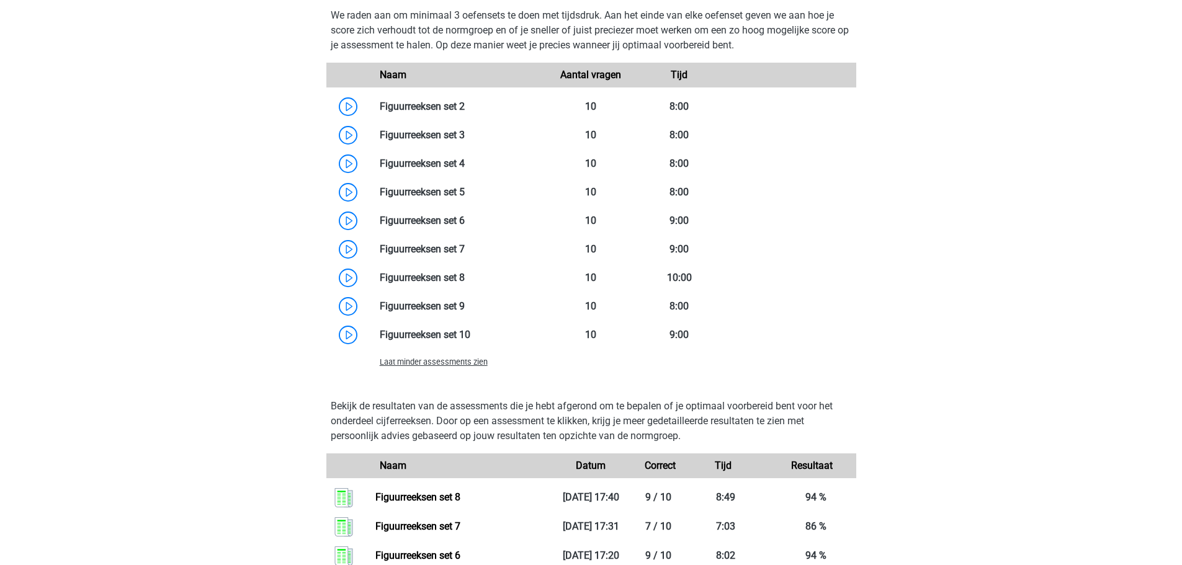
scroll to position [1055, 0]
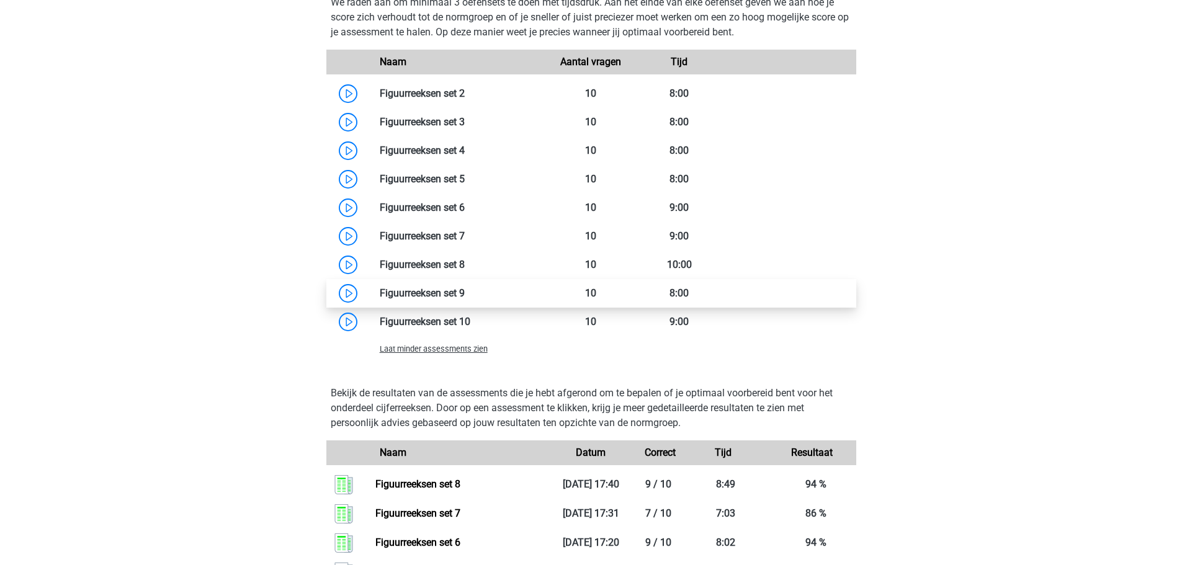
click at [465, 293] on link at bounding box center [465, 293] width 0 height 12
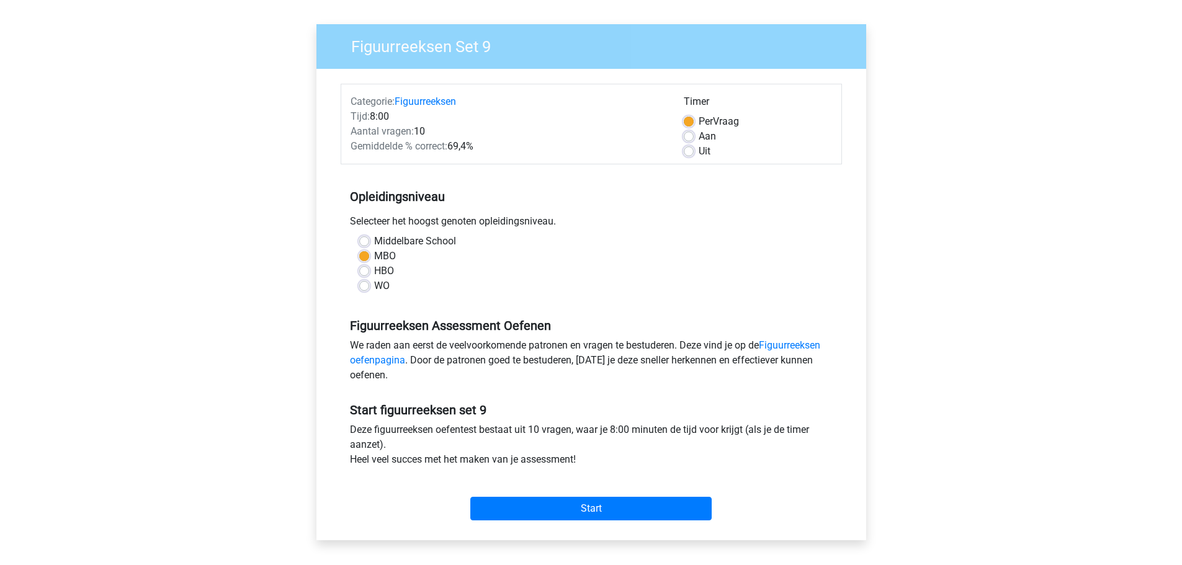
scroll to position [248, 0]
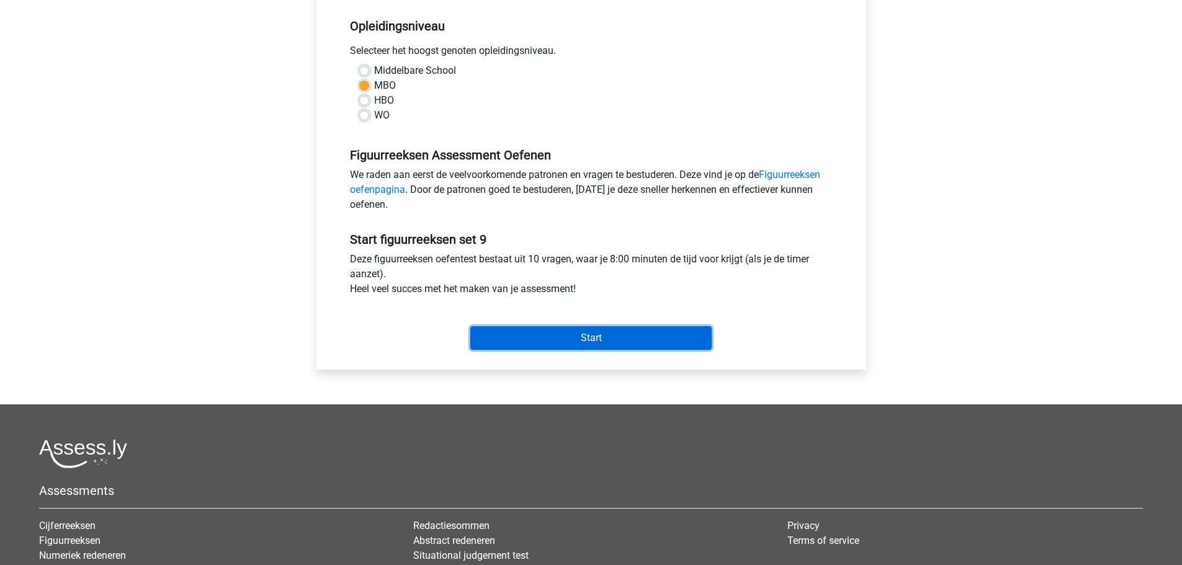
click at [550, 340] on input "Start" at bounding box center [590, 338] width 241 height 24
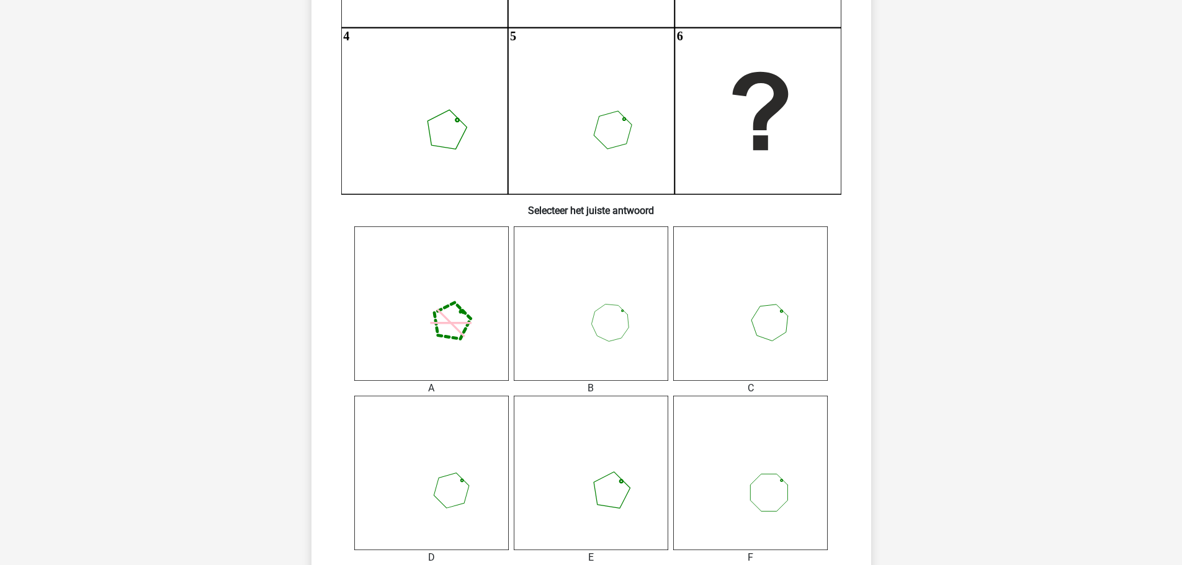
scroll to position [372, 0]
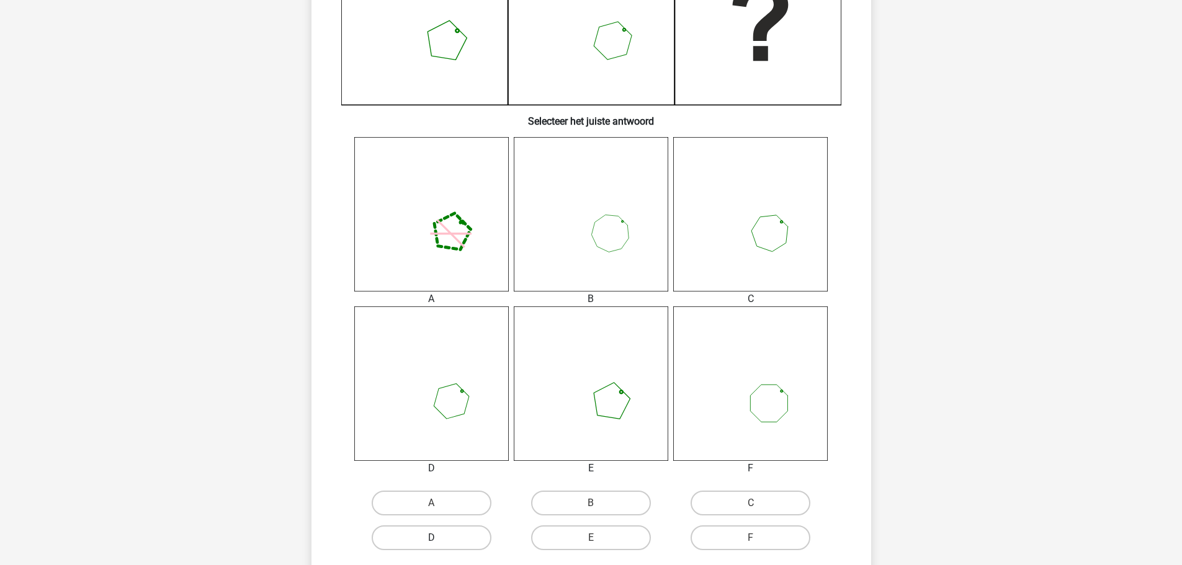
click at [455, 535] on label "D" at bounding box center [432, 537] width 120 height 25
click at [439, 538] on input "D" at bounding box center [435, 542] width 8 height 8
radio input "true"
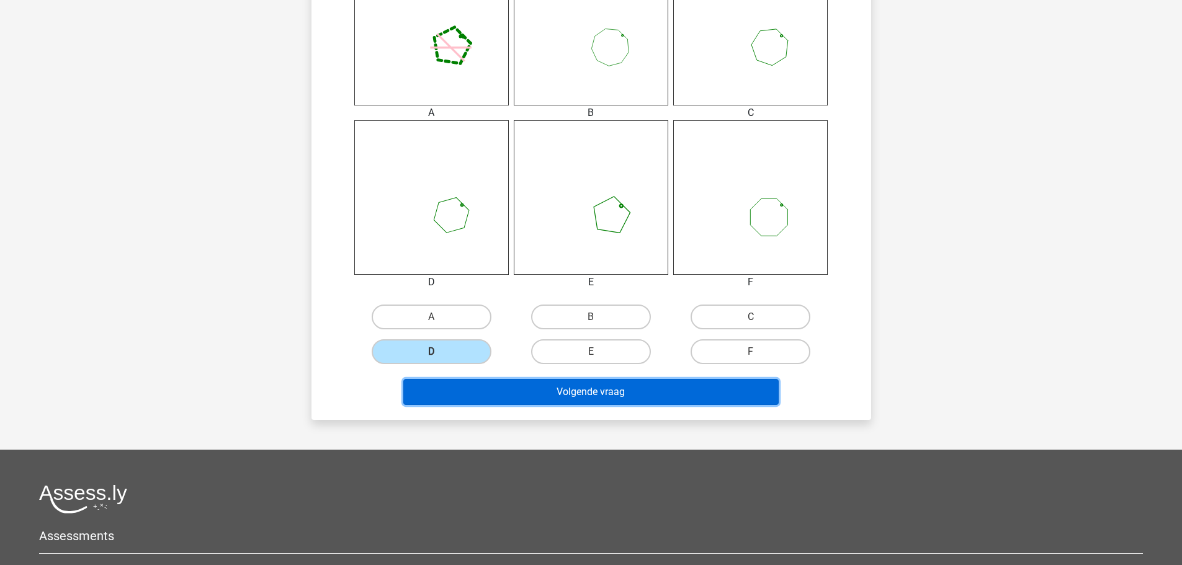
click at [660, 393] on button "Volgende vraag" at bounding box center [590, 392] width 375 height 26
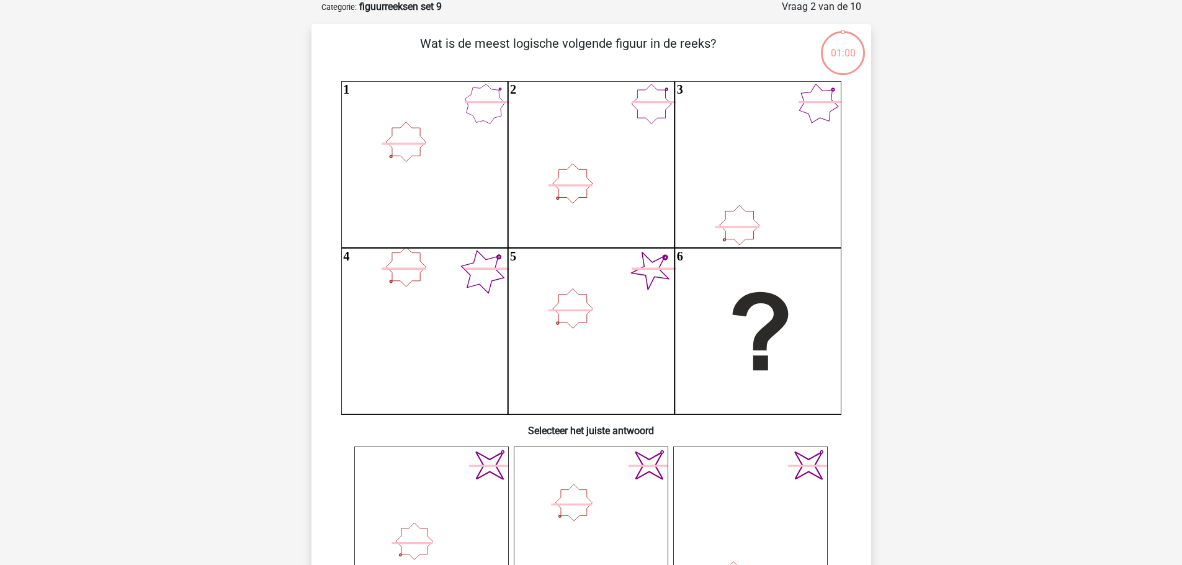
scroll to position [62, 0]
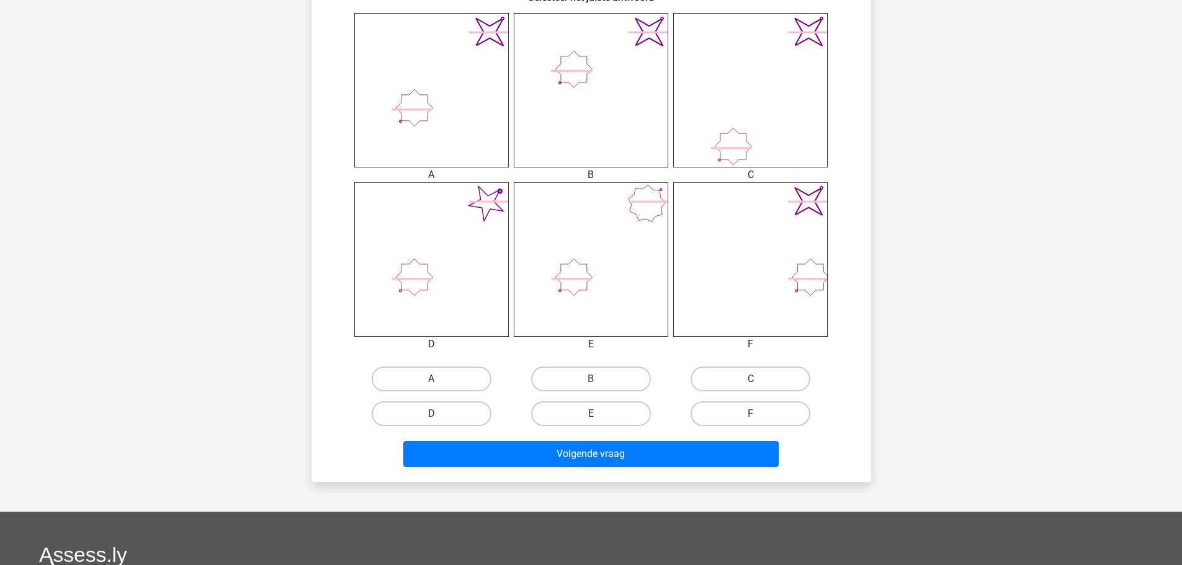
click at [453, 380] on label "A" at bounding box center [432, 379] width 120 height 25
click at [439, 380] on input "A" at bounding box center [435, 383] width 8 height 8
radio input "true"
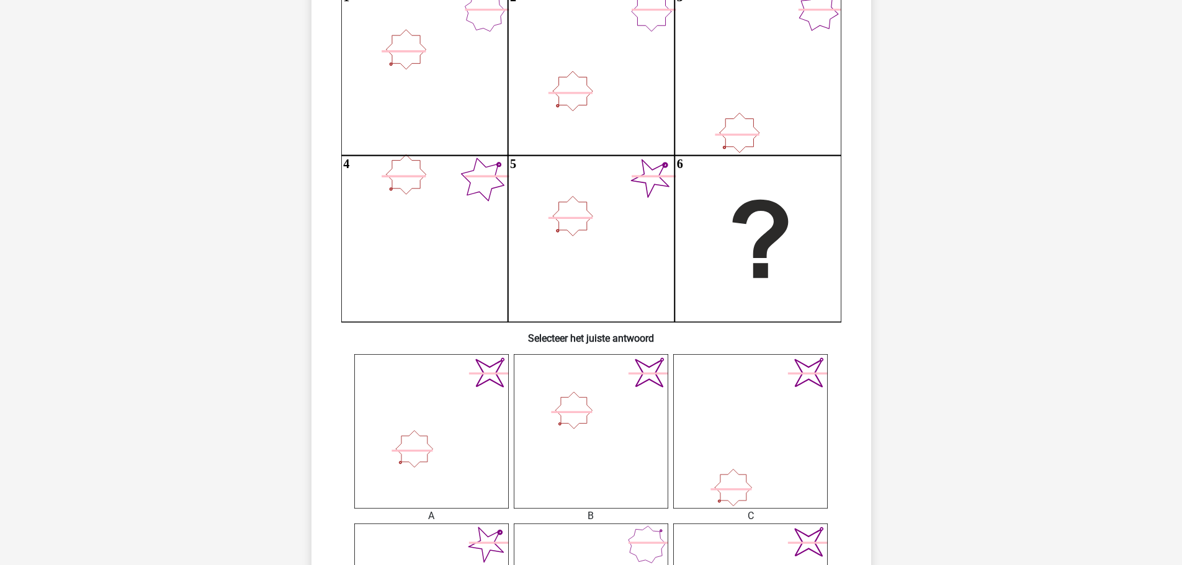
scroll to position [310, 0]
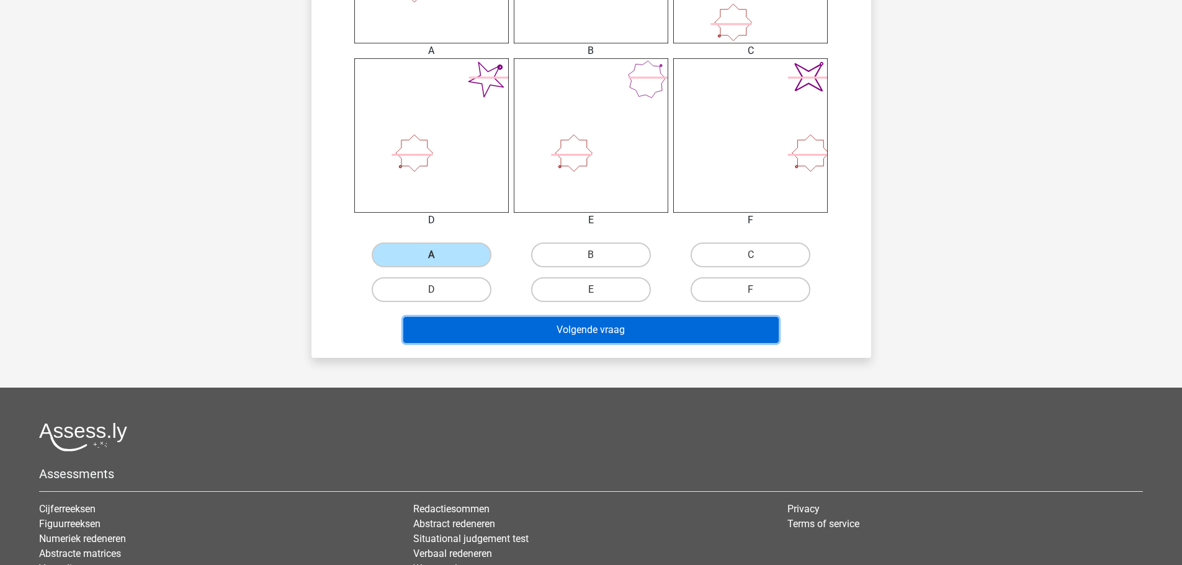
click at [622, 326] on button "Volgende vraag" at bounding box center [590, 330] width 375 height 26
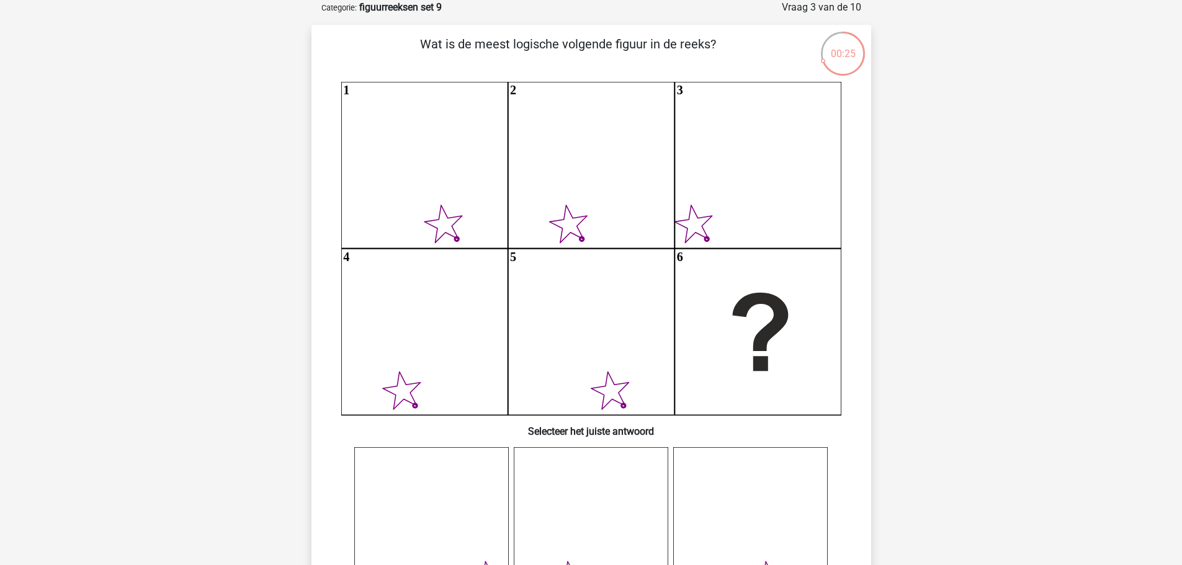
scroll to position [372, 0]
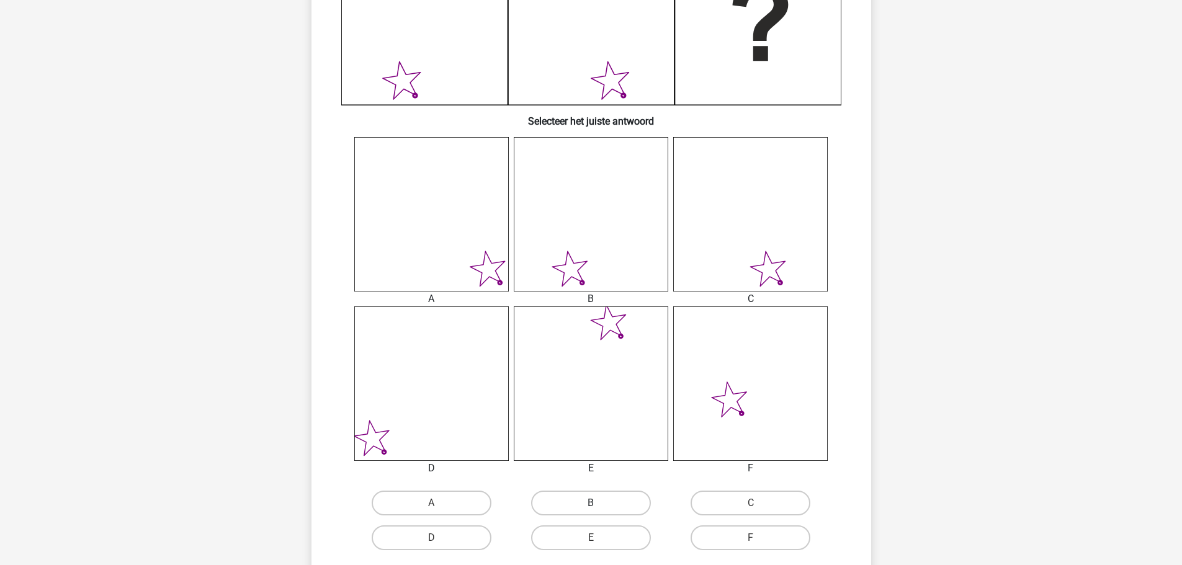
click at [629, 502] on label "B" at bounding box center [591, 503] width 120 height 25
click at [599, 503] on input "B" at bounding box center [595, 507] width 8 height 8
radio input "true"
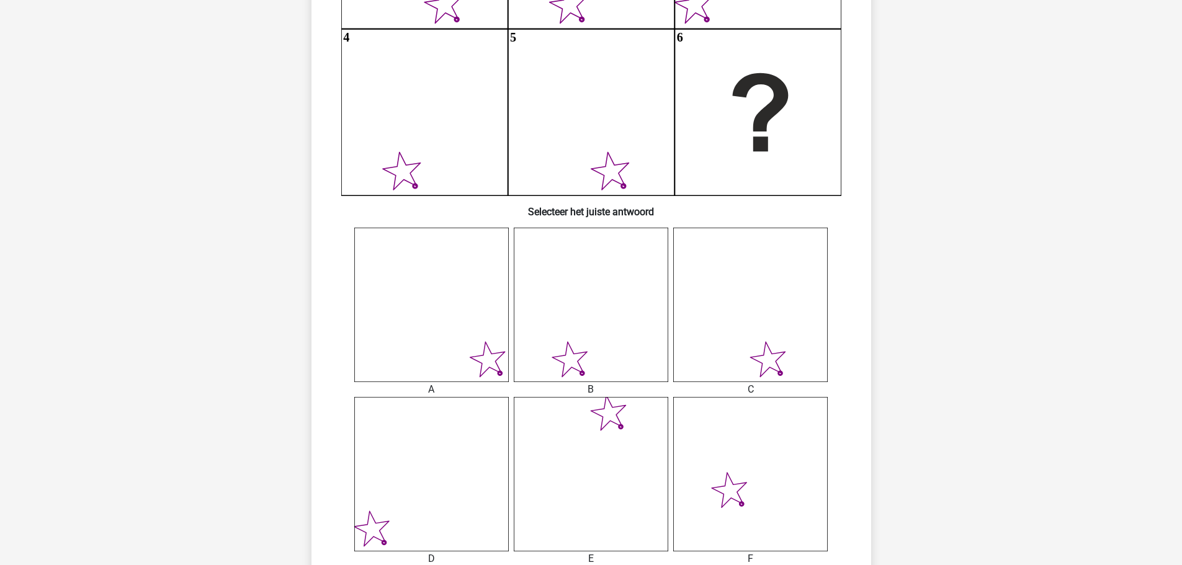
scroll to position [434, 0]
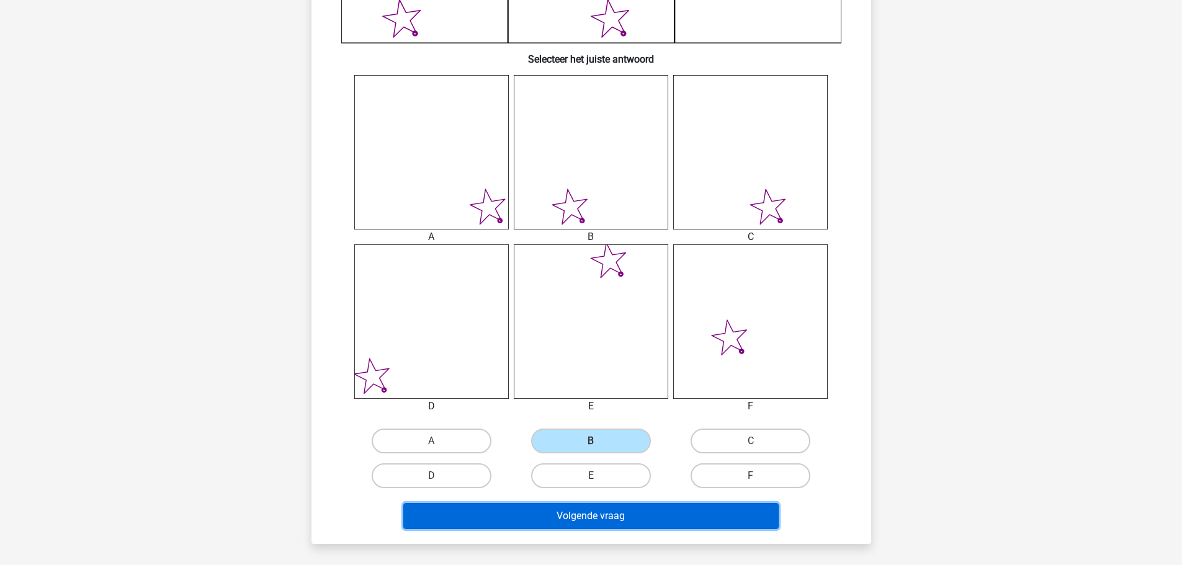
click at [658, 520] on button "Volgende vraag" at bounding box center [590, 516] width 375 height 26
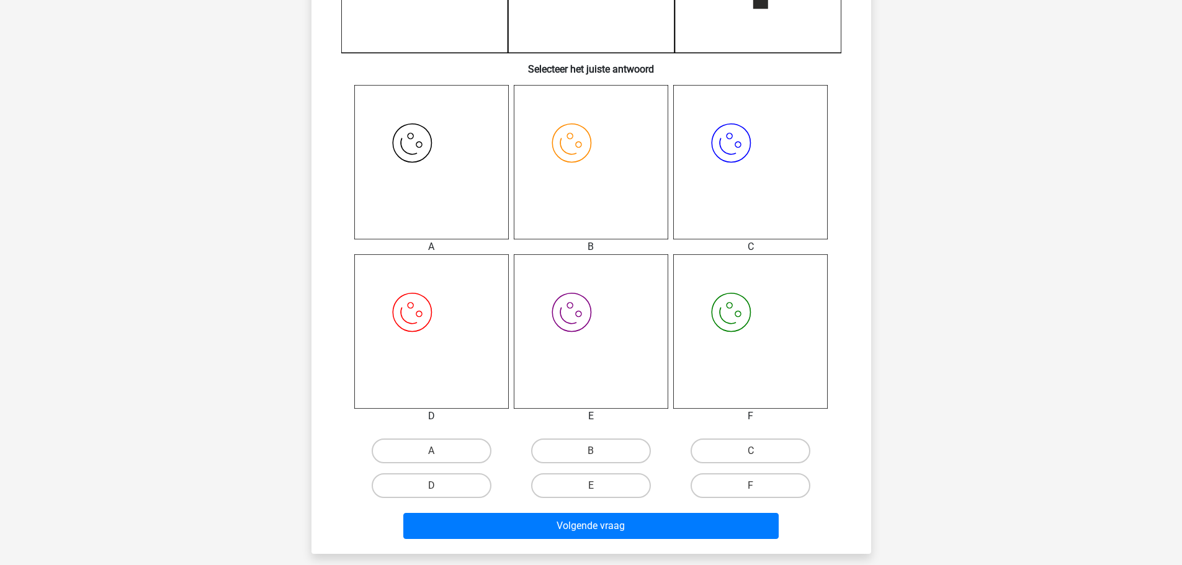
scroll to position [558, 0]
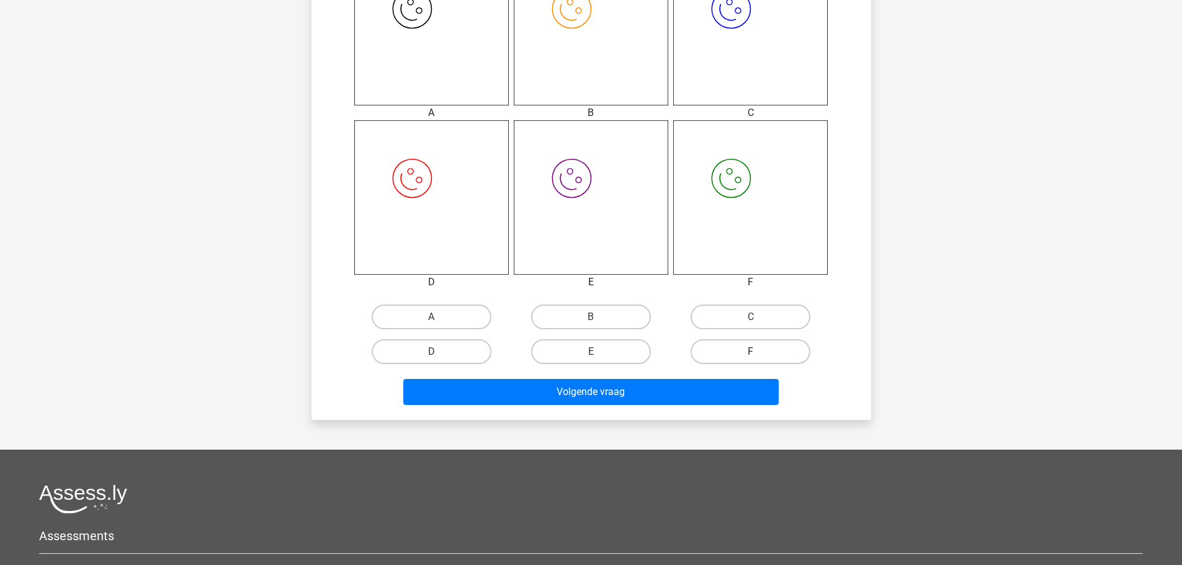
click at [736, 356] on label "F" at bounding box center [750, 351] width 120 height 25
click at [751, 356] on input "F" at bounding box center [755, 356] width 8 height 8
radio input "true"
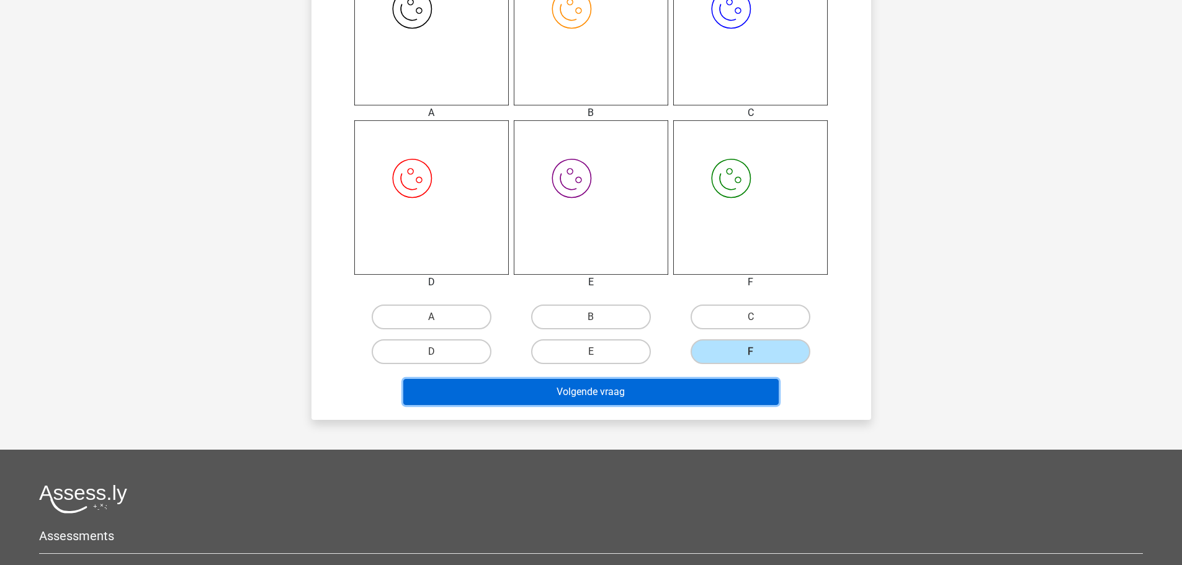
click at [710, 397] on button "Volgende vraag" at bounding box center [590, 392] width 375 height 26
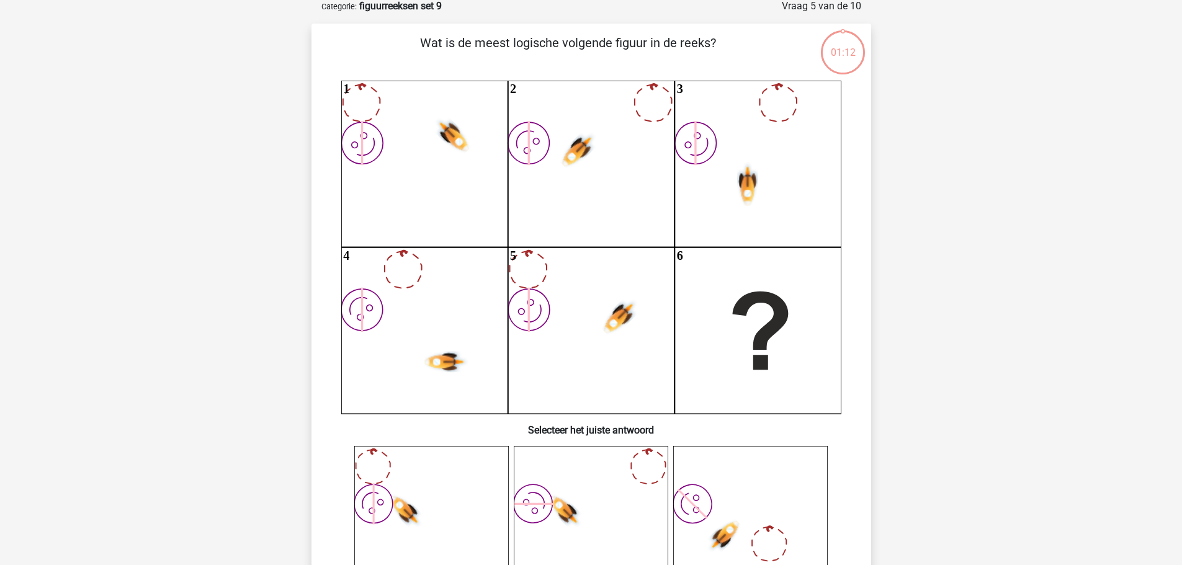
scroll to position [62, 0]
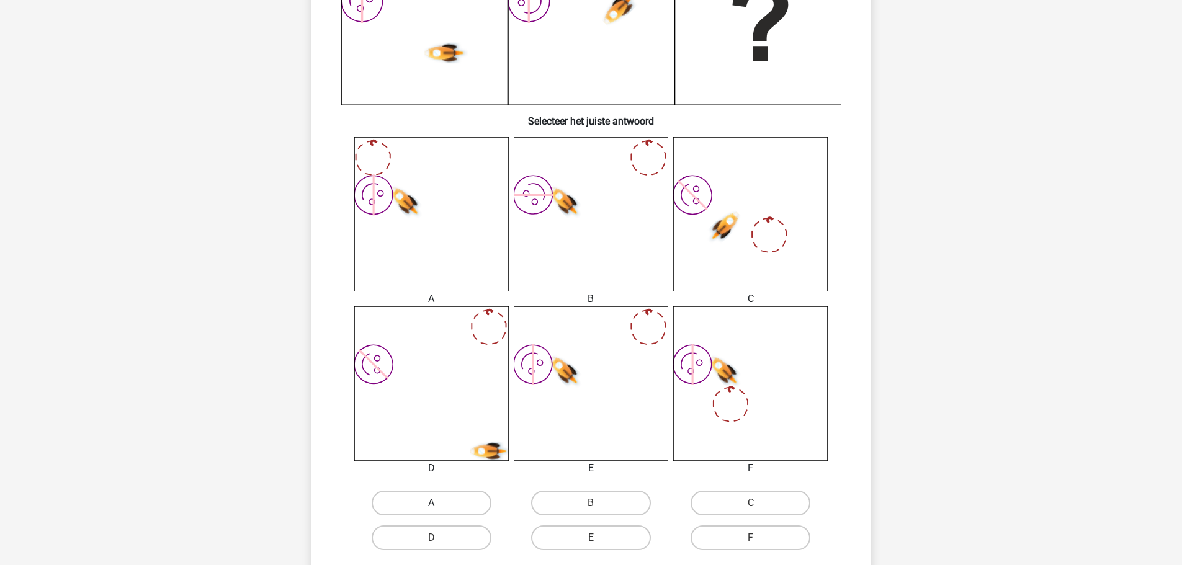
click at [468, 504] on label "A" at bounding box center [432, 503] width 120 height 25
click at [439, 504] on input "A" at bounding box center [435, 507] width 8 height 8
radio input "true"
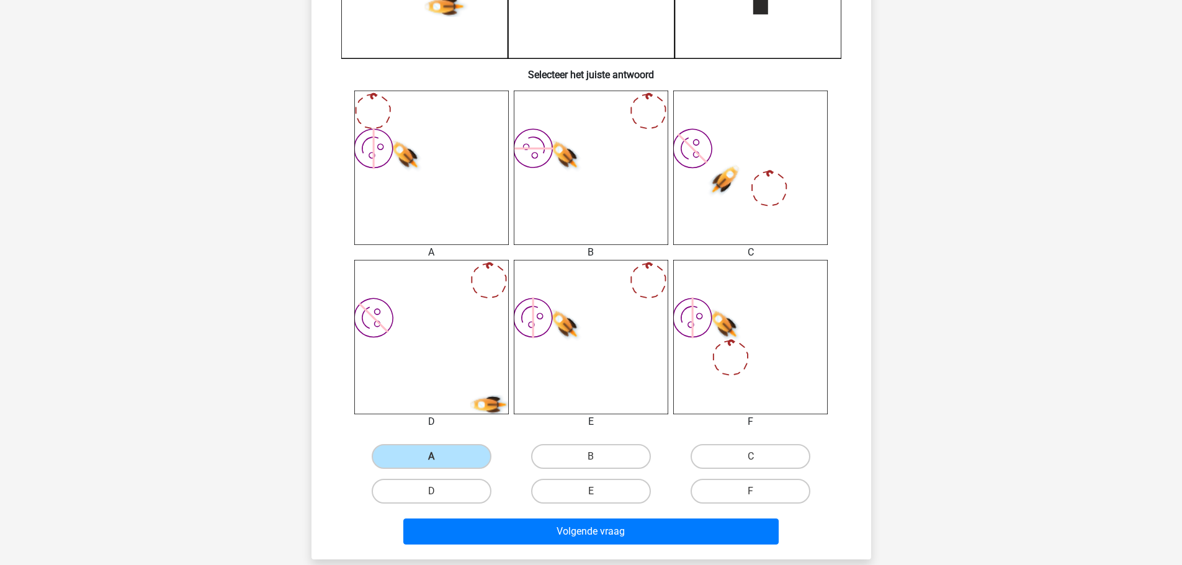
scroll to position [434, 0]
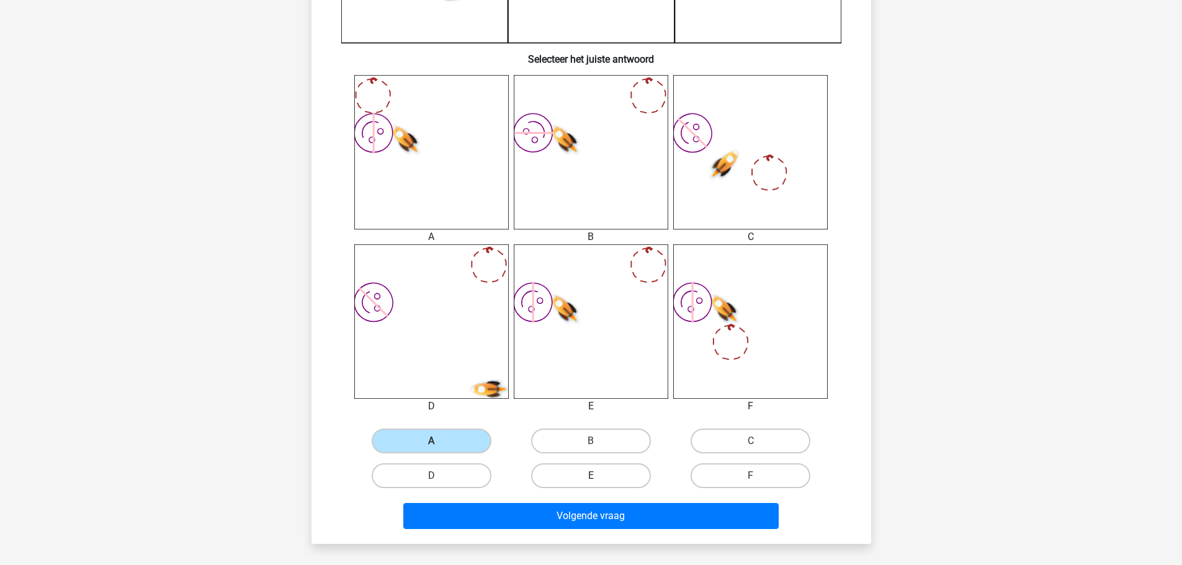
click at [619, 472] on label "E" at bounding box center [591, 475] width 120 height 25
click at [599, 476] on input "E" at bounding box center [595, 480] width 8 height 8
radio input "true"
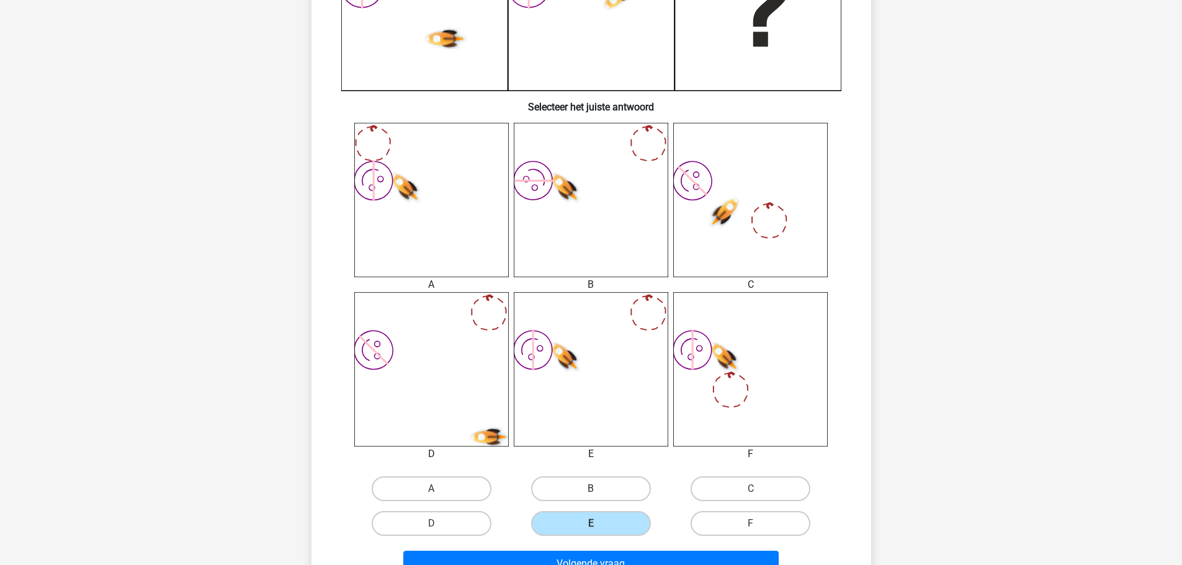
scroll to position [372, 0]
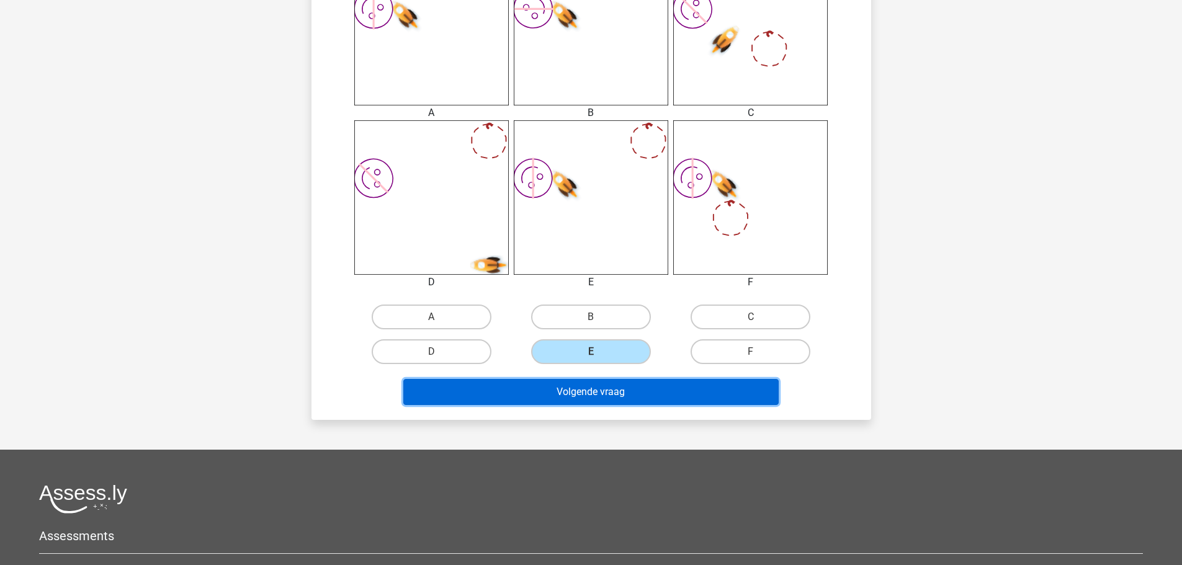
click at [658, 398] on button "Volgende vraag" at bounding box center [590, 392] width 375 height 26
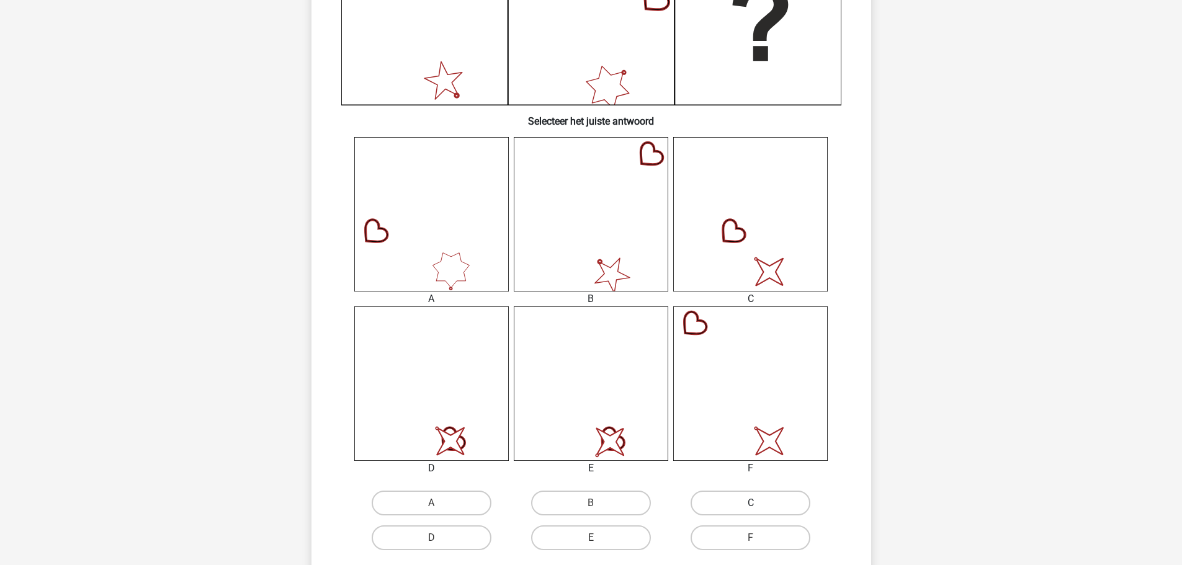
click at [725, 507] on label "C" at bounding box center [750, 503] width 120 height 25
click at [751, 507] on input "C" at bounding box center [755, 507] width 8 height 8
radio input "true"
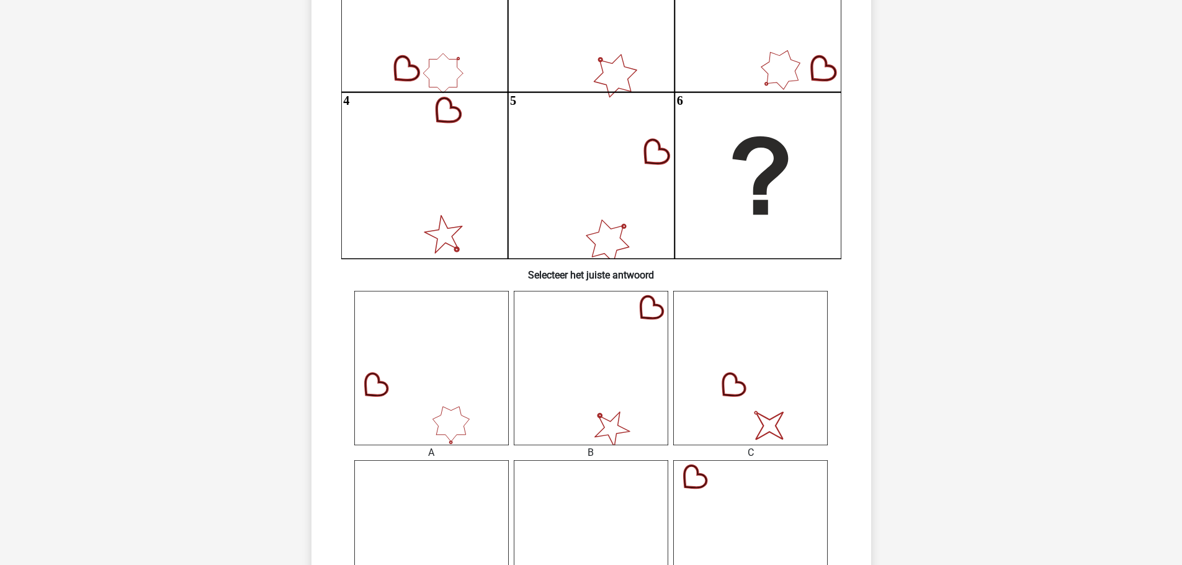
scroll to position [558, 0]
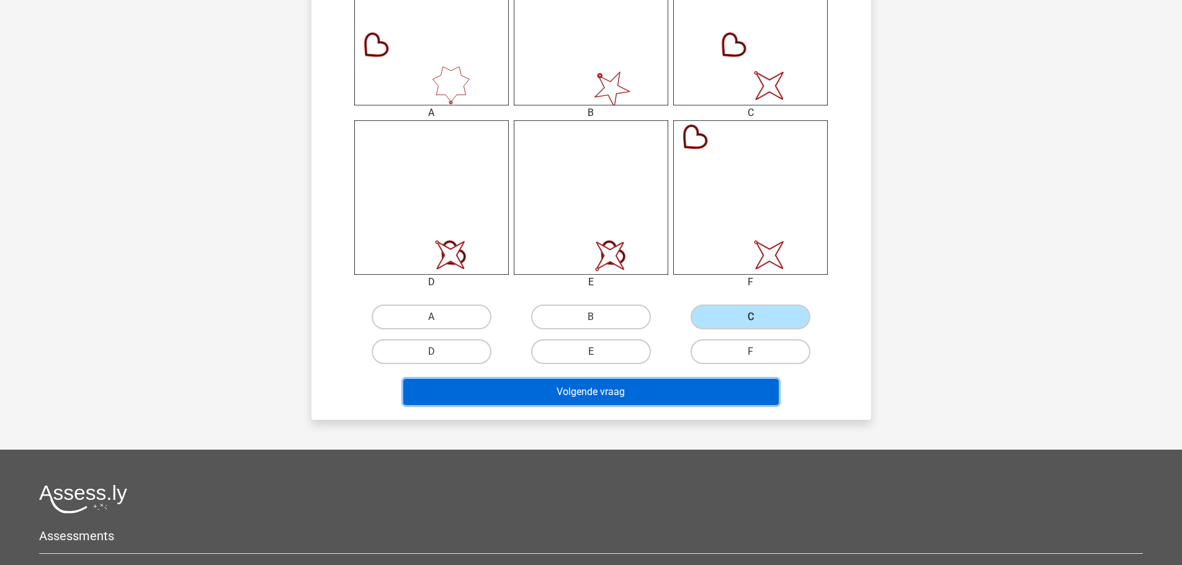
click at [728, 397] on button "Volgende vraag" at bounding box center [590, 392] width 375 height 26
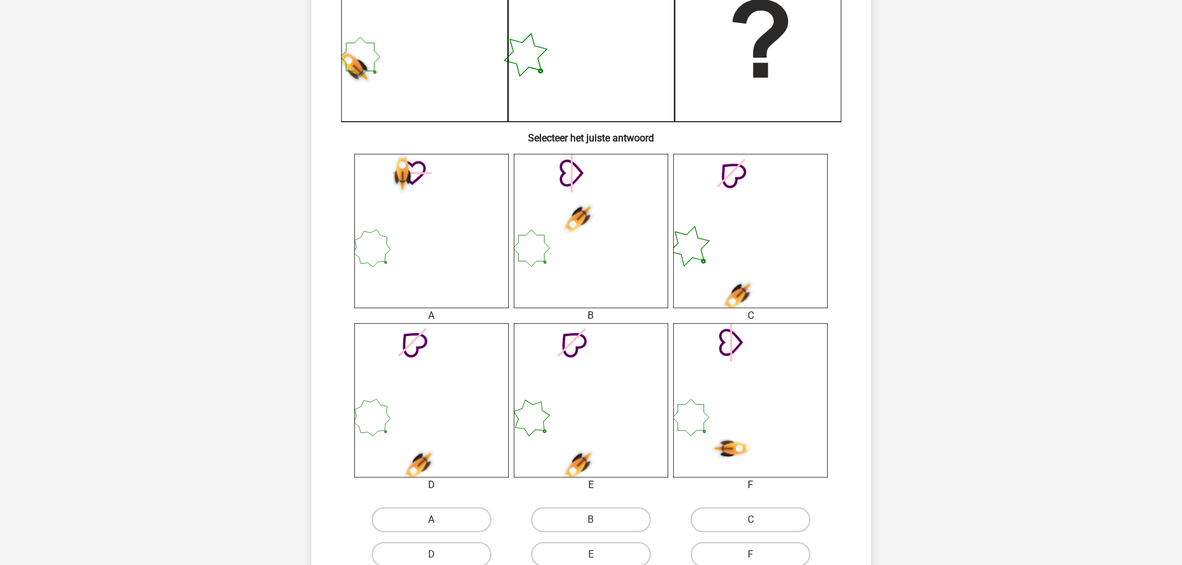
scroll to position [372, 0]
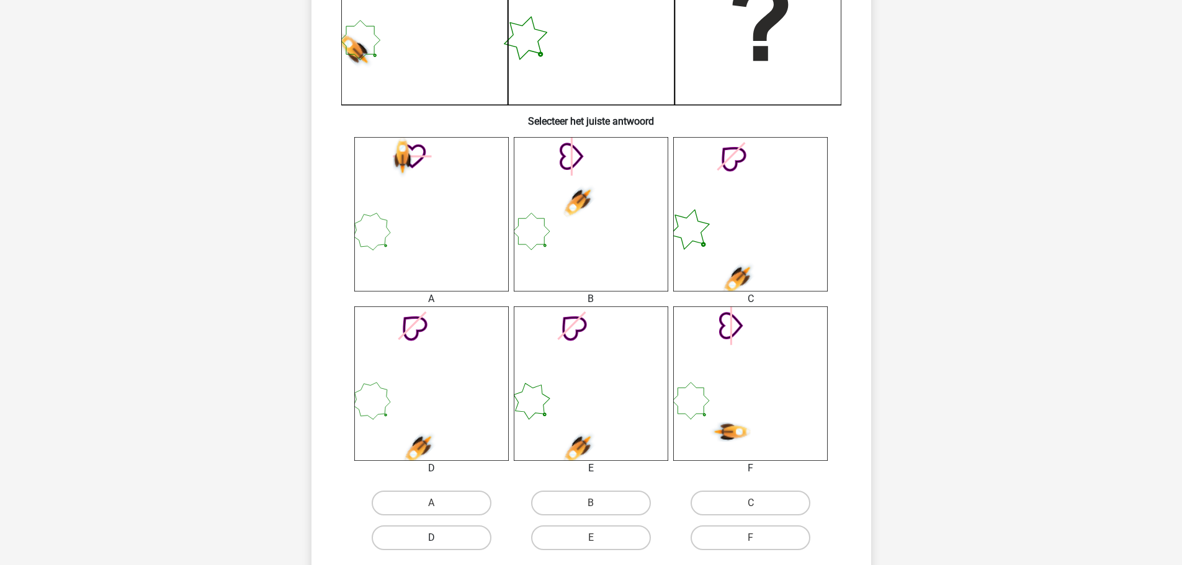
click at [478, 545] on label "D" at bounding box center [432, 537] width 120 height 25
click at [439, 545] on input "D" at bounding box center [435, 542] width 8 height 8
radio input "true"
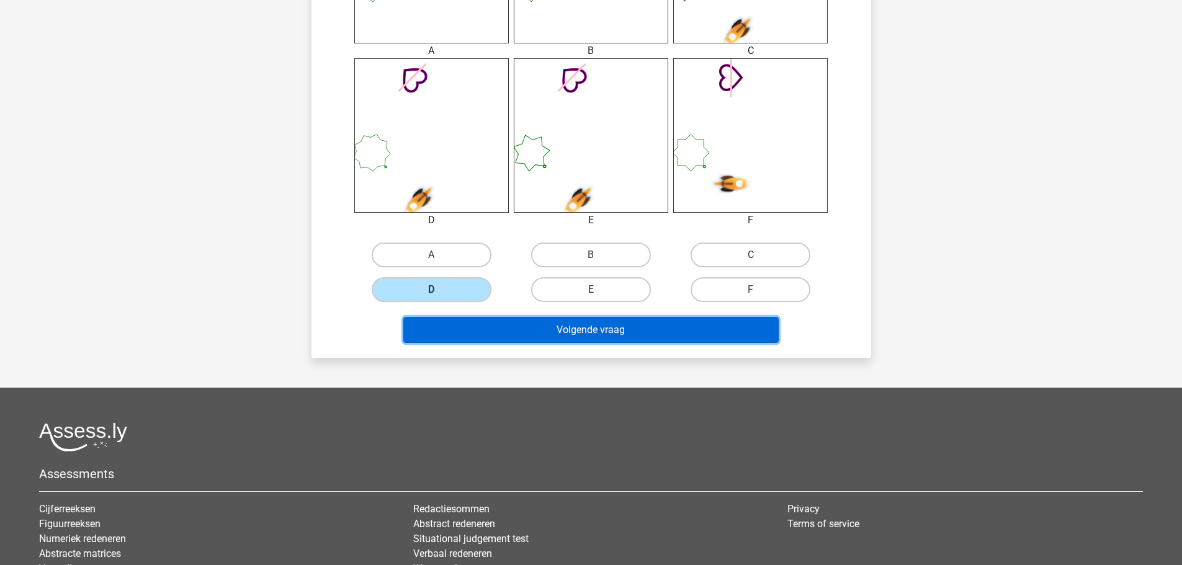
click at [601, 337] on button "Volgende vraag" at bounding box center [590, 330] width 375 height 26
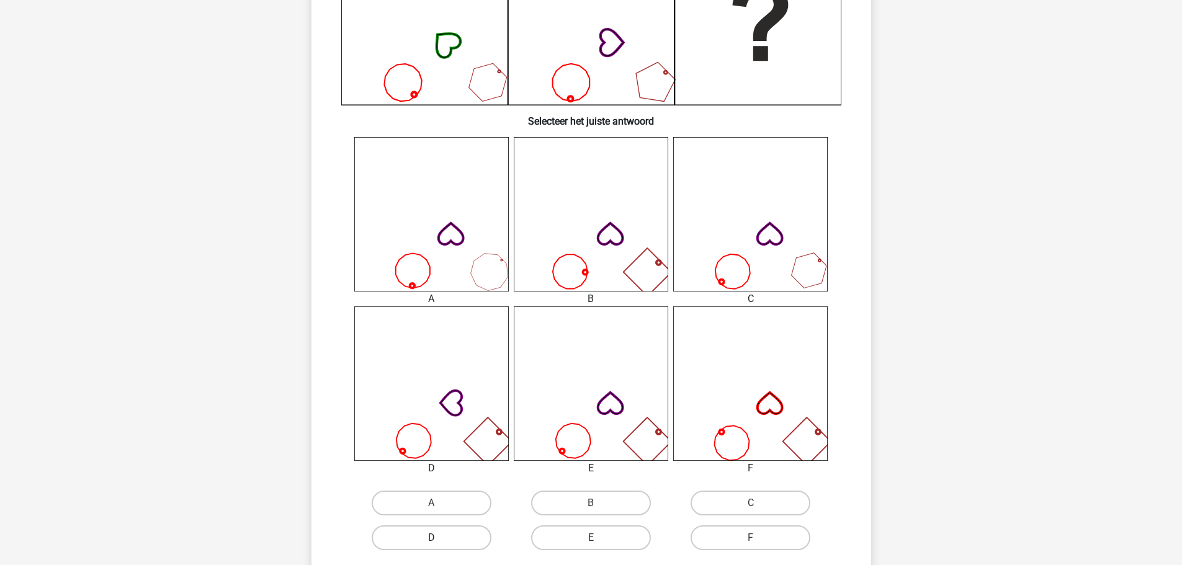
click at [455, 535] on label "D" at bounding box center [432, 537] width 120 height 25
click at [439, 538] on input "D" at bounding box center [435, 542] width 8 height 8
radio input "true"
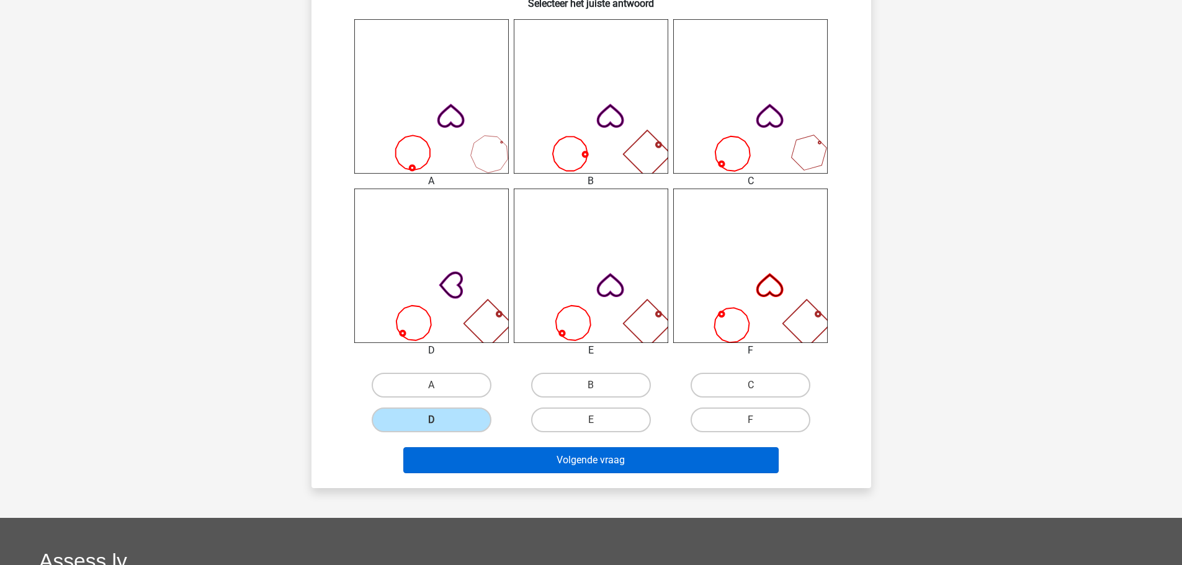
scroll to position [496, 0]
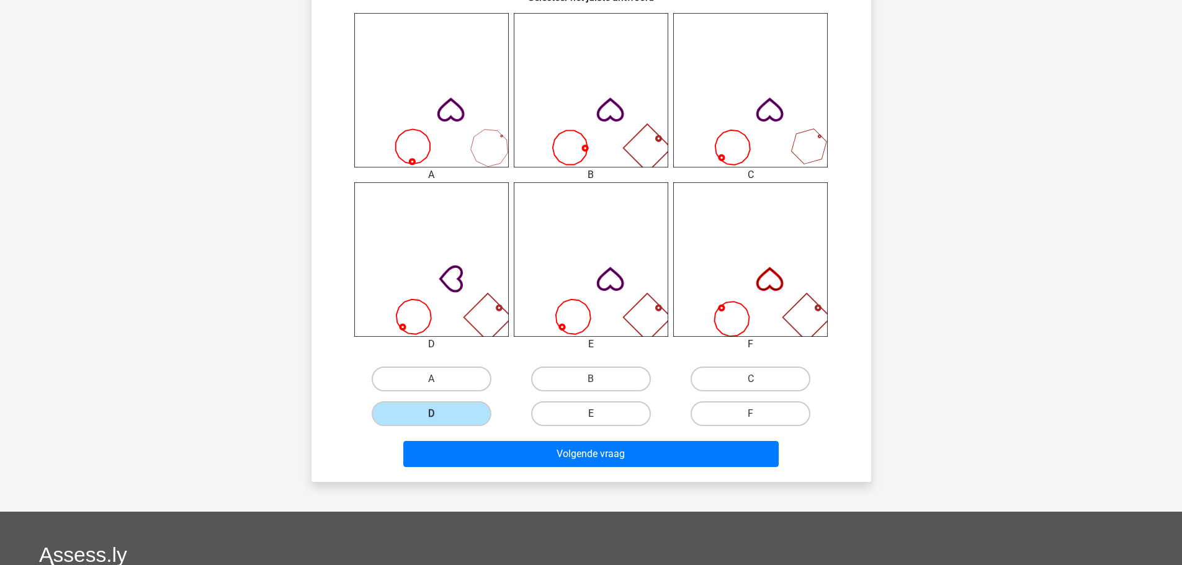
click at [603, 408] on label "E" at bounding box center [591, 413] width 120 height 25
click at [599, 414] on input "E" at bounding box center [595, 418] width 8 height 8
radio input "true"
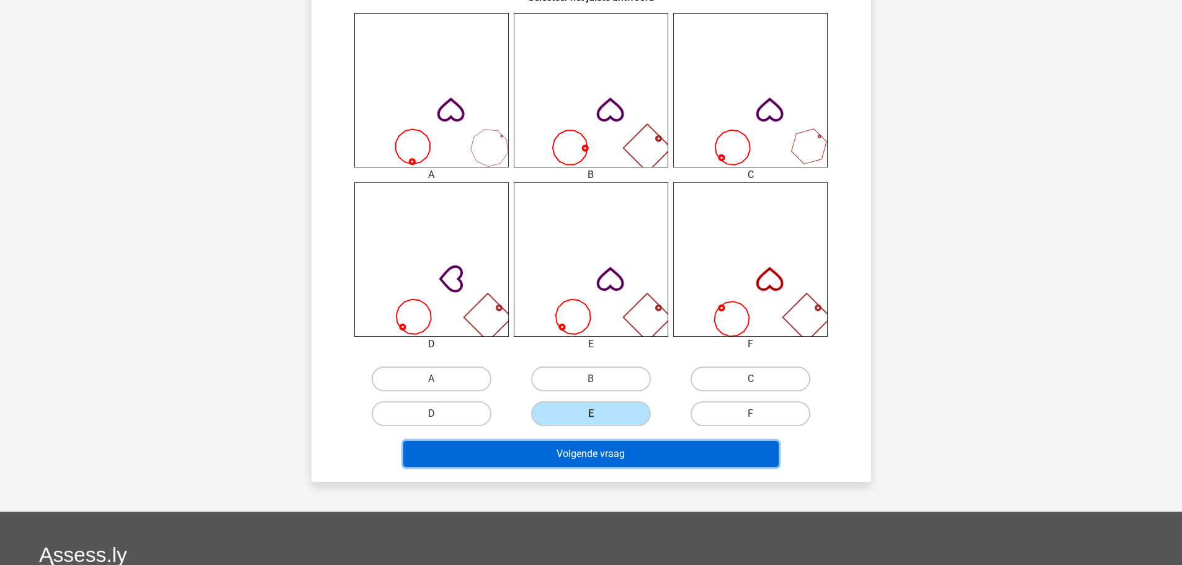
click at [667, 450] on button "Volgende vraag" at bounding box center [590, 454] width 375 height 26
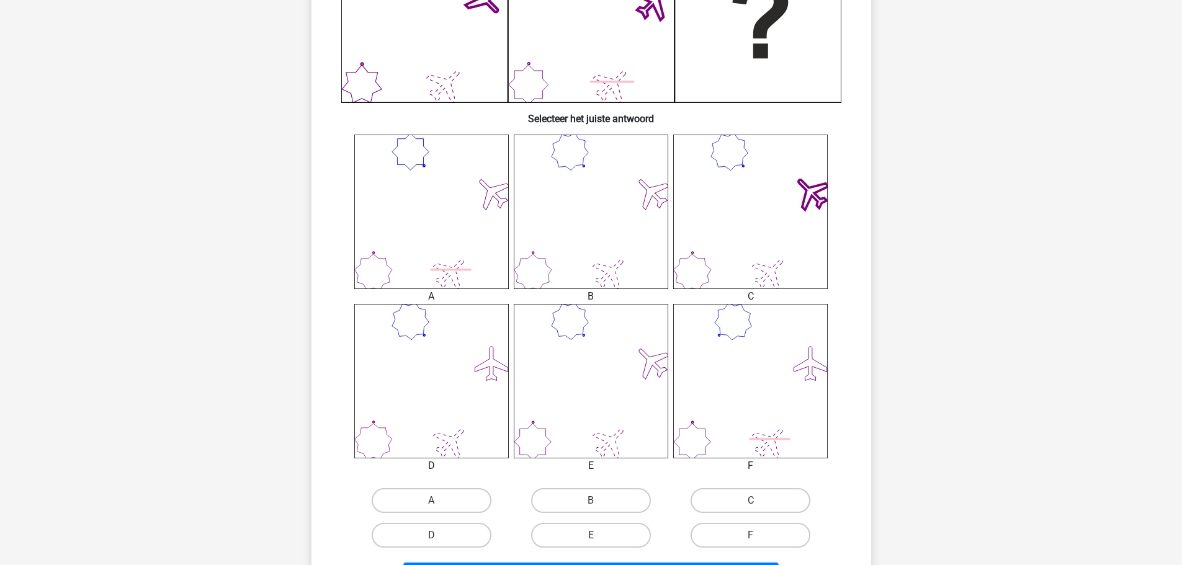
scroll to position [434, 0]
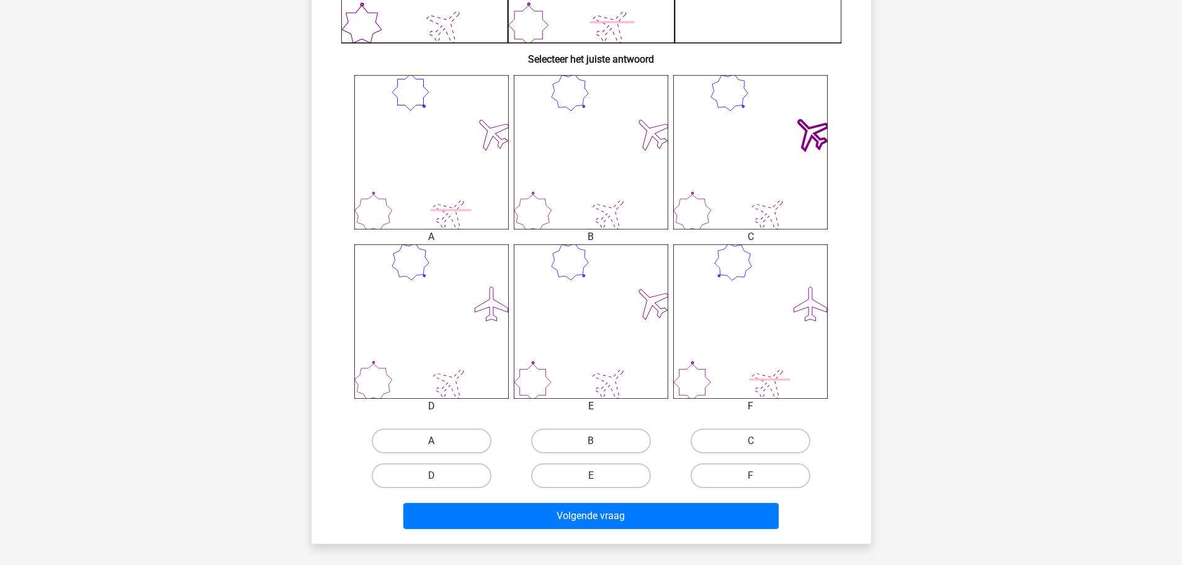
click at [464, 440] on label "A" at bounding box center [432, 441] width 120 height 25
click at [439, 441] on input "A" at bounding box center [435, 445] width 8 height 8
radio input "true"
click at [584, 444] on label "B" at bounding box center [591, 441] width 120 height 25
click at [591, 444] on input "B" at bounding box center [595, 445] width 8 height 8
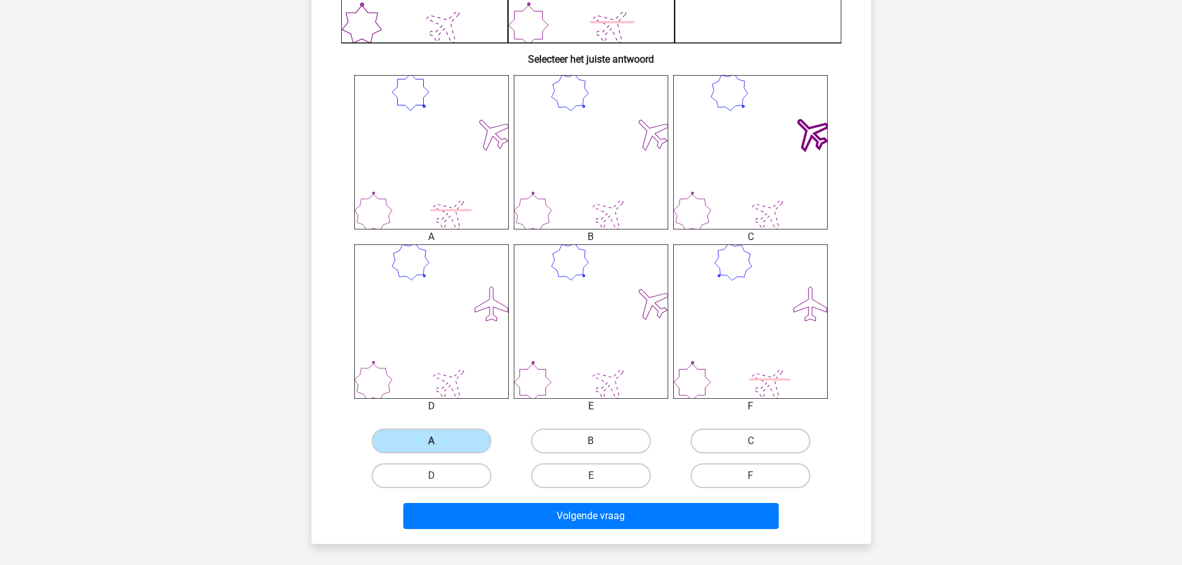
radio input "true"
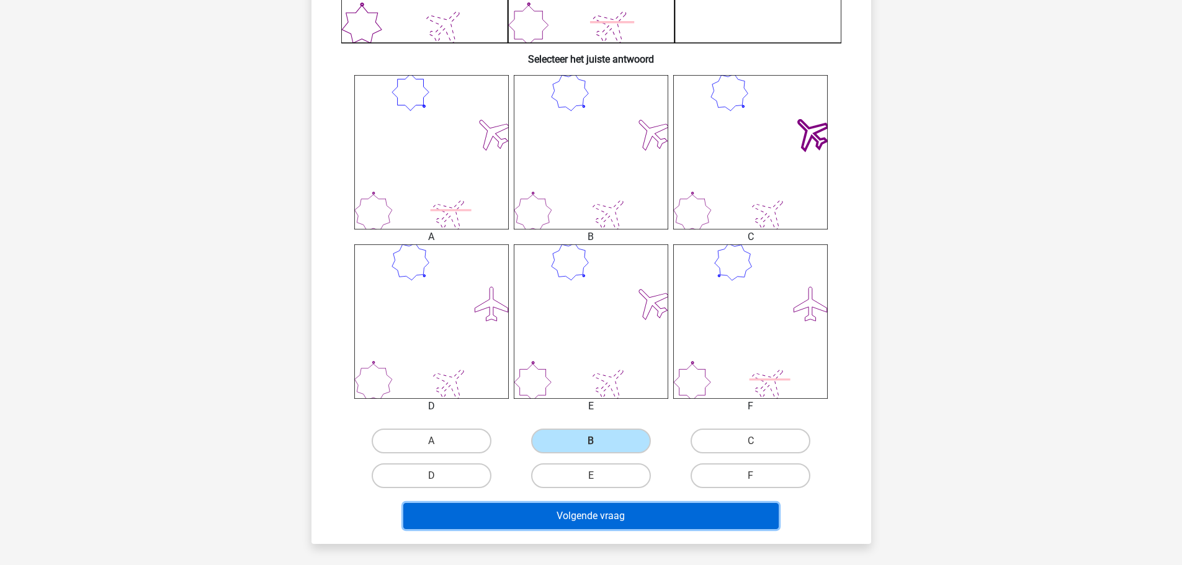
click at [682, 511] on button "Volgende vraag" at bounding box center [590, 516] width 375 height 26
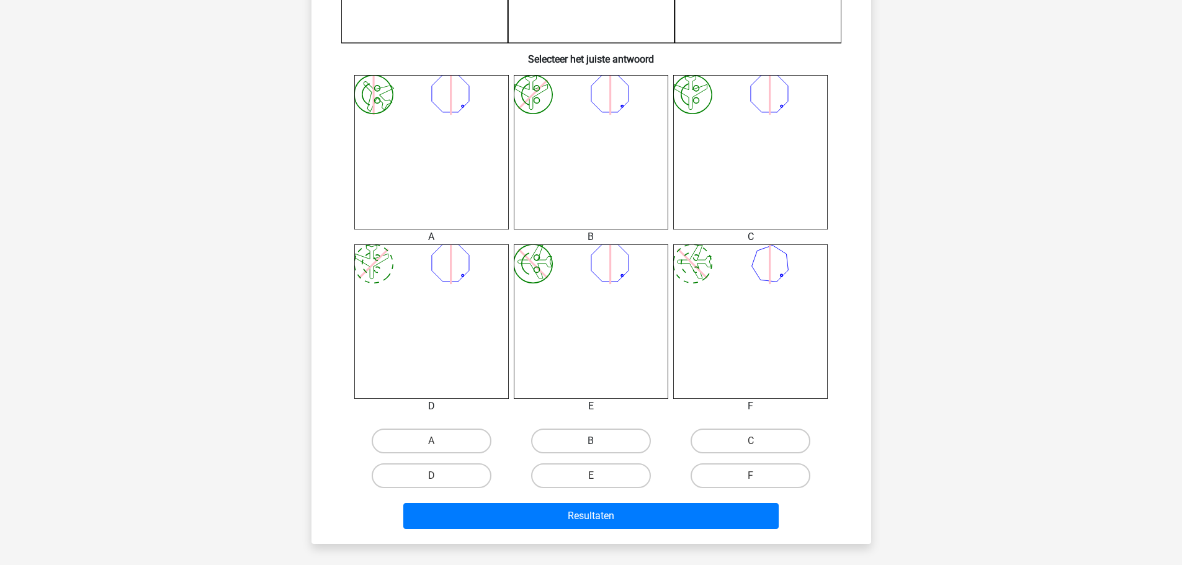
click at [600, 443] on label "B" at bounding box center [591, 441] width 120 height 25
click at [599, 443] on input "B" at bounding box center [595, 445] width 8 height 8
radio input "true"
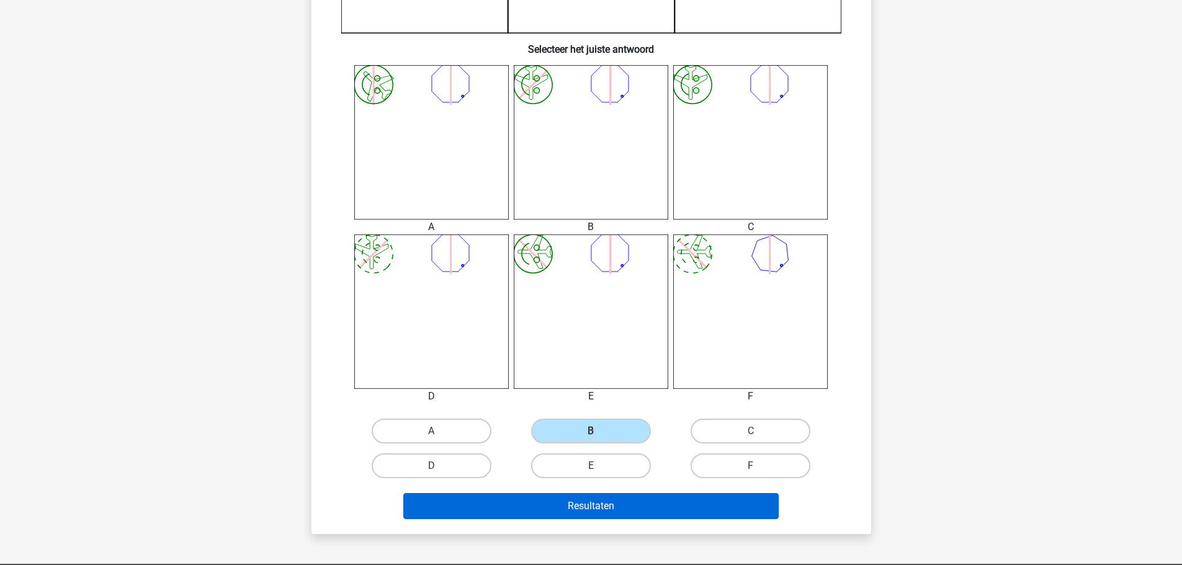
scroll to position [558, 0]
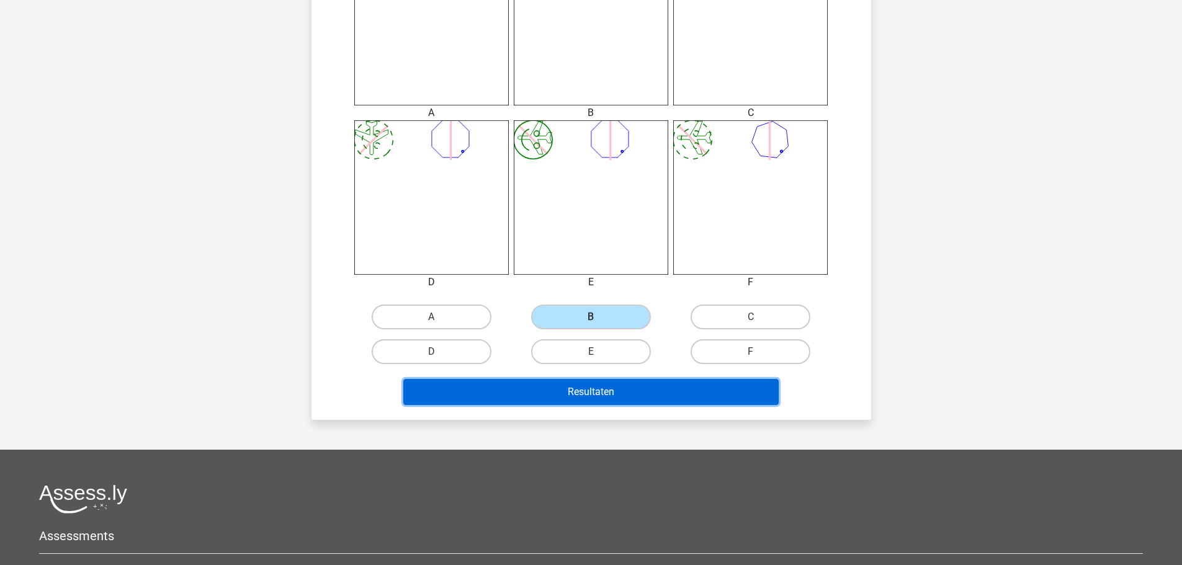
click at [646, 385] on button "Resultaten" at bounding box center [590, 392] width 375 height 26
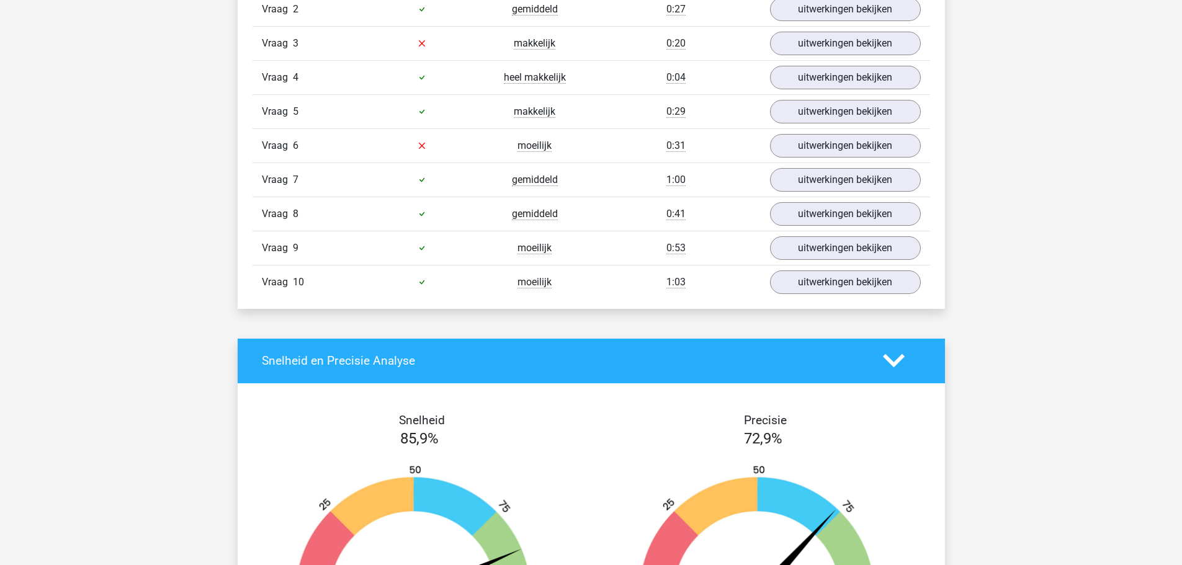
scroll to position [558, 0]
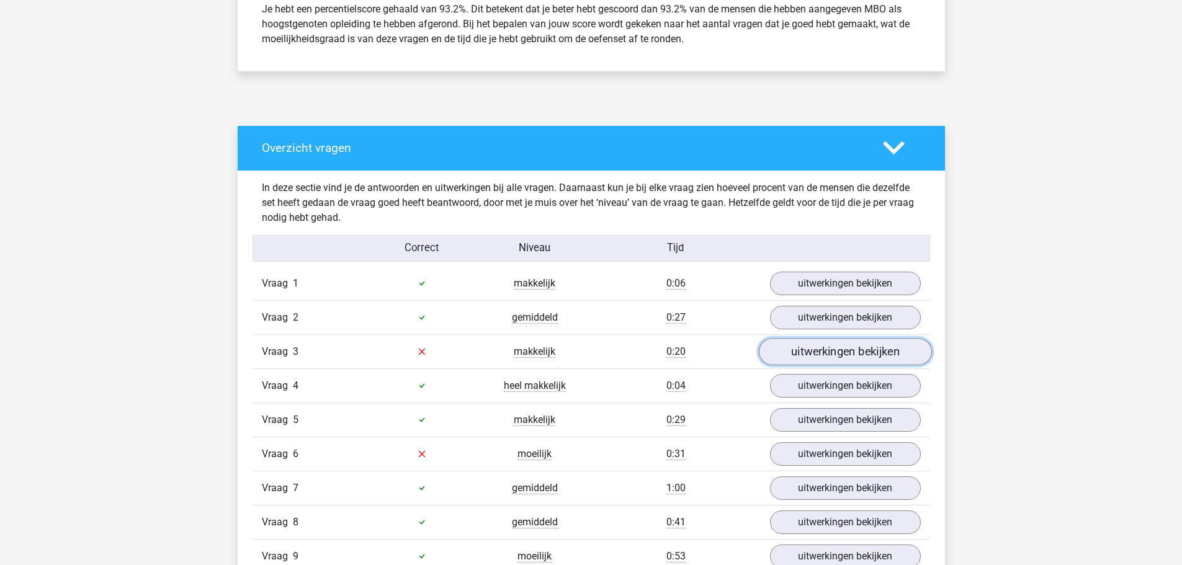
click at [816, 342] on link "uitwerkingen bekijken" at bounding box center [844, 351] width 173 height 27
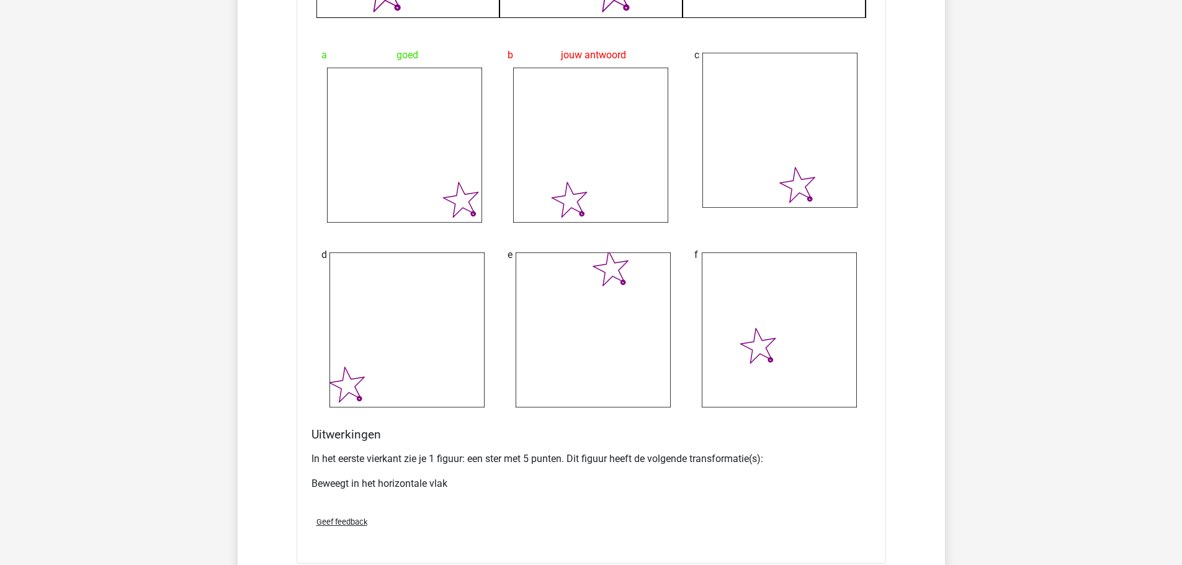
scroll to position [1427, 0]
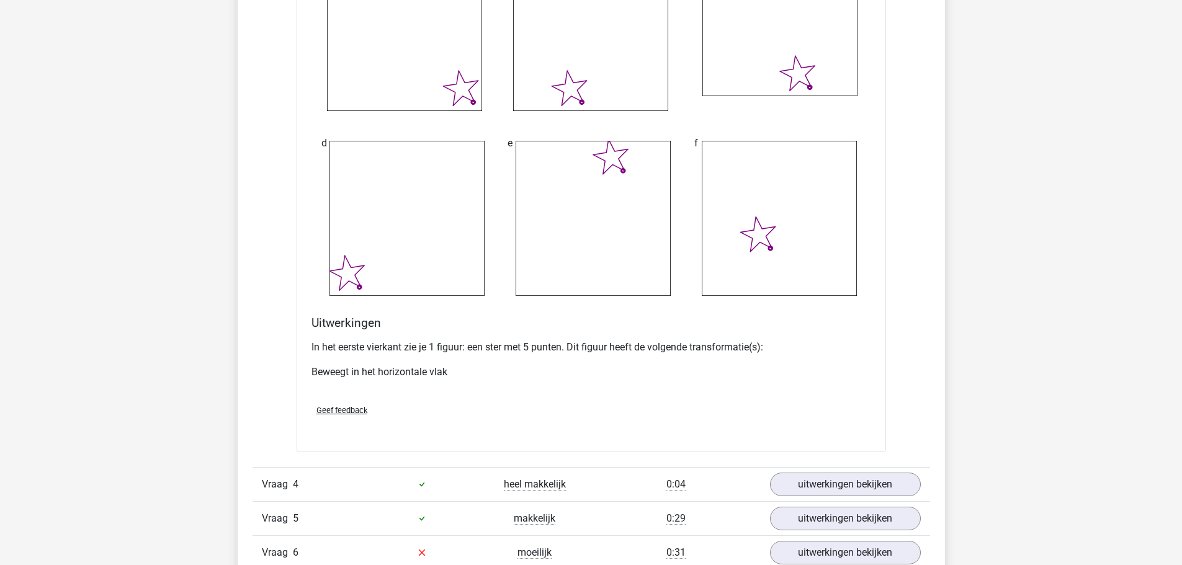
click at [344, 413] on span "Geef feedback" at bounding box center [341, 410] width 51 height 9
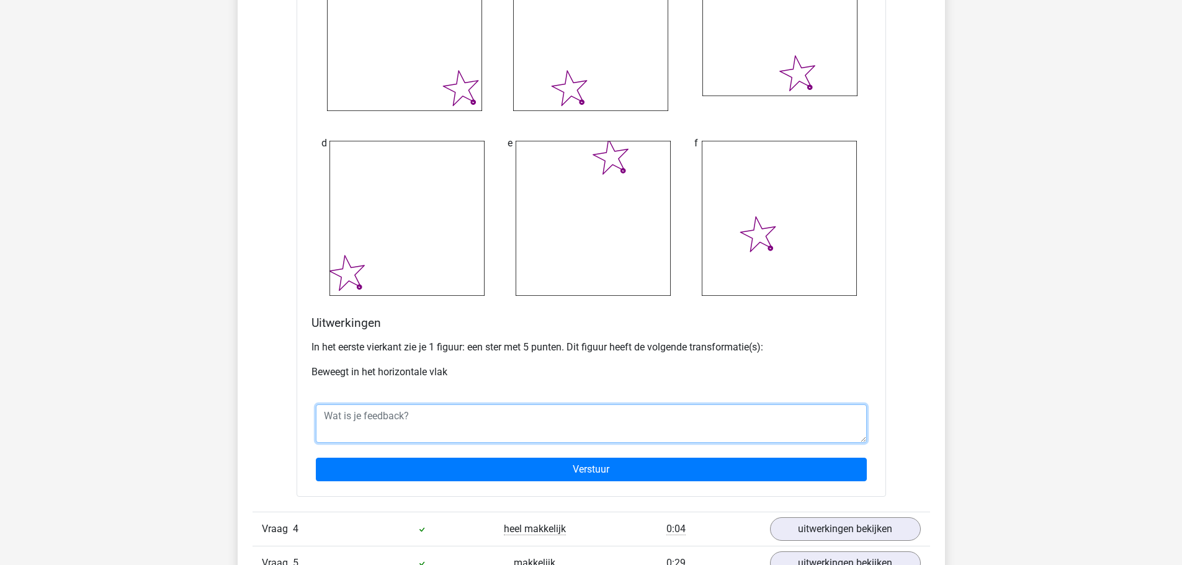
click at [458, 415] on textarea at bounding box center [591, 423] width 551 height 38
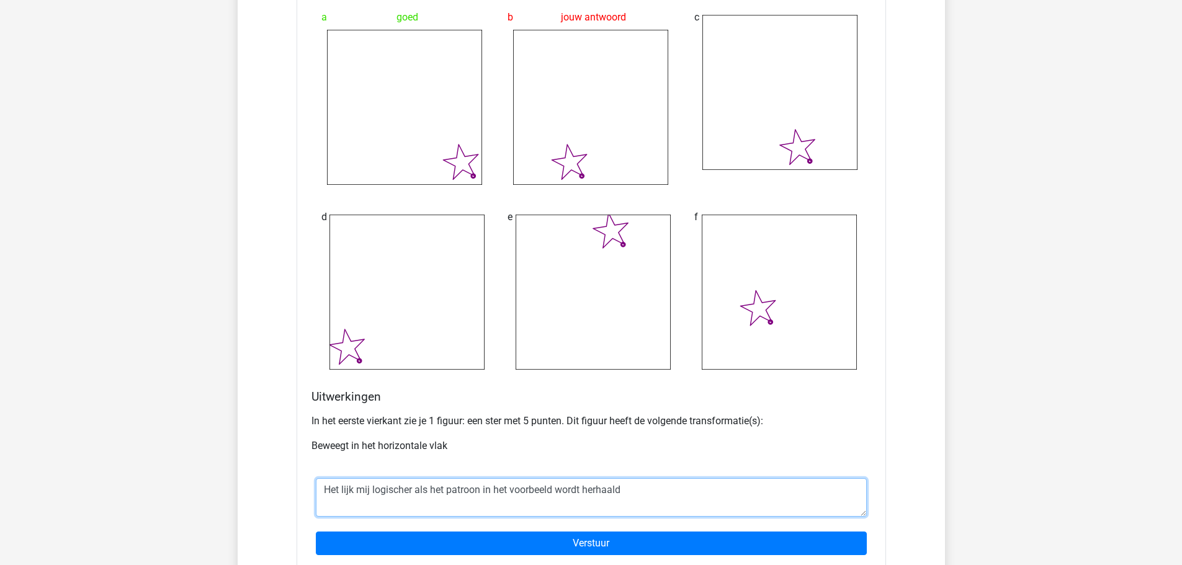
scroll to position [1365, 0]
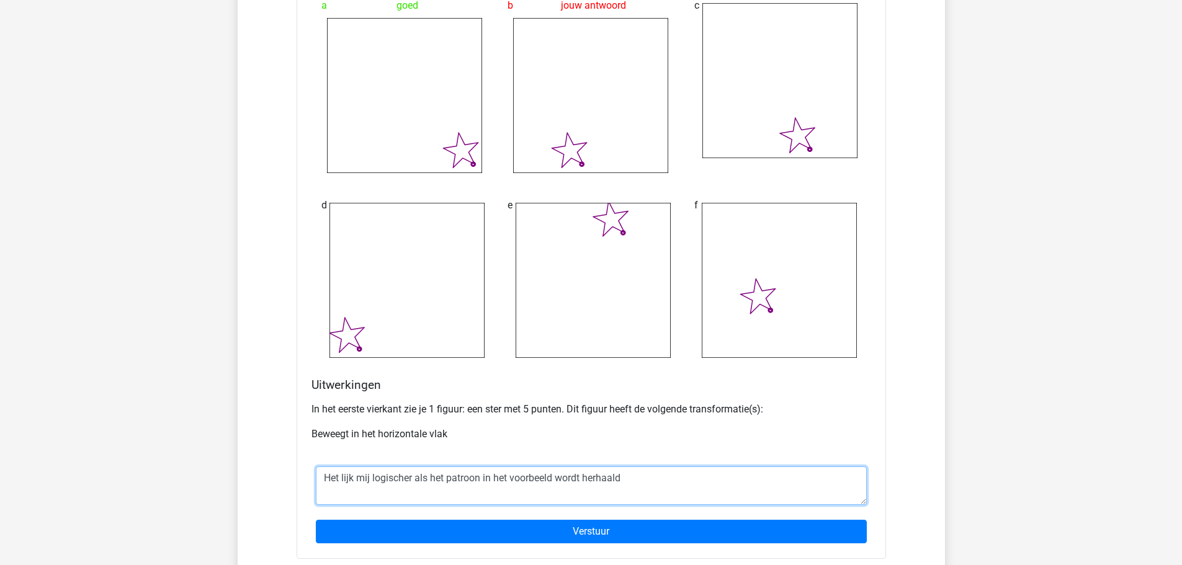
click at [638, 475] on textarea "Het lijk mij logischer als het patroon in het voorbeeld wordt herhaald" at bounding box center [591, 486] width 551 height 38
click at [354, 478] on textarea "Het lijk mij logischer als het patroon in het voorbeeld wordt herhaald" at bounding box center [591, 486] width 551 height 38
drag, startPoint x: 622, startPoint y: 478, endPoint x: 556, endPoint y: 482, distance: 65.2
click at [556, 482] on textarea "Het lijkt mij logischer als het patroon in het voorbeeld wordt herhaald" at bounding box center [591, 486] width 551 height 38
click at [429, 481] on textarea "Het lijkt mij logischer als het patroon in het voorbeeld herhaald wordt" at bounding box center [591, 486] width 551 height 38
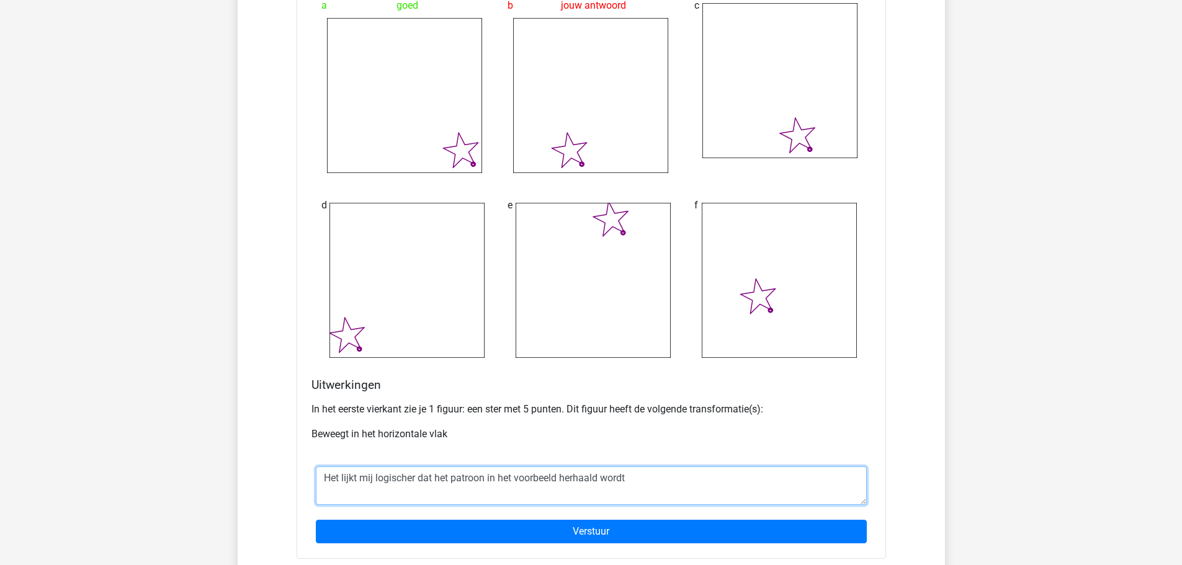
click at [648, 481] on textarea "Het lijkt mij logischer dat het patroon in het voorbeeld herhaald wordt" at bounding box center [591, 486] width 551 height 38
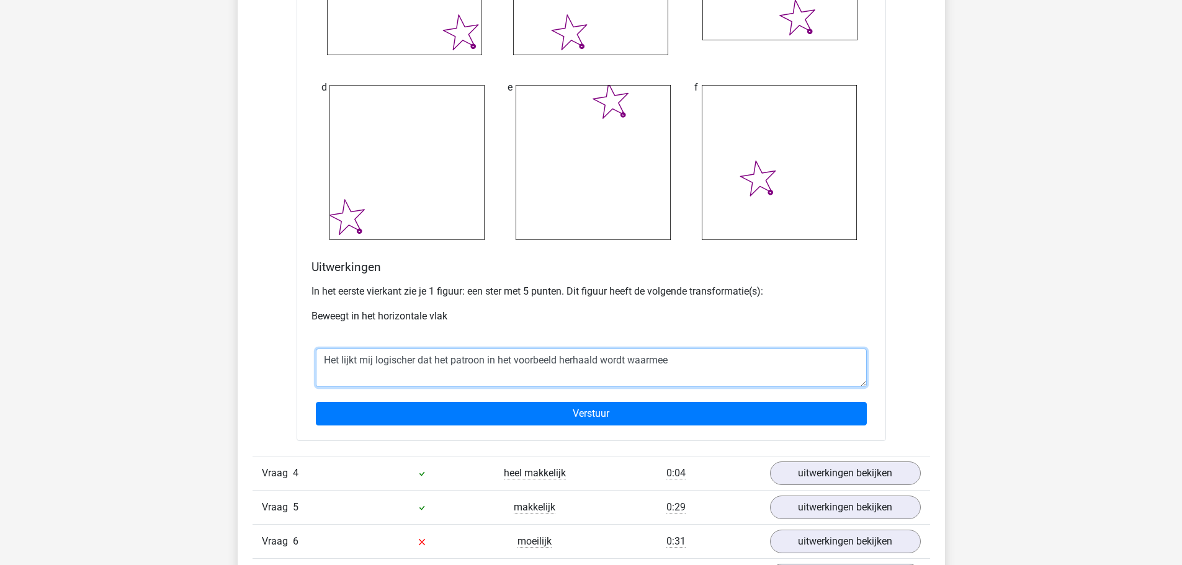
scroll to position [1489, 0]
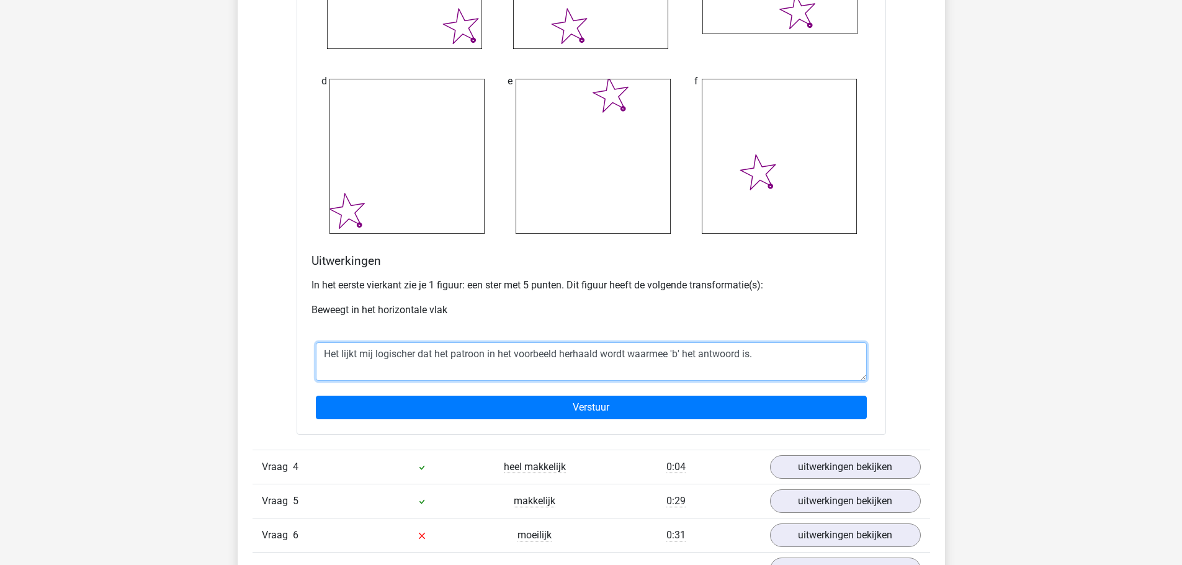
click at [626, 354] on textarea "Het lijkt mij logischer dat het patroon in het voorbeeld herhaald wordt waarmee…" at bounding box center [591, 361] width 551 height 38
click at [759, 357] on textarea "Het lijkt mij logischer dat het patroon in het voorbeeld herhaald wordt, waarme…" at bounding box center [591, 361] width 551 height 38
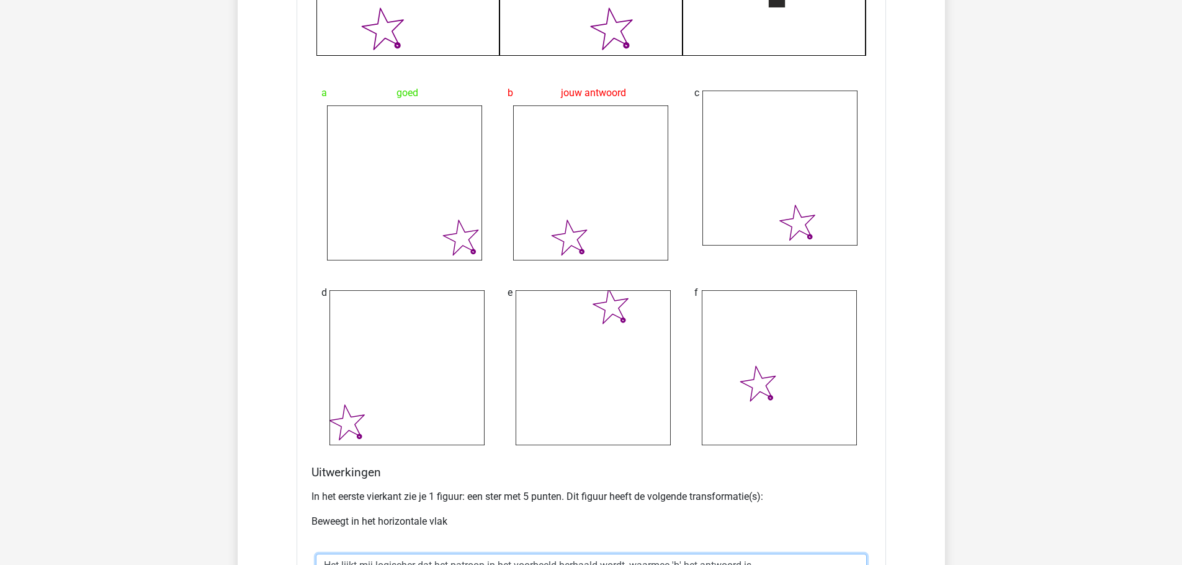
scroll to position [1427, 0]
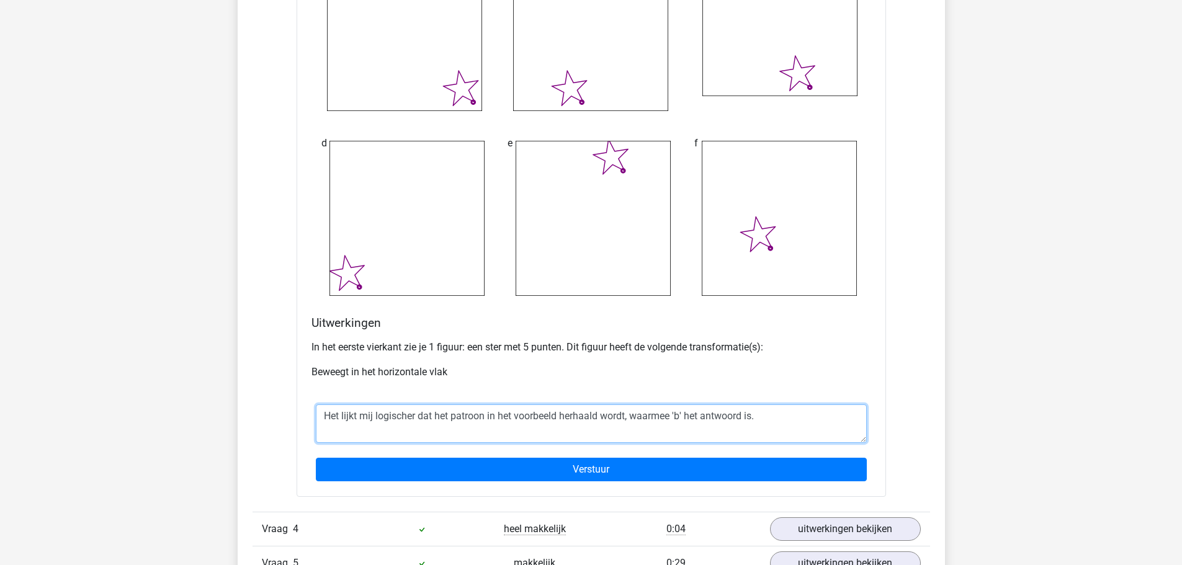
drag, startPoint x: 761, startPoint y: 415, endPoint x: 654, endPoint y: 427, distance: 107.3
click at [654, 427] on textarea "Het lijkt mij logischer dat het patroon in het voorbeeld herhaald wordt, waarme…" at bounding box center [591, 423] width 551 height 38
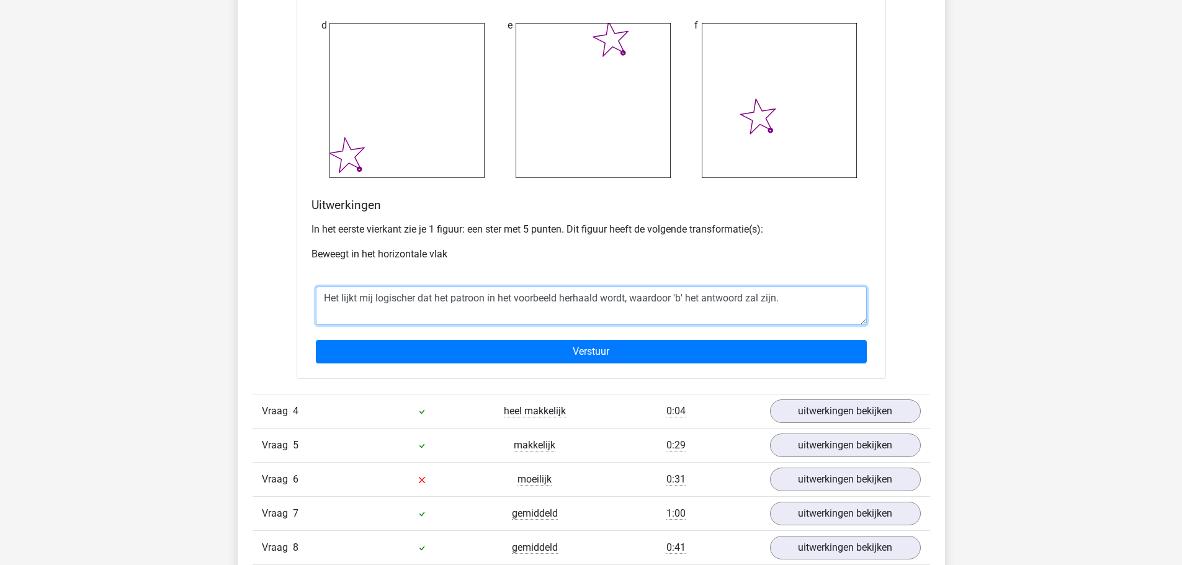
scroll to position [1551, 0]
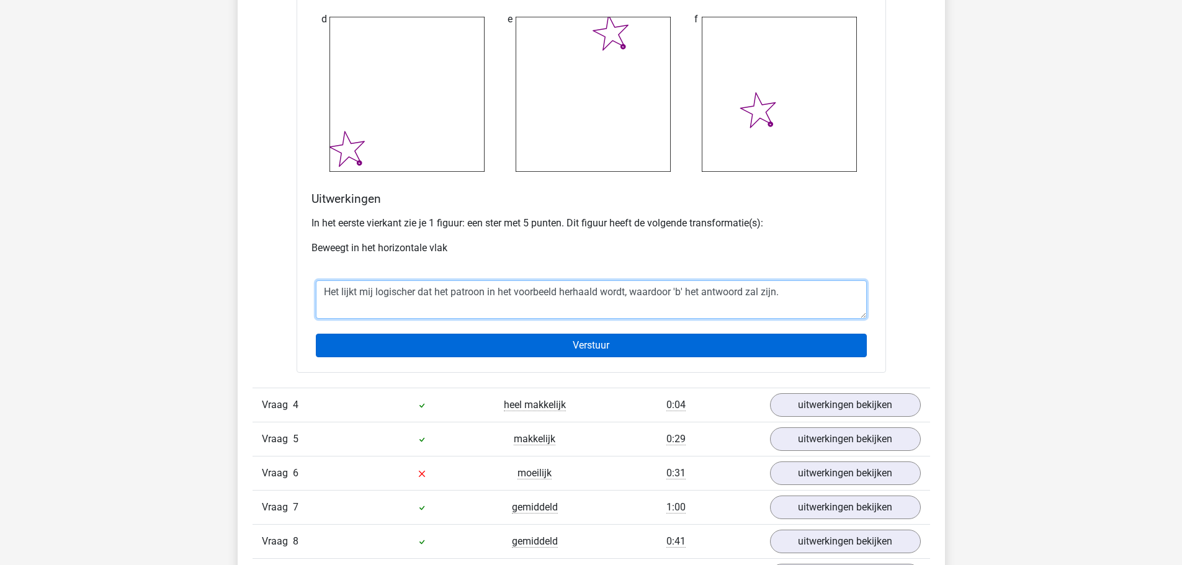
type textarea "Het lijkt mij logischer dat het patroon in het voorbeeld herhaald wordt, waardo…"
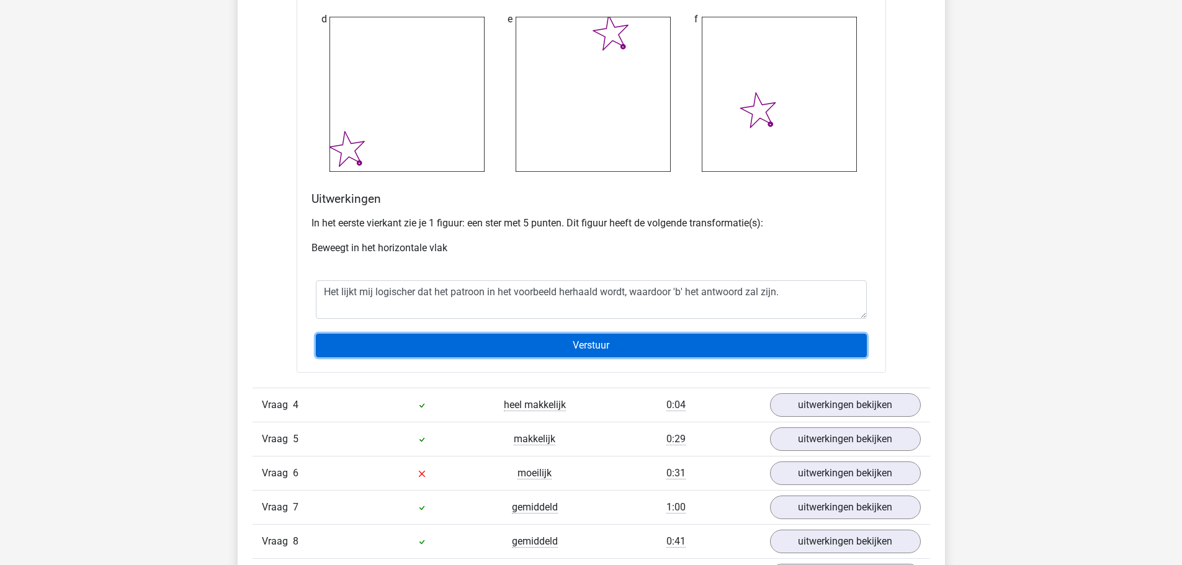
click at [597, 347] on input "Verstuur" at bounding box center [591, 346] width 551 height 24
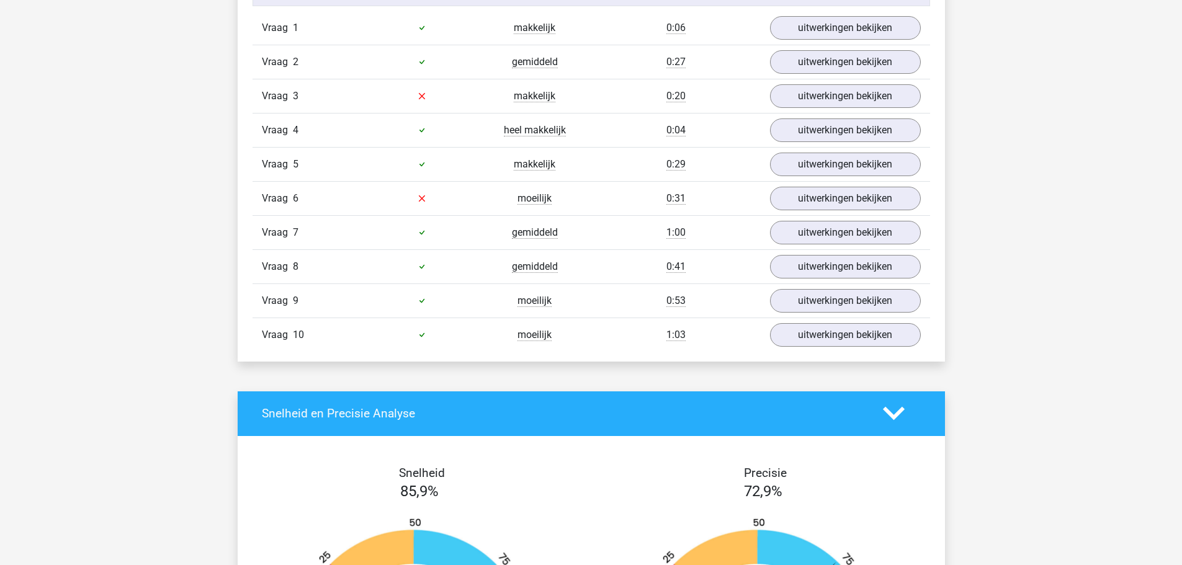
scroll to position [868, 0]
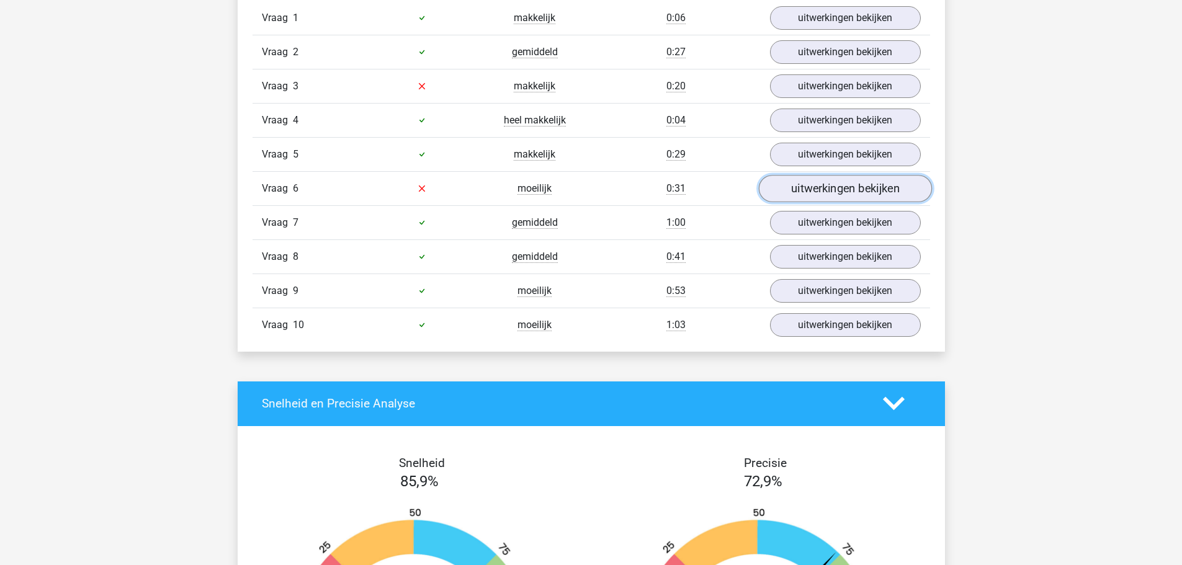
click at [811, 195] on link "uitwerkingen bekijken" at bounding box center [844, 188] width 173 height 27
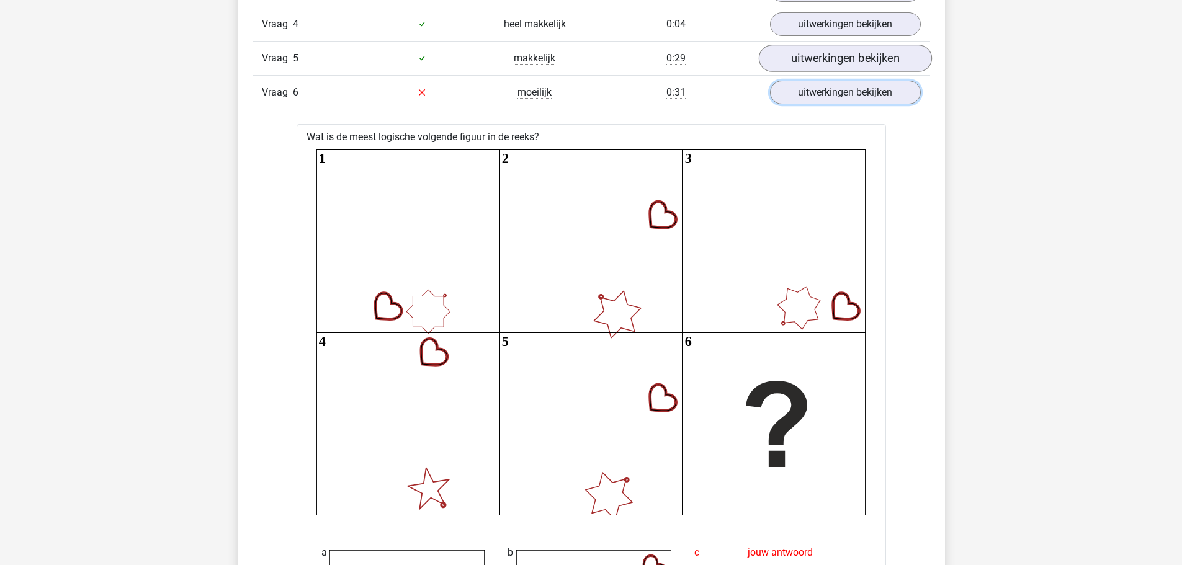
scroll to position [824, 0]
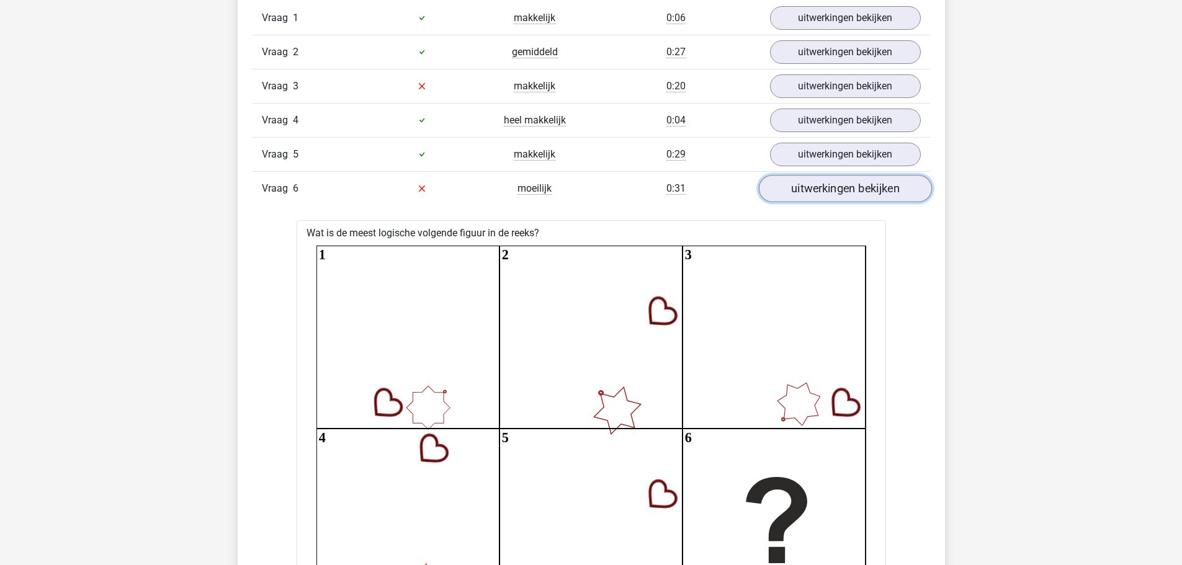
click at [818, 187] on link "uitwerkingen bekijken" at bounding box center [844, 188] width 173 height 27
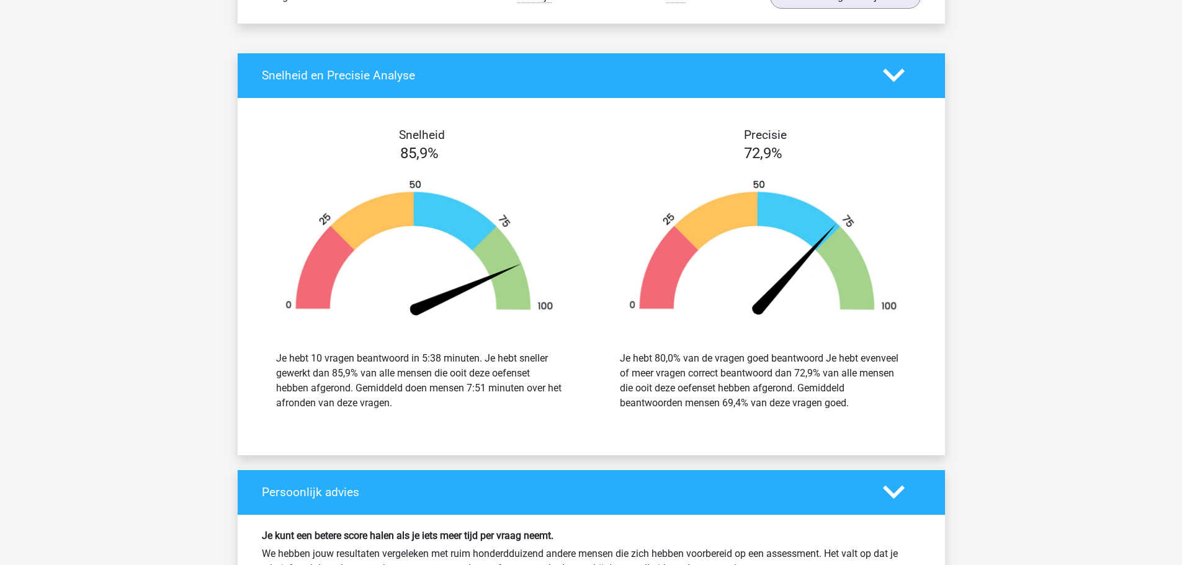
scroll to position [1365, 0]
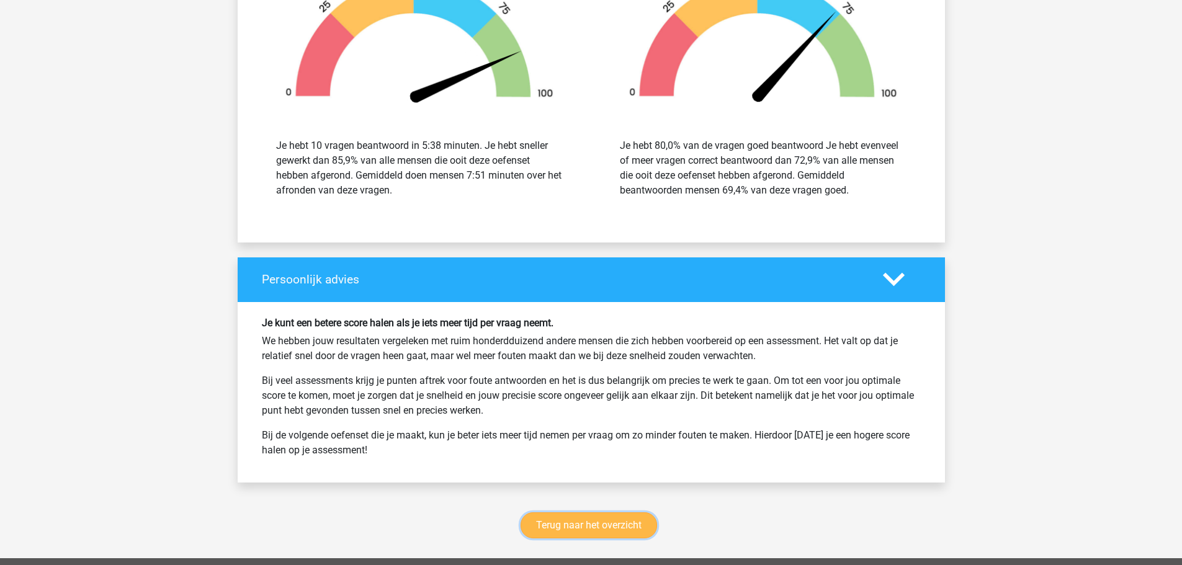
drag, startPoint x: 645, startPoint y: 530, endPoint x: 637, endPoint y: 529, distance: 7.5
click at [643, 530] on link "Terug naar het overzicht" at bounding box center [588, 525] width 136 height 26
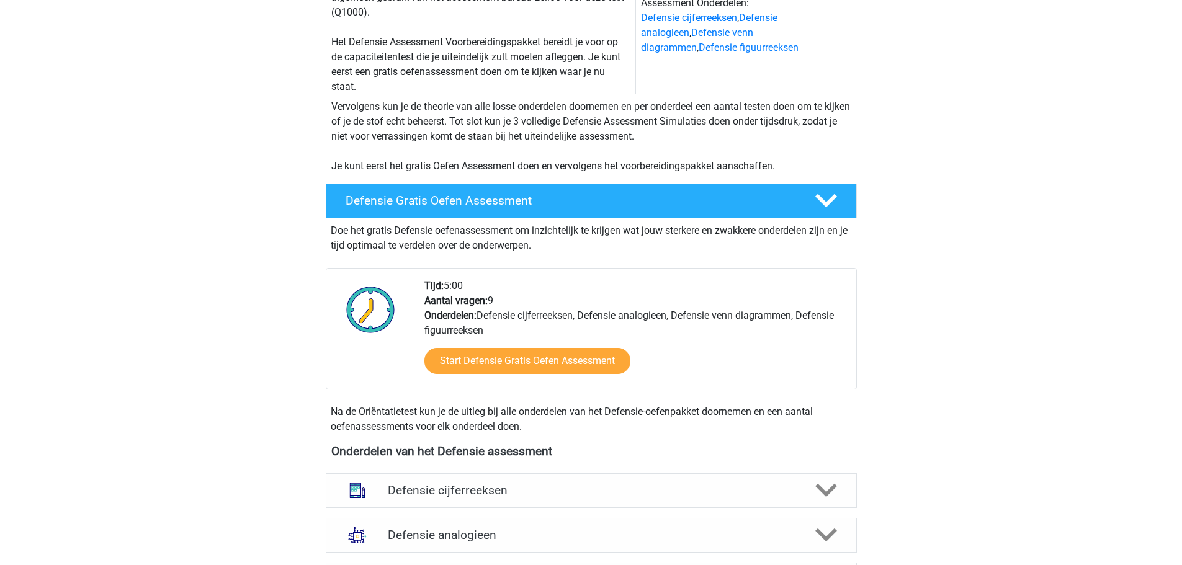
scroll to position [372, 0]
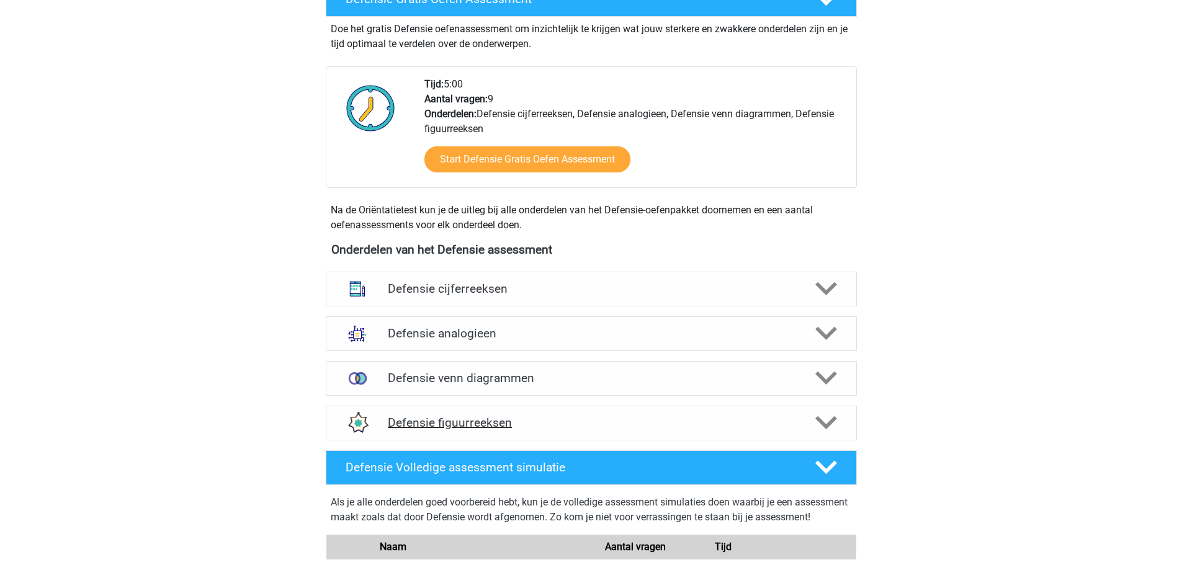
click at [507, 421] on h4 "Defensie figuurreeksen" at bounding box center [591, 423] width 406 height 14
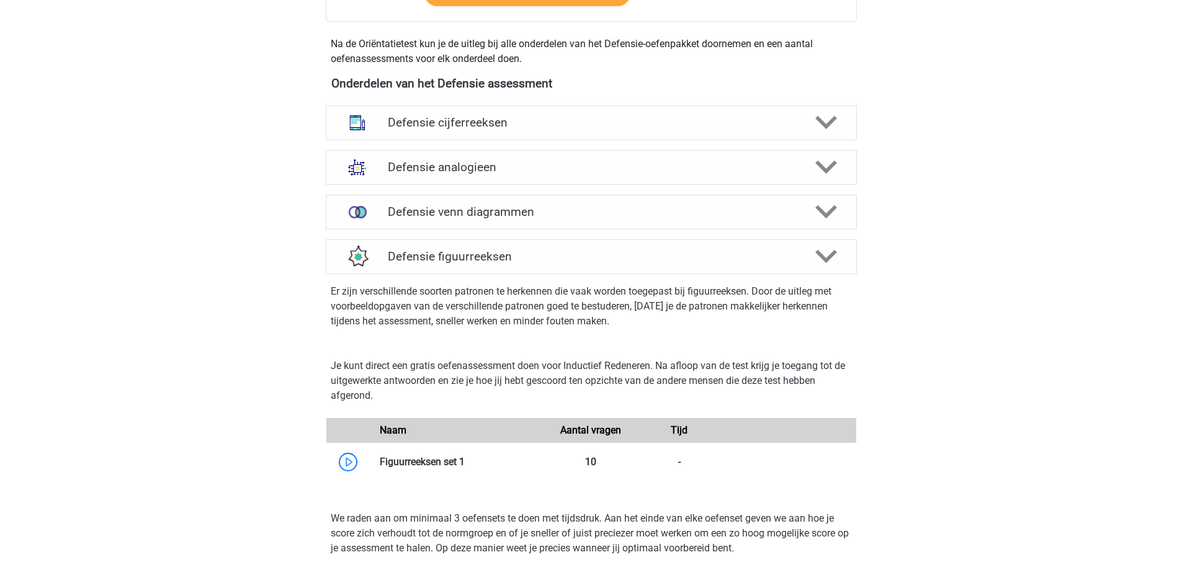
scroll to position [744, 0]
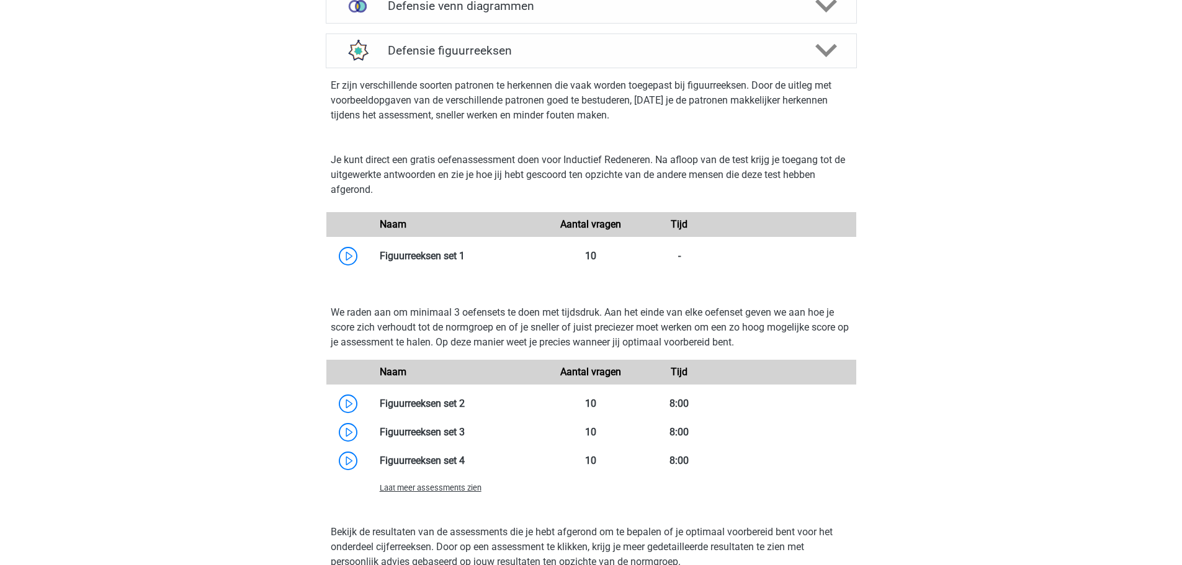
click at [461, 488] on span "Laat meer assessments zien" at bounding box center [431, 487] width 102 height 9
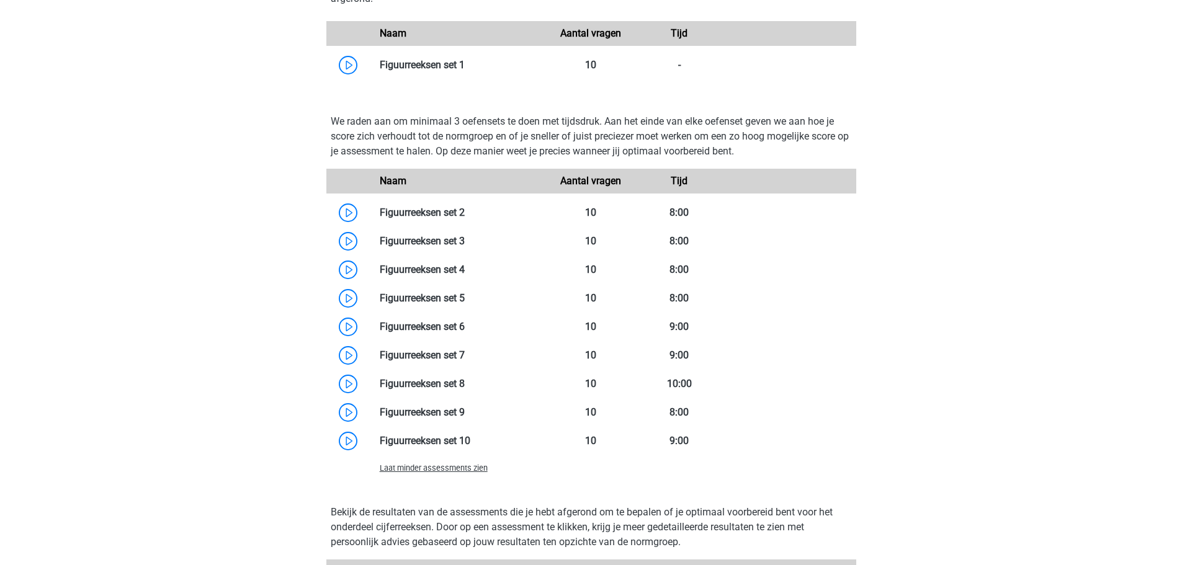
scroll to position [1055, 0]
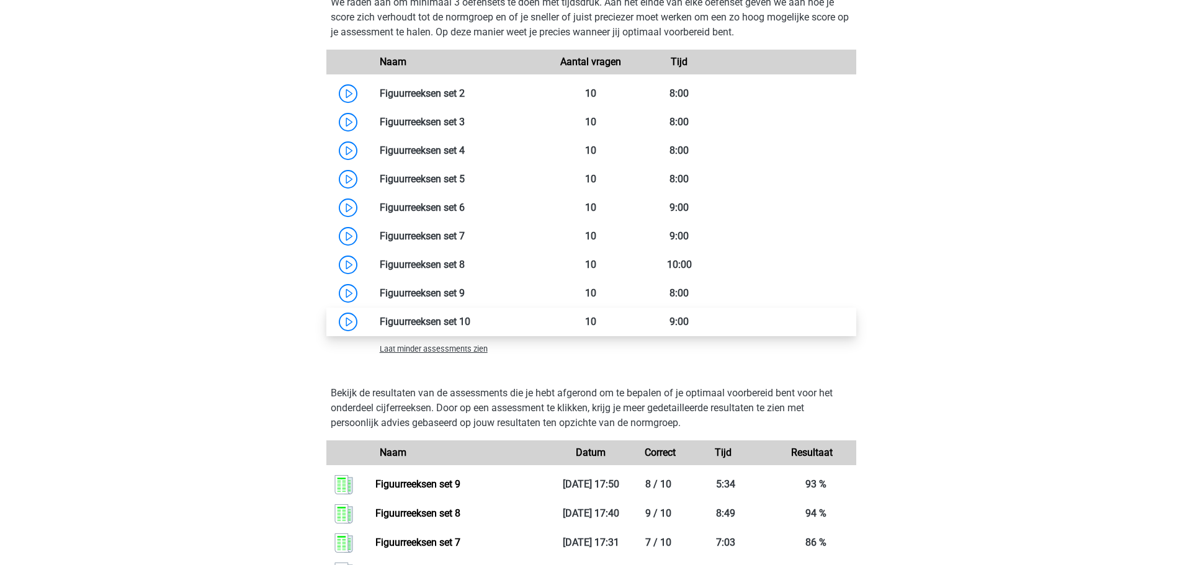
click at [470, 324] on link at bounding box center [470, 322] width 0 height 12
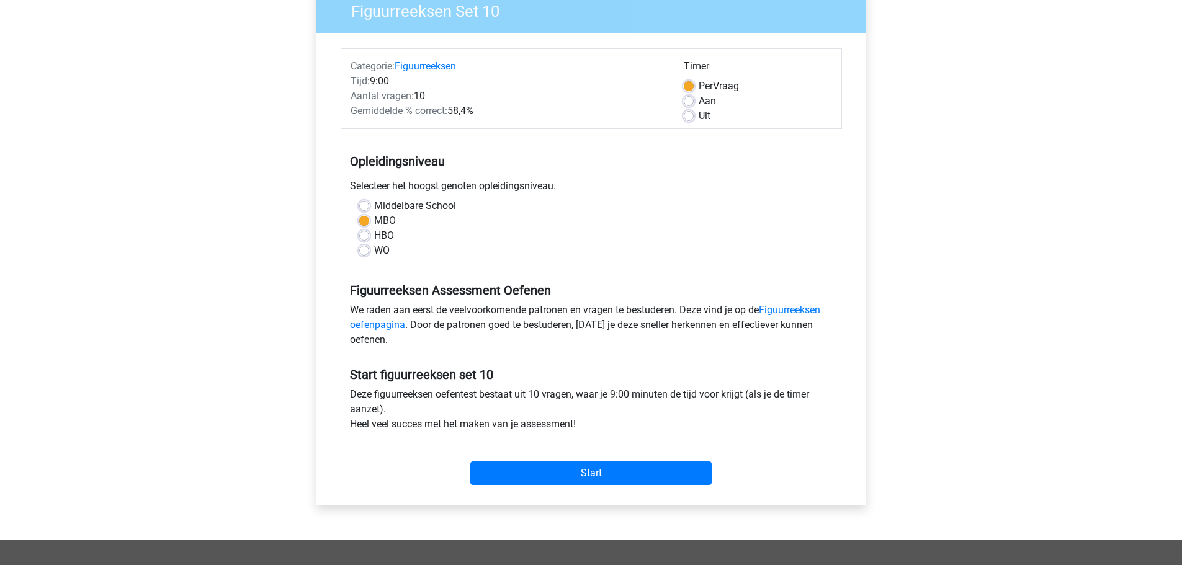
scroll to position [372, 0]
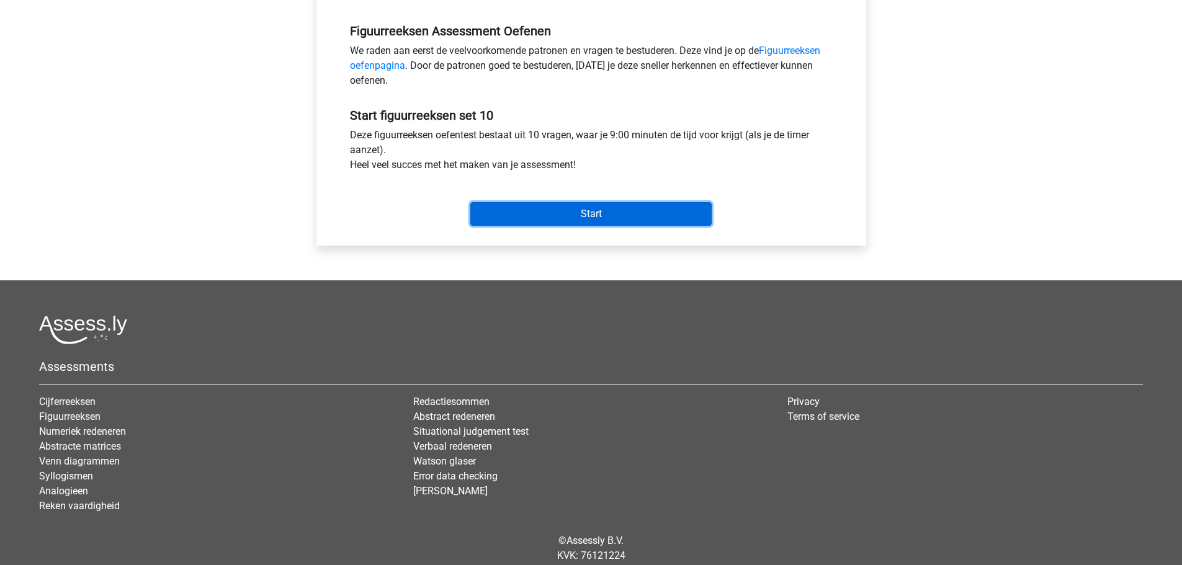
click at [537, 213] on input "Start" at bounding box center [590, 214] width 241 height 24
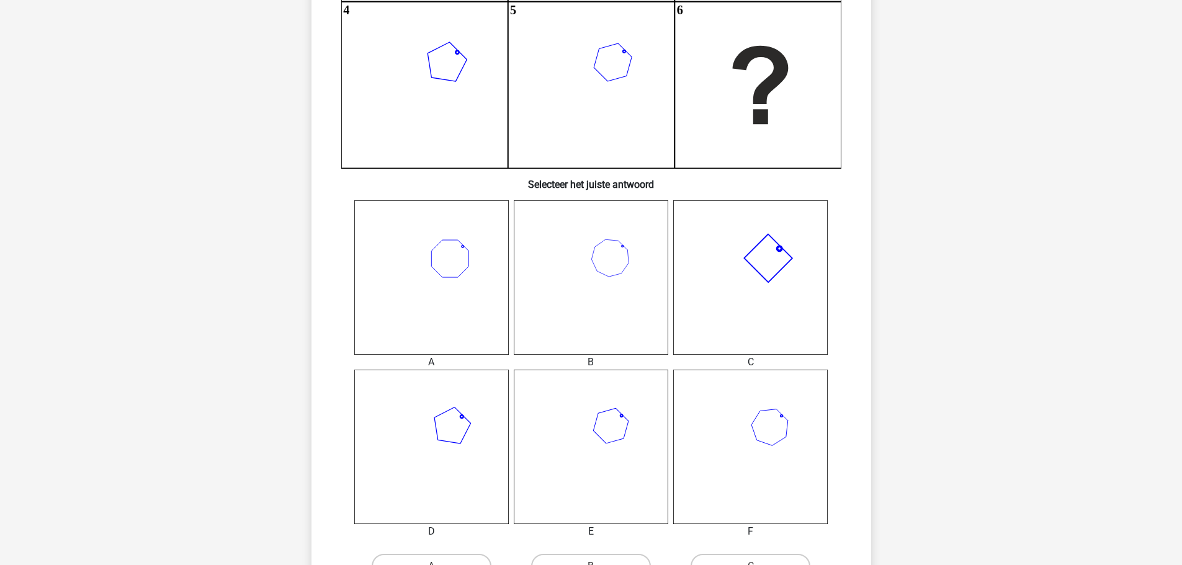
scroll to position [310, 0]
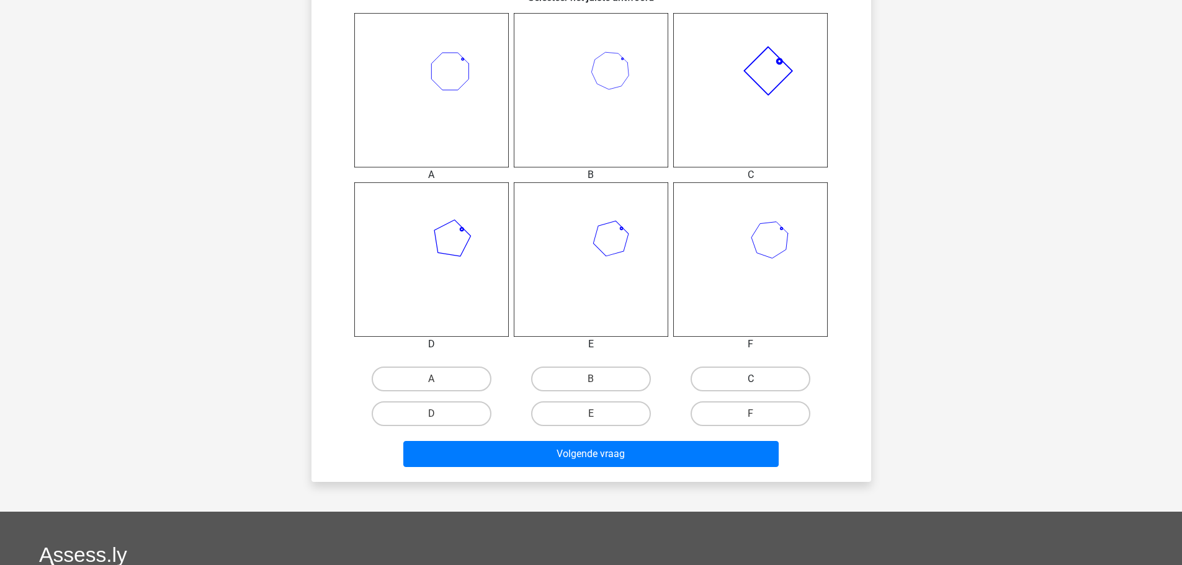
click at [716, 382] on label "C" at bounding box center [750, 379] width 120 height 25
click at [751, 382] on input "C" at bounding box center [755, 383] width 8 height 8
radio input "true"
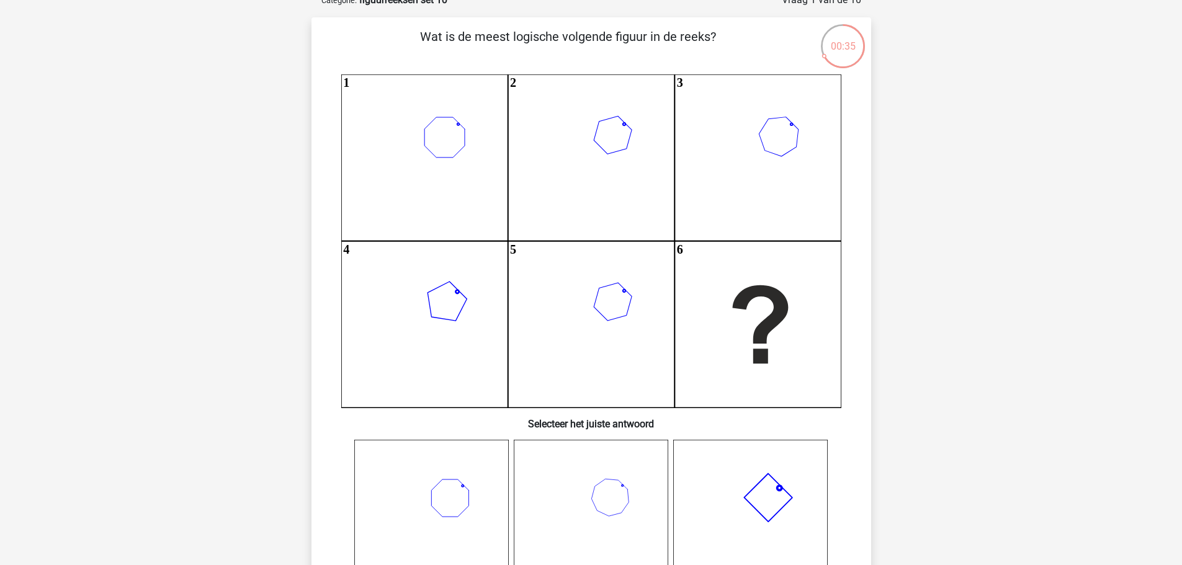
scroll to position [0, 0]
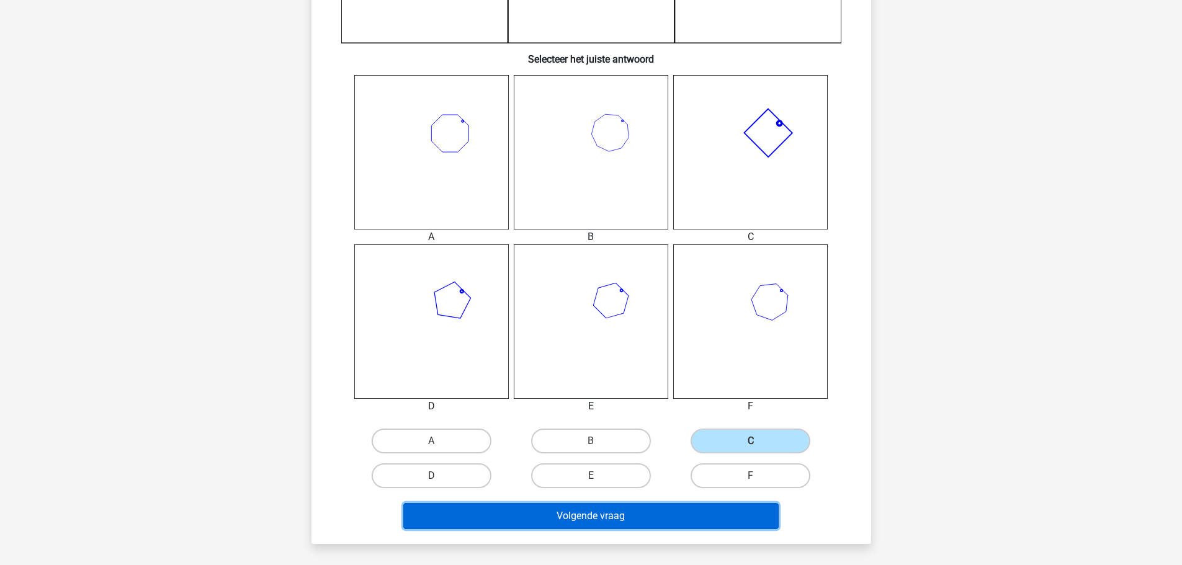
click at [670, 514] on button "Volgende vraag" at bounding box center [590, 516] width 375 height 26
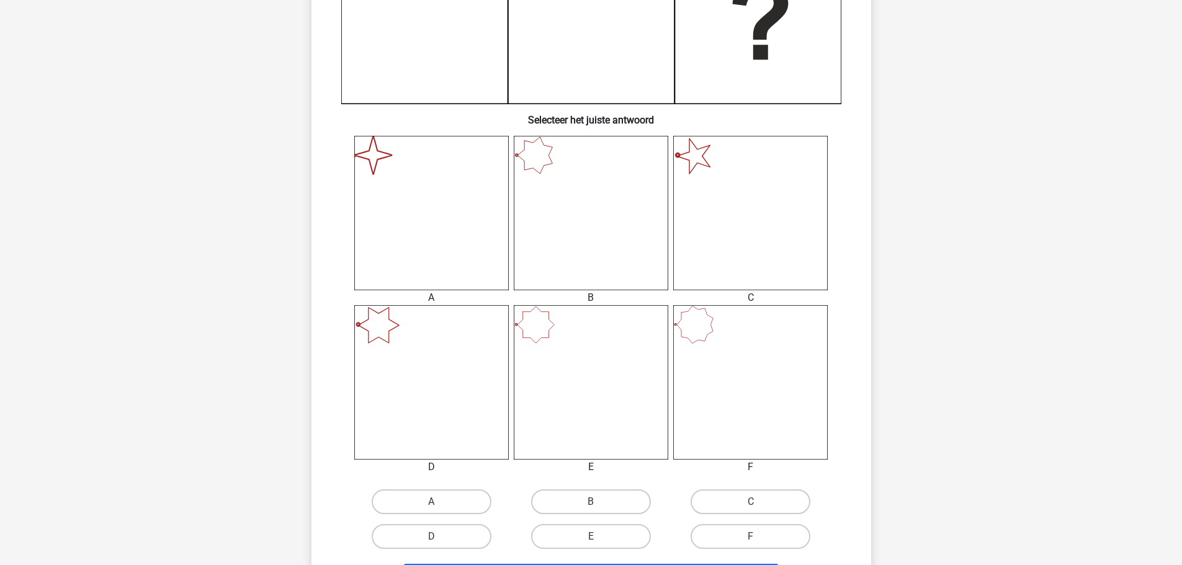
scroll to position [434, 0]
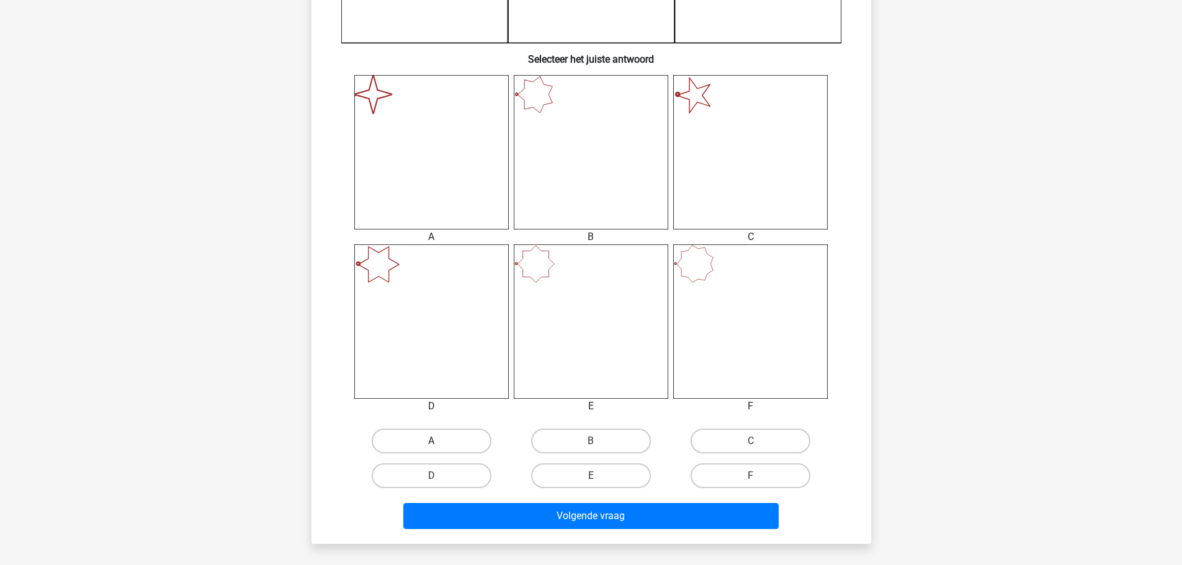
click at [460, 437] on label "A" at bounding box center [432, 441] width 120 height 25
click at [439, 441] on input "A" at bounding box center [435, 445] width 8 height 8
radio input "true"
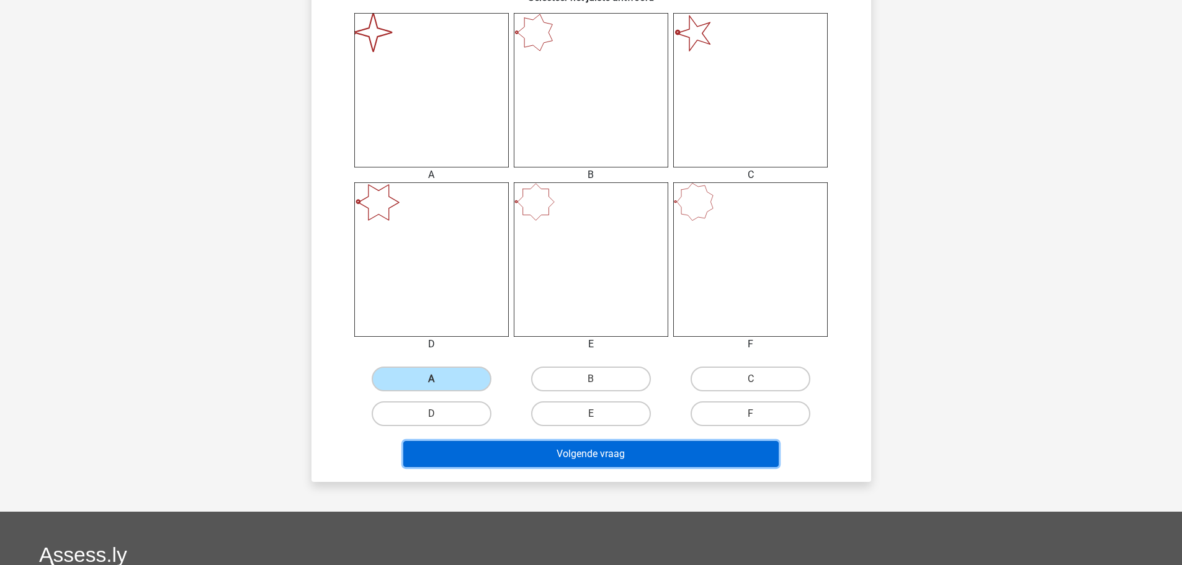
click at [610, 452] on button "Volgende vraag" at bounding box center [590, 454] width 375 height 26
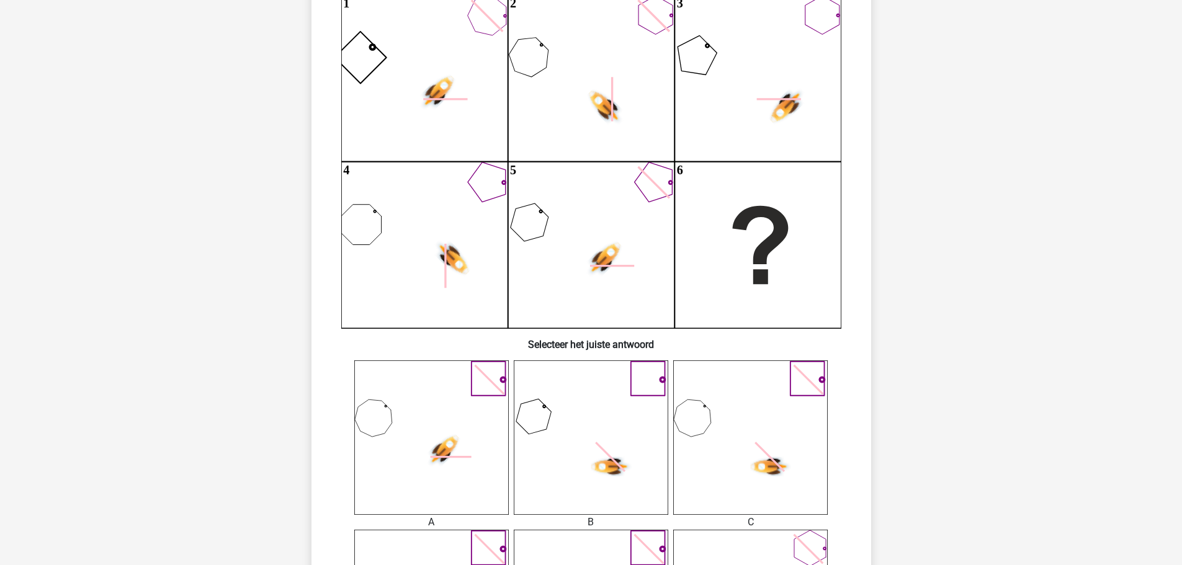
scroll to position [372, 0]
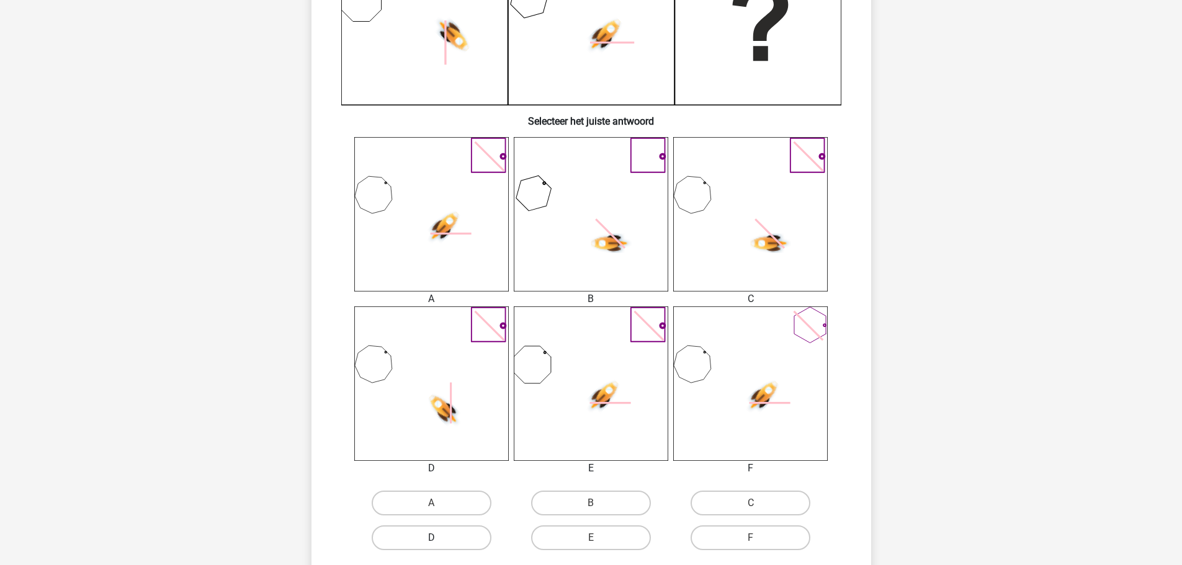
click at [429, 535] on label "D" at bounding box center [432, 537] width 120 height 25
click at [431, 538] on input "D" at bounding box center [435, 542] width 8 height 8
radio input "true"
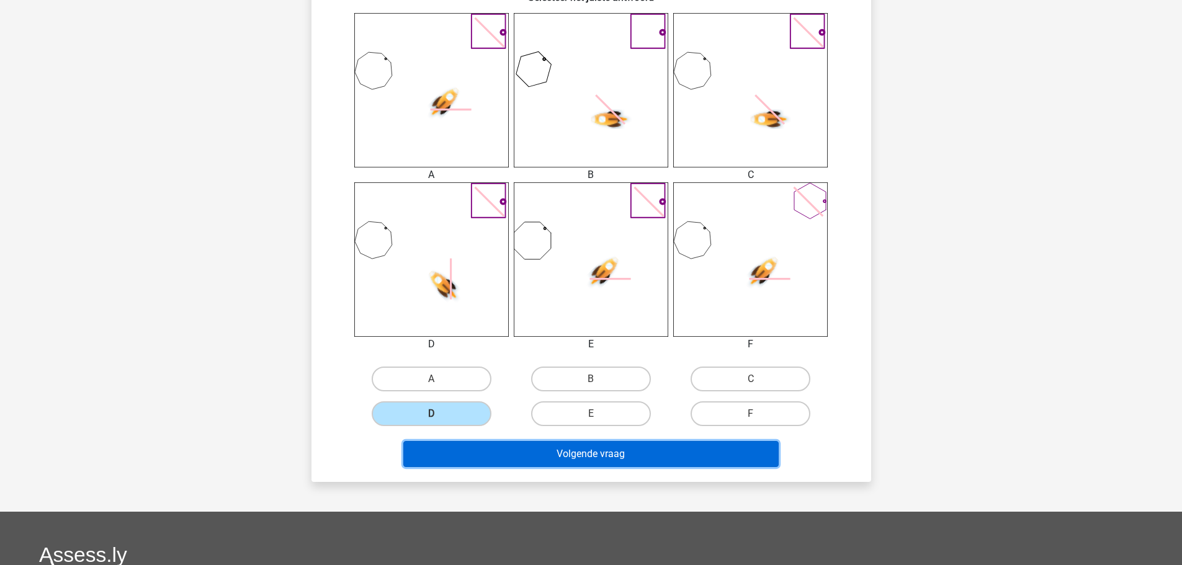
click at [651, 453] on button "Volgende vraag" at bounding box center [590, 454] width 375 height 26
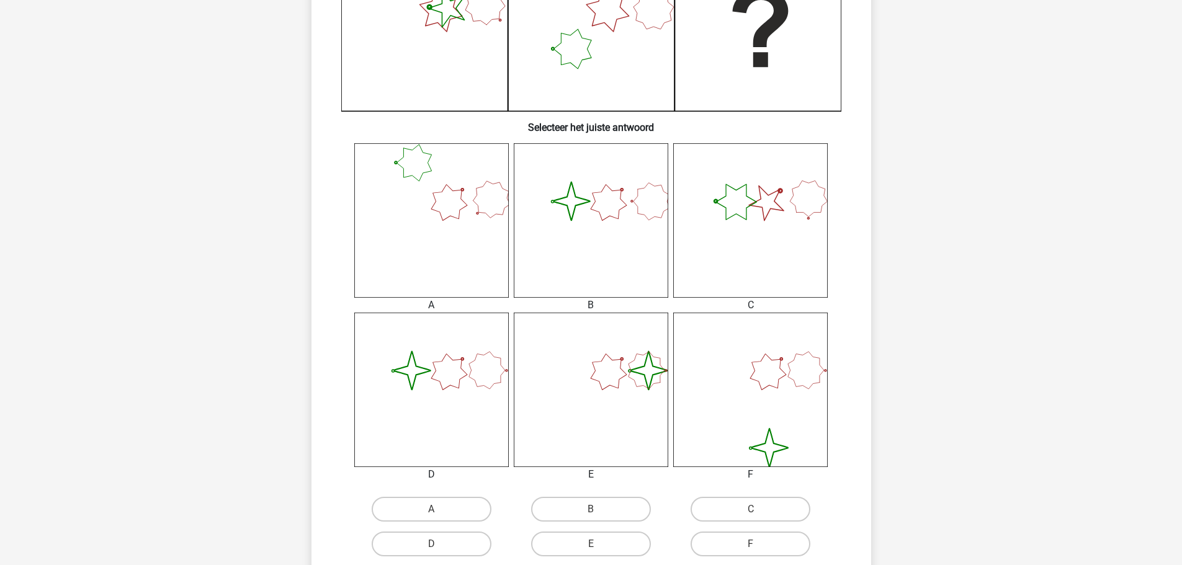
scroll to position [434, 0]
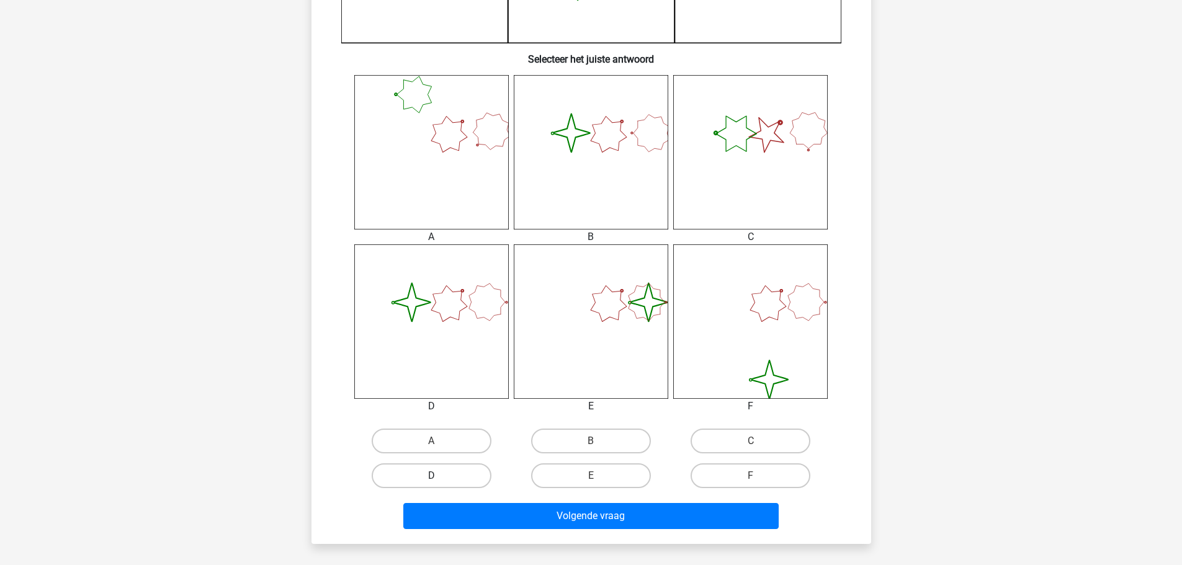
click at [449, 473] on label "D" at bounding box center [432, 475] width 120 height 25
click at [439, 476] on input "D" at bounding box center [435, 480] width 8 height 8
radio input "true"
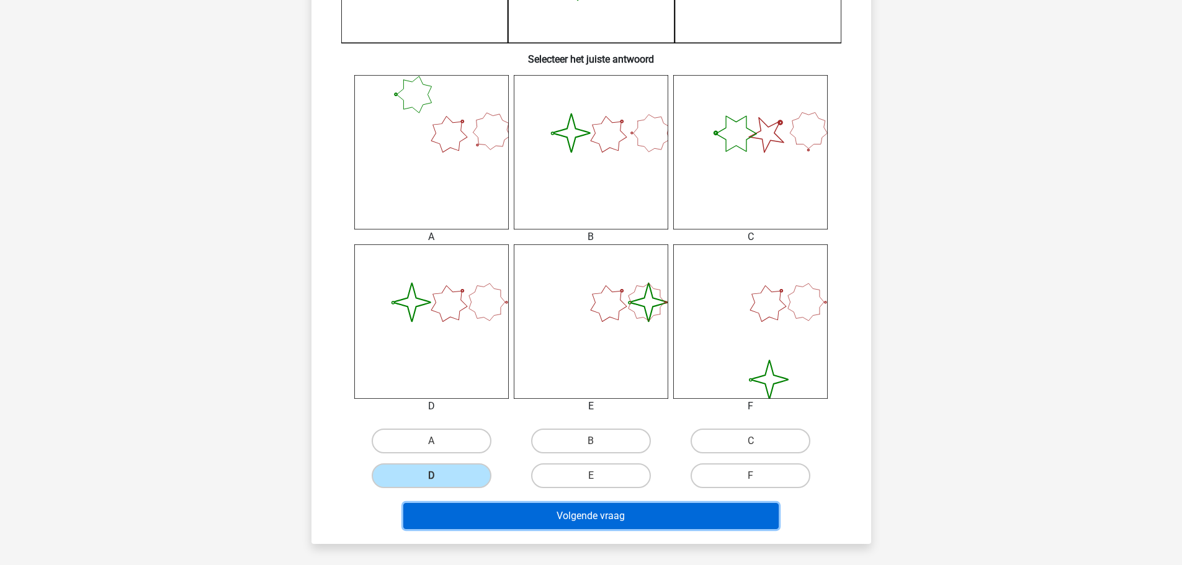
click at [527, 525] on button "Volgende vraag" at bounding box center [590, 516] width 375 height 26
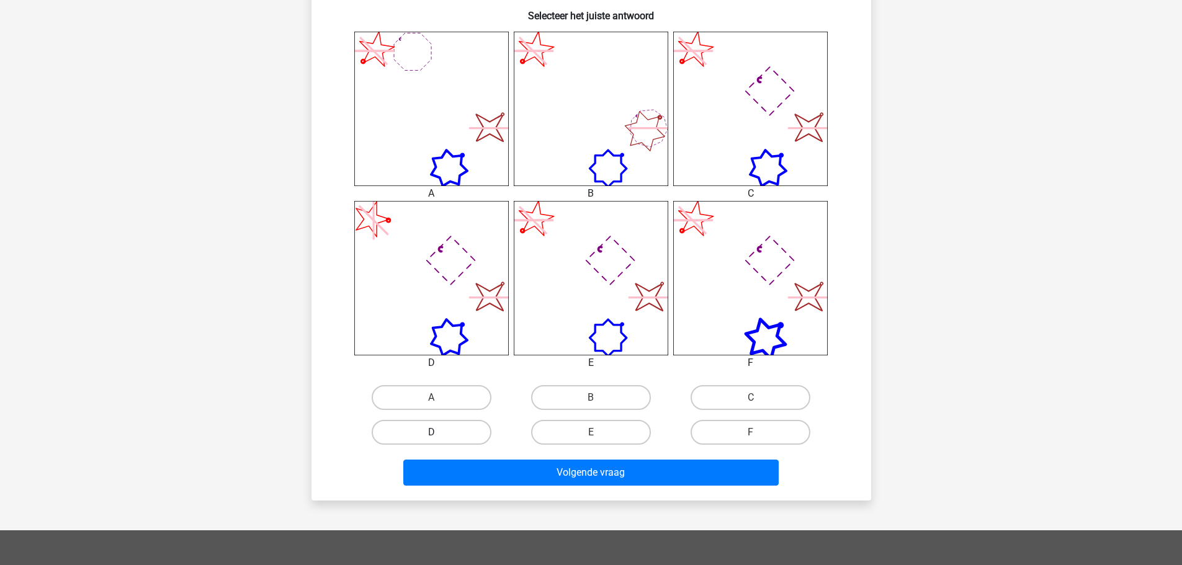
scroll to position [496, 0]
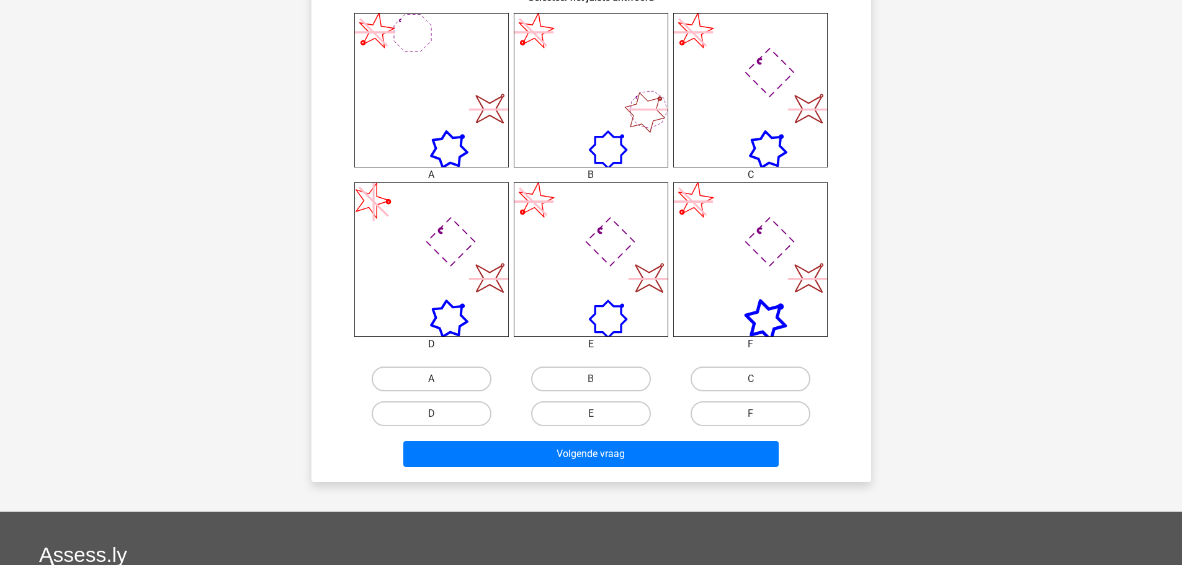
click at [455, 380] on label "A" at bounding box center [432, 379] width 120 height 25
click at [439, 380] on input "A" at bounding box center [435, 383] width 8 height 8
radio input "true"
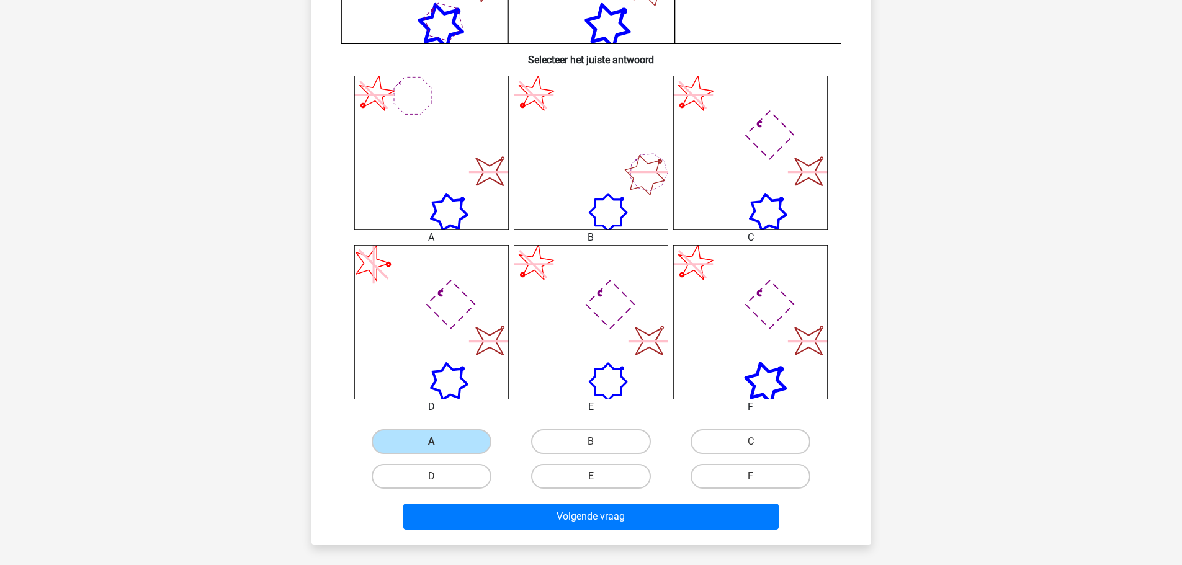
scroll to position [434, 0]
click at [612, 473] on label "E" at bounding box center [591, 475] width 120 height 25
click at [599, 476] on input "E" at bounding box center [595, 480] width 8 height 8
radio input "true"
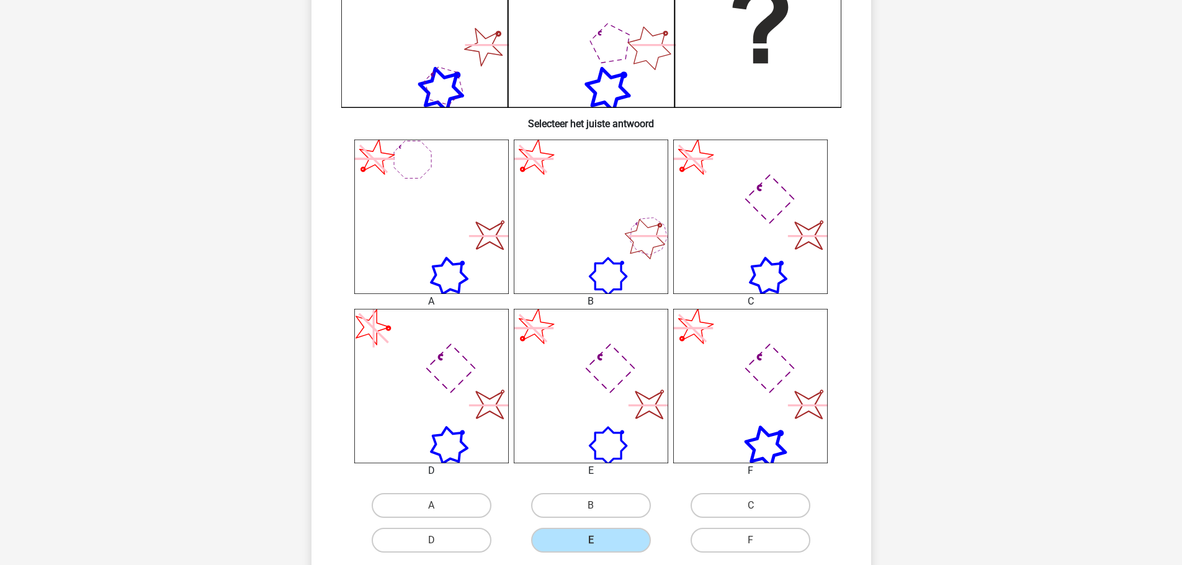
scroll to position [372, 0]
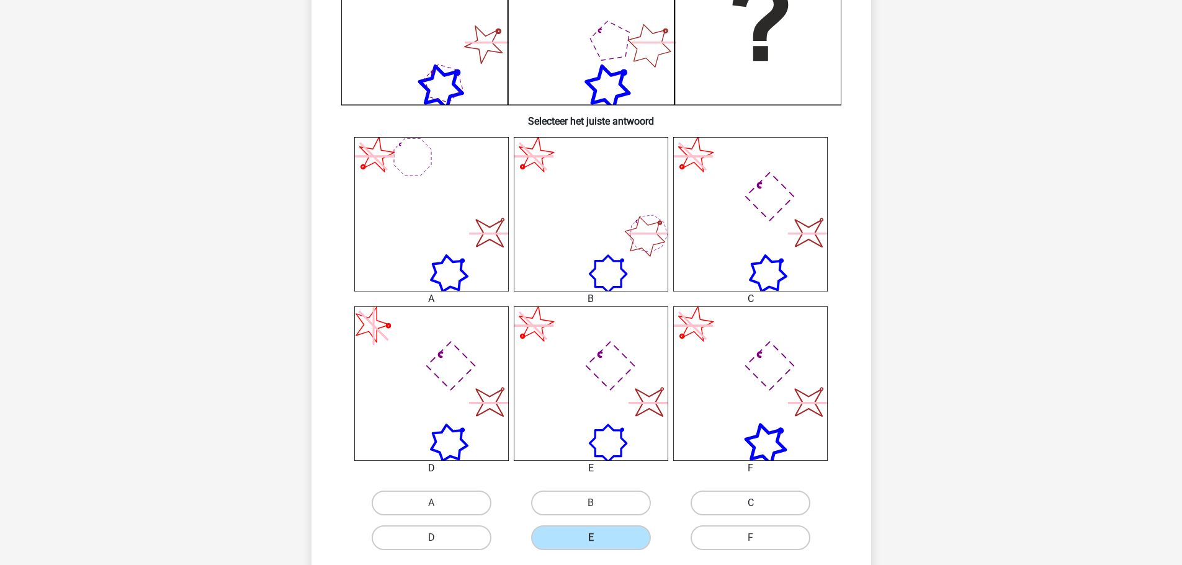
click at [742, 496] on label "C" at bounding box center [750, 503] width 120 height 25
click at [751, 503] on input "C" at bounding box center [755, 507] width 8 height 8
radio input "true"
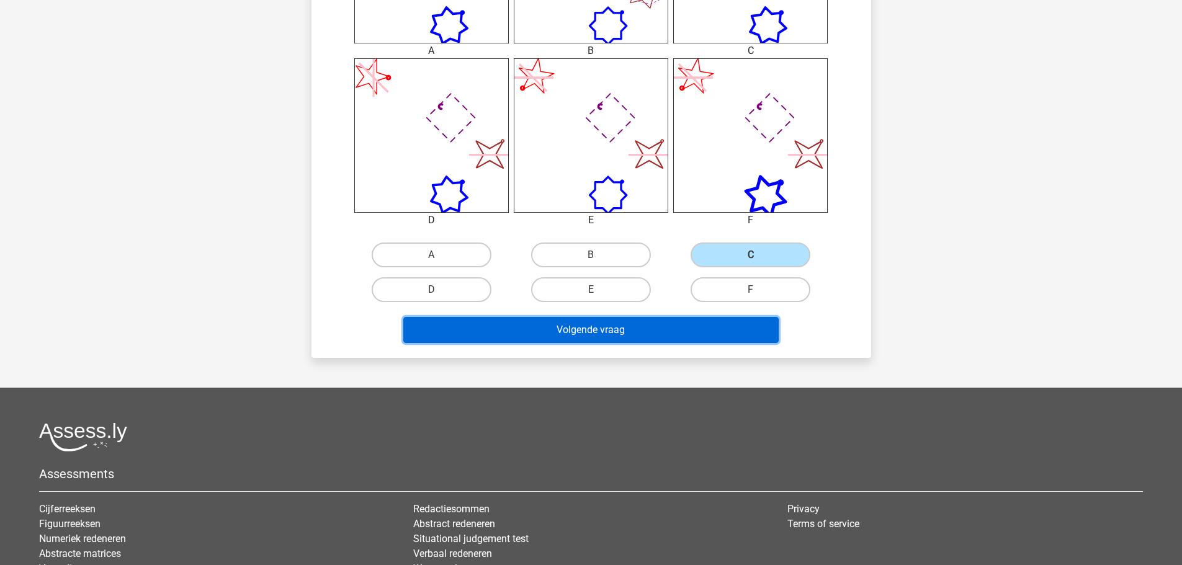
click at [690, 338] on button "Volgende vraag" at bounding box center [590, 330] width 375 height 26
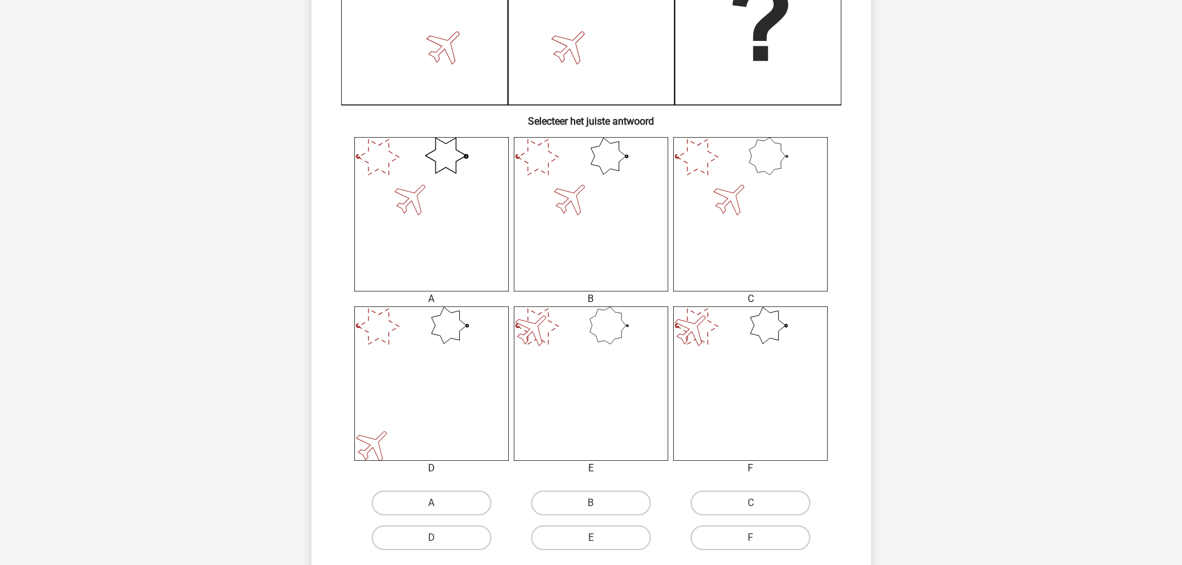
scroll to position [496, 0]
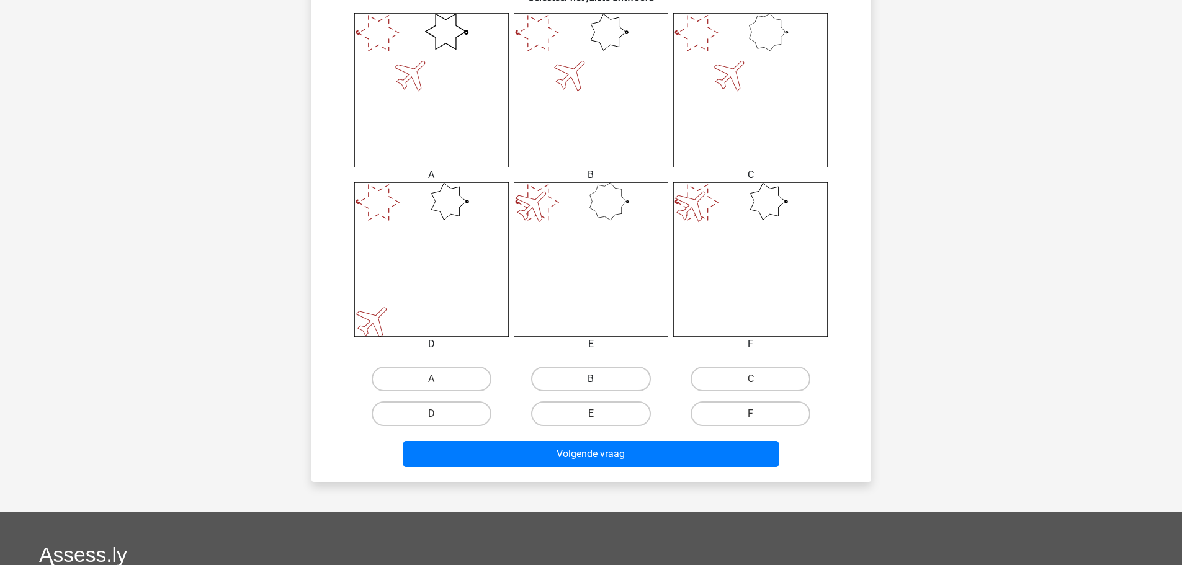
click at [613, 376] on label "B" at bounding box center [591, 379] width 120 height 25
click at [599, 379] on input "B" at bounding box center [595, 383] width 8 height 8
radio input "true"
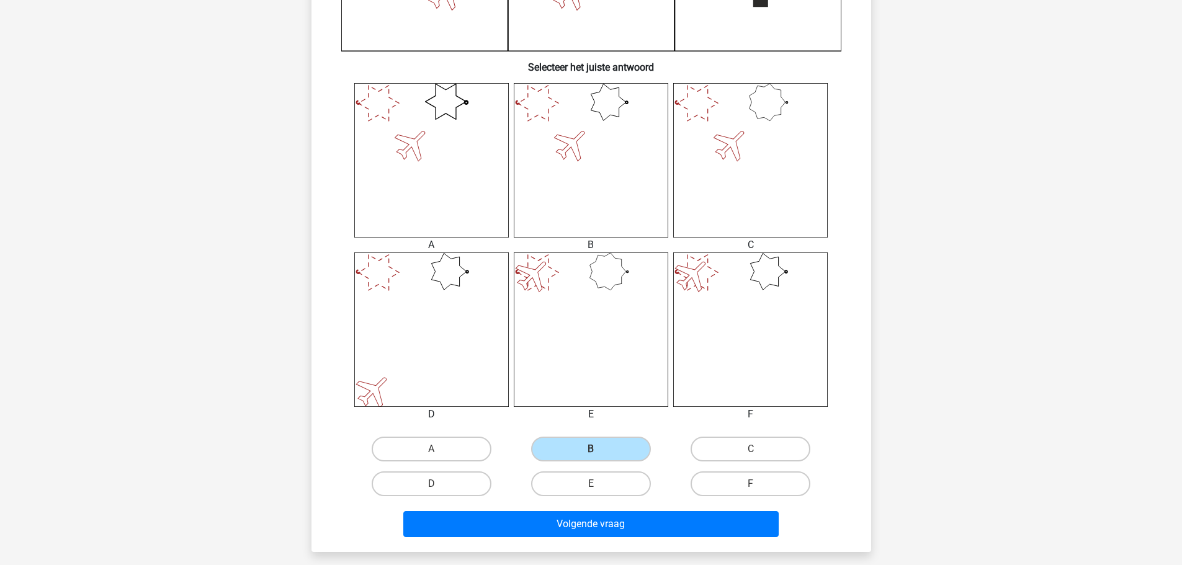
scroll to position [434, 0]
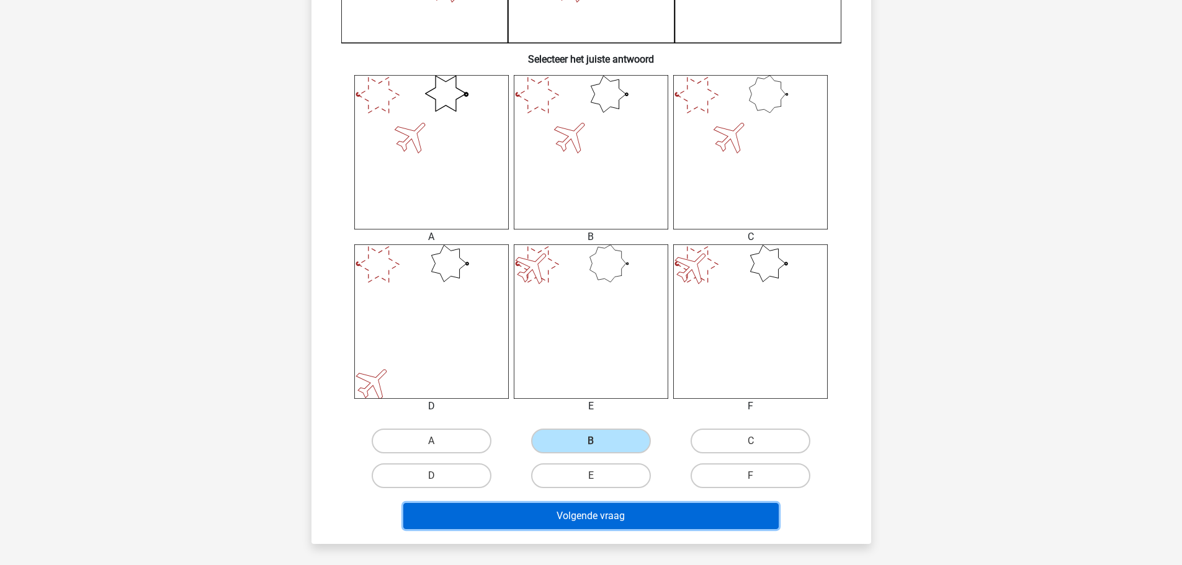
click at [702, 518] on button "Volgende vraag" at bounding box center [590, 516] width 375 height 26
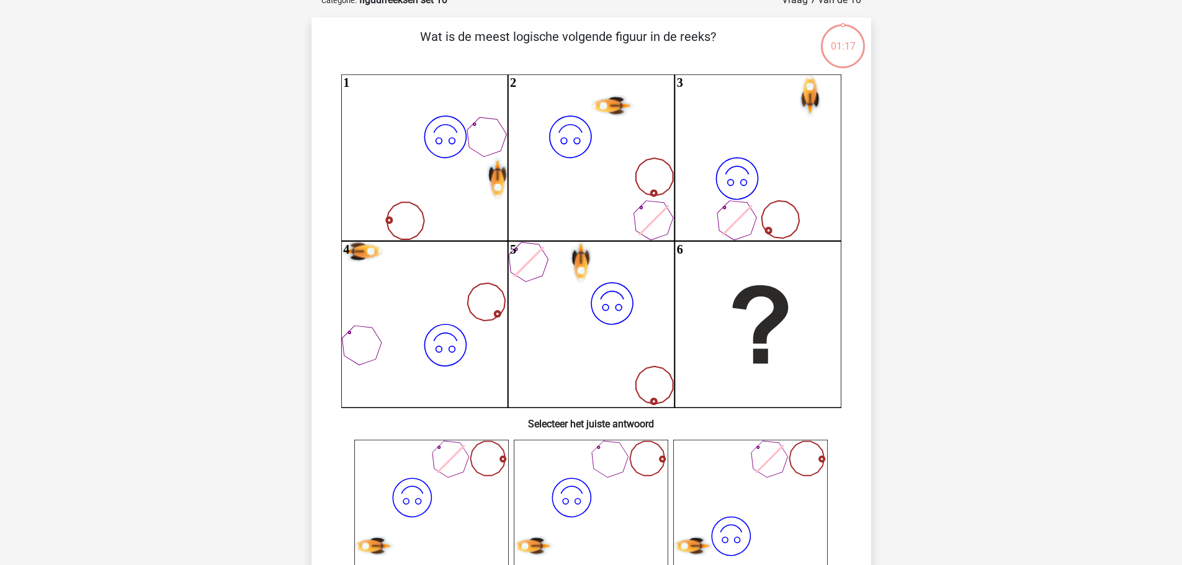
scroll to position [62, 0]
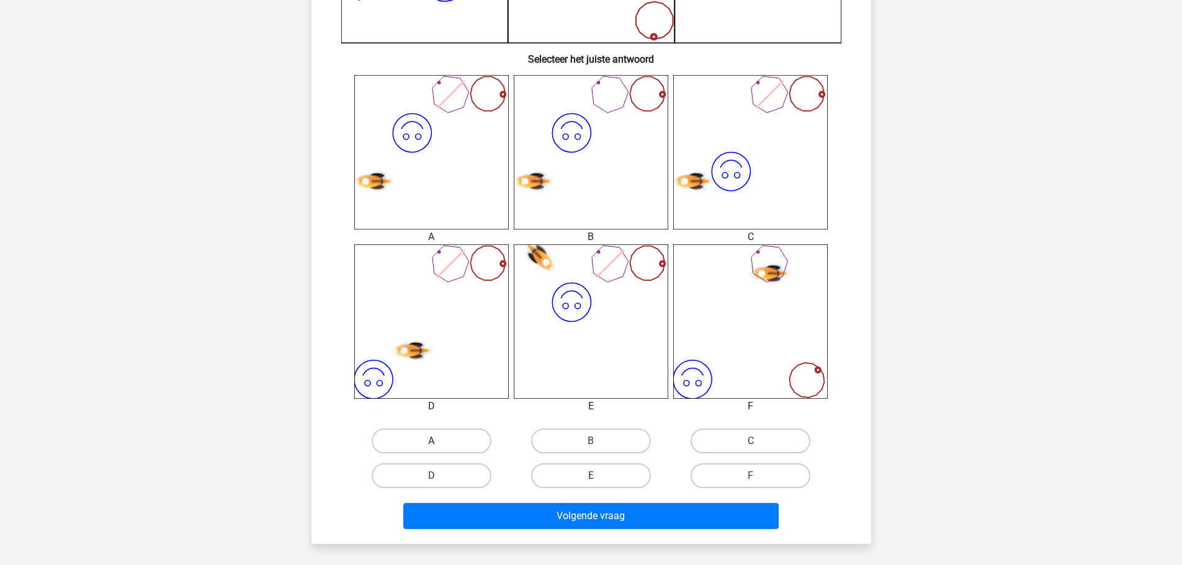
click at [467, 439] on label "A" at bounding box center [432, 441] width 120 height 25
click at [439, 441] on input "A" at bounding box center [435, 445] width 8 height 8
radio input "true"
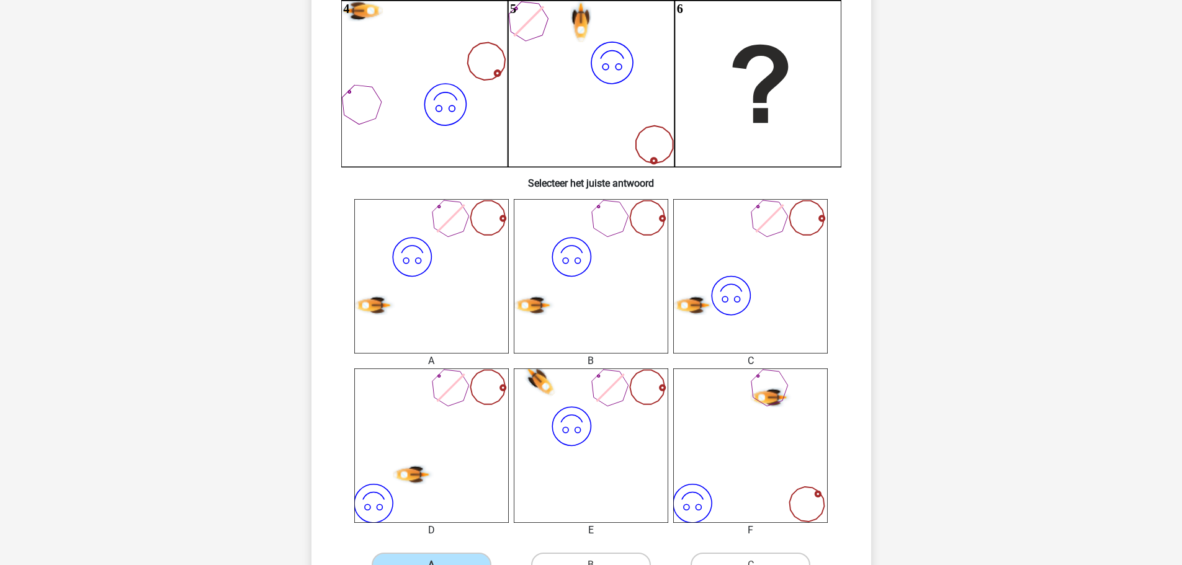
scroll to position [434, 0]
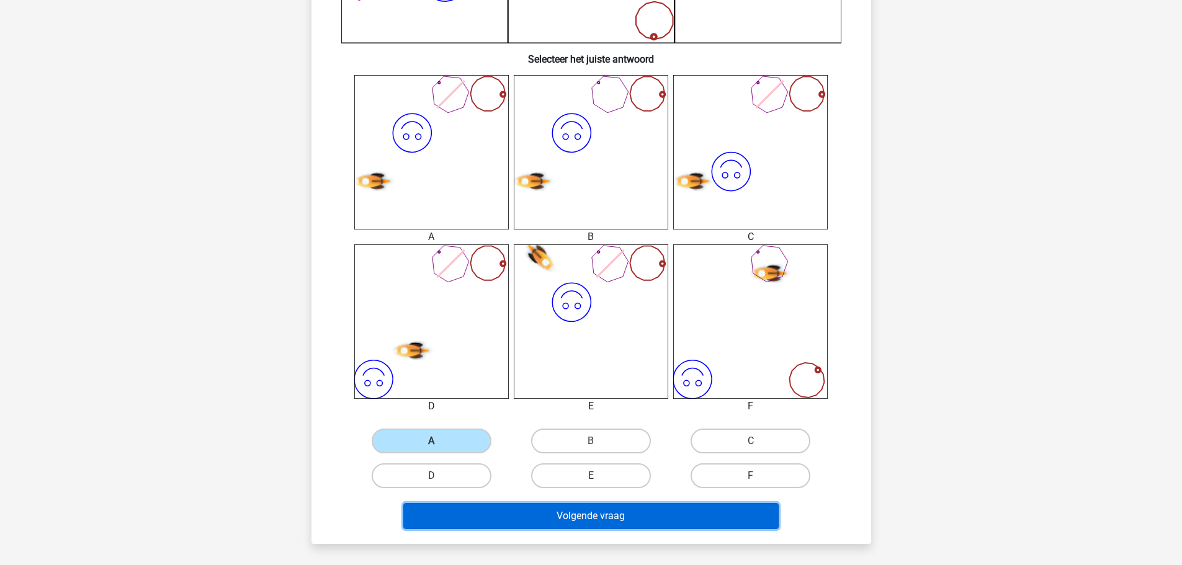
click at [625, 524] on button "Volgende vraag" at bounding box center [590, 516] width 375 height 26
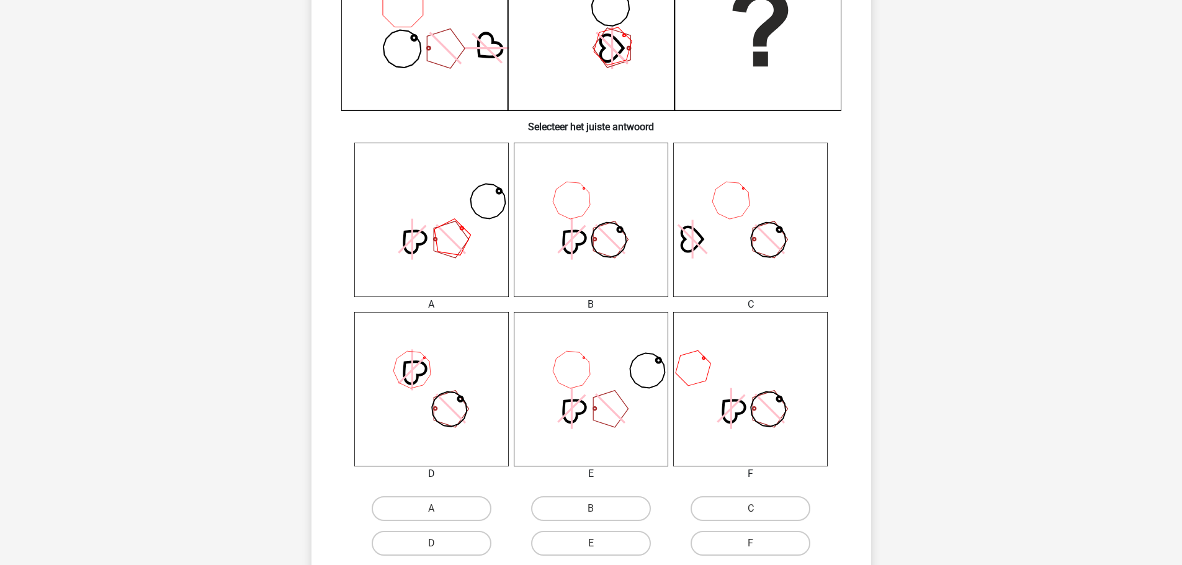
scroll to position [372, 0]
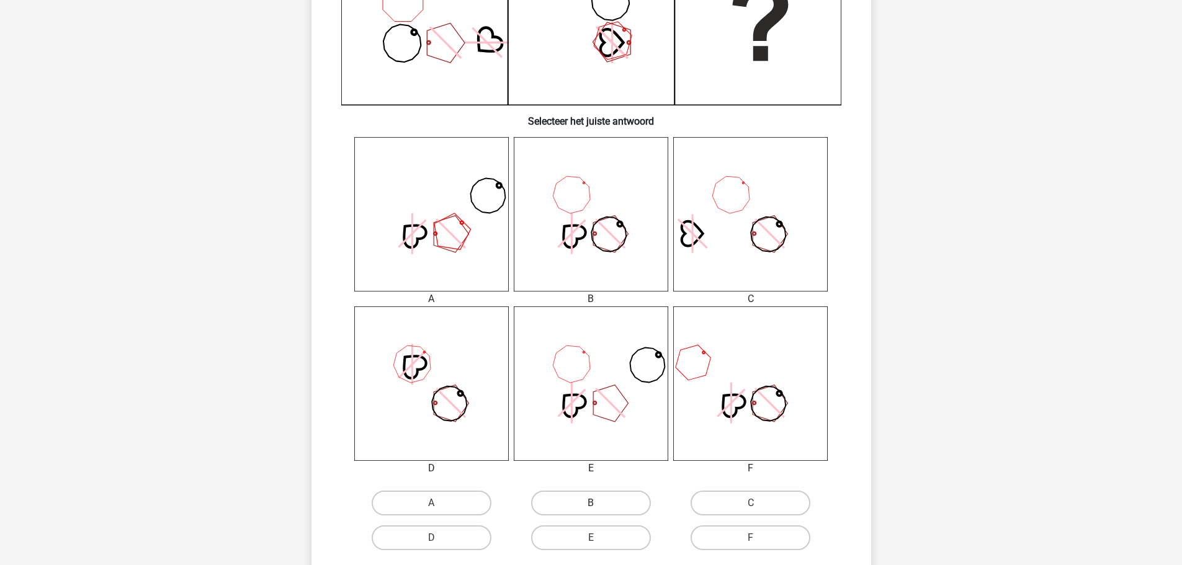
click at [632, 502] on label "B" at bounding box center [591, 503] width 120 height 25
click at [599, 503] on input "B" at bounding box center [595, 507] width 8 height 8
radio input "true"
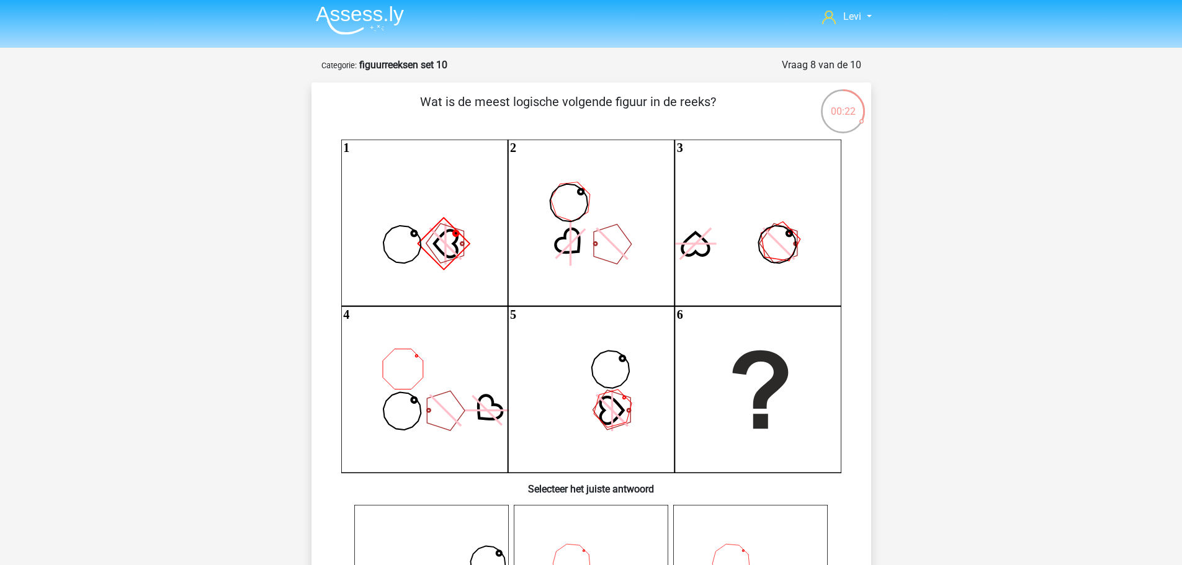
scroll to position [0, 0]
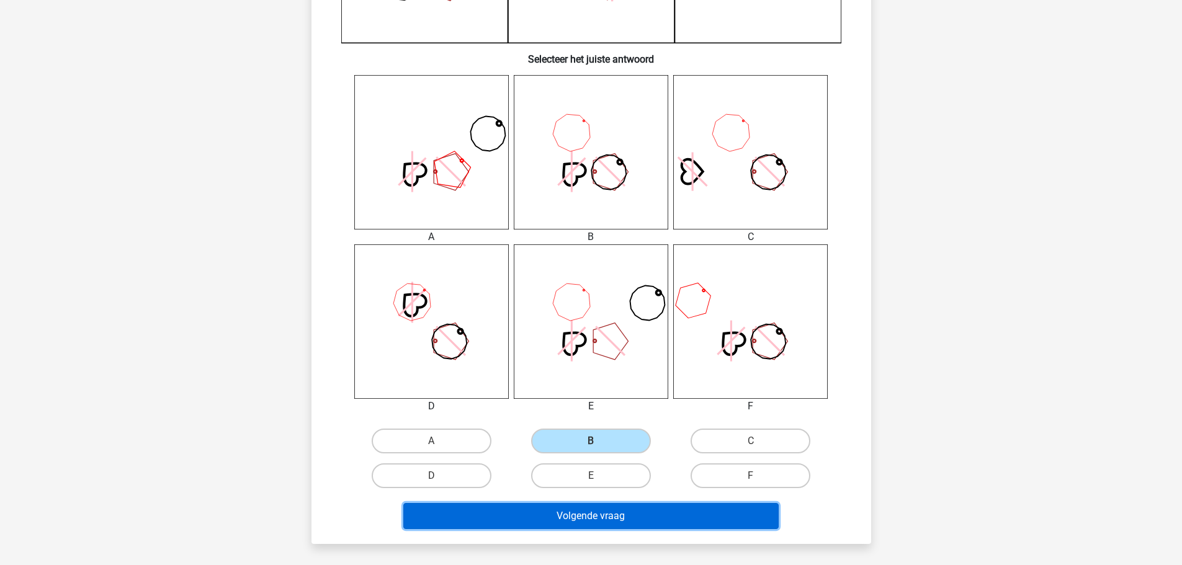
click at [697, 513] on button "Volgende vraag" at bounding box center [590, 516] width 375 height 26
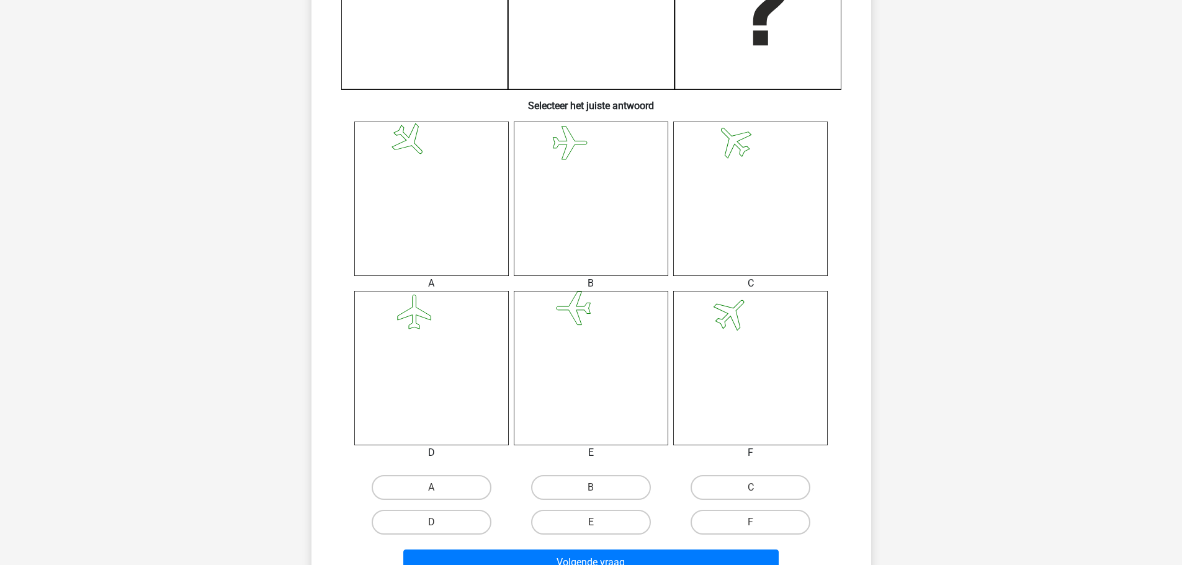
scroll to position [496, 0]
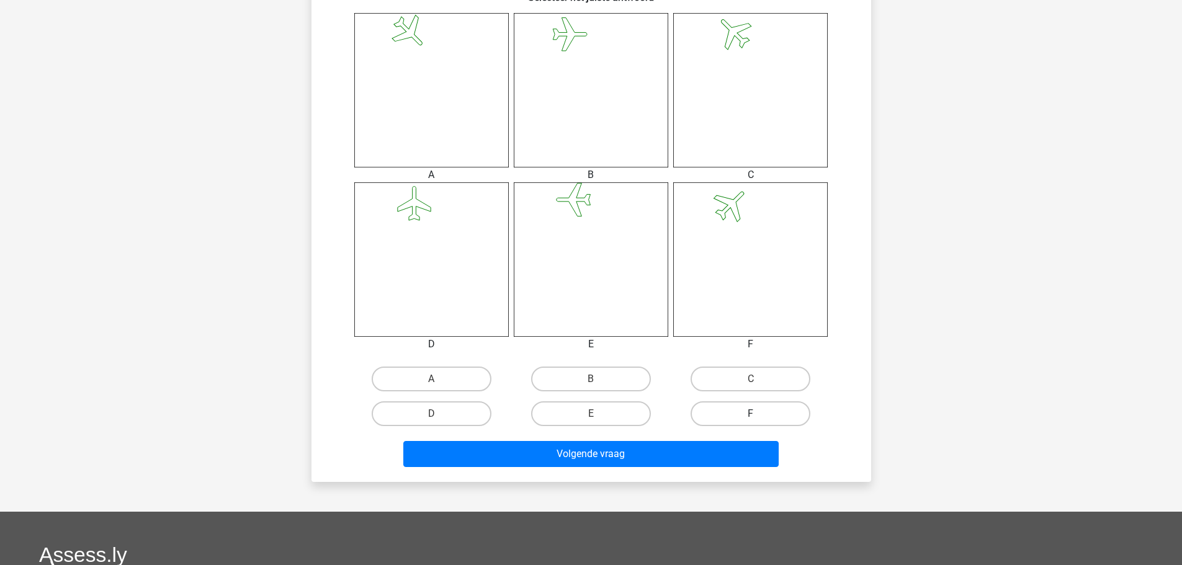
click at [749, 414] on label "F" at bounding box center [750, 413] width 120 height 25
click at [751, 414] on input "F" at bounding box center [755, 418] width 8 height 8
radio input "true"
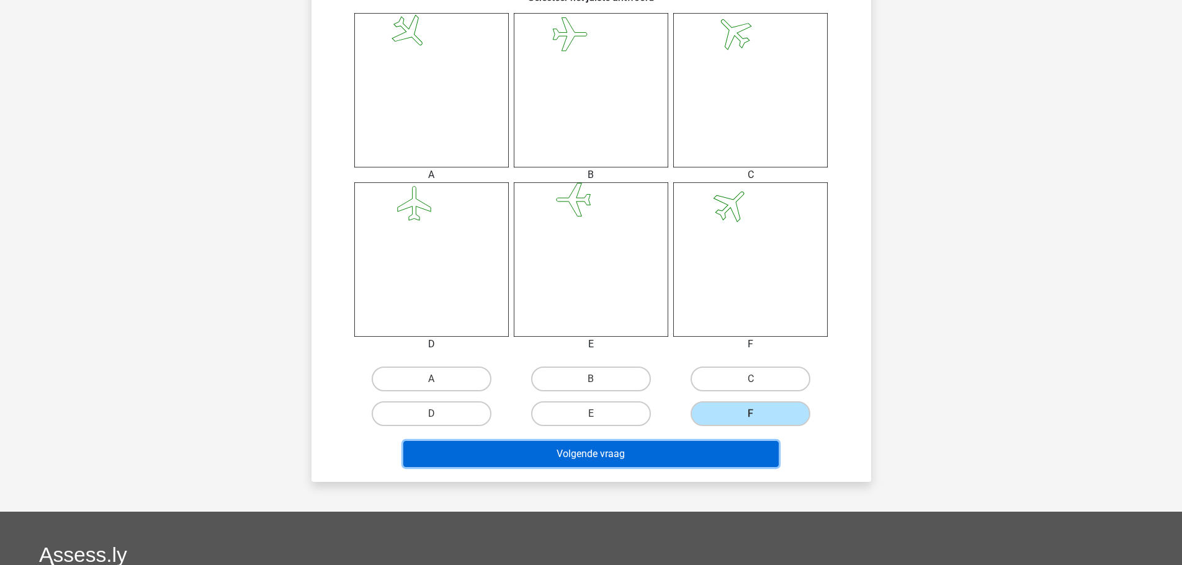
click at [728, 453] on button "Volgende vraag" at bounding box center [590, 454] width 375 height 26
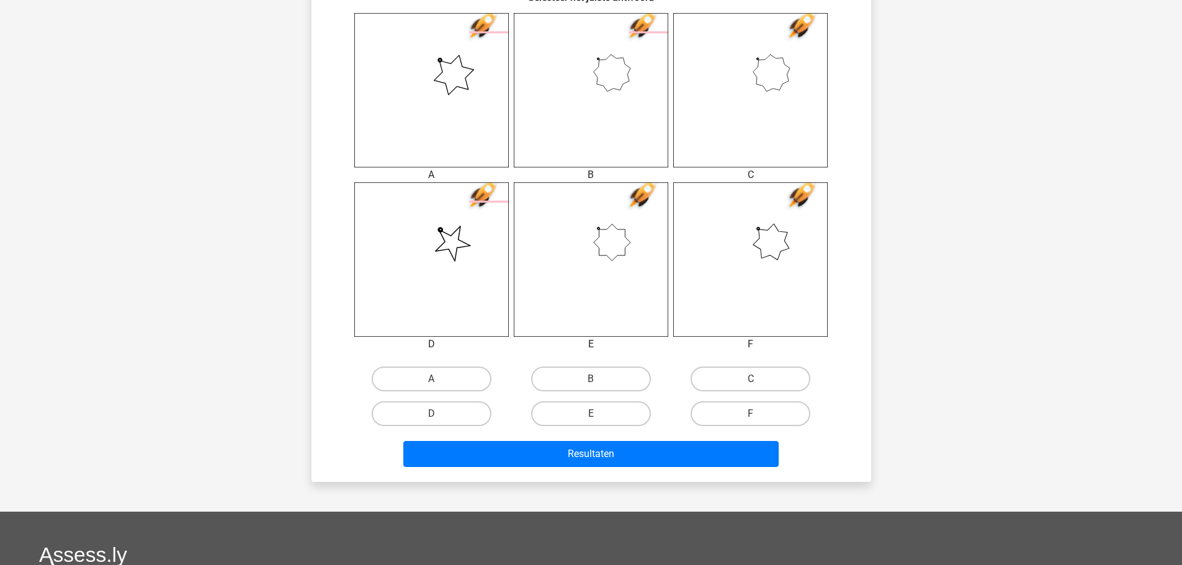
click at [594, 382] on input "B" at bounding box center [595, 383] width 8 height 8
radio input "true"
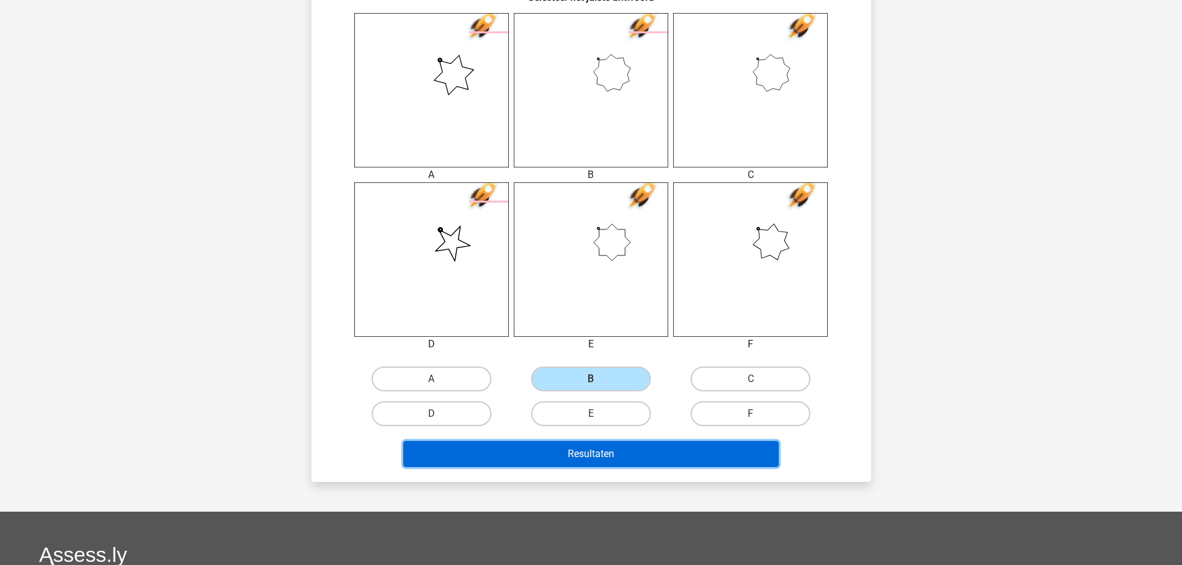
click at [701, 454] on button "Resultaten" at bounding box center [590, 454] width 375 height 26
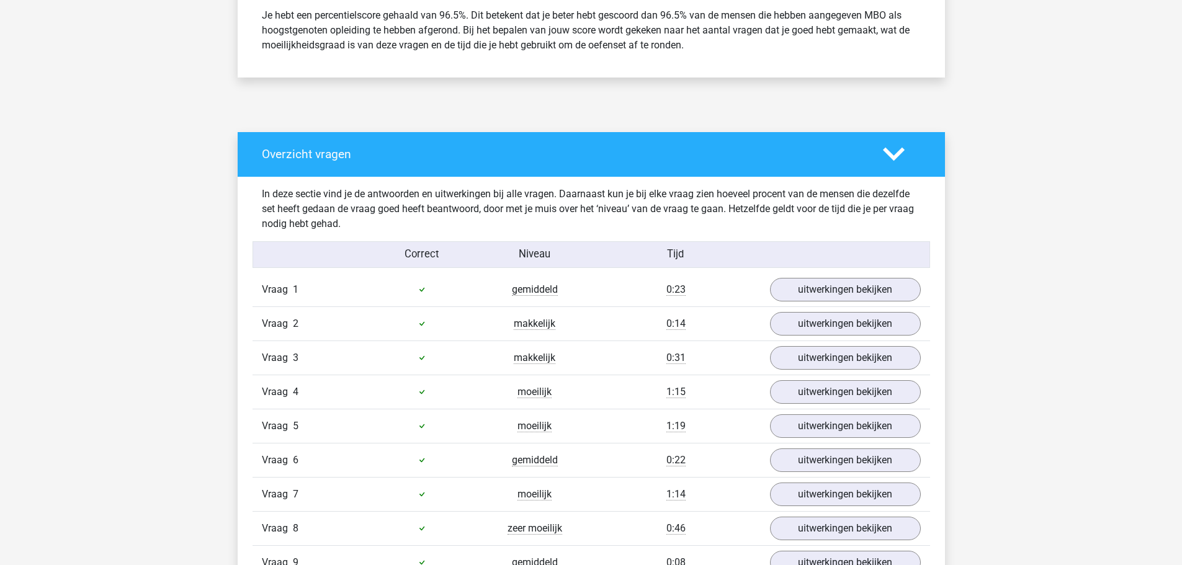
scroll to position [744, 0]
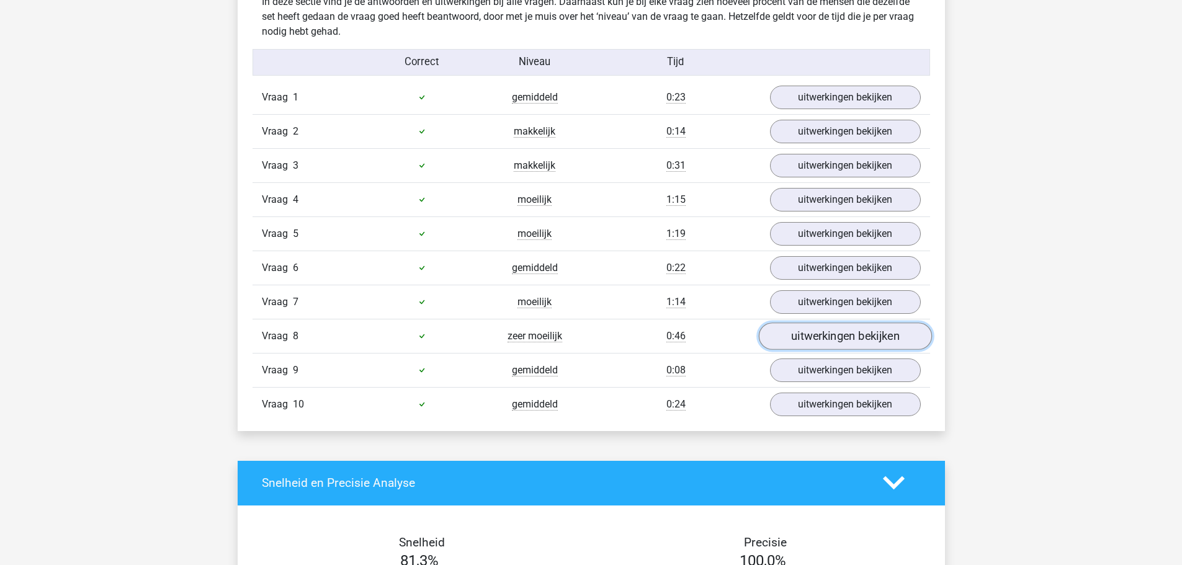
click at [794, 347] on link "uitwerkingen bekijken" at bounding box center [844, 336] width 173 height 27
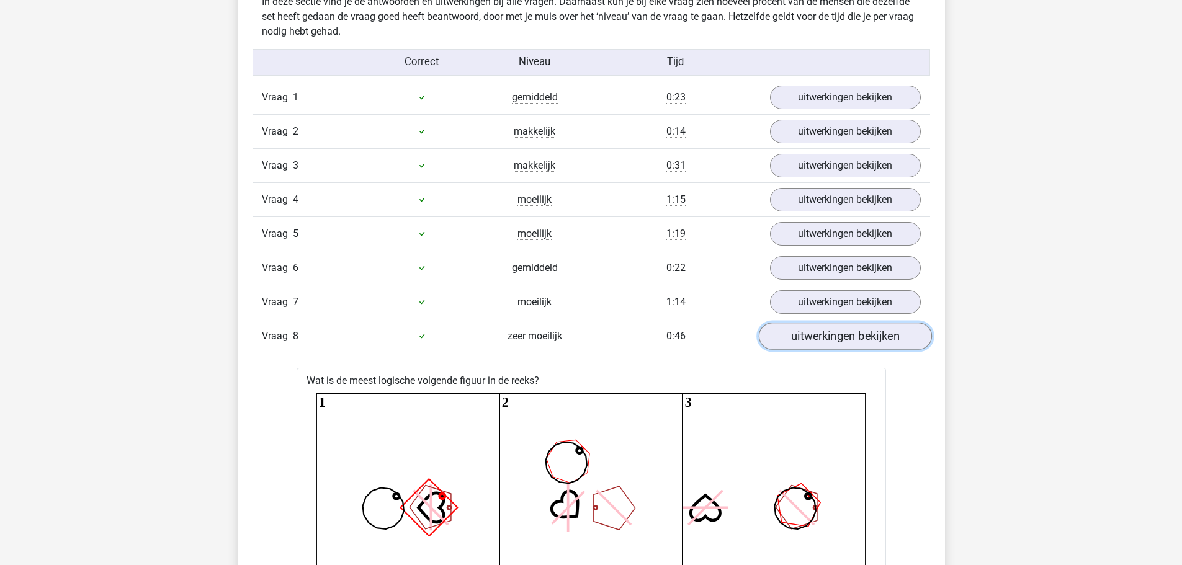
click at [794, 347] on link "uitwerkingen bekijken" at bounding box center [844, 336] width 173 height 27
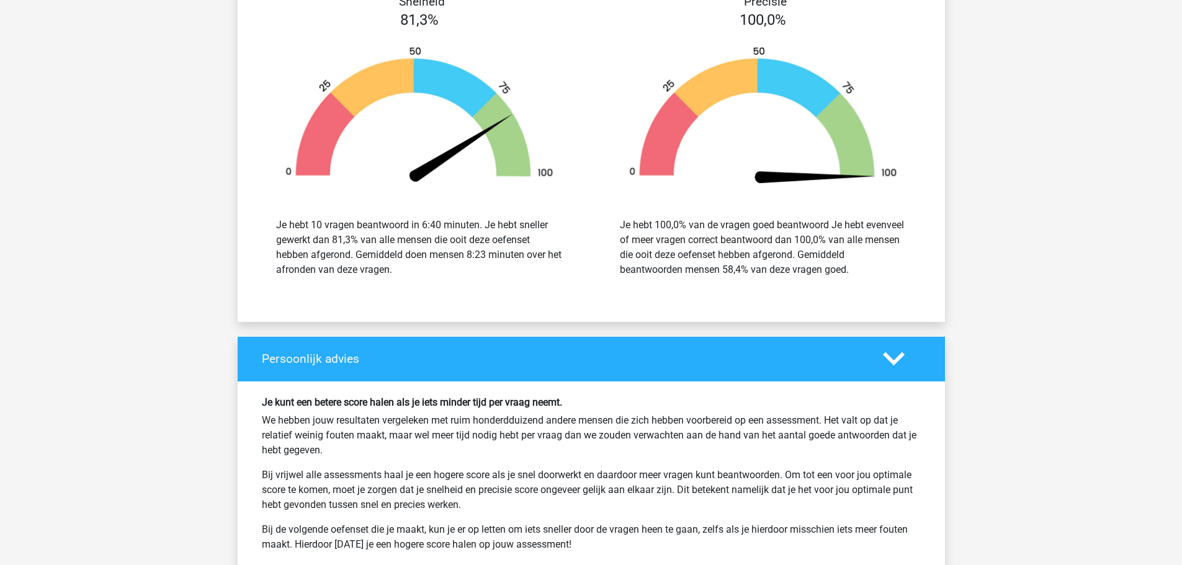
scroll to position [1427, 0]
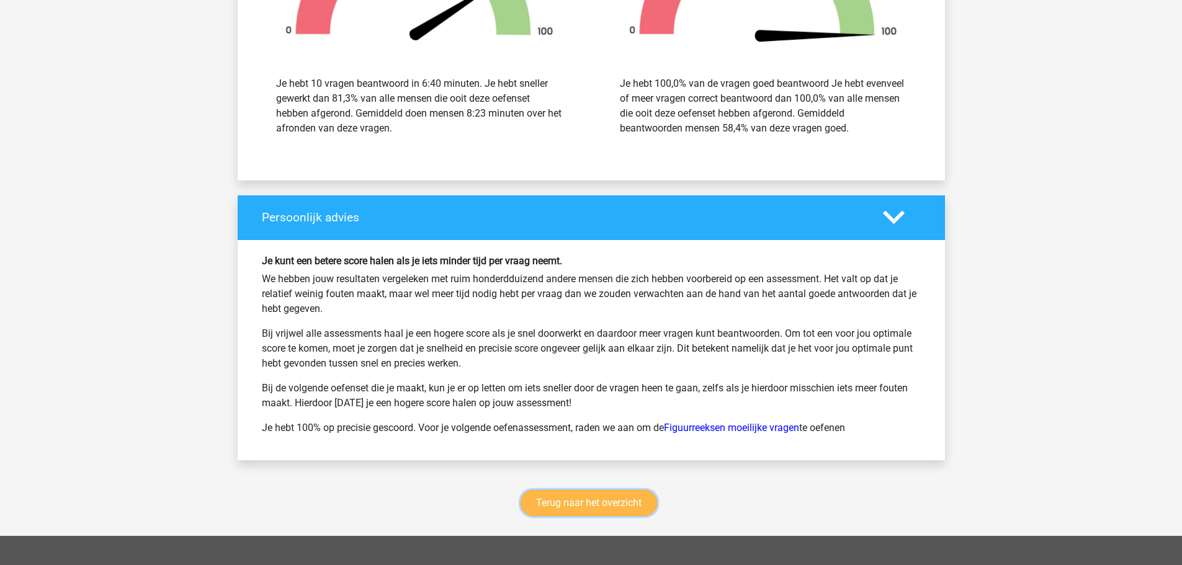
click at [638, 504] on link "Terug naar het overzicht" at bounding box center [588, 503] width 136 height 26
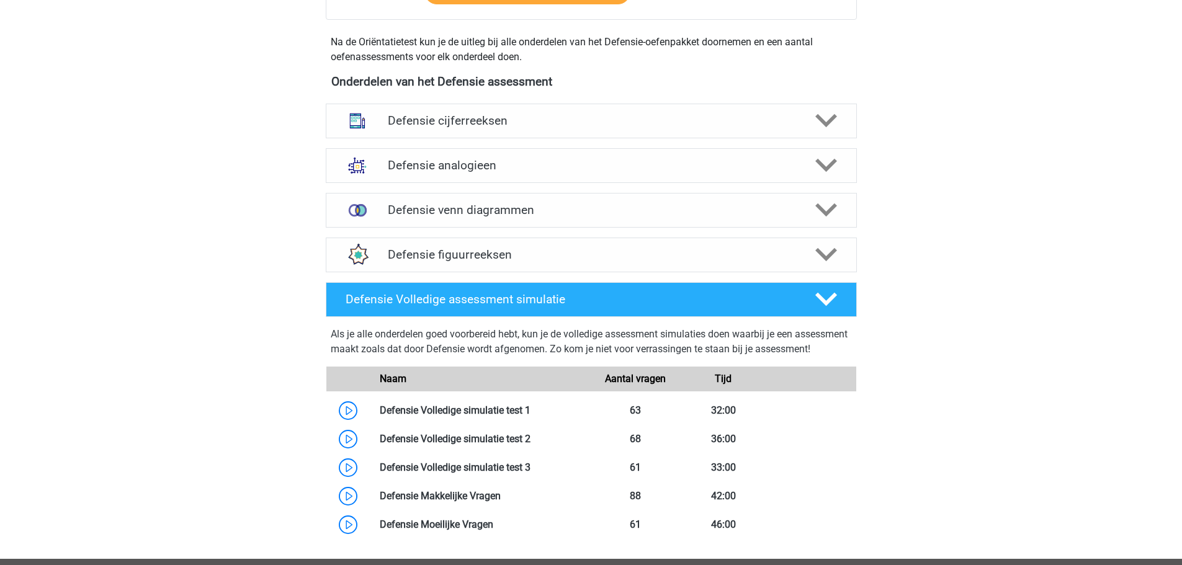
scroll to position [744, 0]
